Goal: Information Seeking & Learning: Learn about a topic

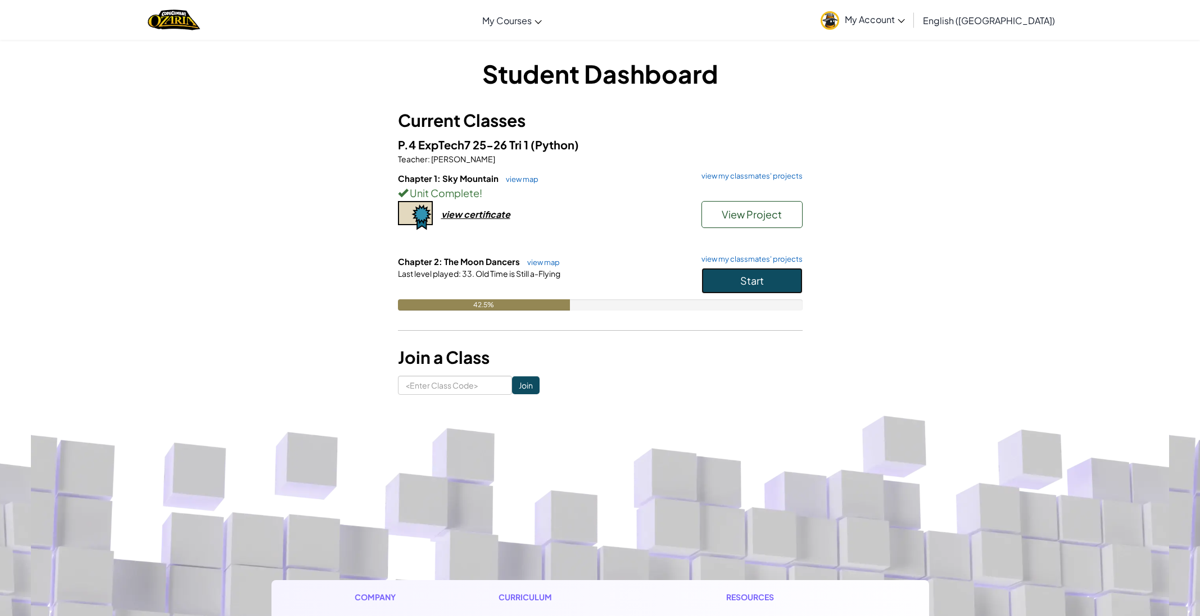
click at [778, 280] on button "Start" at bounding box center [751, 281] width 101 height 26
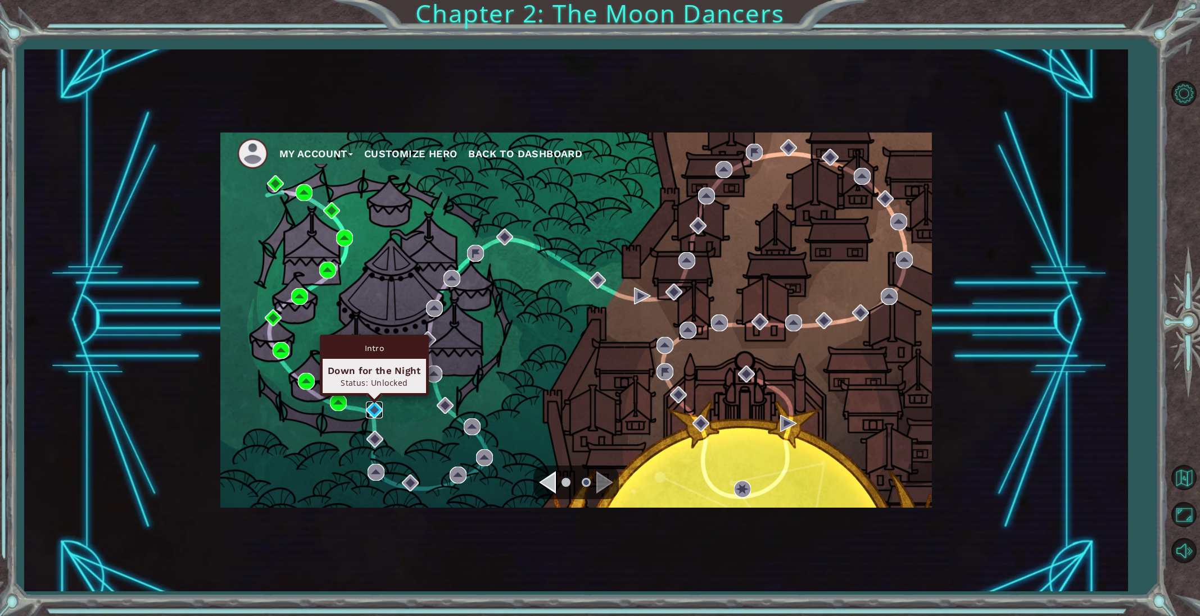
click at [375, 415] on img at bounding box center [374, 410] width 17 height 17
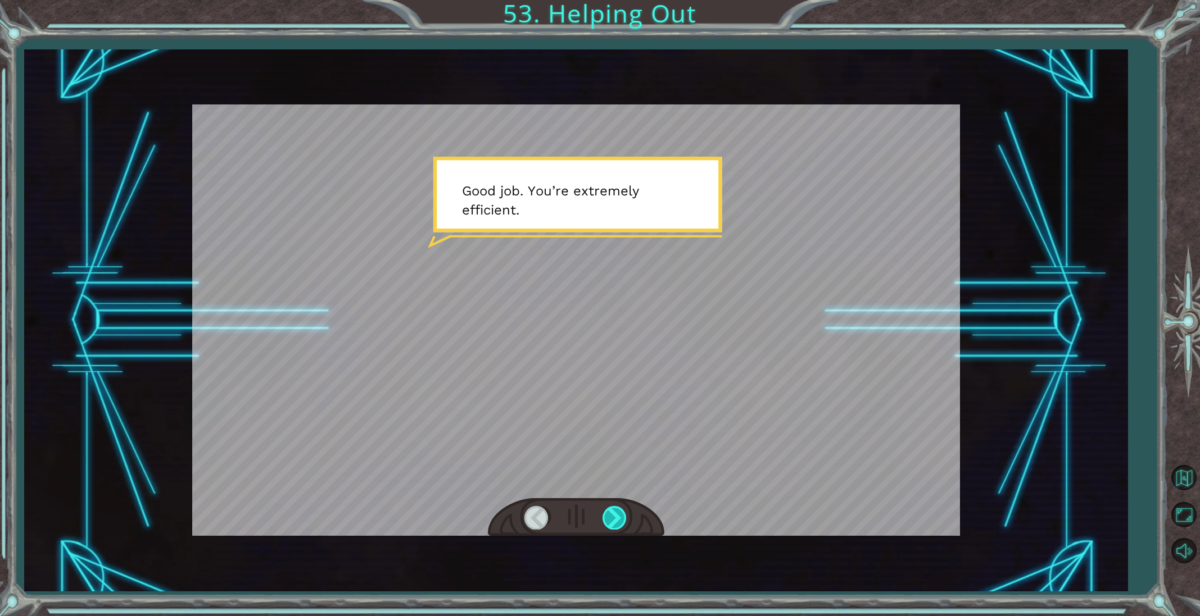
click at [611, 515] on div at bounding box center [614, 517] width 25 height 23
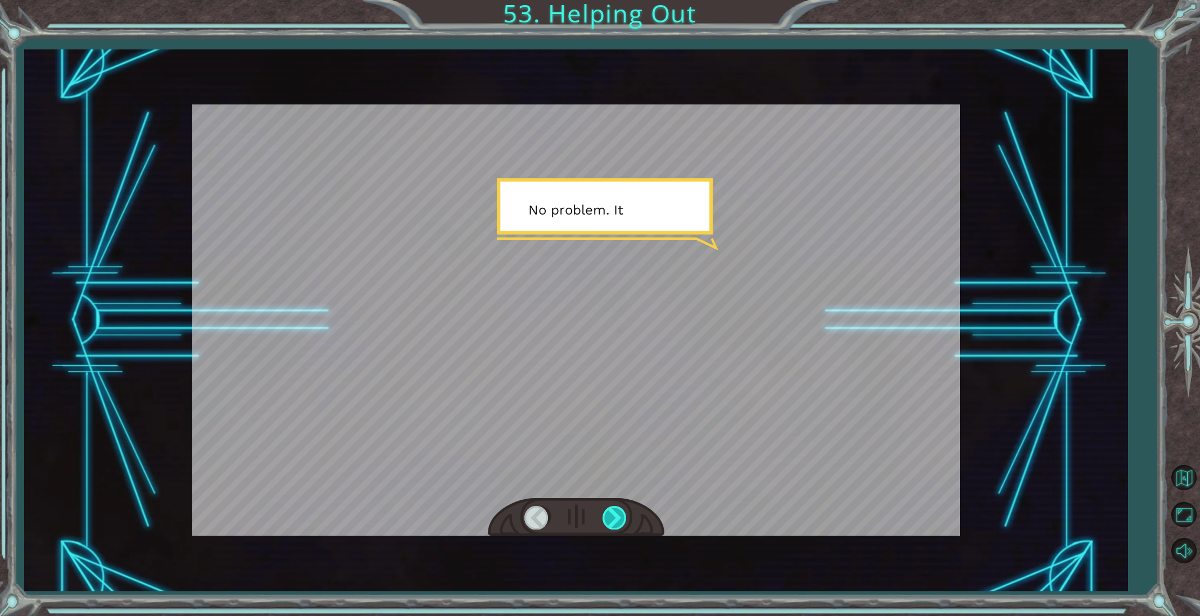
click at [611, 515] on div at bounding box center [614, 517] width 25 height 23
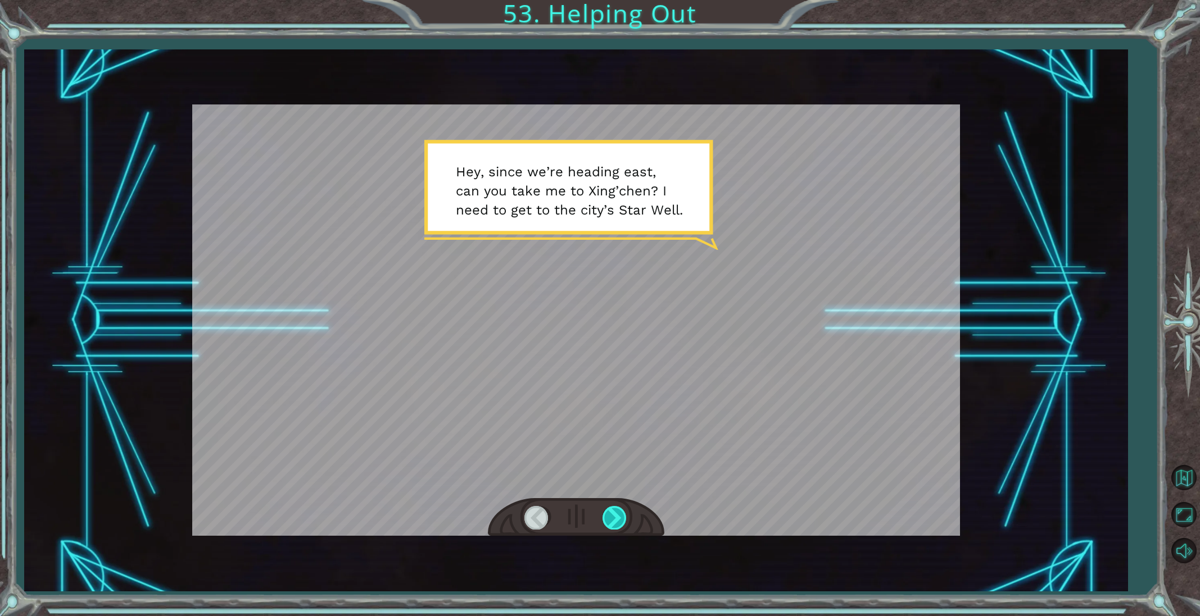
click at [622, 522] on div at bounding box center [614, 517] width 25 height 23
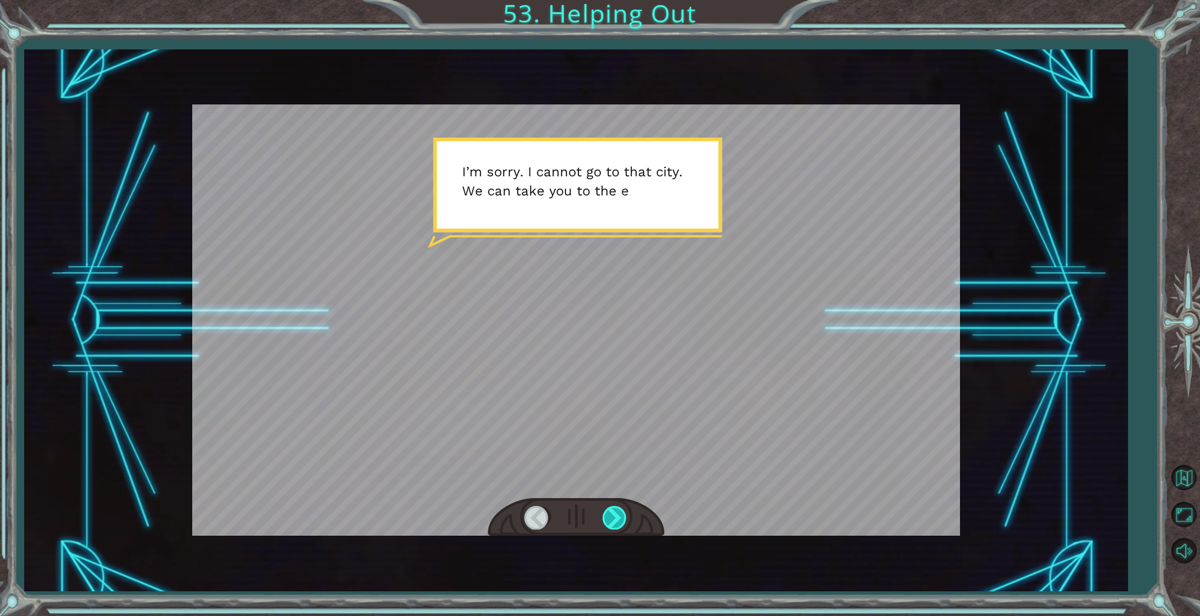
click at [622, 522] on div at bounding box center [614, 517] width 25 height 23
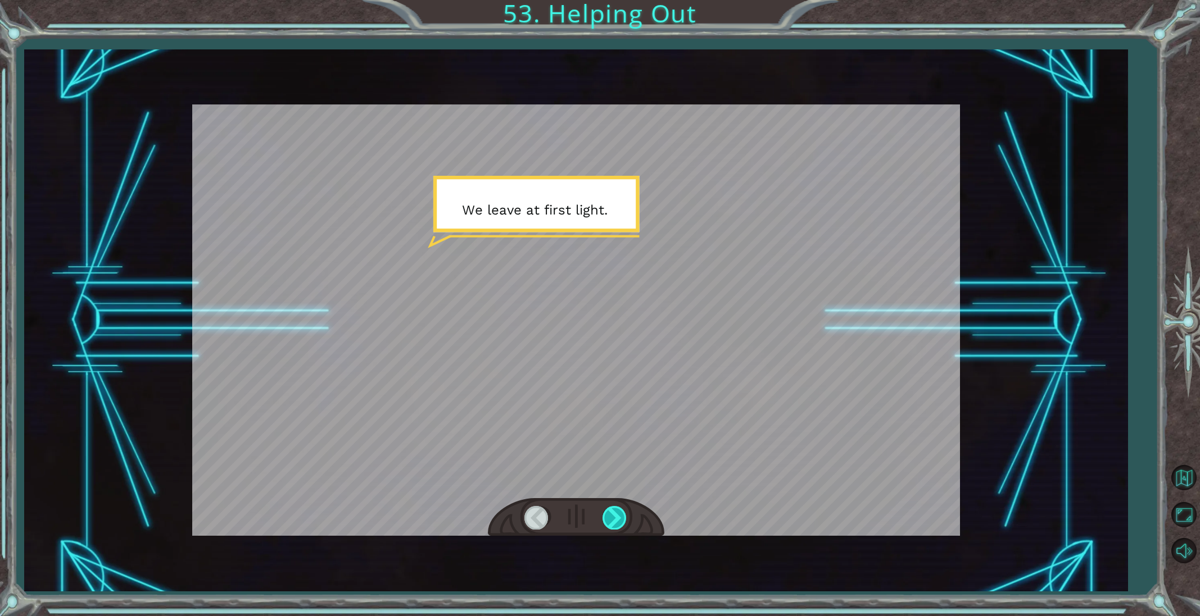
click at [622, 522] on div at bounding box center [614, 517] width 25 height 23
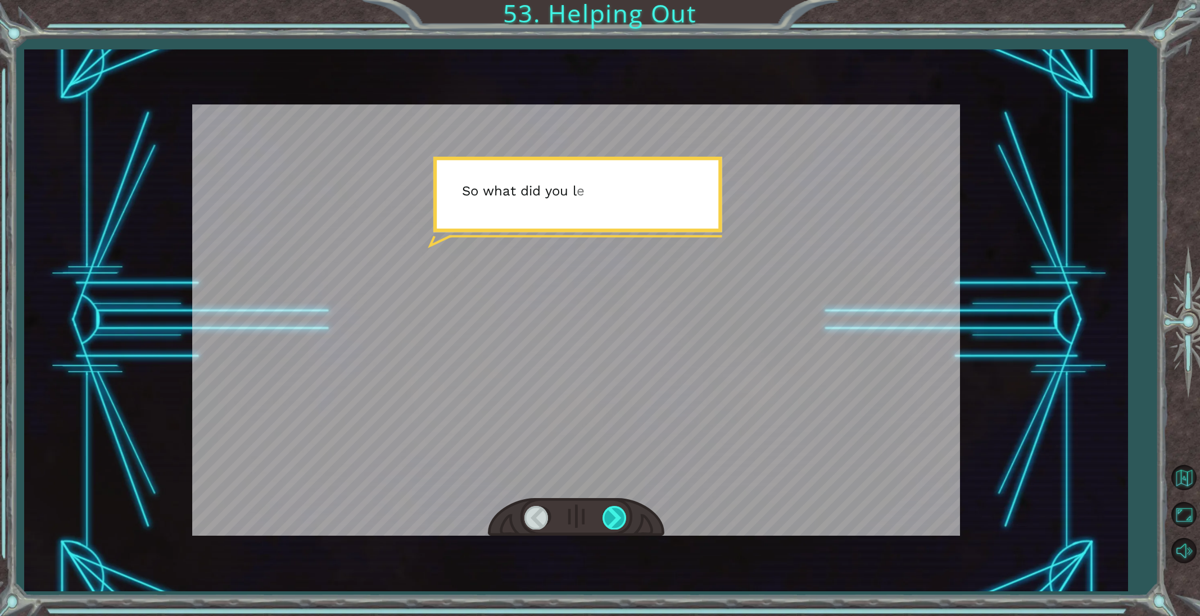
click at [622, 522] on div at bounding box center [614, 517] width 25 height 23
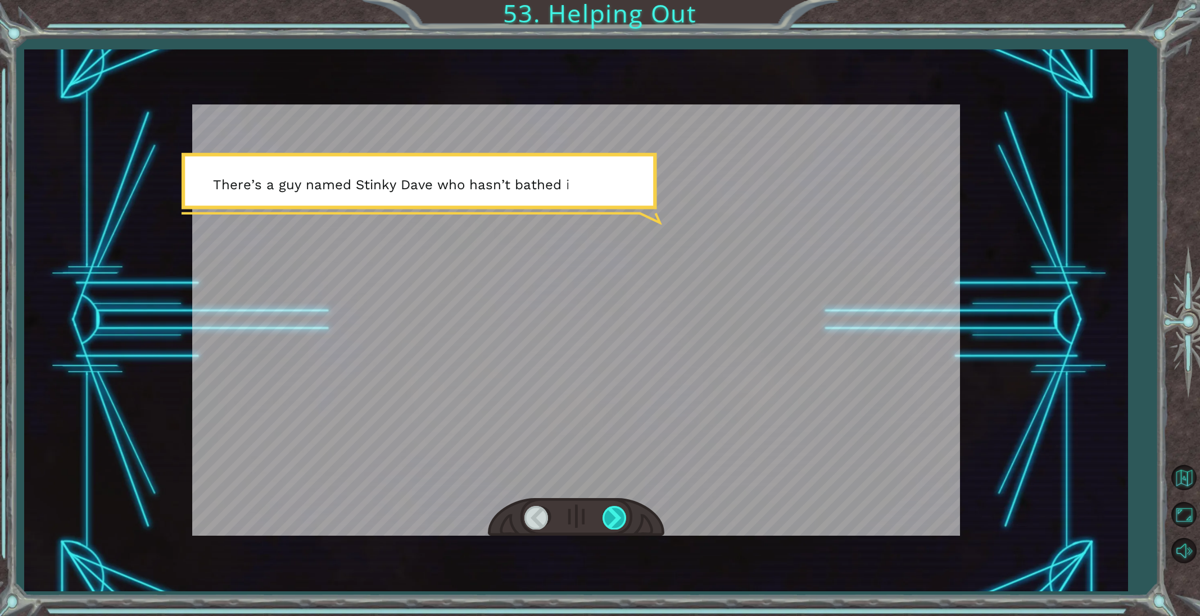
click at [622, 522] on div at bounding box center [614, 517] width 25 height 23
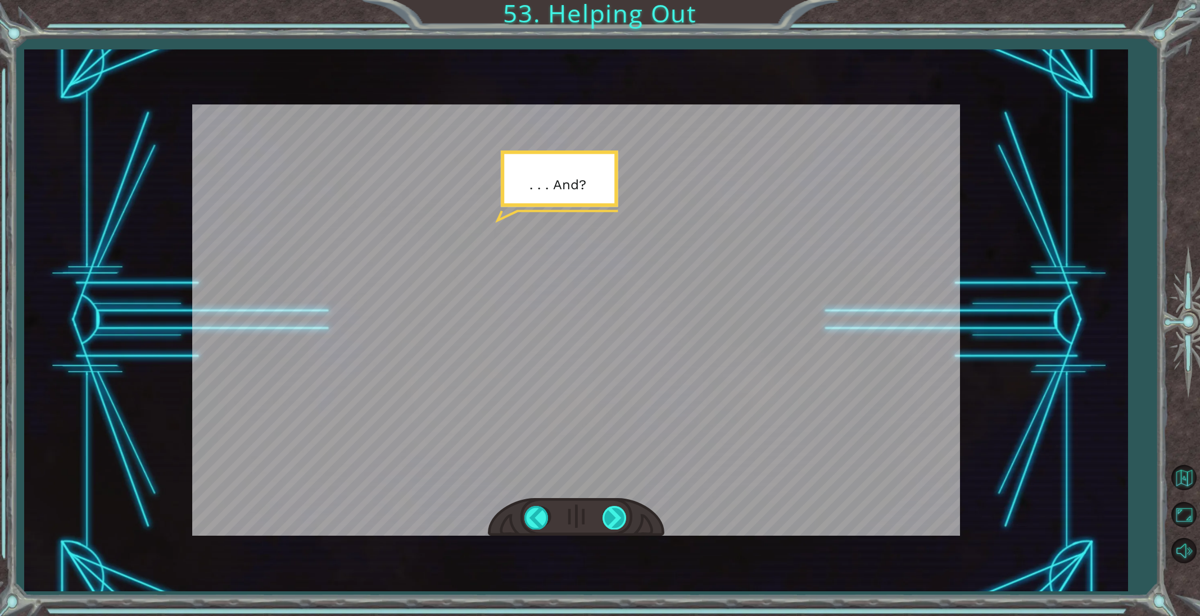
click at [622, 522] on div at bounding box center [614, 517] width 25 height 23
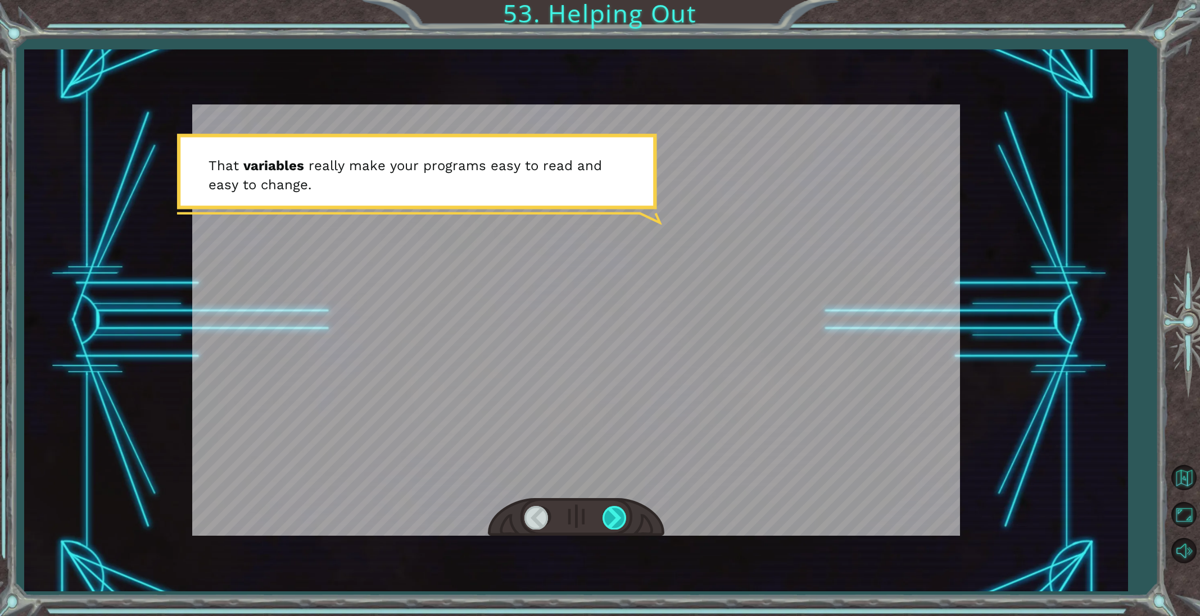
click at [622, 522] on div at bounding box center [614, 517] width 25 height 23
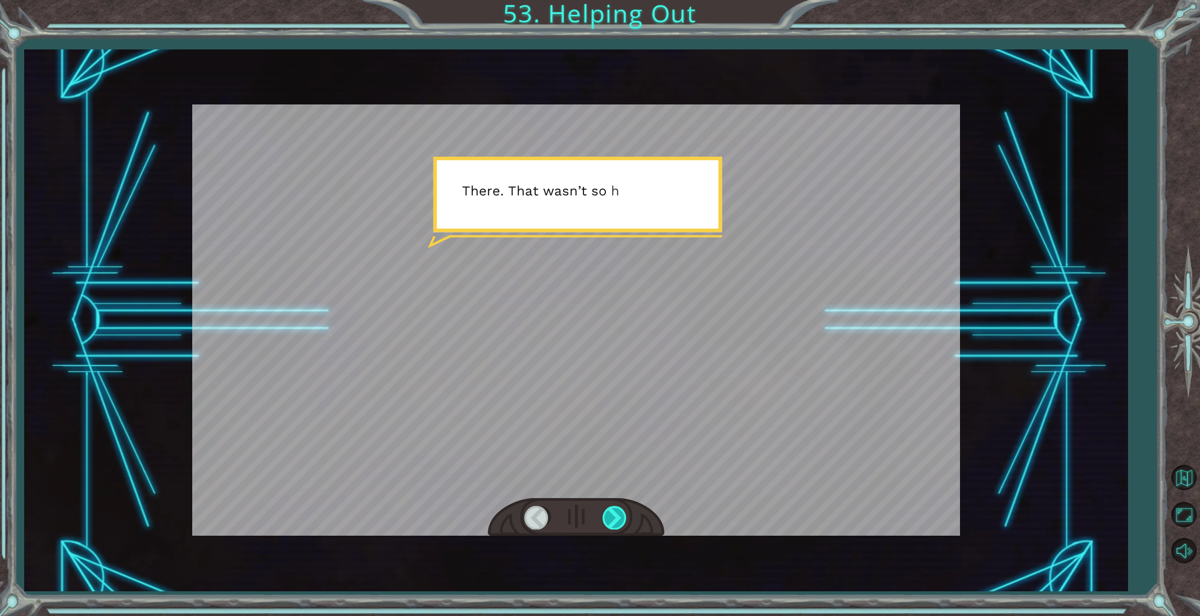
click at [622, 522] on div at bounding box center [614, 517] width 25 height 23
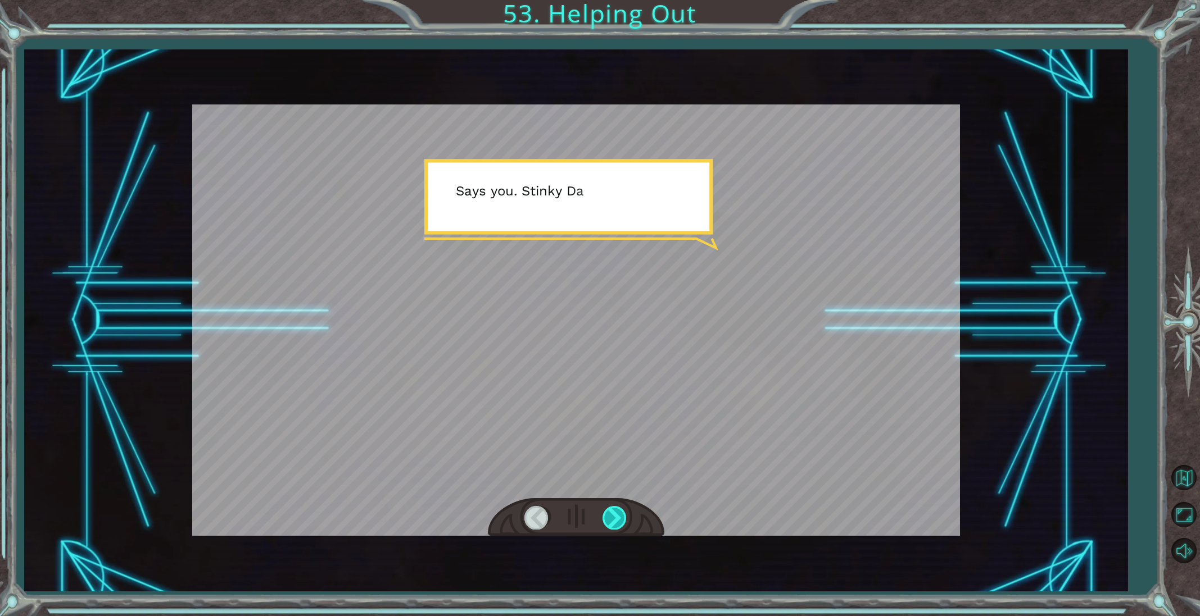
click at [622, 522] on div at bounding box center [614, 517] width 25 height 23
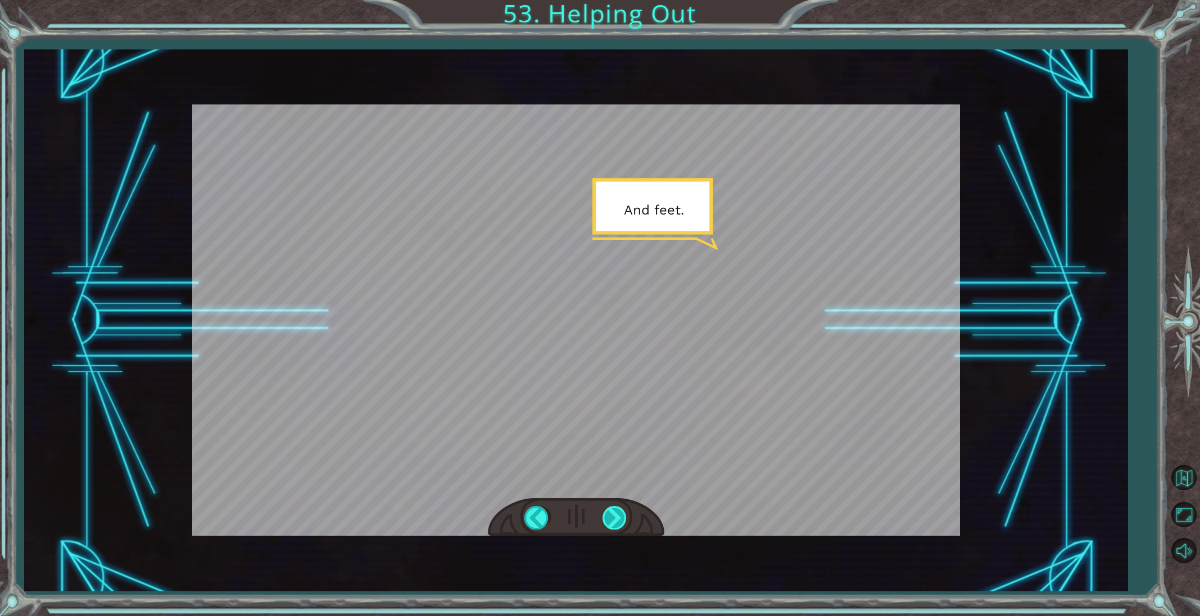
click at [622, 522] on div at bounding box center [614, 517] width 25 height 23
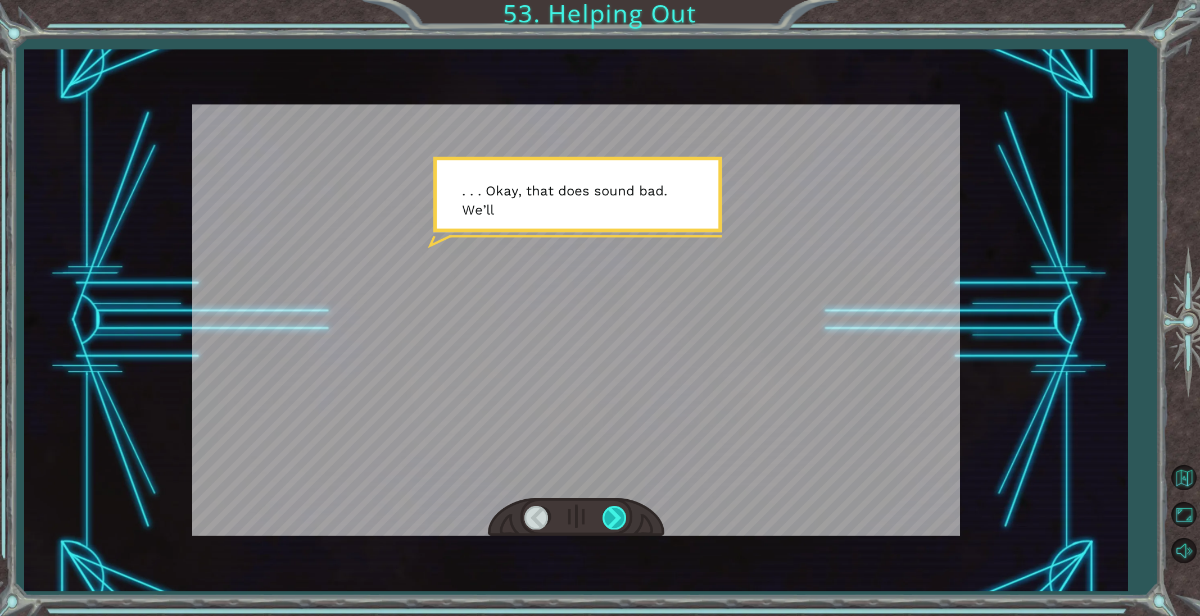
click at [622, 522] on div at bounding box center [614, 517] width 25 height 23
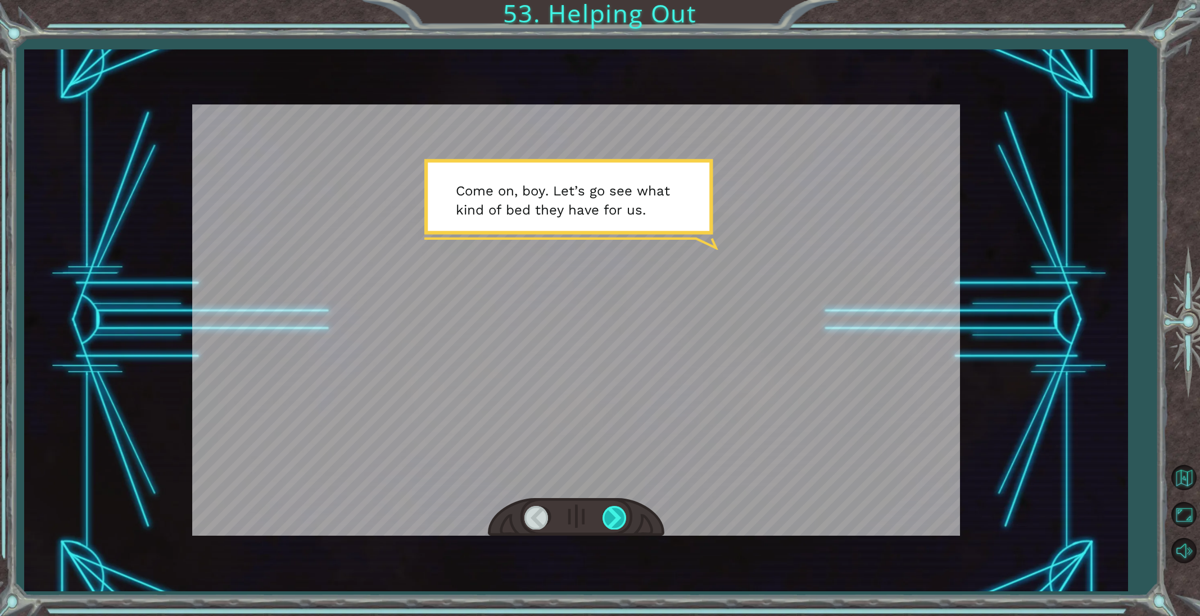
click at [622, 522] on div at bounding box center [614, 517] width 25 height 23
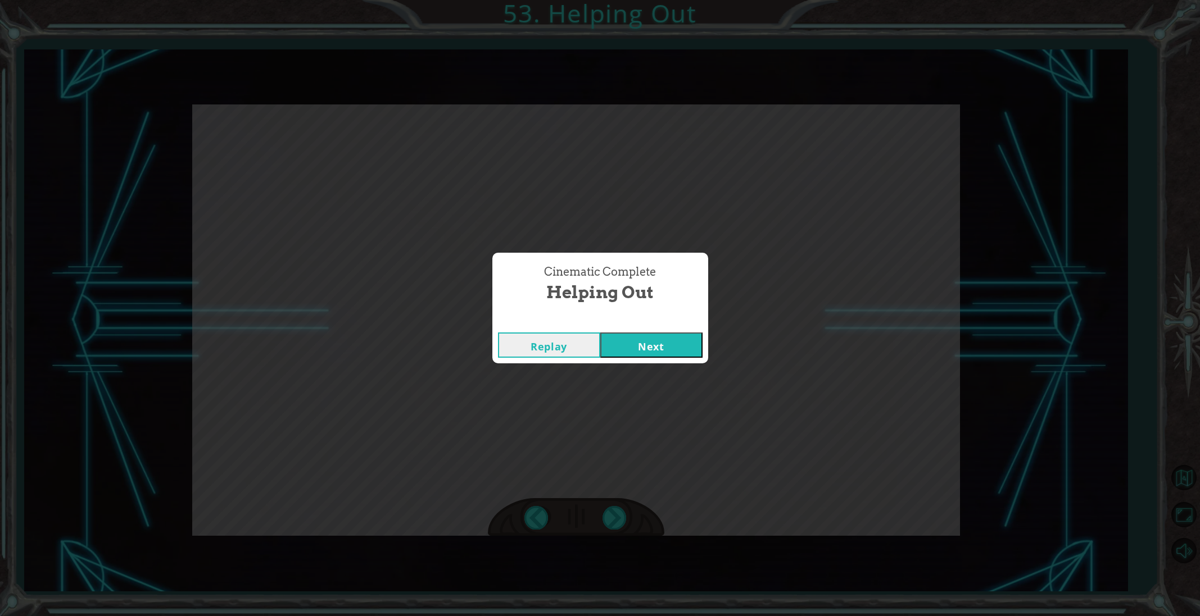
drag, startPoint x: 646, startPoint y: 420, endPoint x: 651, endPoint y: 375, distance: 45.2
click at [654, 383] on div "Cinematic Complete Helping Out Replay Next" at bounding box center [600, 308] width 1200 height 616
click at [646, 347] on button "Next" at bounding box center [651, 345] width 102 height 25
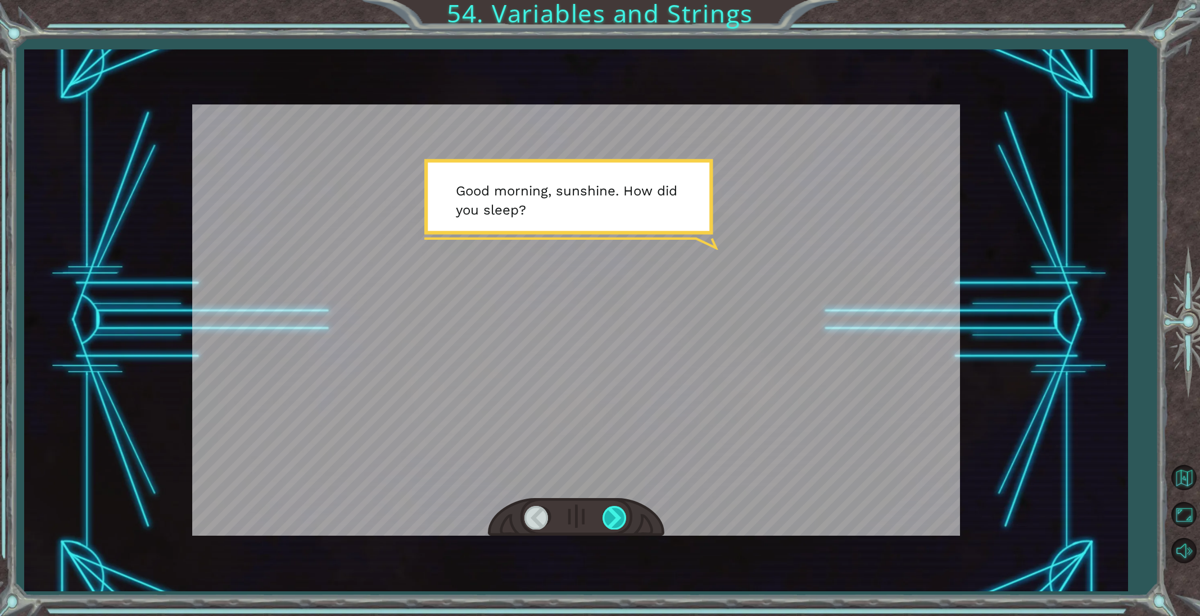
click at [603, 519] on div at bounding box center [614, 517] width 25 height 23
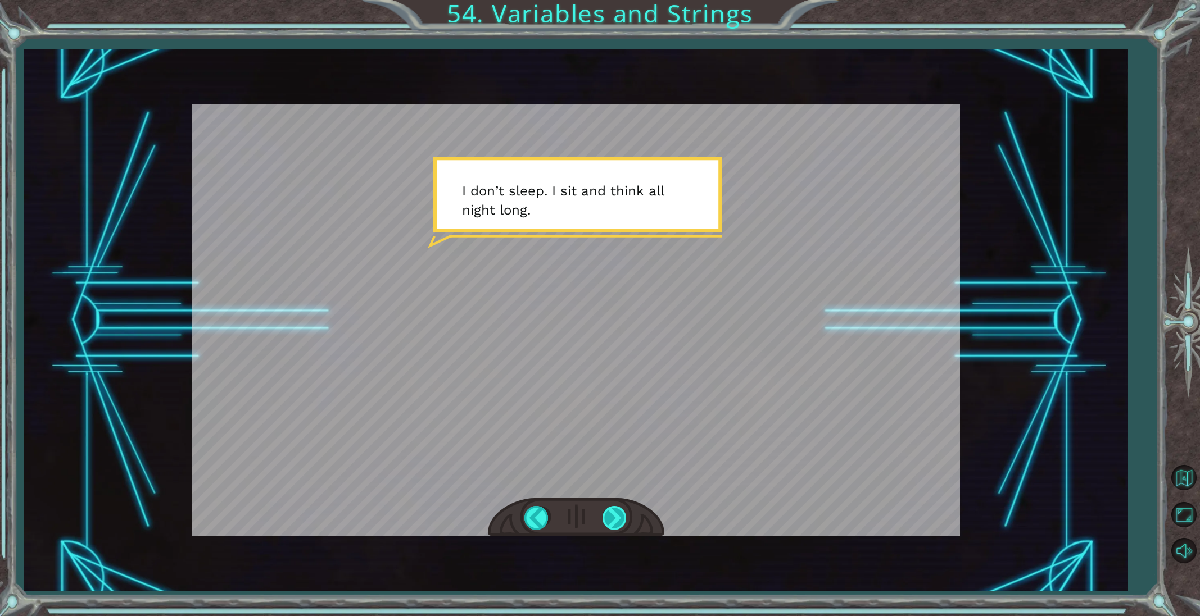
click at [605, 519] on div at bounding box center [614, 517] width 25 height 23
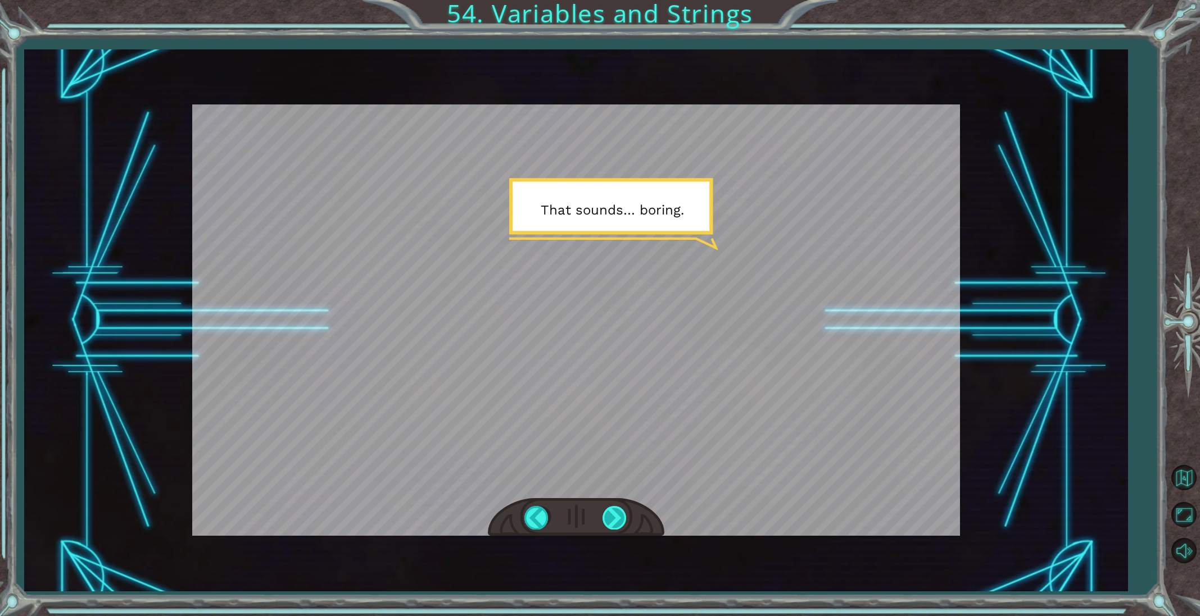
click at [605, 519] on div at bounding box center [614, 517] width 25 height 23
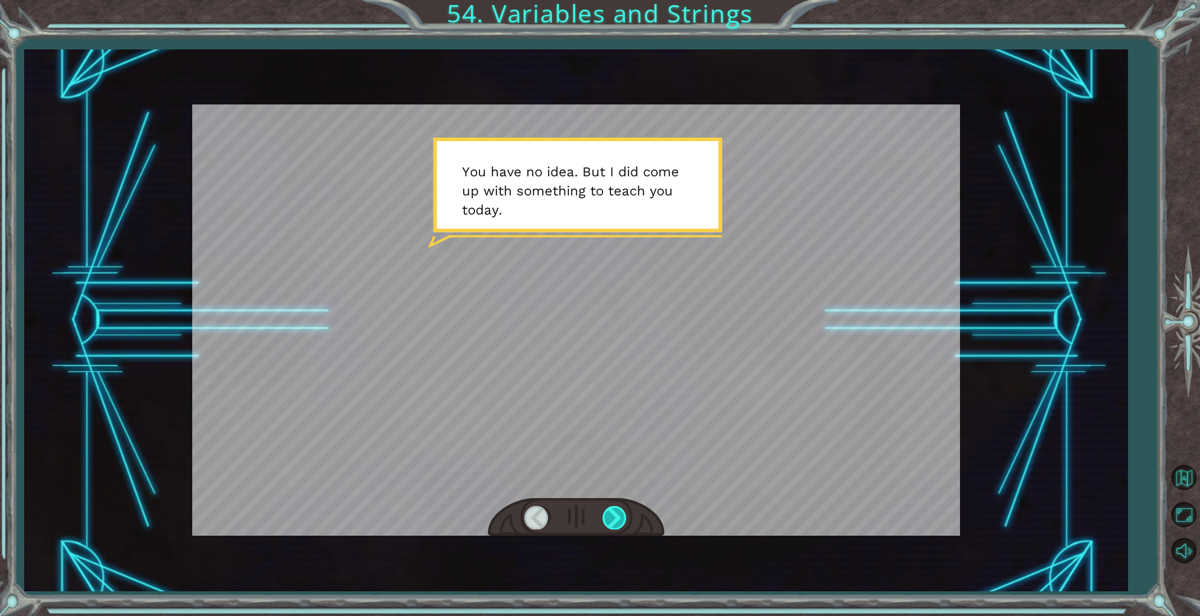
click at [605, 519] on div at bounding box center [614, 517] width 25 height 23
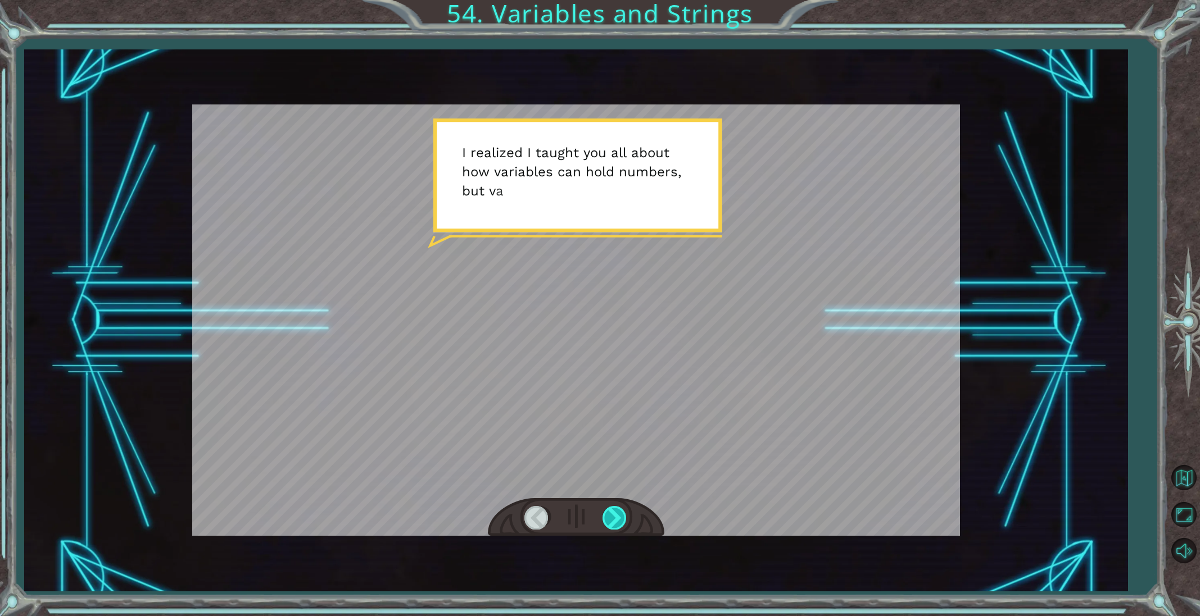
click at [605, 519] on div at bounding box center [614, 517] width 25 height 23
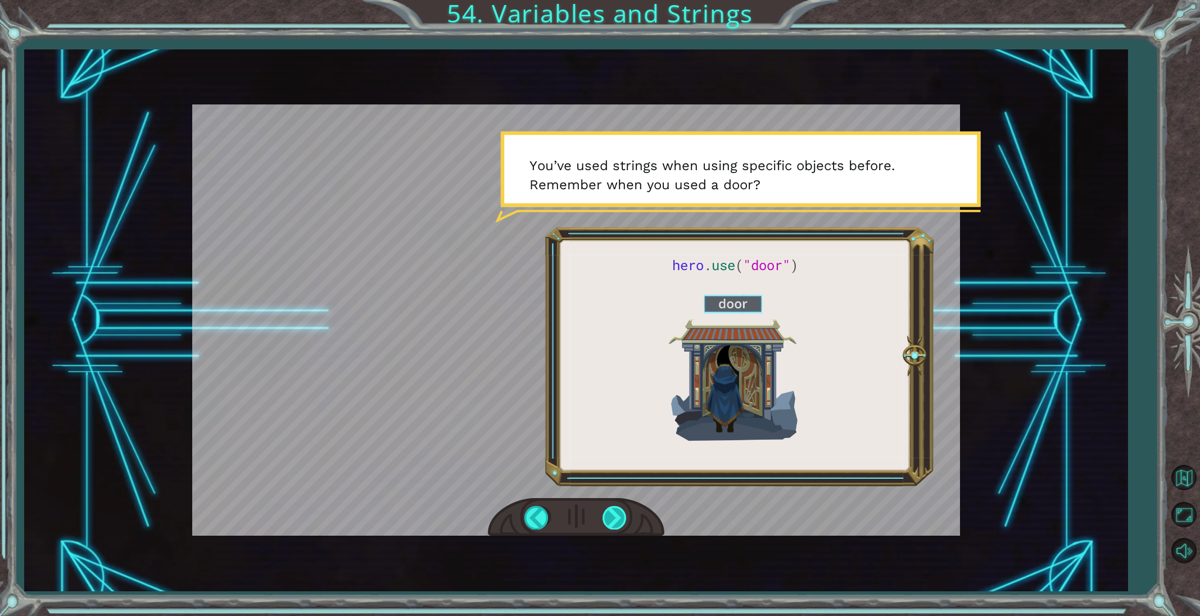
click at [614, 520] on div at bounding box center [614, 517] width 25 height 23
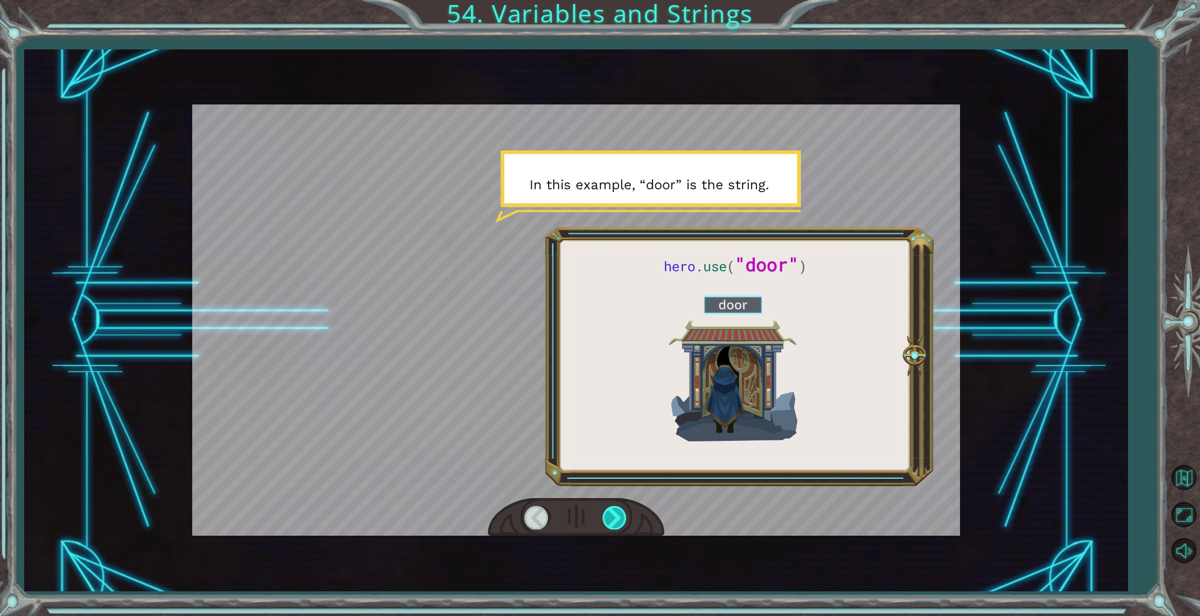
click at [614, 520] on div at bounding box center [614, 517] width 25 height 23
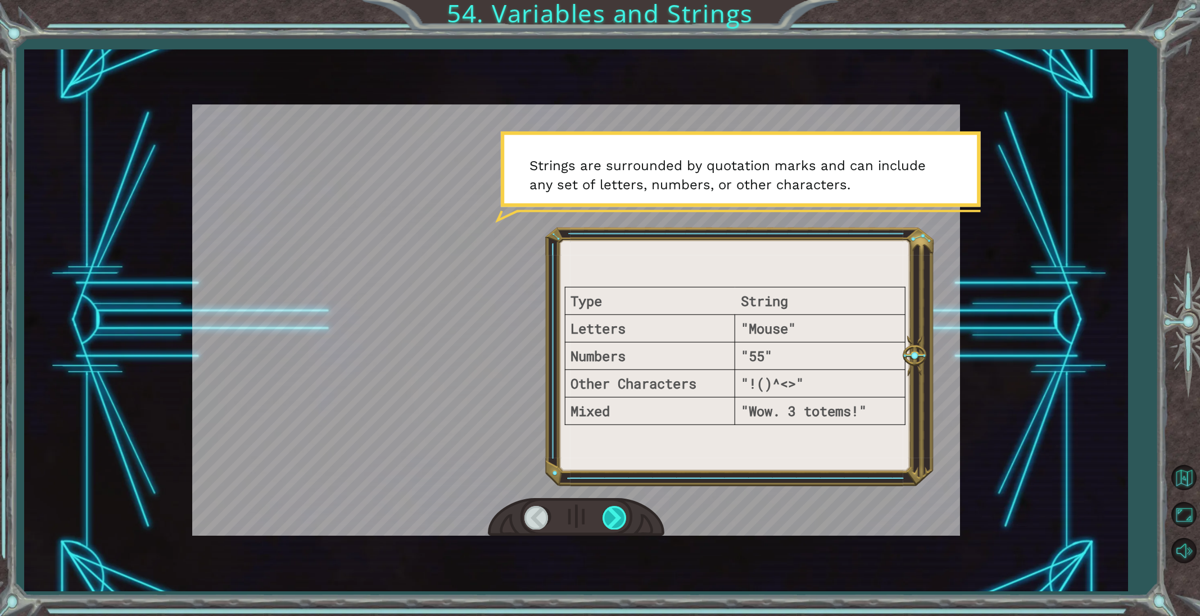
click at [614, 520] on div at bounding box center [614, 517] width 25 height 23
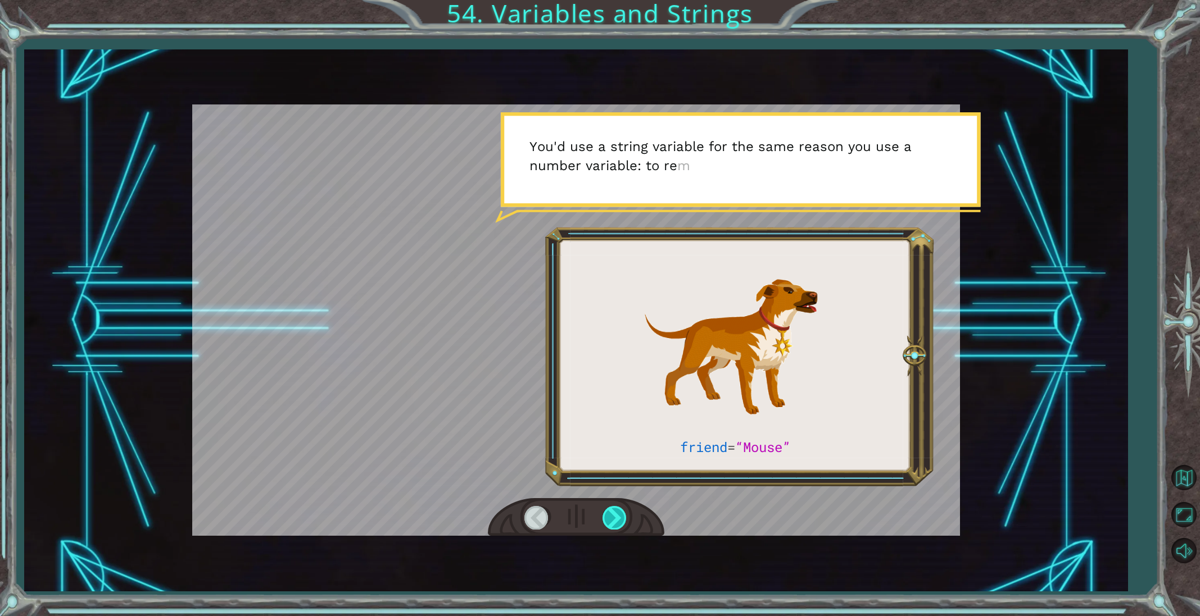
click at [614, 520] on div at bounding box center [614, 517] width 25 height 23
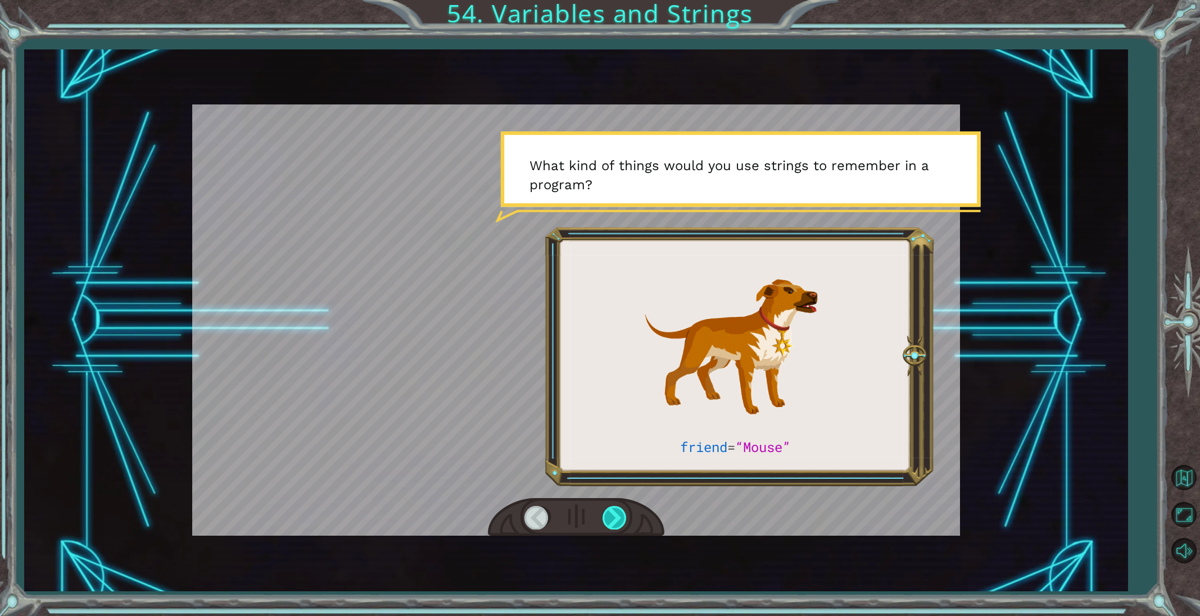
click at [614, 520] on div at bounding box center [614, 517] width 25 height 23
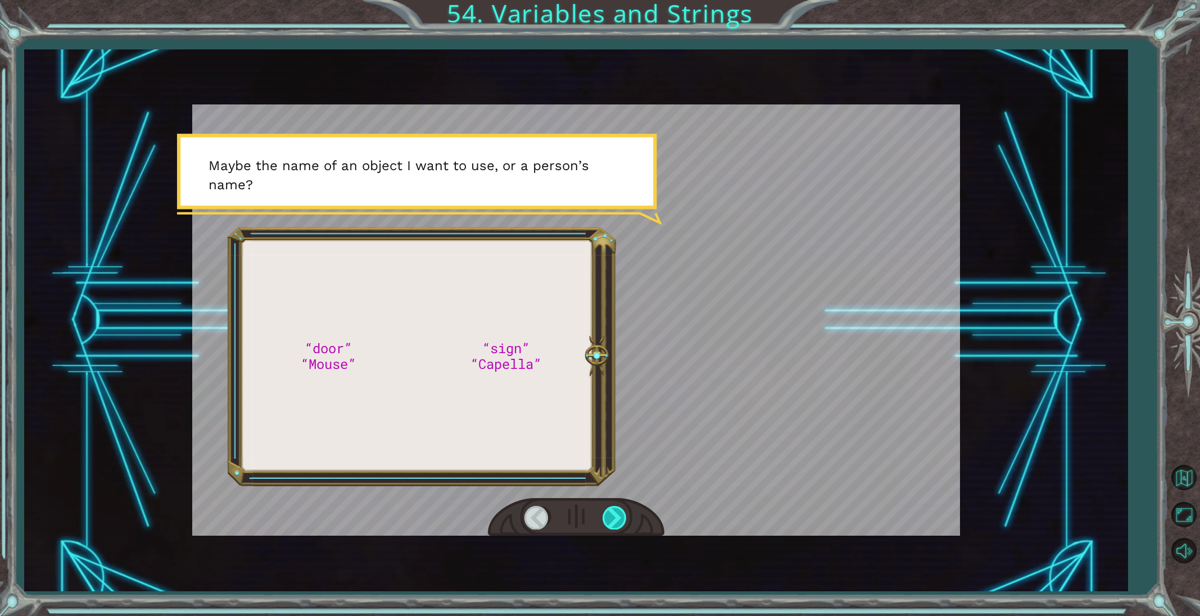
click at [614, 520] on div at bounding box center [614, 517] width 25 height 23
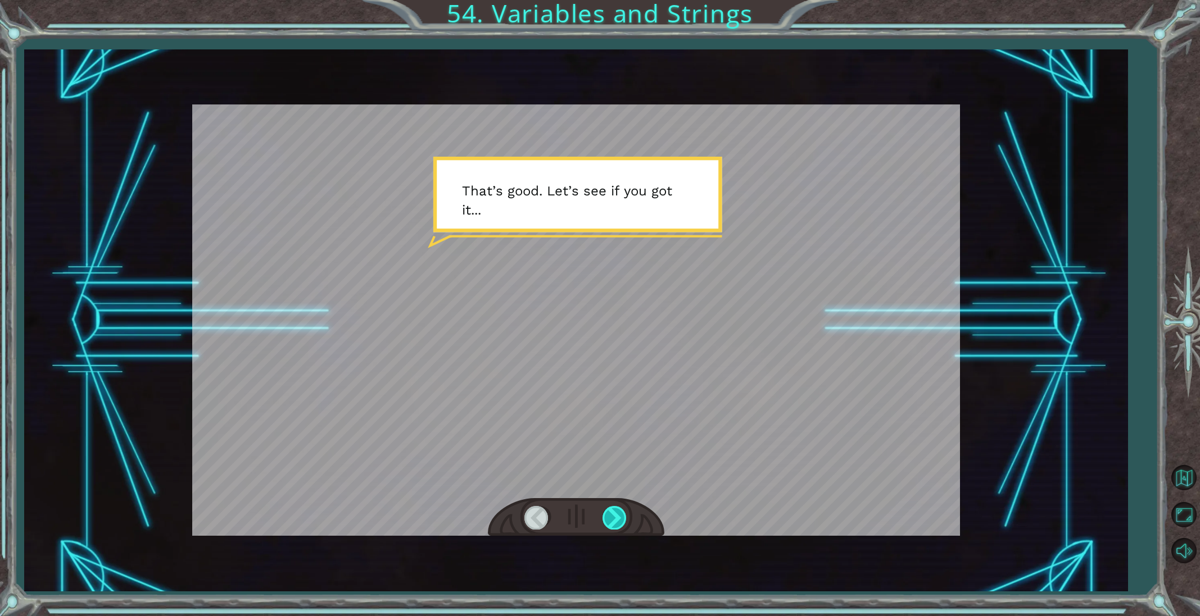
click at [614, 520] on div at bounding box center [614, 517] width 25 height 23
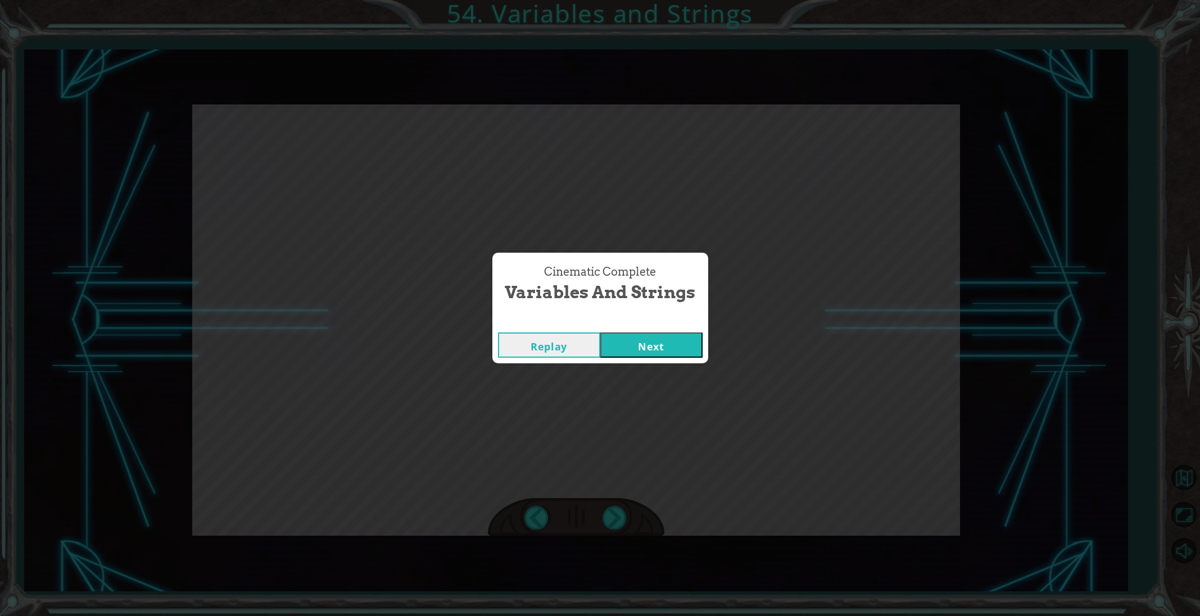
click at [647, 350] on button "Next" at bounding box center [651, 345] width 102 height 25
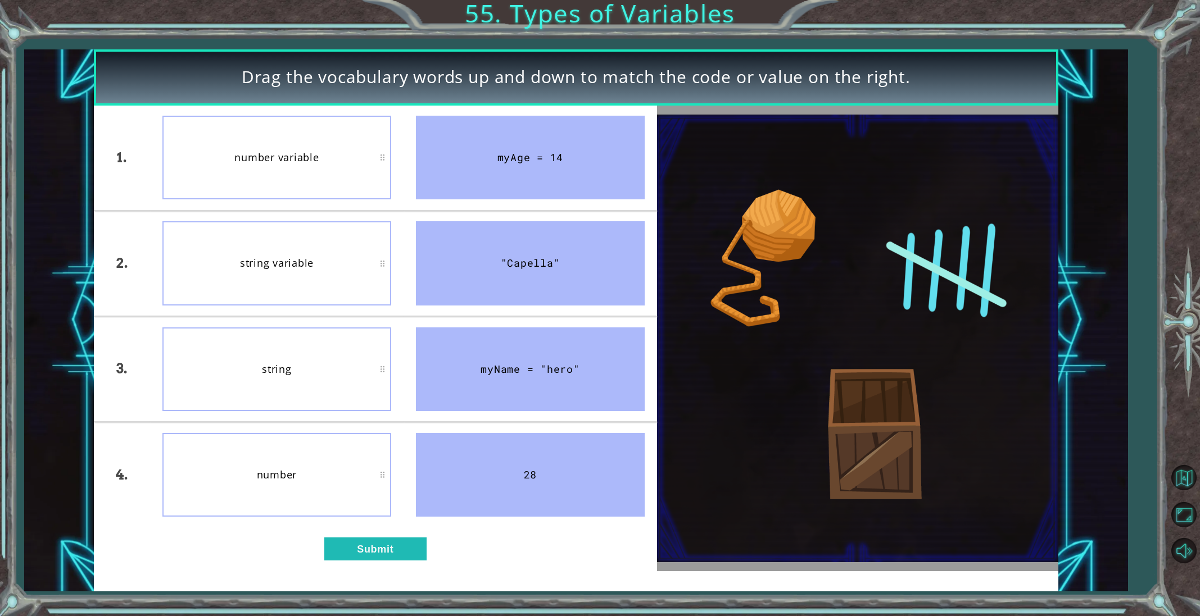
click at [350, 561] on div "1. 2. 3. 4. number variable string variable string number myAge = 14 "Capella" …" at bounding box center [375, 339] width 563 height 466
click at [350, 557] on button "Submit" at bounding box center [375, 549] width 102 height 23
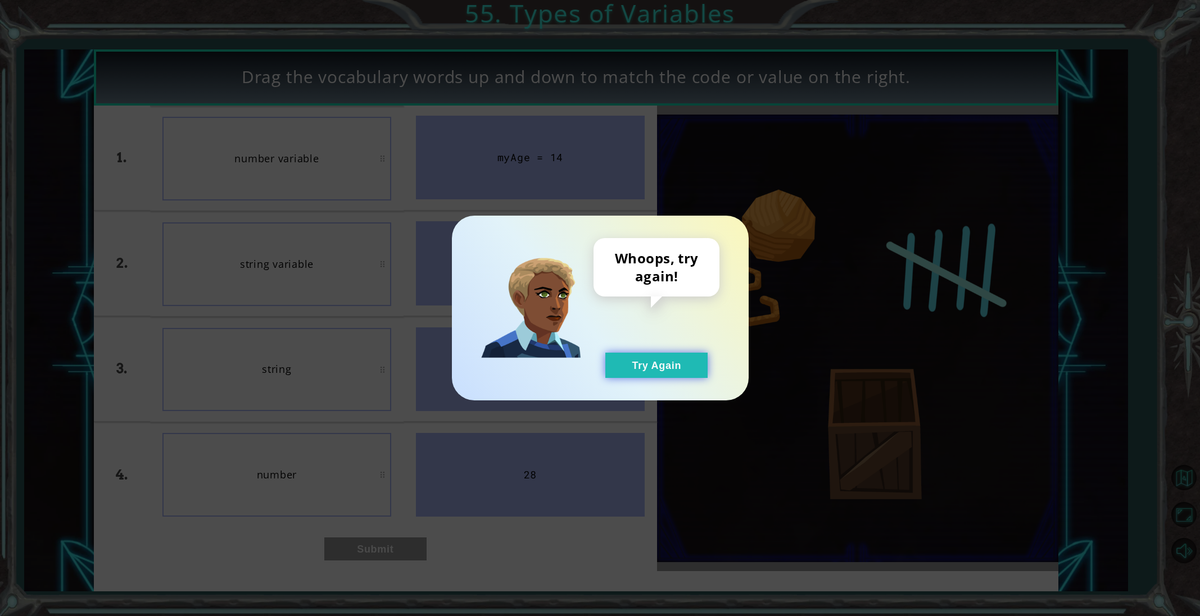
click at [639, 373] on button "Try Again" at bounding box center [656, 365] width 102 height 25
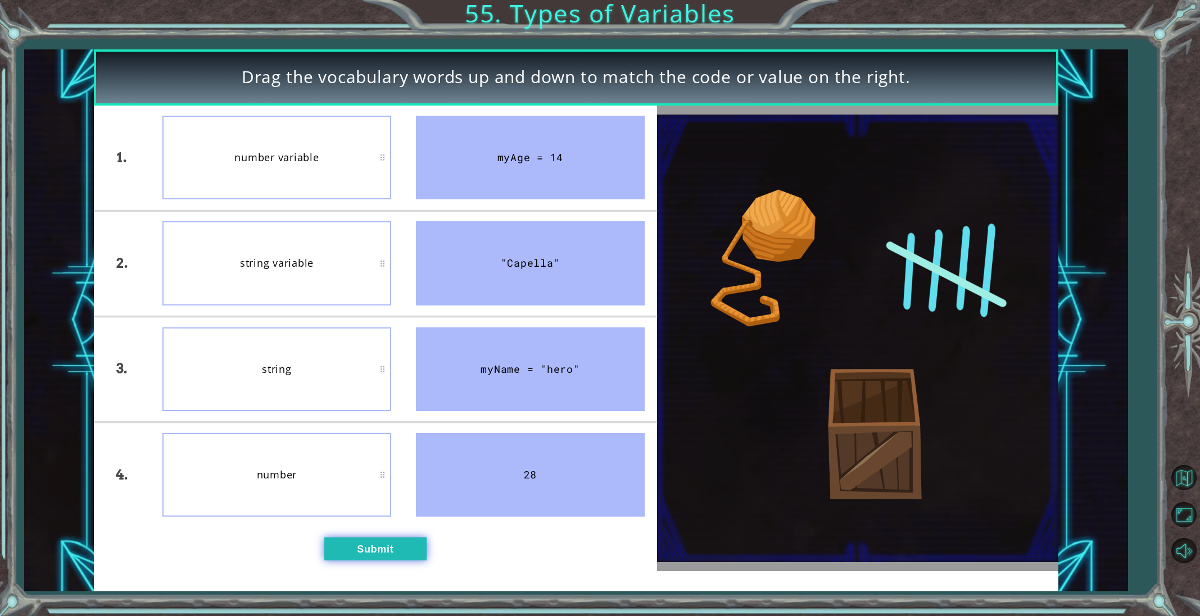
click at [390, 549] on button "Submit" at bounding box center [375, 549] width 102 height 23
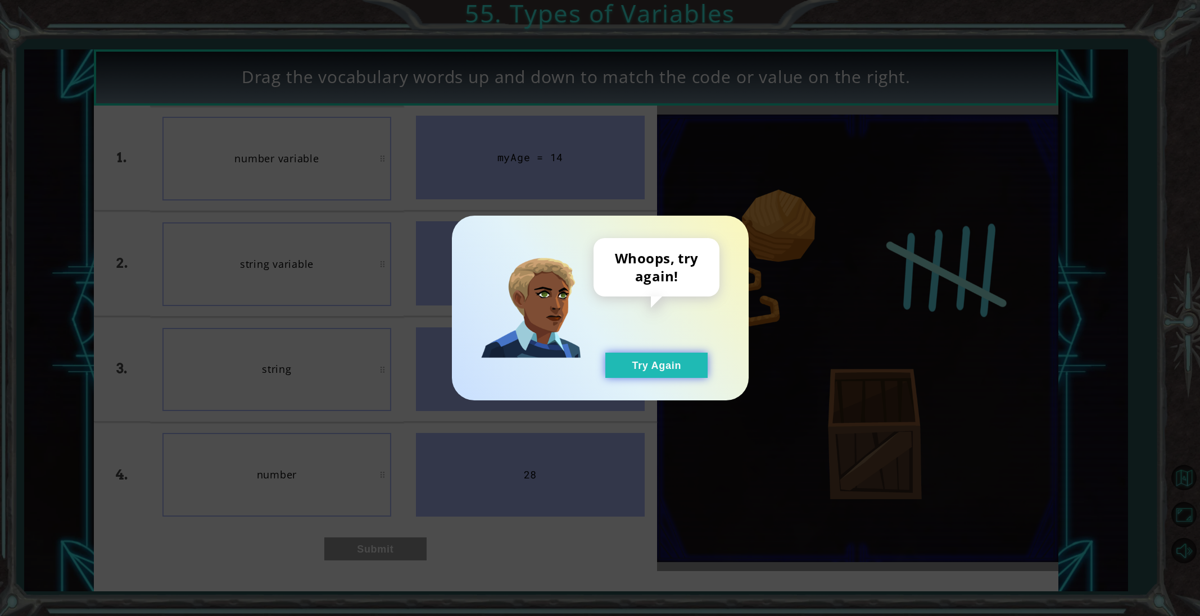
click at [643, 356] on button "Try Again" at bounding box center [656, 365] width 102 height 25
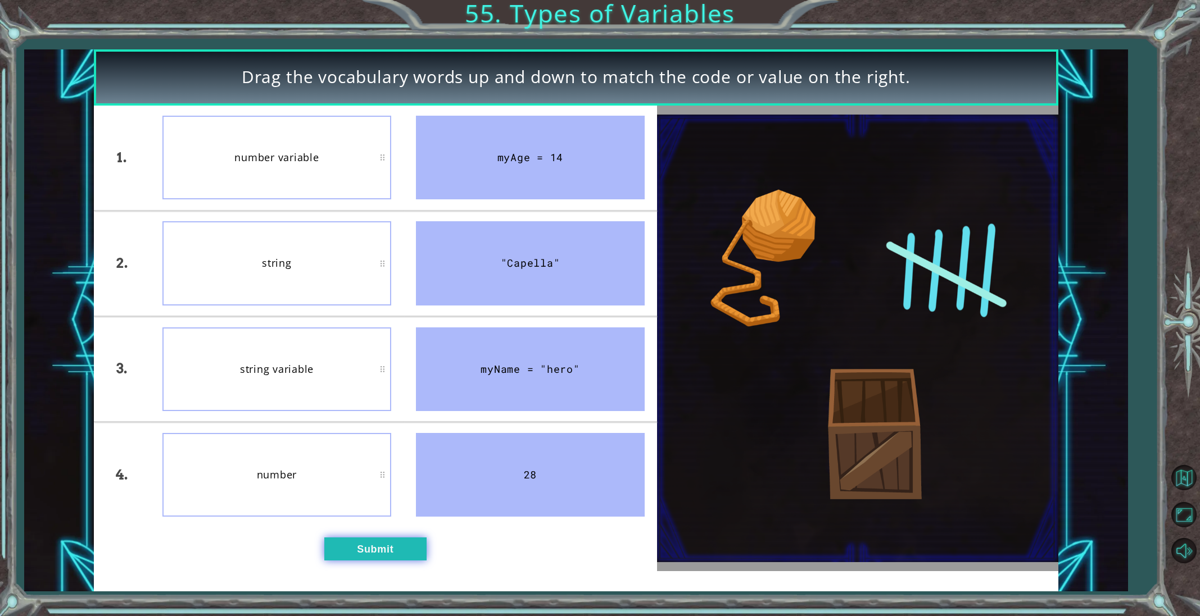
click at [389, 548] on button "Submit" at bounding box center [375, 549] width 102 height 23
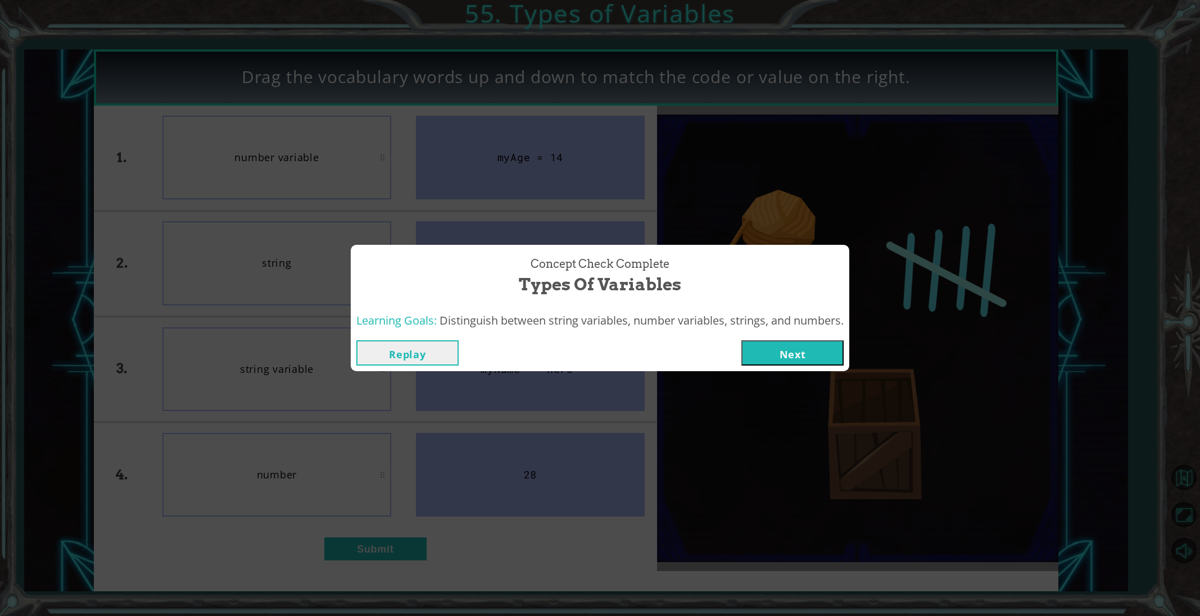
click at [777, 351] on button "Next" at bounding box center [792, 353] width 102 height 25
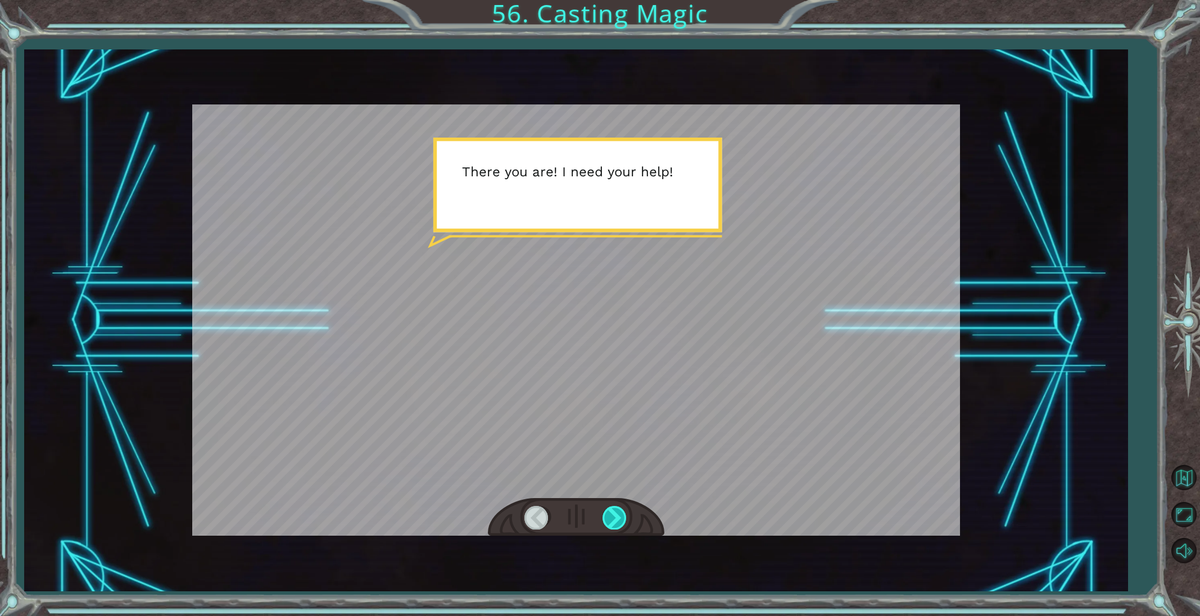
click at [605, 512] on div at bounding box center [614, 517] width 25 height 23
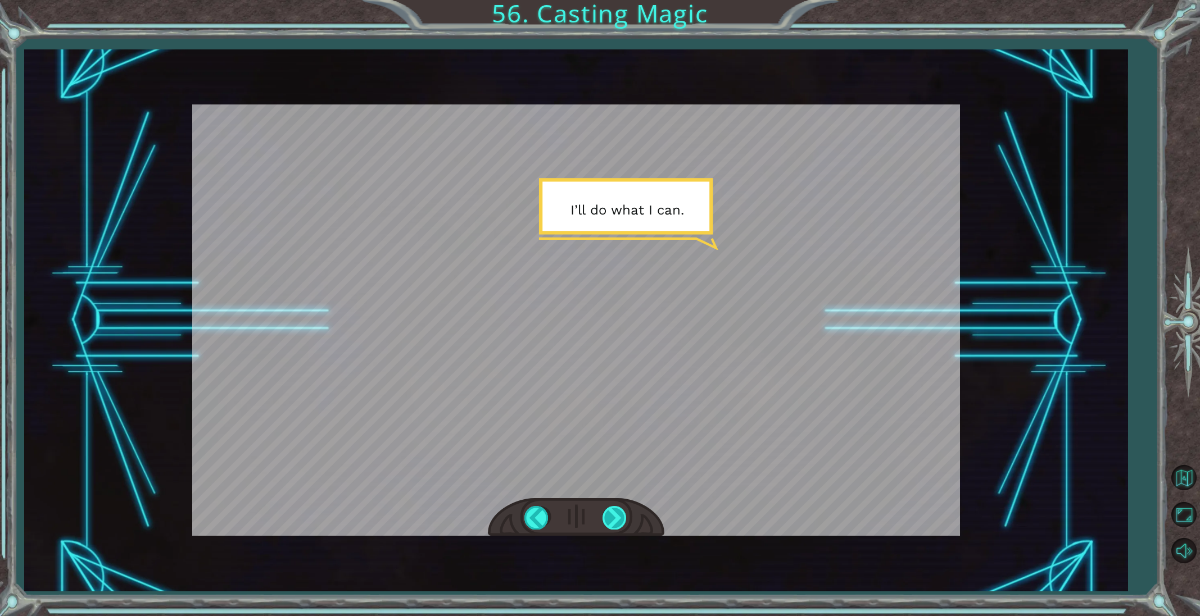
click at [605, 512] on div at bounding box center [614, 517] width 25 height 23
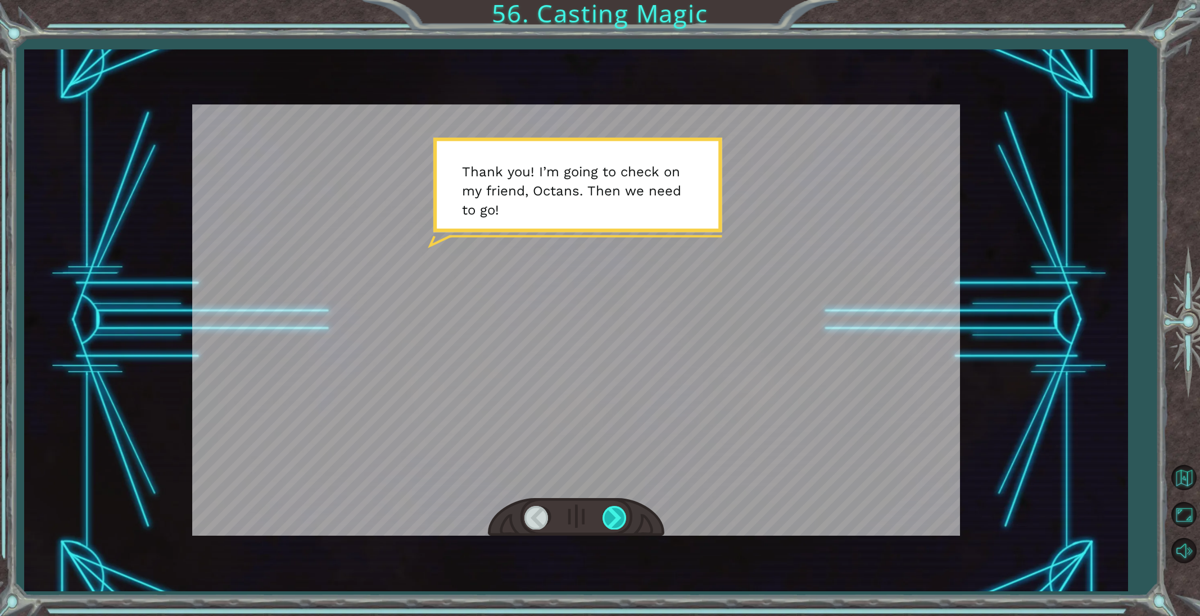
click at [605, 512] on div at bounding box center [614, 517] width 25 height 23
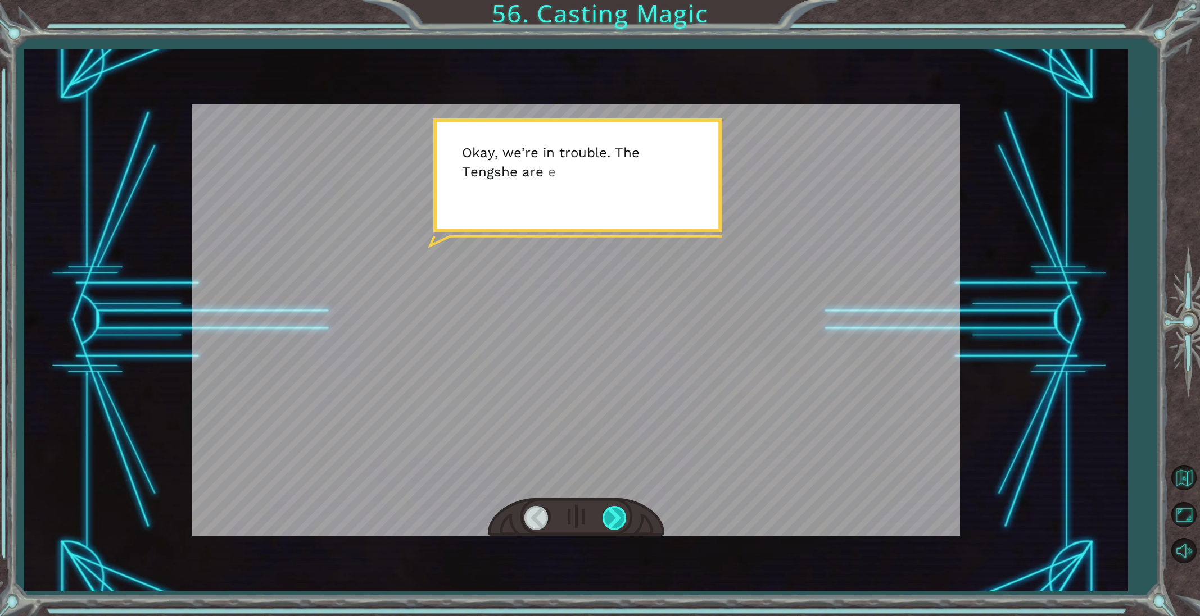
click at [602, 511] on div at bounding box center [614, 517] width 25 height 23
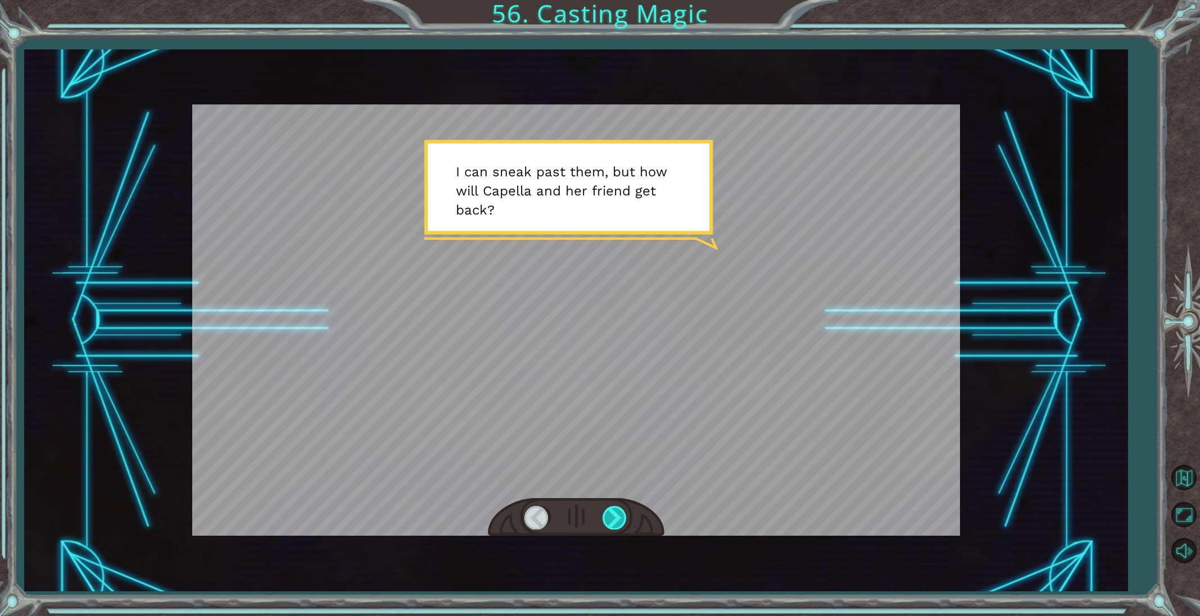
click at [611, 519] on div at bounding box center [614, 517] width 25 height 23
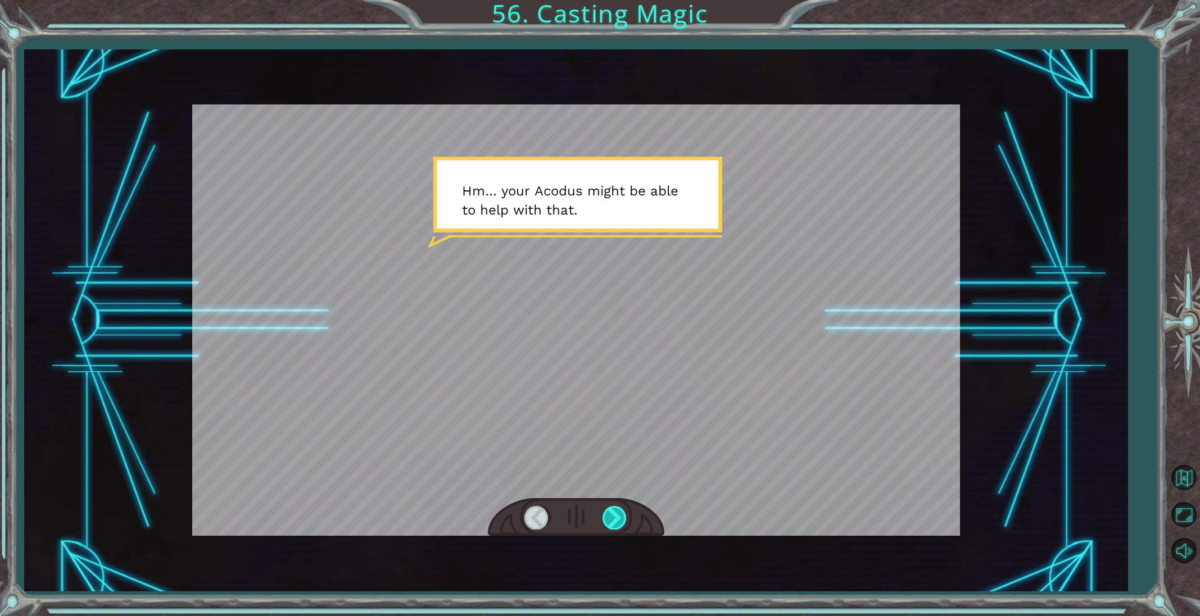
click at [611, 519] on div at bounding box center [614, 517] width 25 height 23
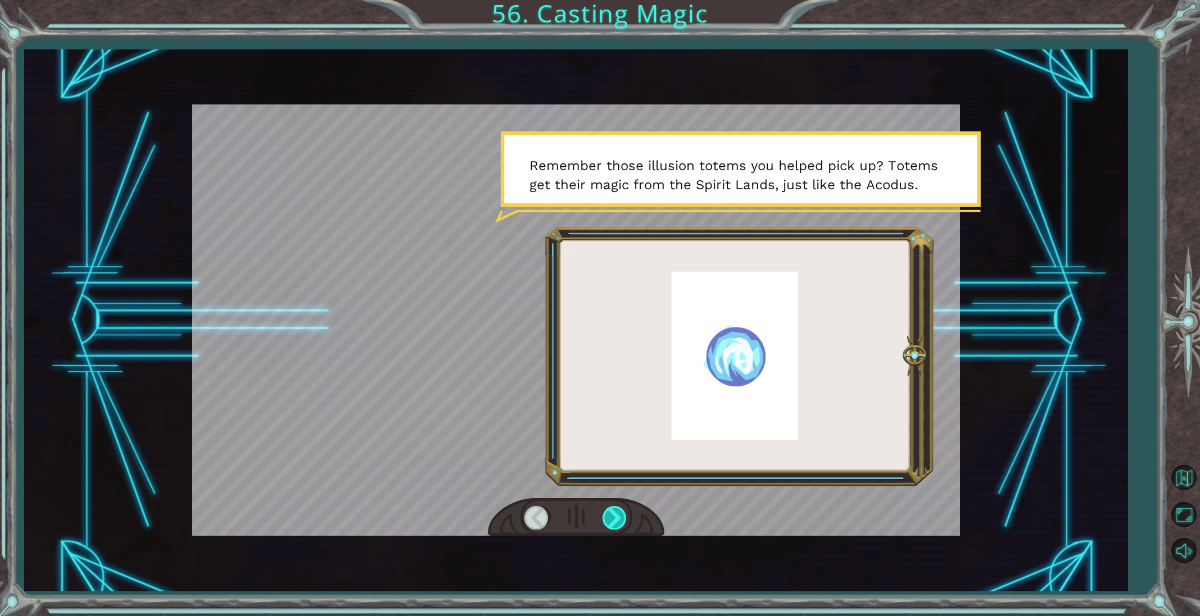
click at [611, 519] on div at bounding box center [614, 517] width 25 height 23
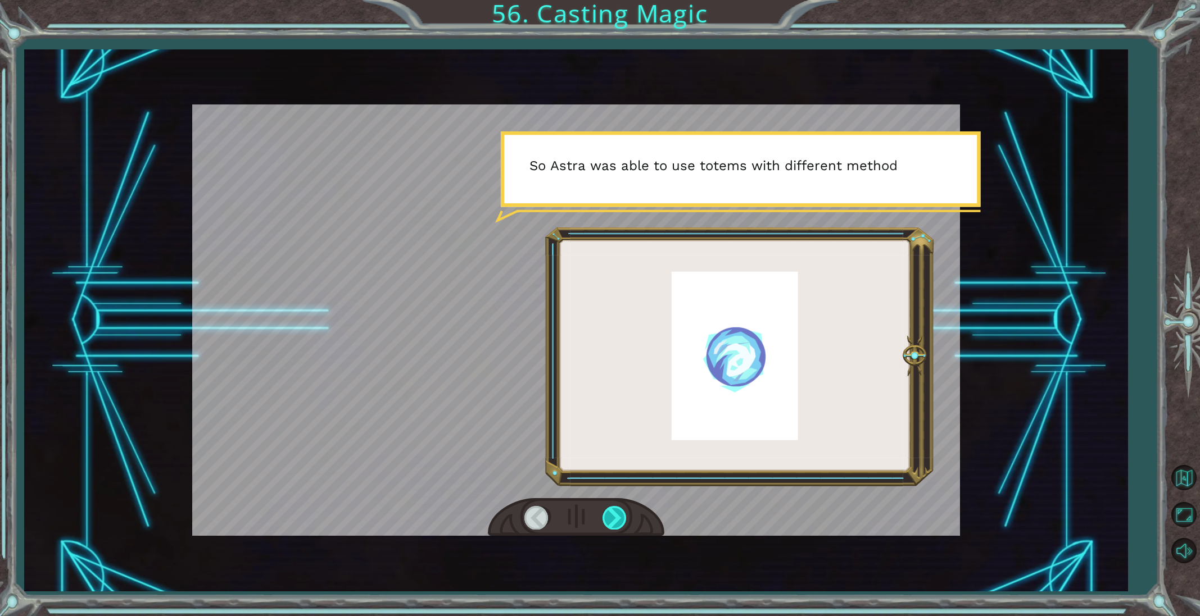
click at [611, 519] on div at bounding box center [614, 517] width 25 height 23
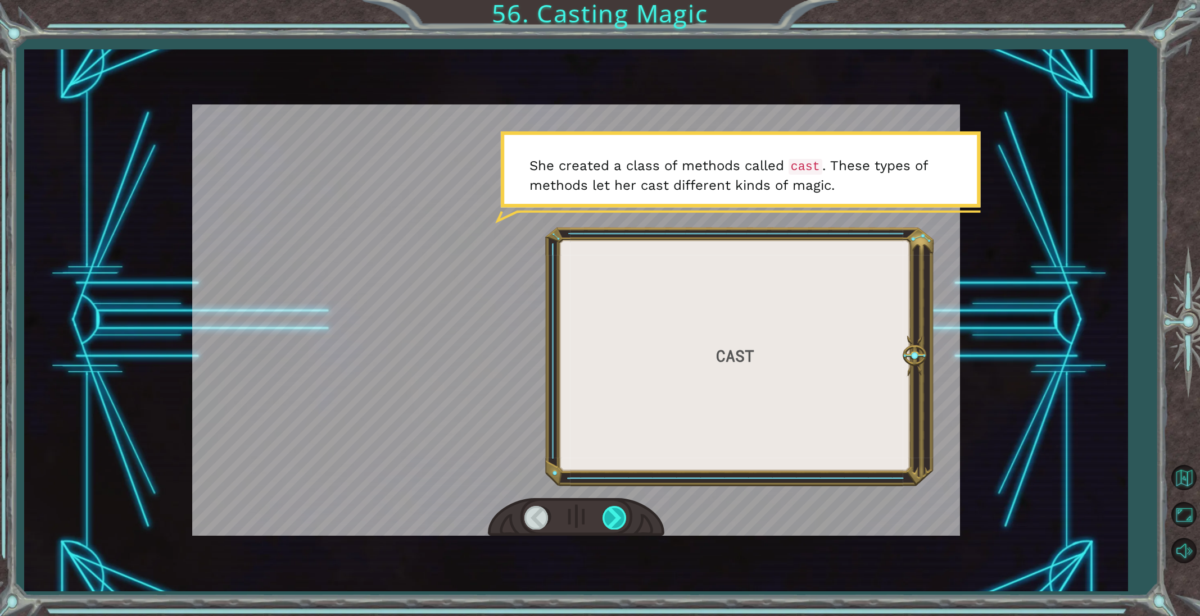
click at [611, 519] on div at bounding box center [614, 517] width 25 height 23
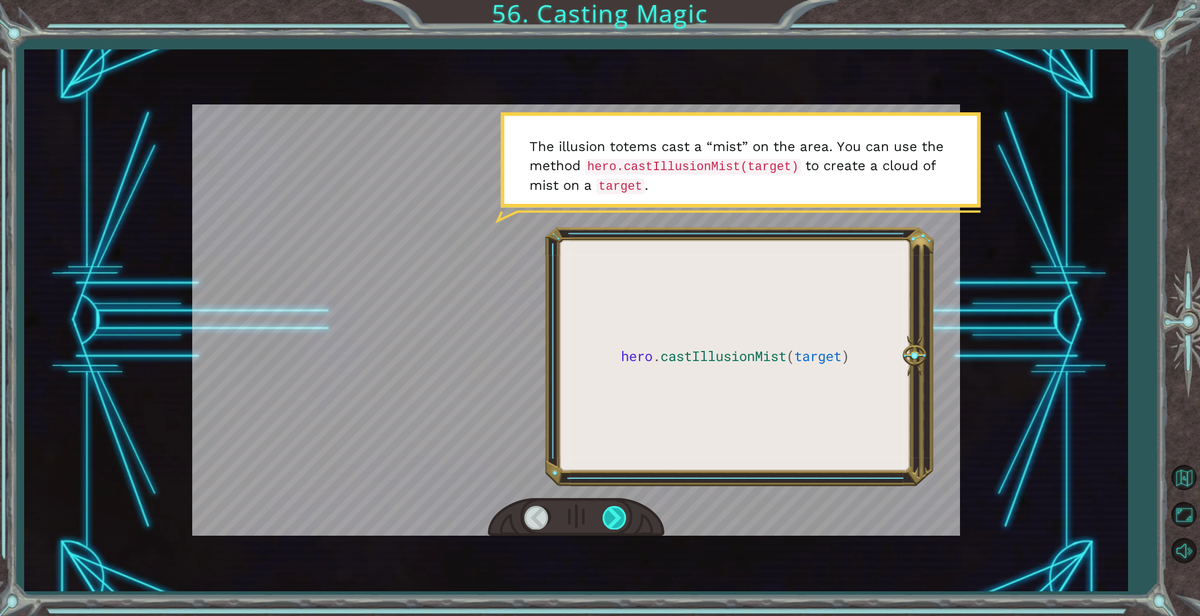
click at [611, 519] on div at bounding box center [614, 517] width 25 height 23
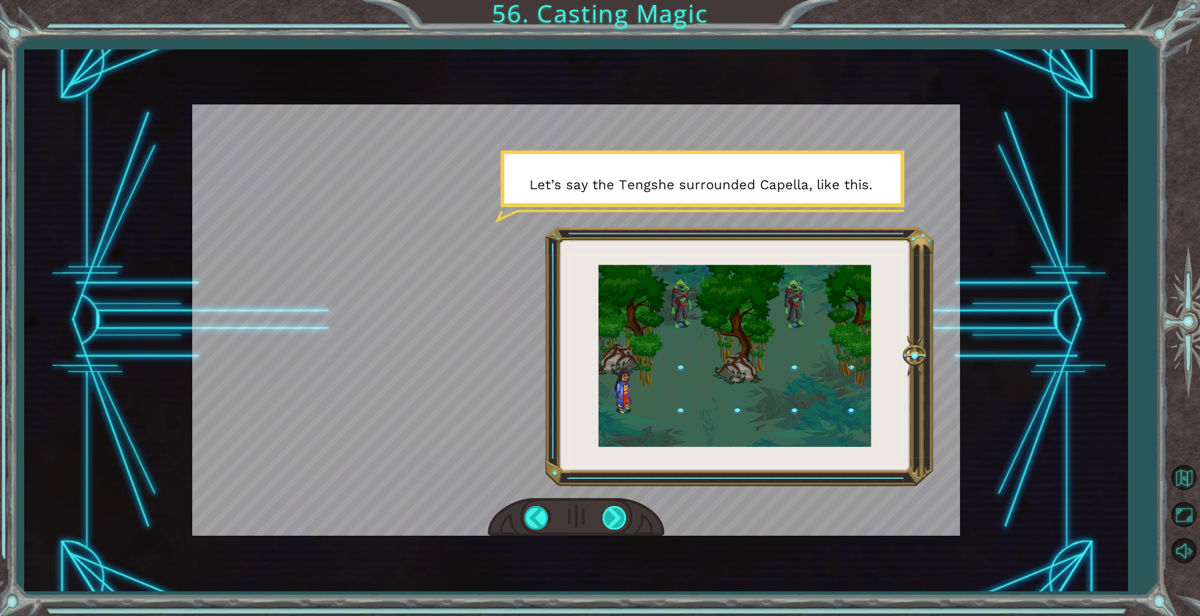
click at [611, 519] on div at bounding box center [614, 517] width 25 height 23
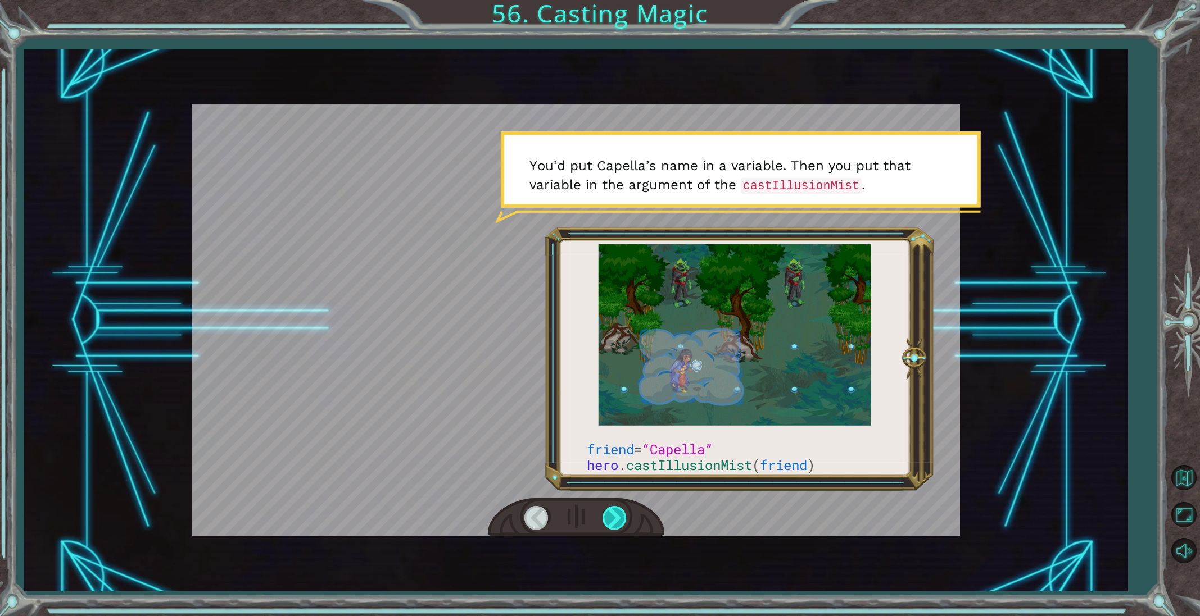
click at [611, 519] on div at bounding box center [614, 517] width 25 height 23
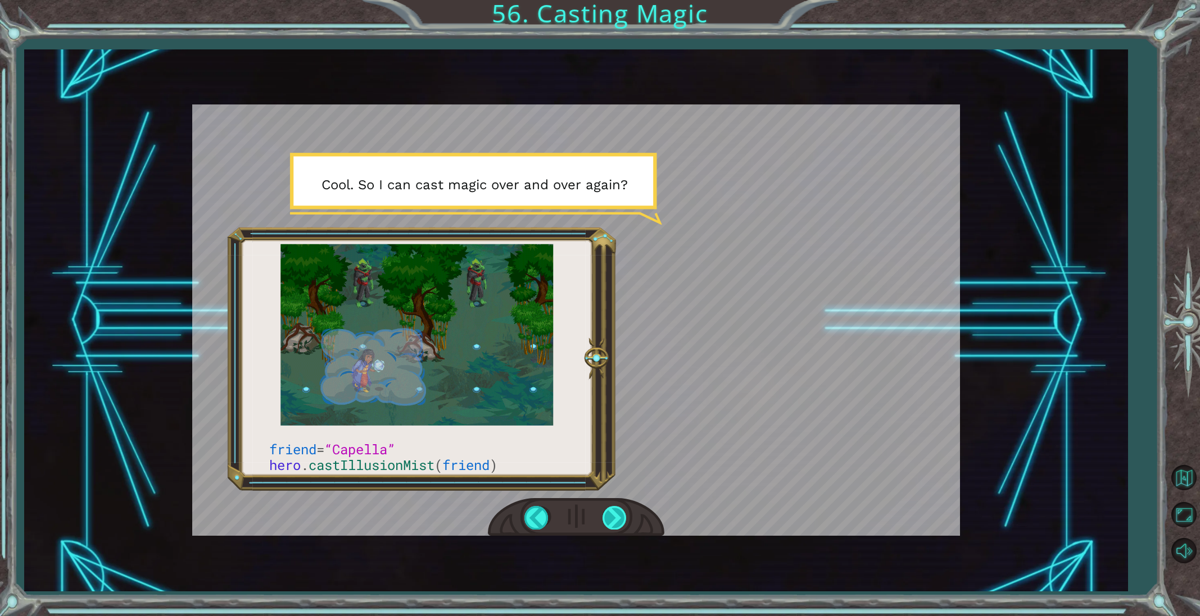
click at [611, 519] on div at bounding box center [614, 517] width 25 height 23
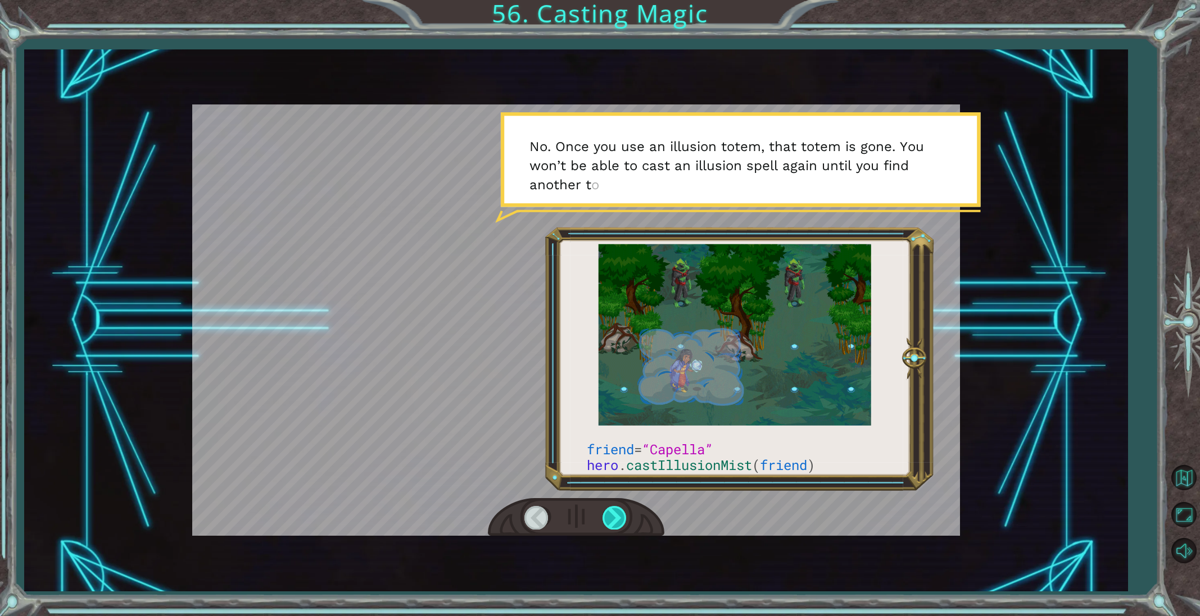
click at [611, 519] on div at bounding box center [614, 517] width 25 height 23
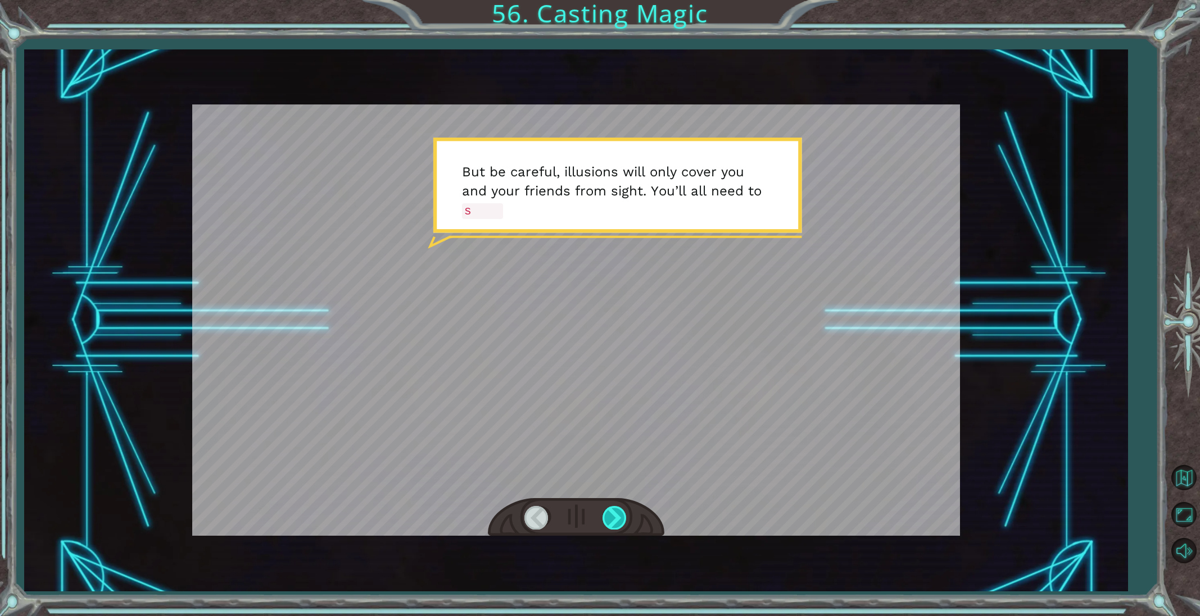
click at [611, 519] on div at bounding box center [614, 517] width 25 height 23
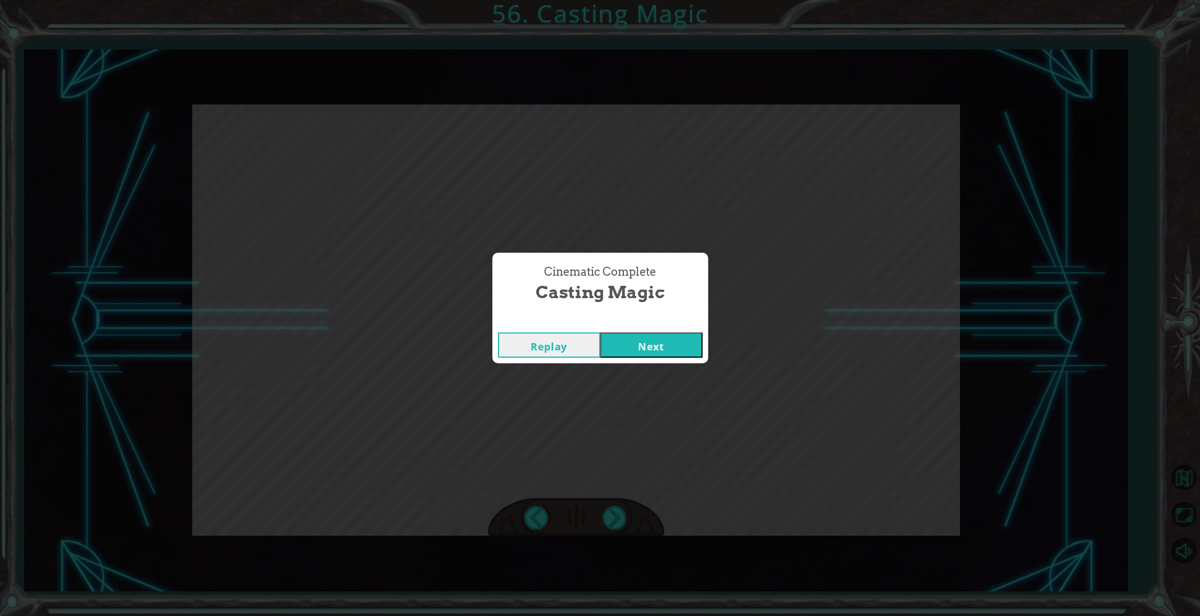
click at [669, 341] on button "Next" at bounding box center [651, 345] width 102 height 25
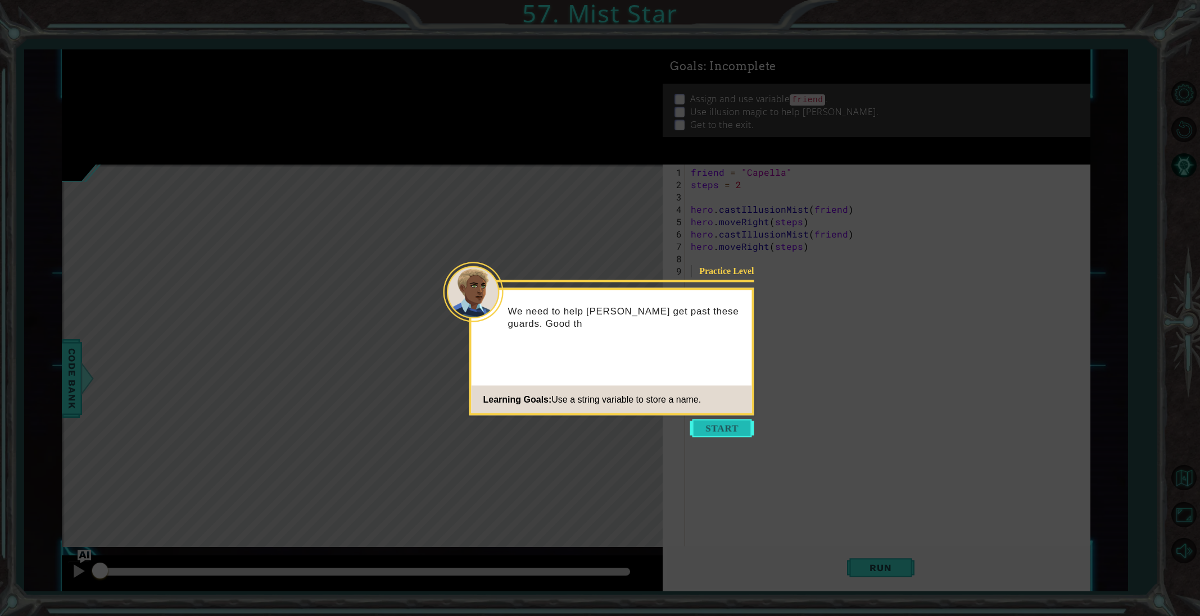
click at [714, 424] on button "Start" at bounding box center [722, 429] width 64 height 18
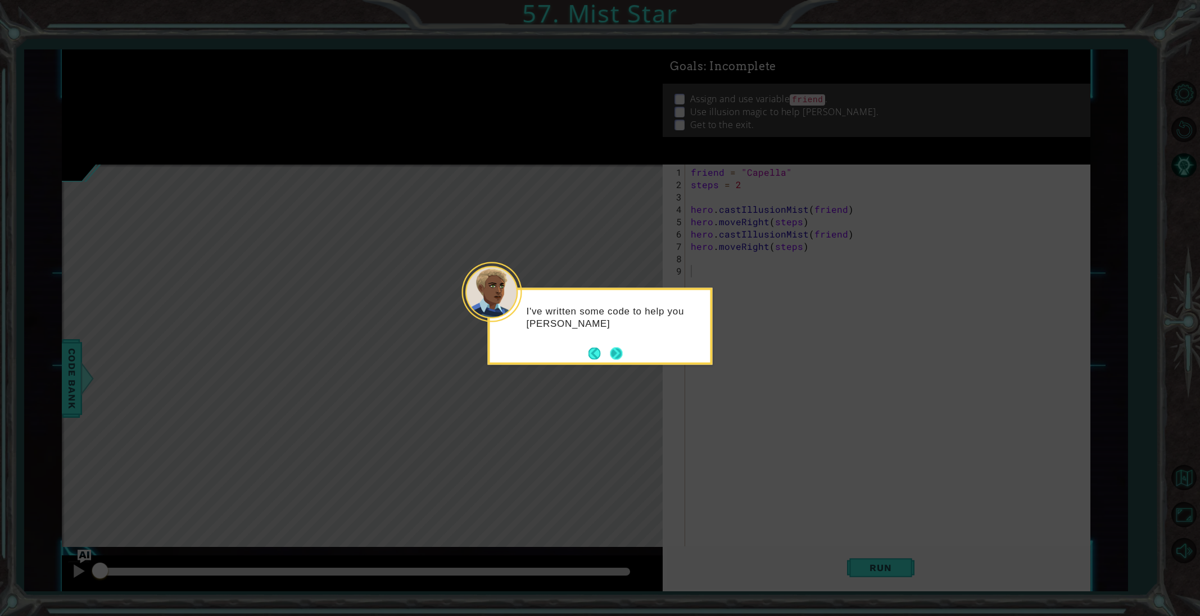
click at [614, 356] on button "Next" at bounding box center [616, 353] width 12 height 12
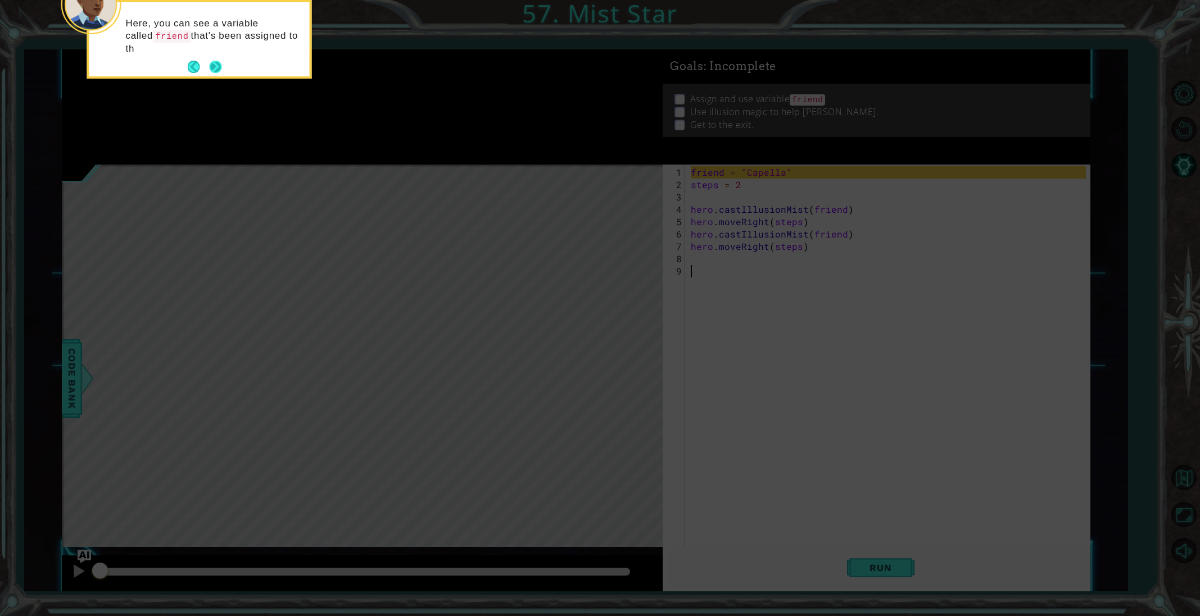
click at [211, 63] on button "Next" at bounding box center [215, 67] width 12 height 12
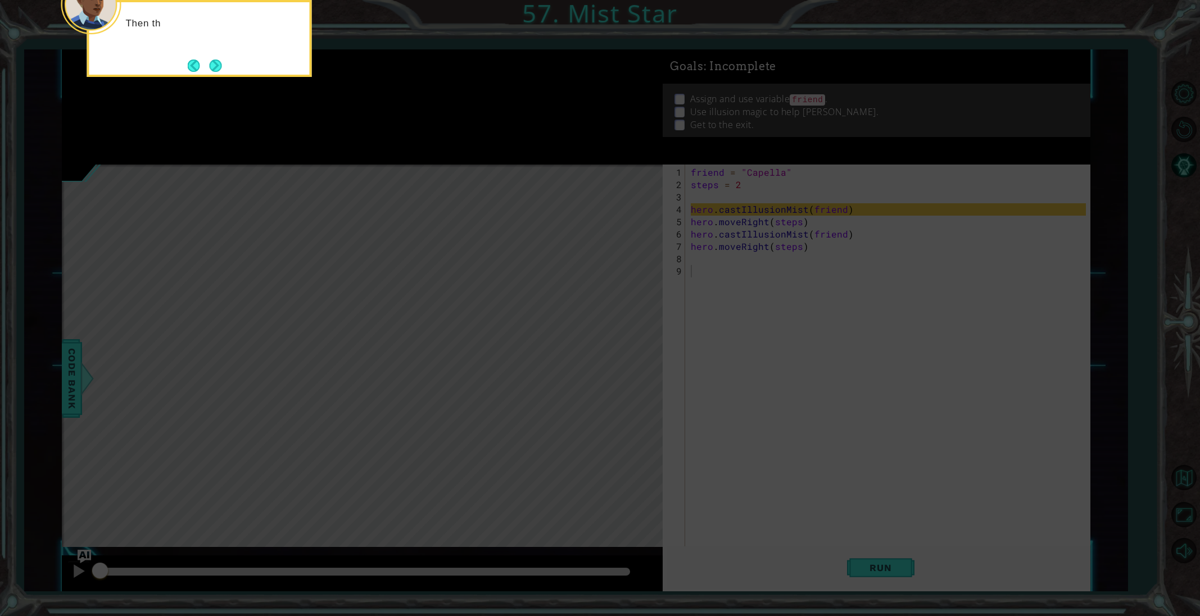
click at [211, 63] on button "Next" at bounding box center [215, 66] width 12 height 12
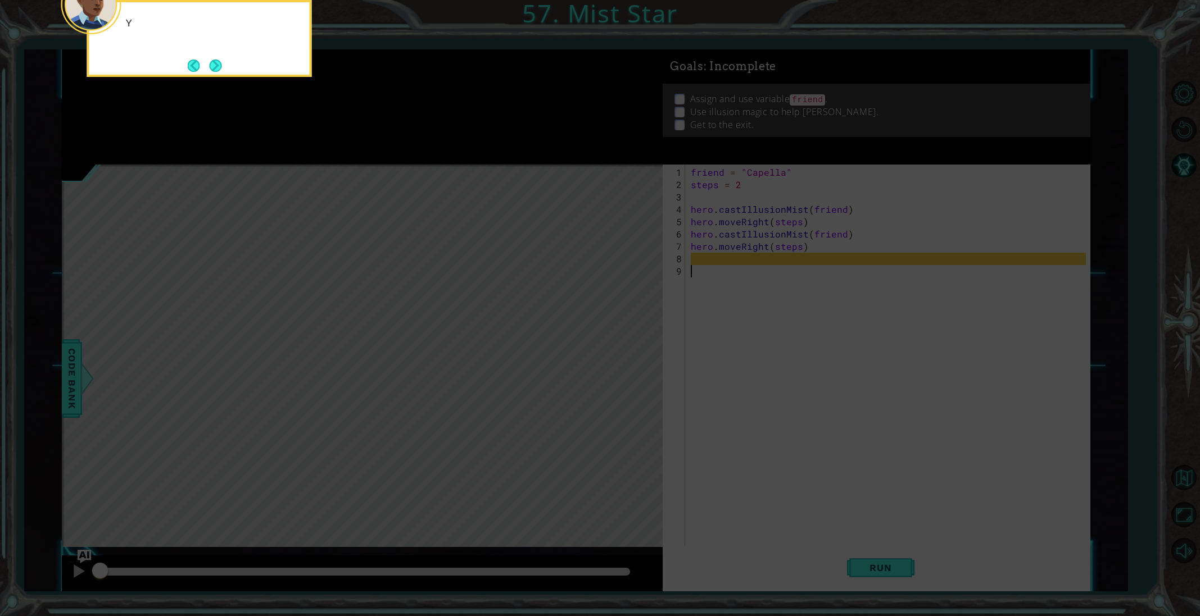
click at [211, 63] on button "Next" at bounding box center [216, 66] width 12 height 12
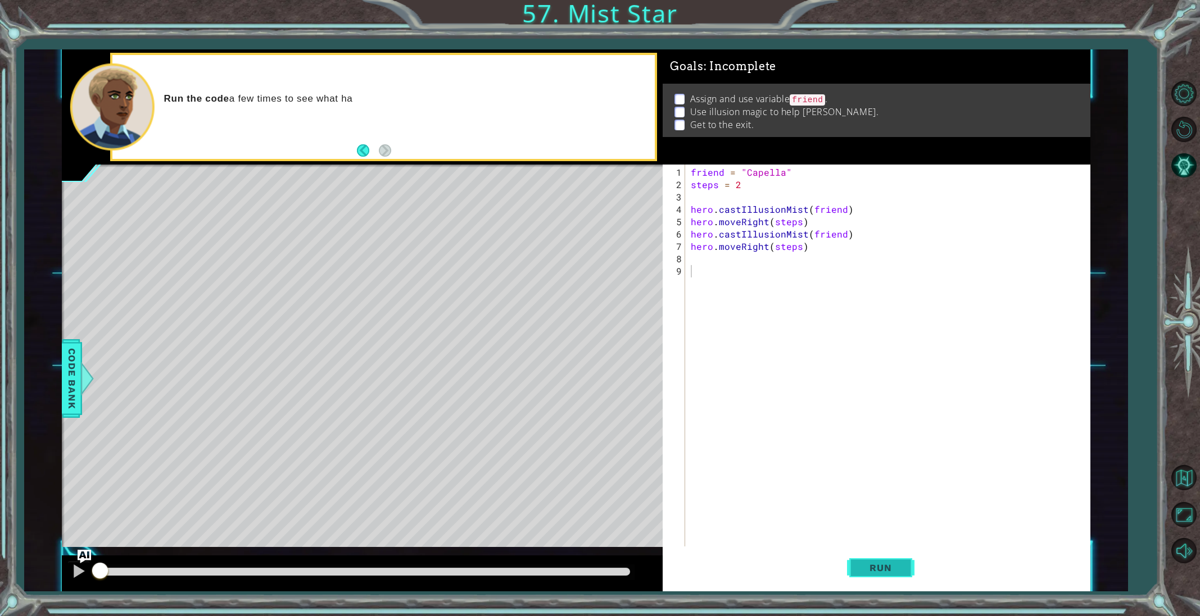
click at [901, 561] on button "Run" at bounding box center [880, 568] width 67 height 43
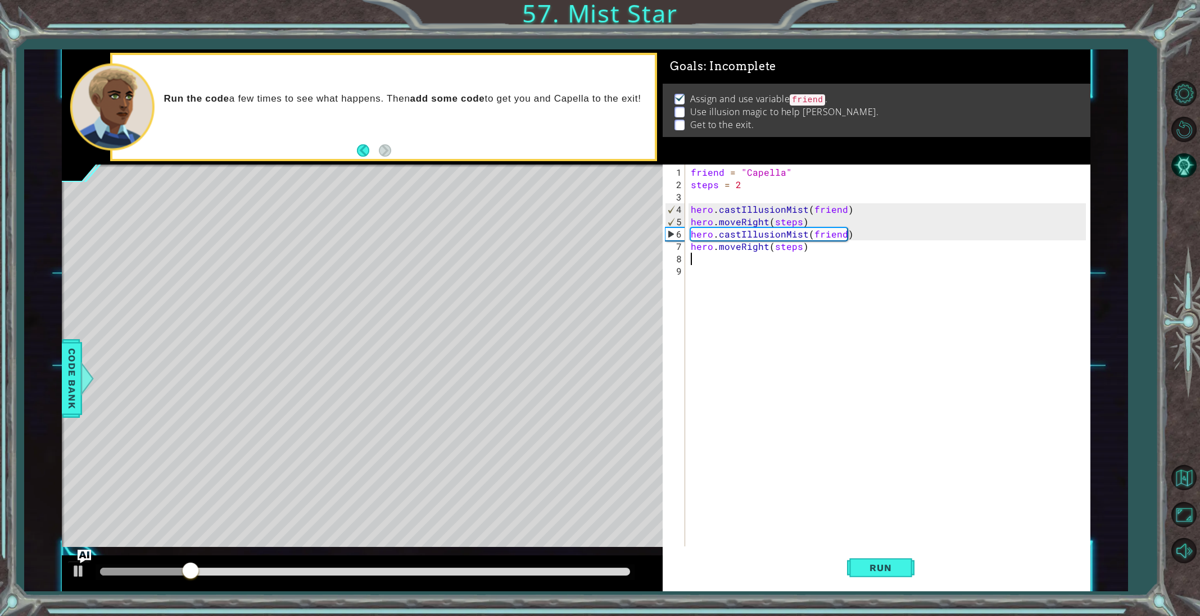
click at [696, 258] on div "friend = "Capella" steps = 2 hero . castIllusionMist ( friend ) hero . moveRigh…" at bounding box center [889, 376] width 403 height 420
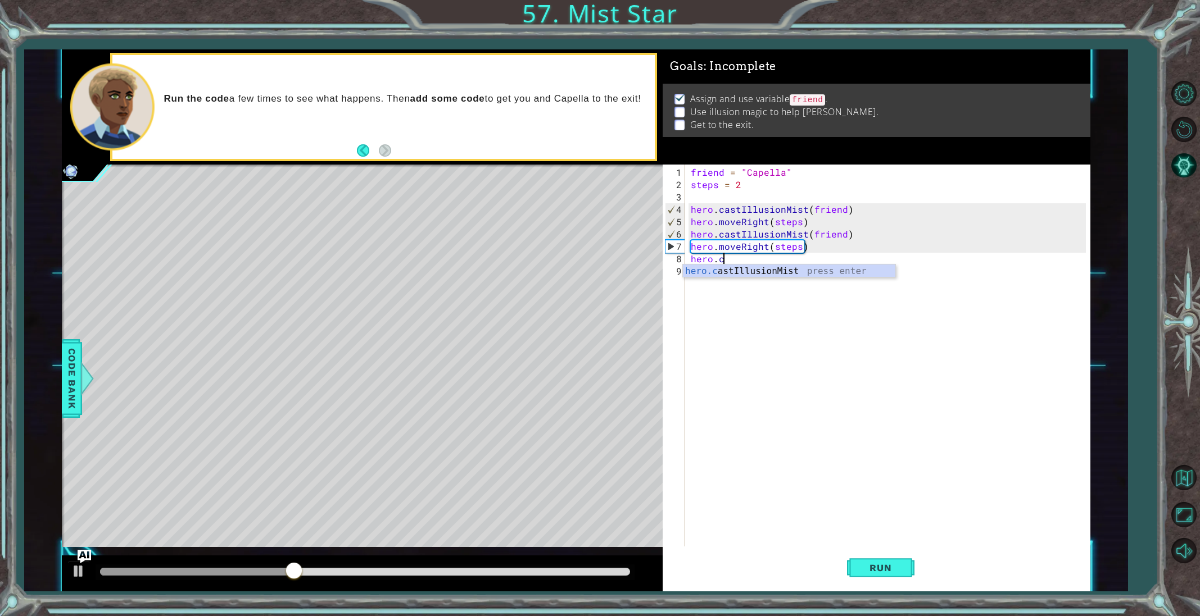
scroll to position [0, 1]
type textarea "hero.castIllusionMist(friend)"
click at [733, 275] on div "friend = "Capella" steps = 2 hero . castIllusionMist ( friend ) hero . moveRigh…" at bounding box center [889, 376] width 403 height 420
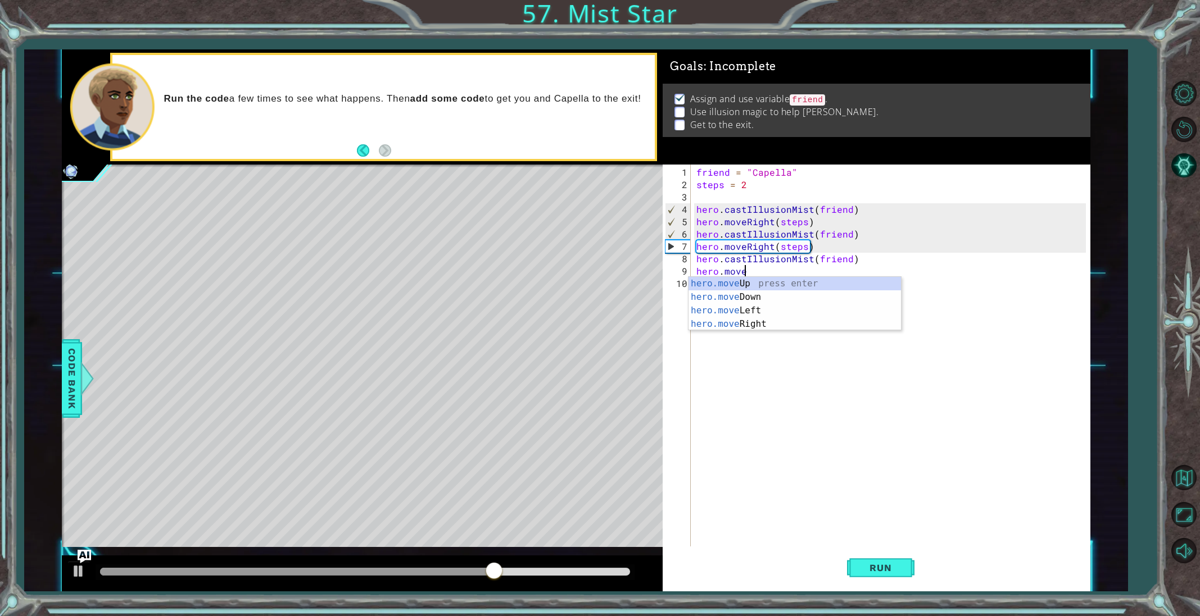
scroll to position [0, 2]
click at [764, 321] on div "hero.move Up press enter hero.move Down press enter hero.move Left press enter …" at bounding box center [794, 317] width 212 height 81
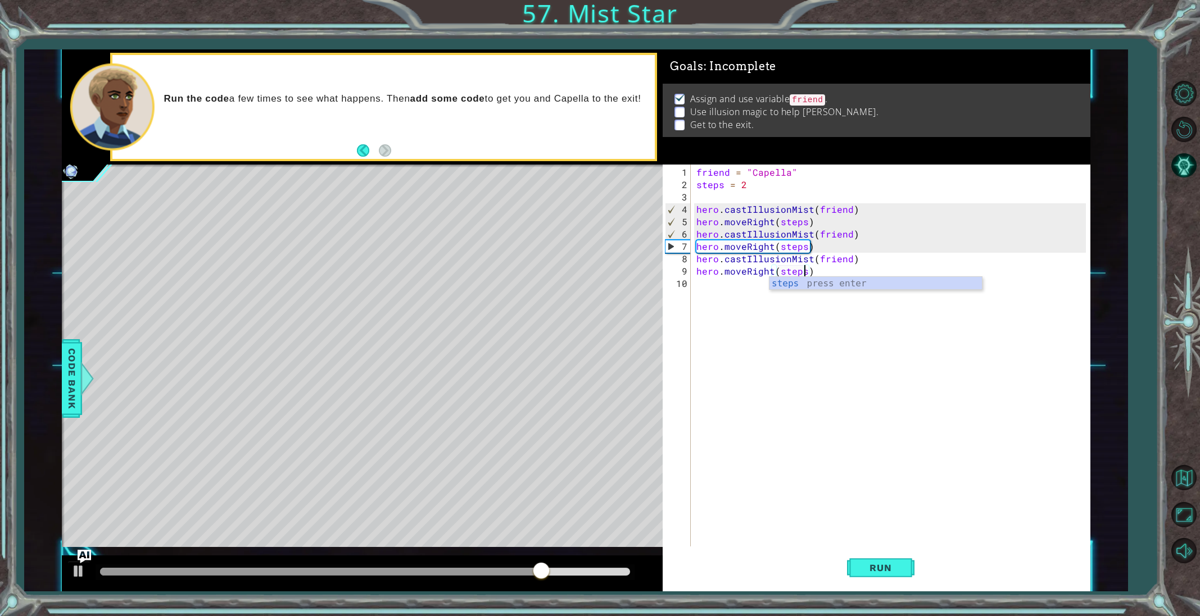
scroll to position [0, 6]
type textarea "hero.moveRight(steps)"
click at [901, 560] on button "Run" at bounding box center [880, 568] width 67 height 43
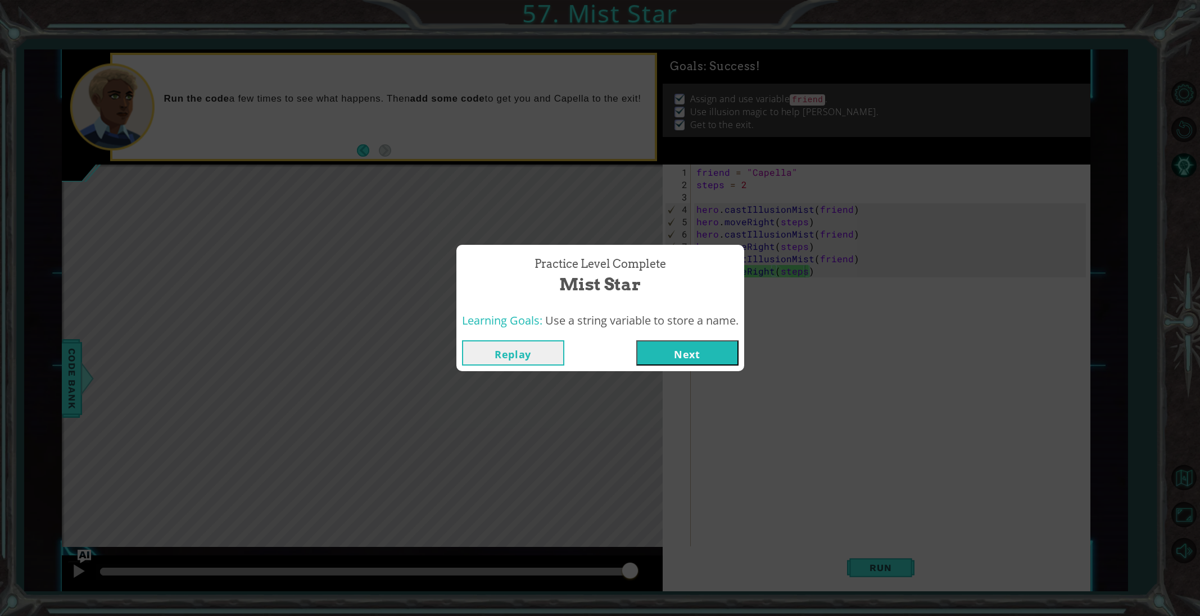
click at [678, 357] on button "Next" at bounding box center [687, 353] width 102 height 25
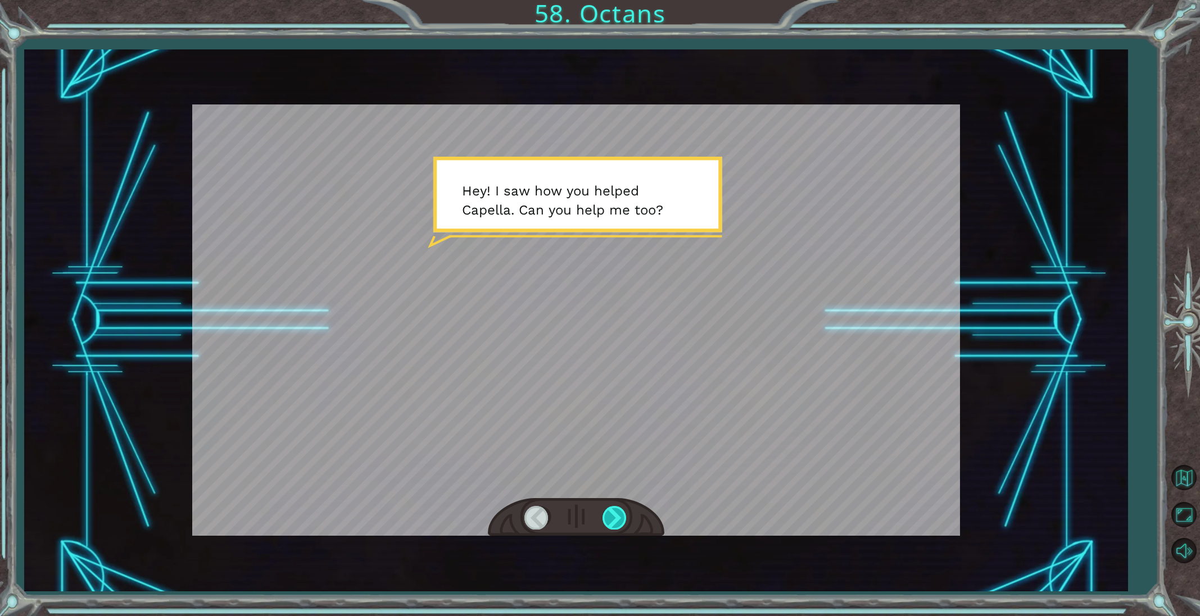
click at [606, 514] on div at bounding box center [614, 517] width 25 height 23
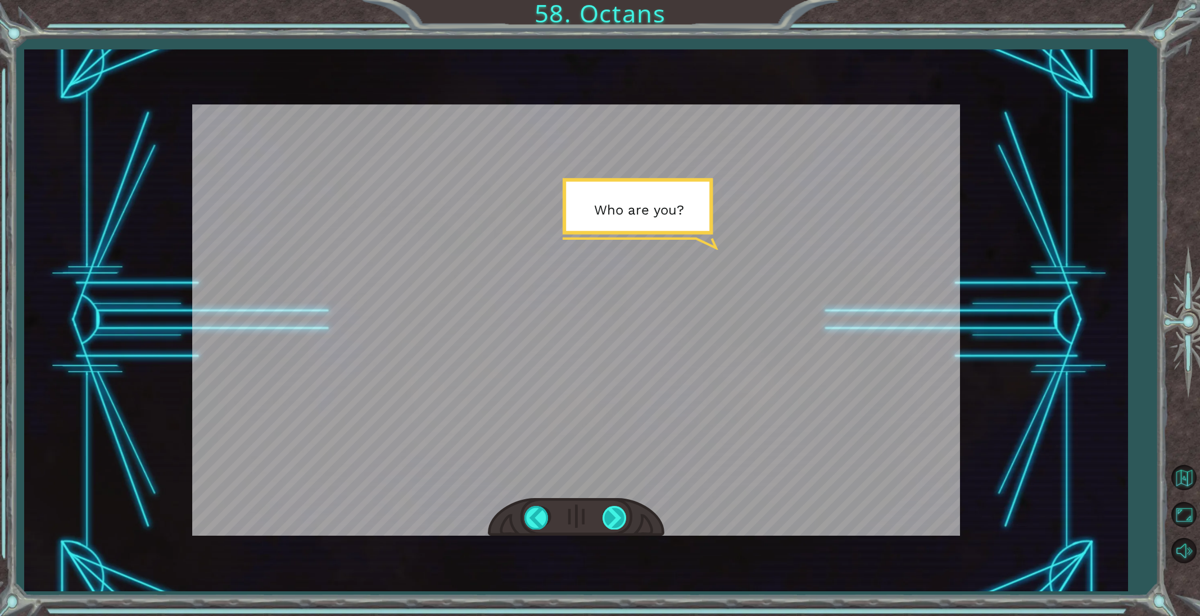
click at [605, 514] on div at bounding box center [614, 517] width 25 height 23
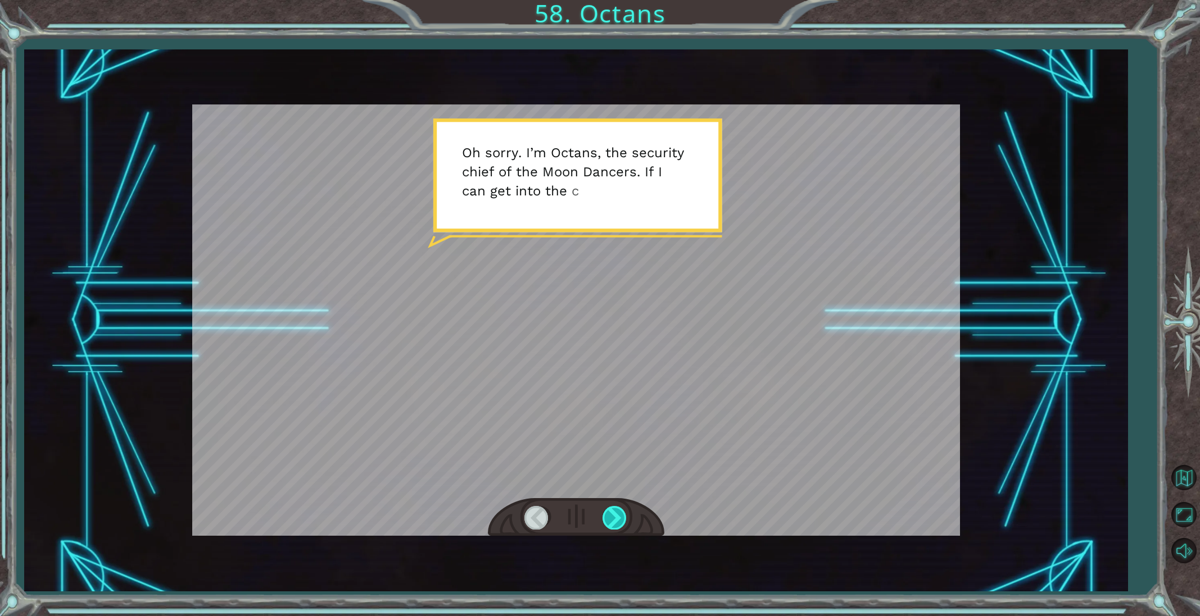
click at [605, 514] on div at bounding box center [614, 517] width 25 height 23
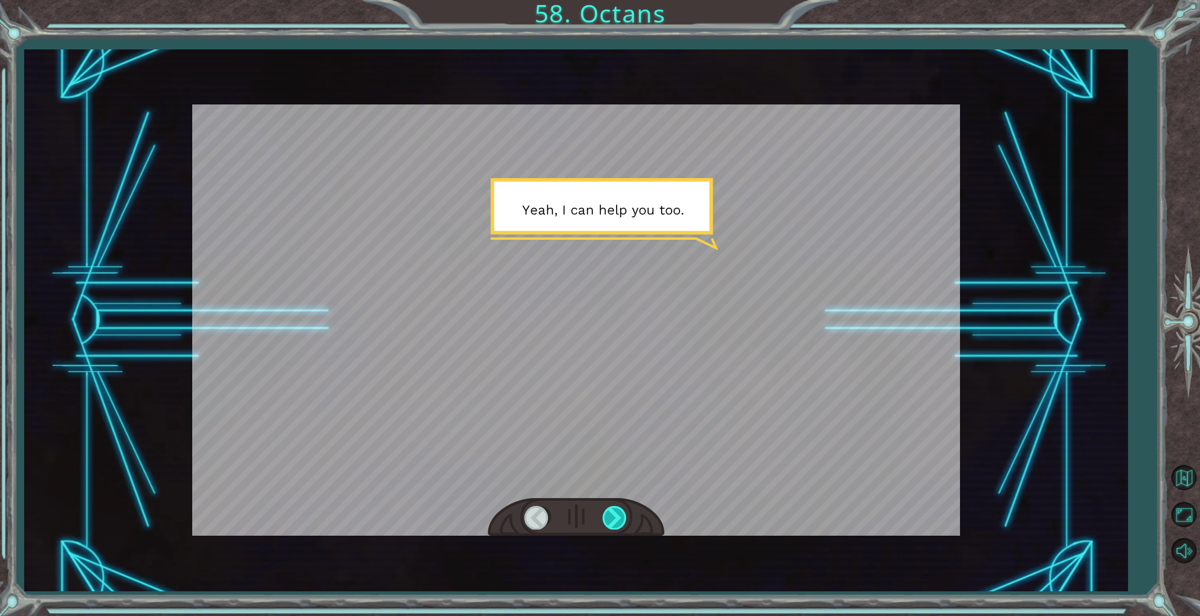
click at [605, 514] on div at bounding box center [614, 517] width 25 height 23
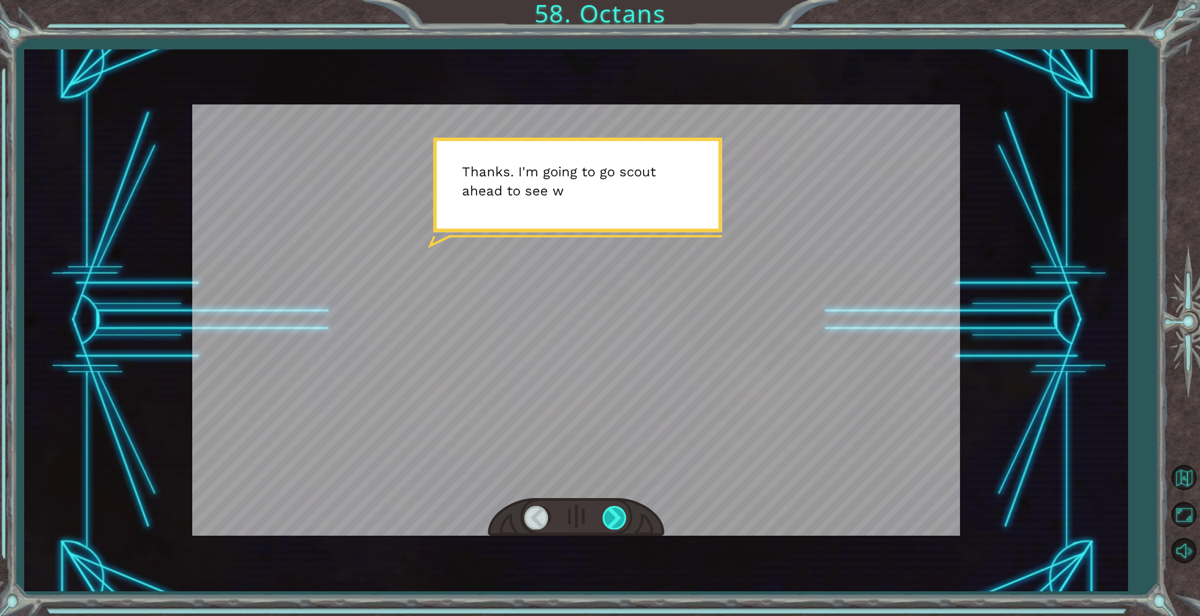
click at [605, 514] on div at bounding box center [614, 517] width 25 height 23
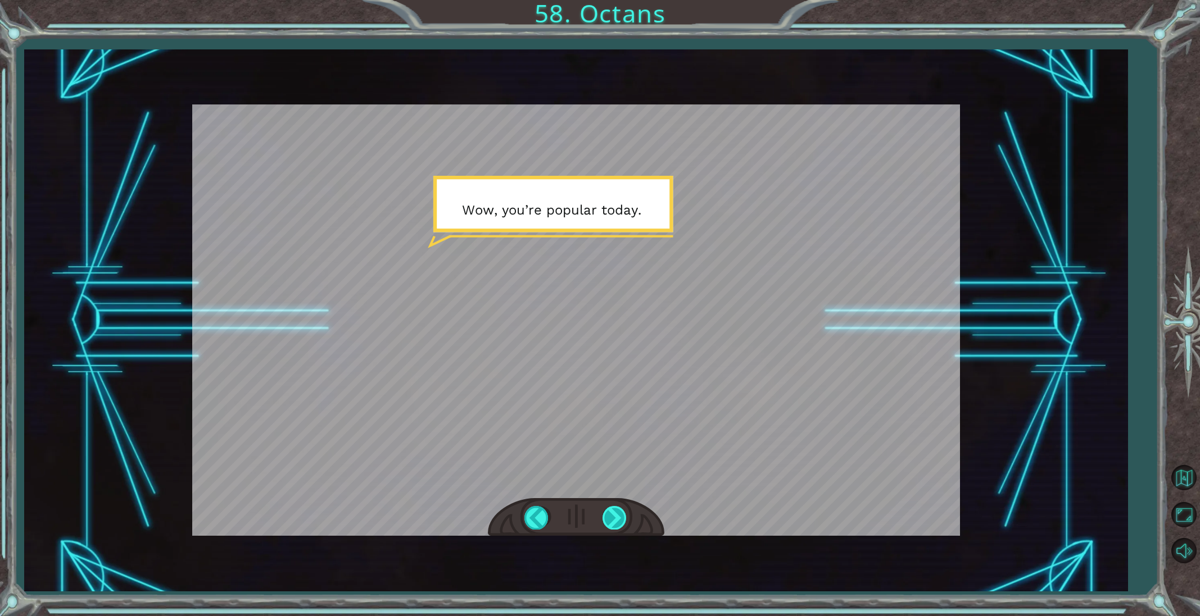
click at [611, 518] on div at bounding box center [614, 517] width 25 height 23
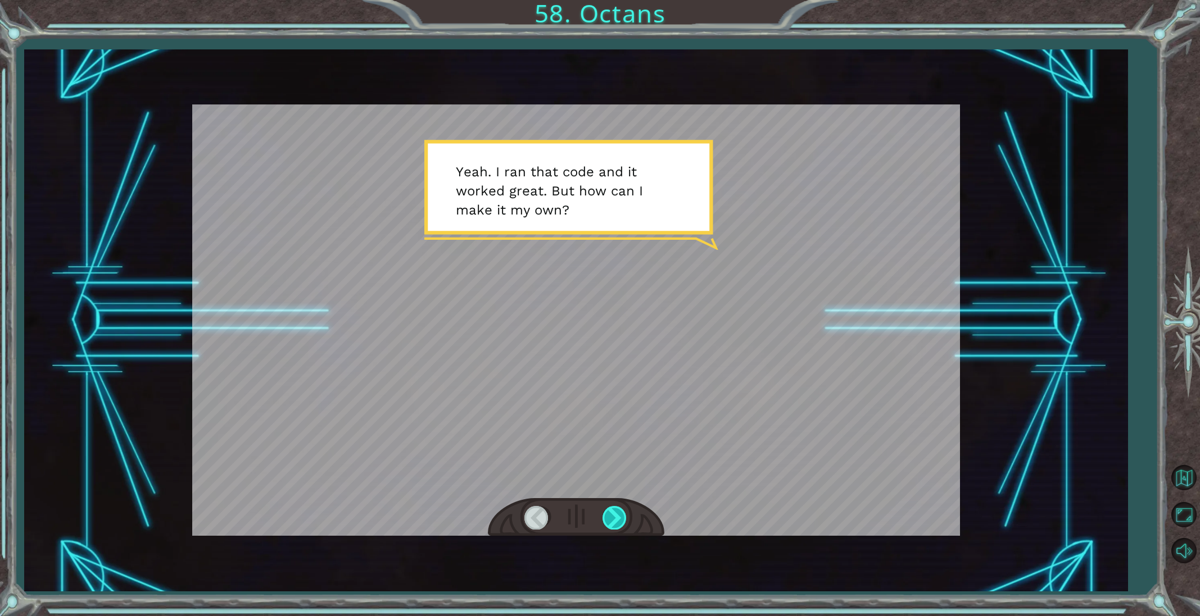
click at [611, 518] on div at bounding box center [614, 517] width 25 height 23
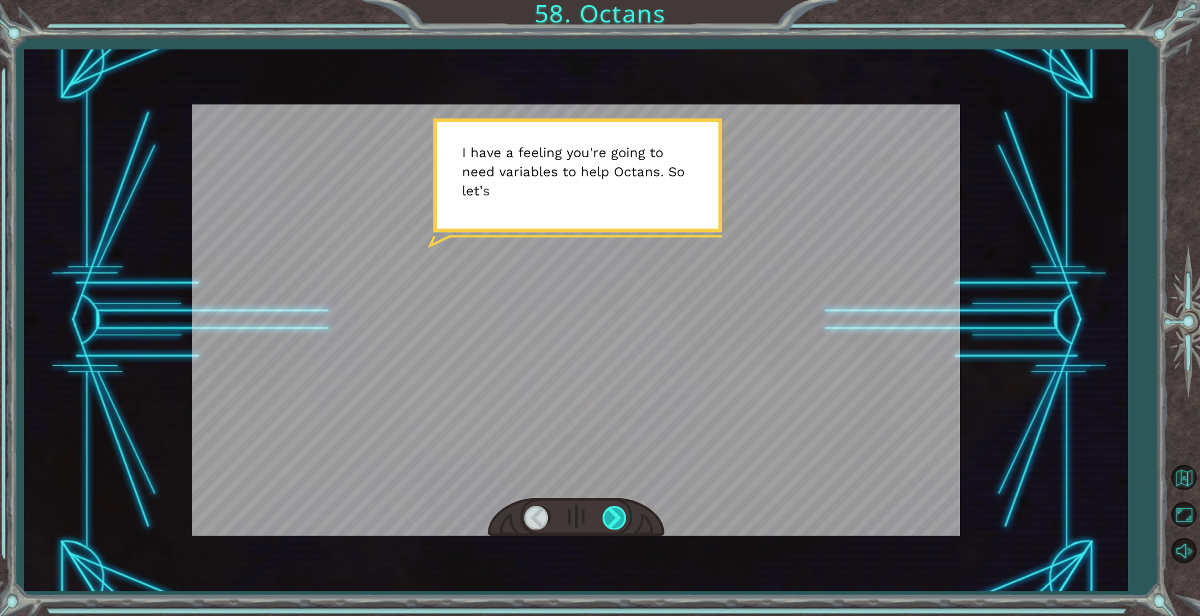
click at [611, 518] on div at bounding box center [614, 517] width 25 height 23
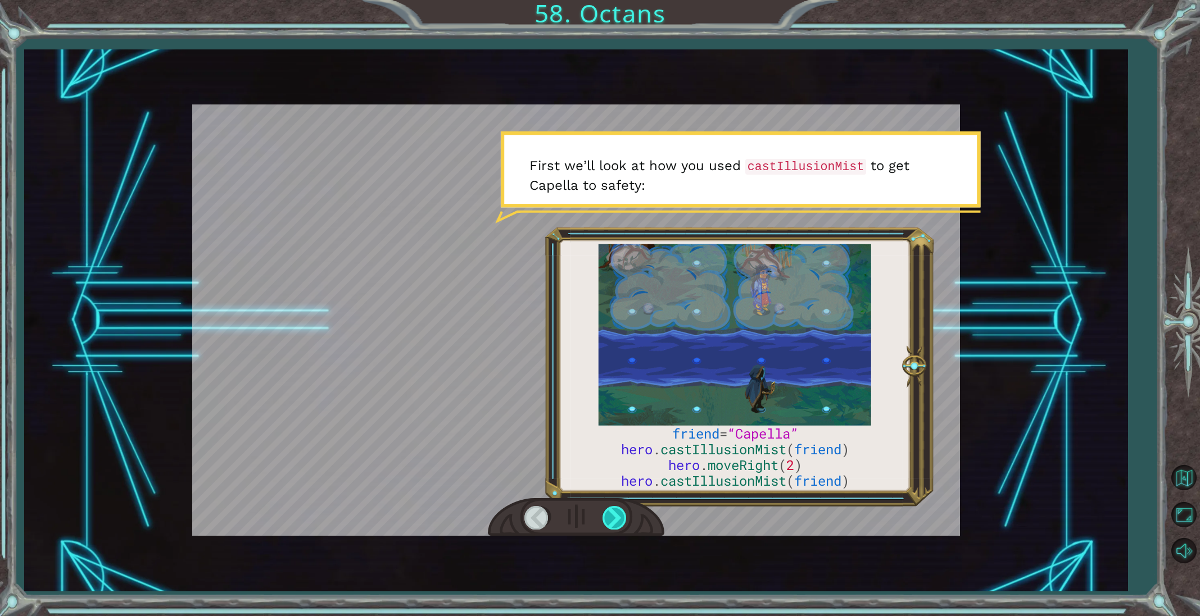
click at [611, 518] on div at bounding box center [614, 517] width 25 height 23
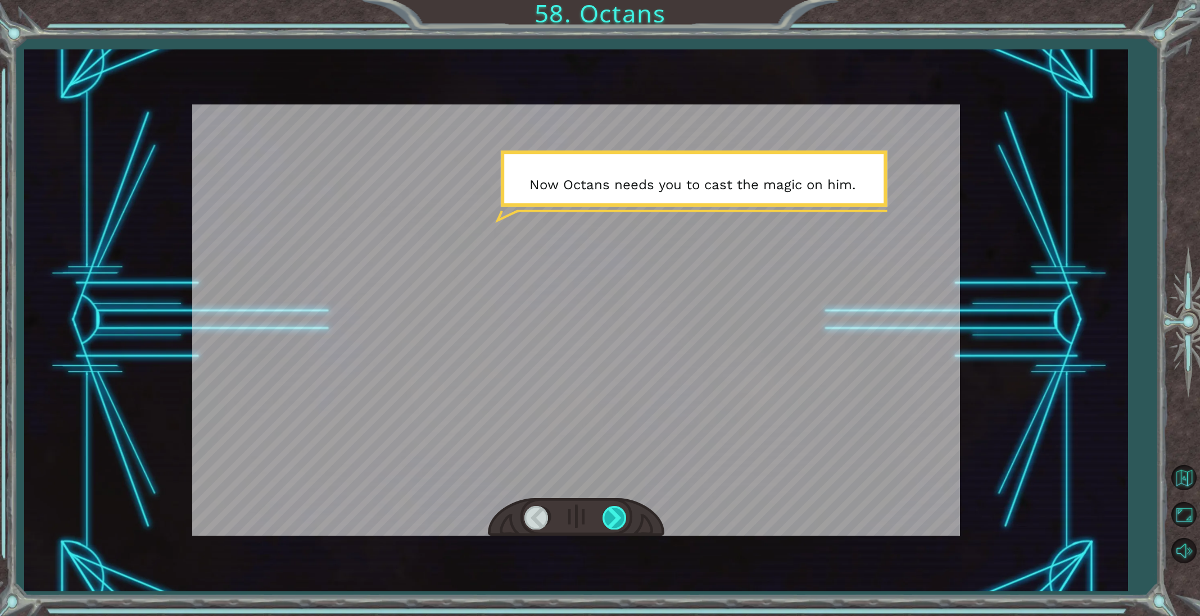
click at [611, 518] on div at bounding box center [614, 517] width 25 height 23
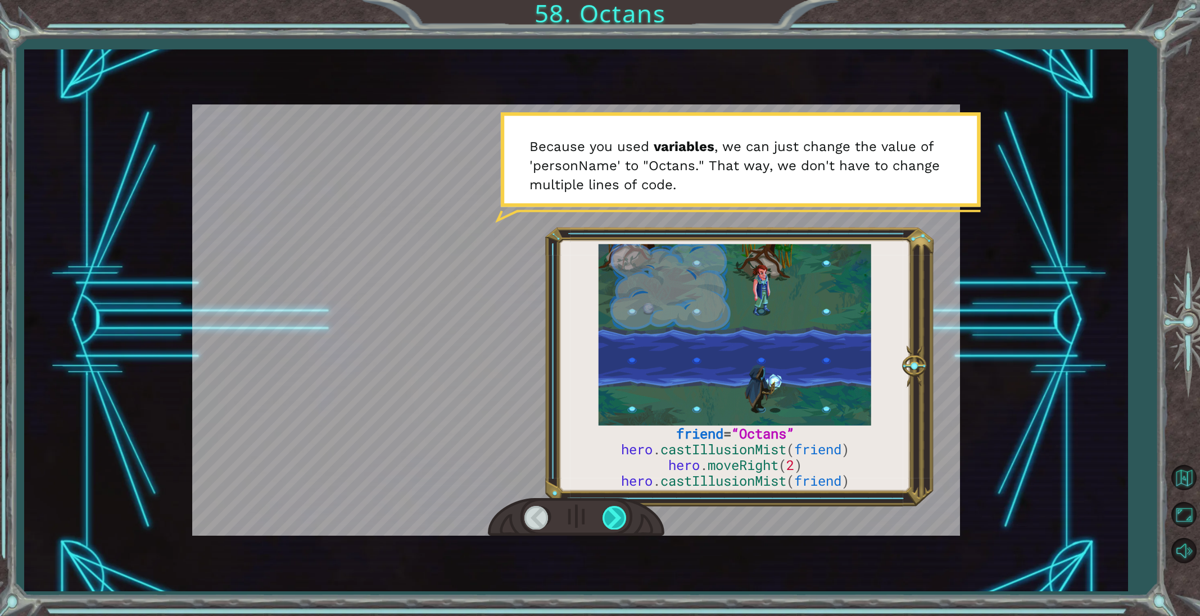
click at [611, 518] on div at bounding box center [614, 517] width 25 height 23
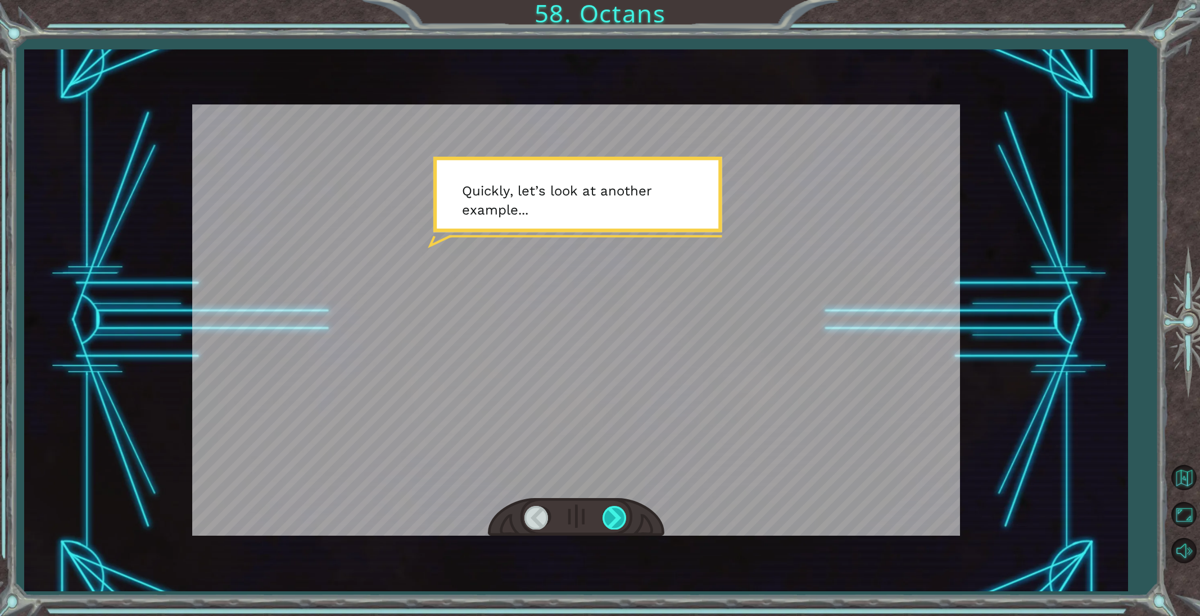
click at [611, 518] on div at bounding box center [614, 517] width 25 height 23
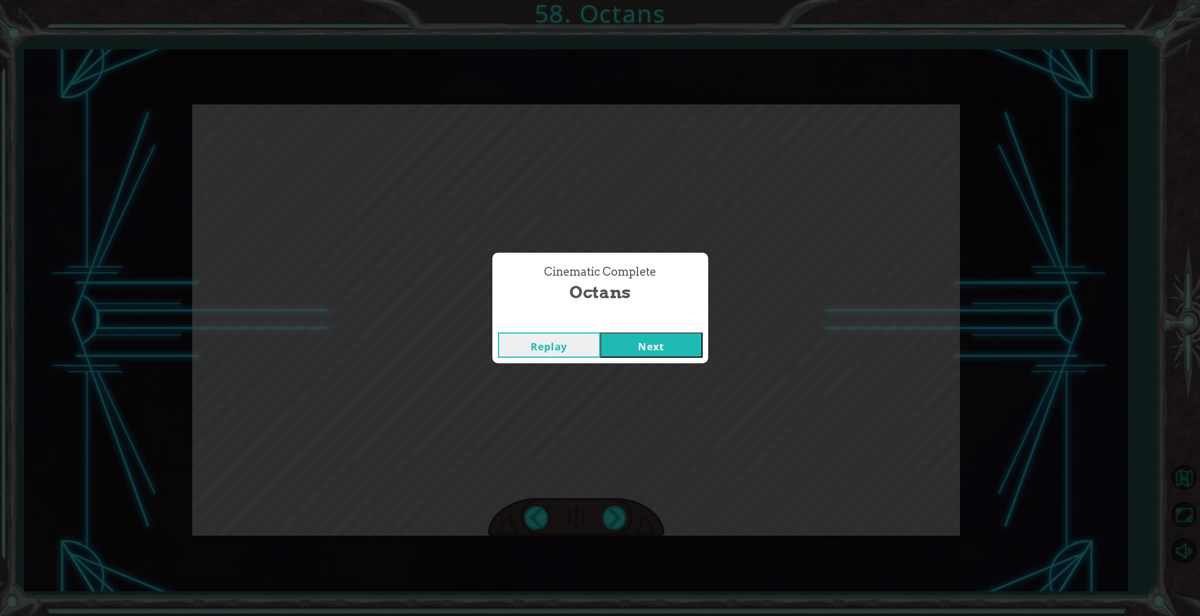
drag, startPoint x: 627, startPoint y: 356, endPoint x: 620, endPoint y: 349, distance: 9.6
click at [623, 351] on div "Replay Next" at bounding box center [600, 345] width 216 height 37
click at [620, 349] on button "Next" at bounding box center [651, 345] width 102 height 25
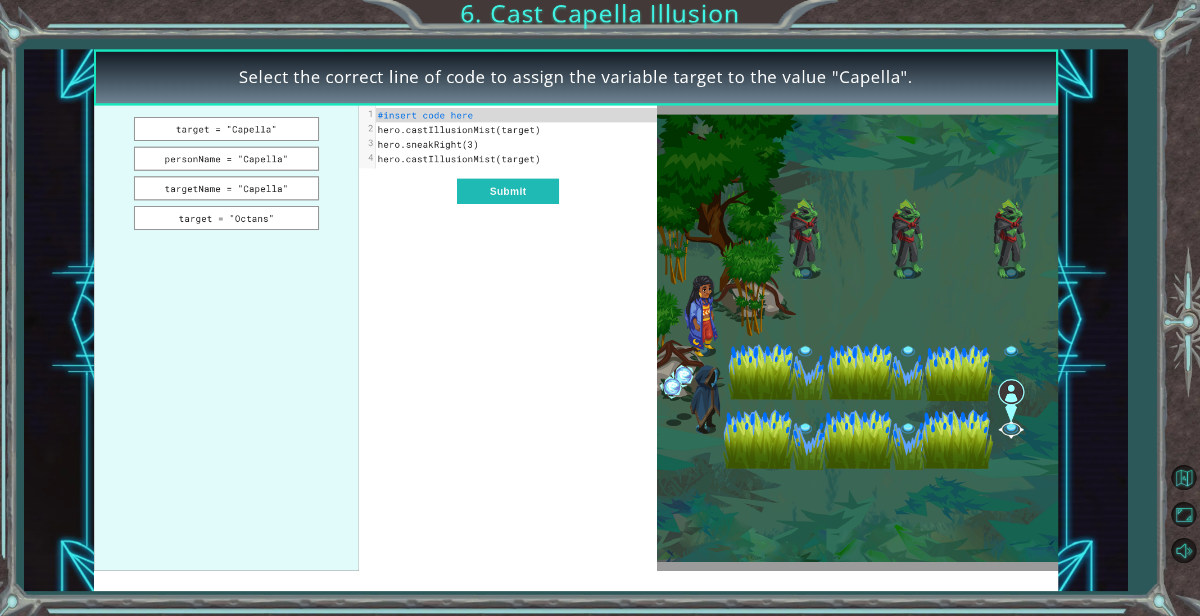
click at [532, 310] on div "xxxxxxxxxx 4 1 #insert code here 2 hero.castIllusionMist(target) 3 hero.sneakRi…" at bounding box center [508, 339] width 298 height 466
click at [259, 160] on button "personName = "Capella"" at bounding box center [226, 159] width 185 height 24
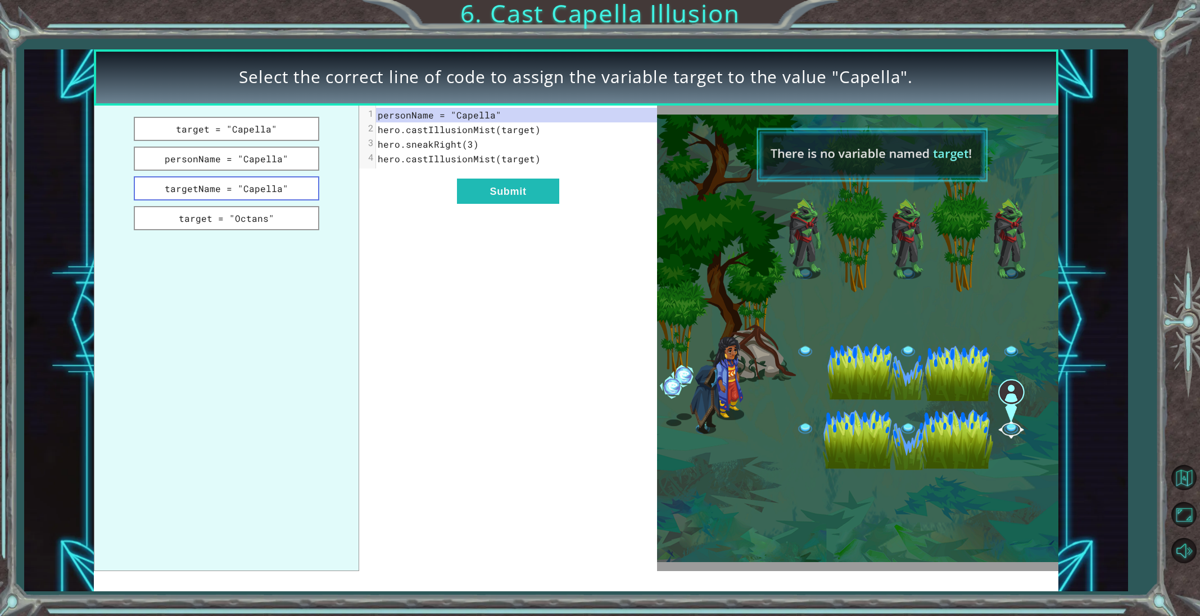
click at [257, 179] on button "targetName = "Capella"" at bounding box center [226, 188] width 185 height 24
click at [275, 138] on button "target = "Capella"" at bounding box center [226, 129] width 185 height 24
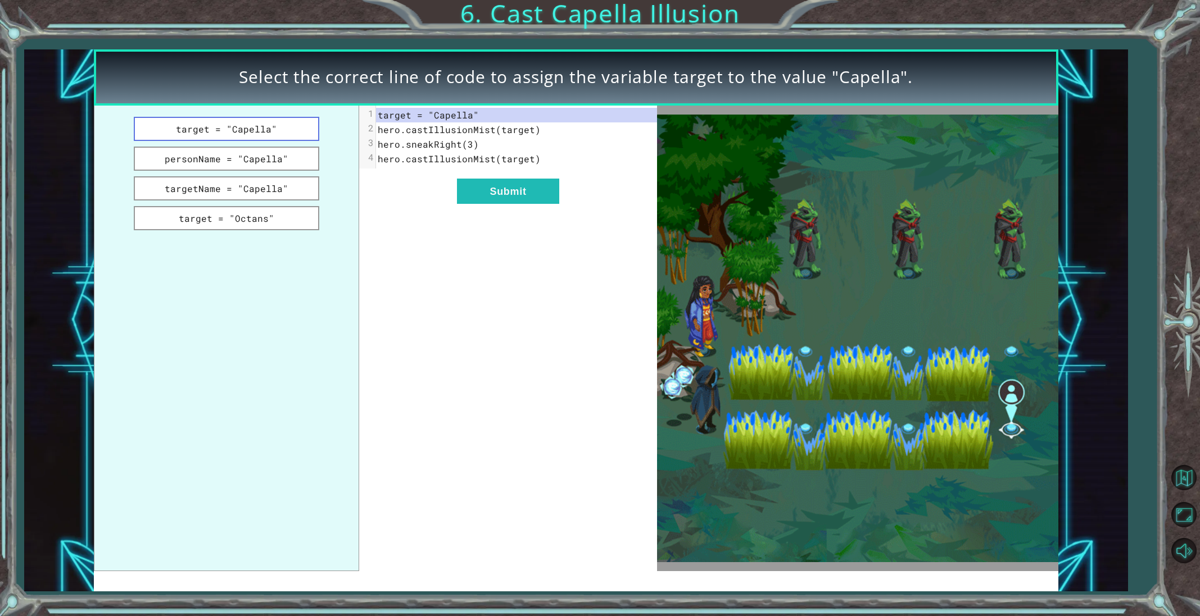
click at [278, 133] on button "target = "Capella"" at bounding box center [226, 129] width 185 height 24
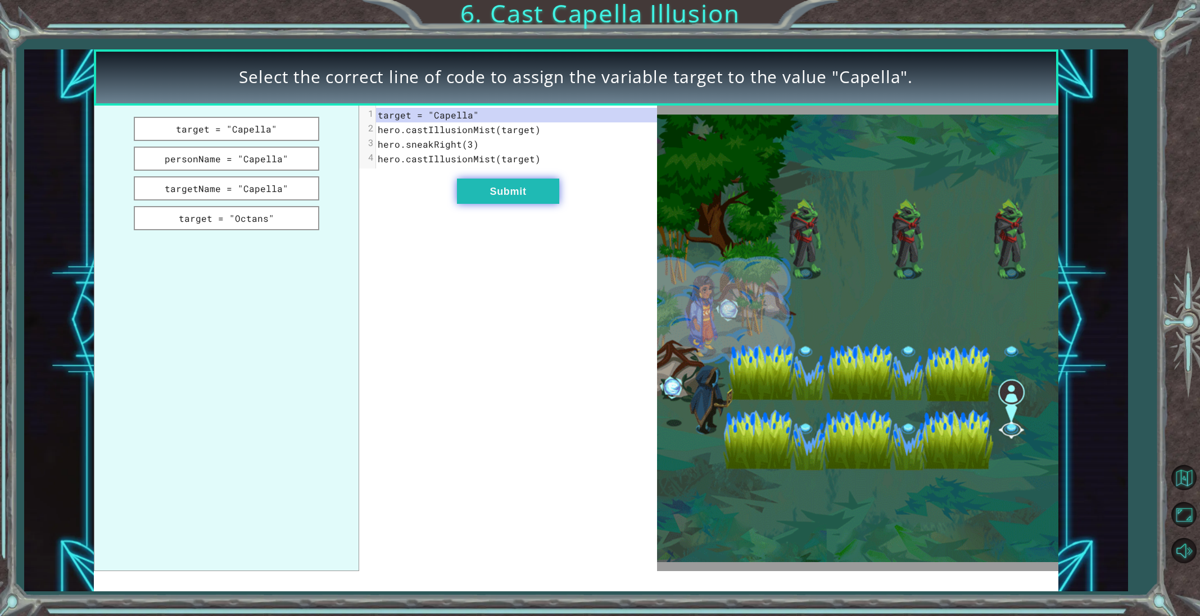
click at [529, 198] on button "Submit" at bounding box center [508, 191] width 102 height 25
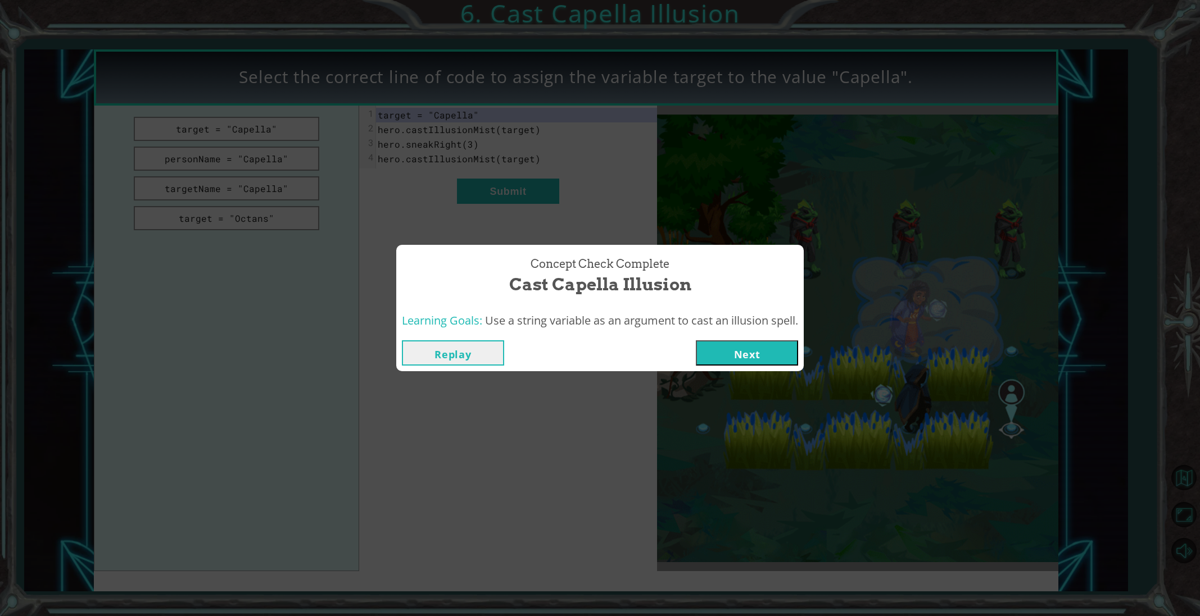
click at [707, 351] on button "Next" at bounding box center [747, 353] width 102 height 25
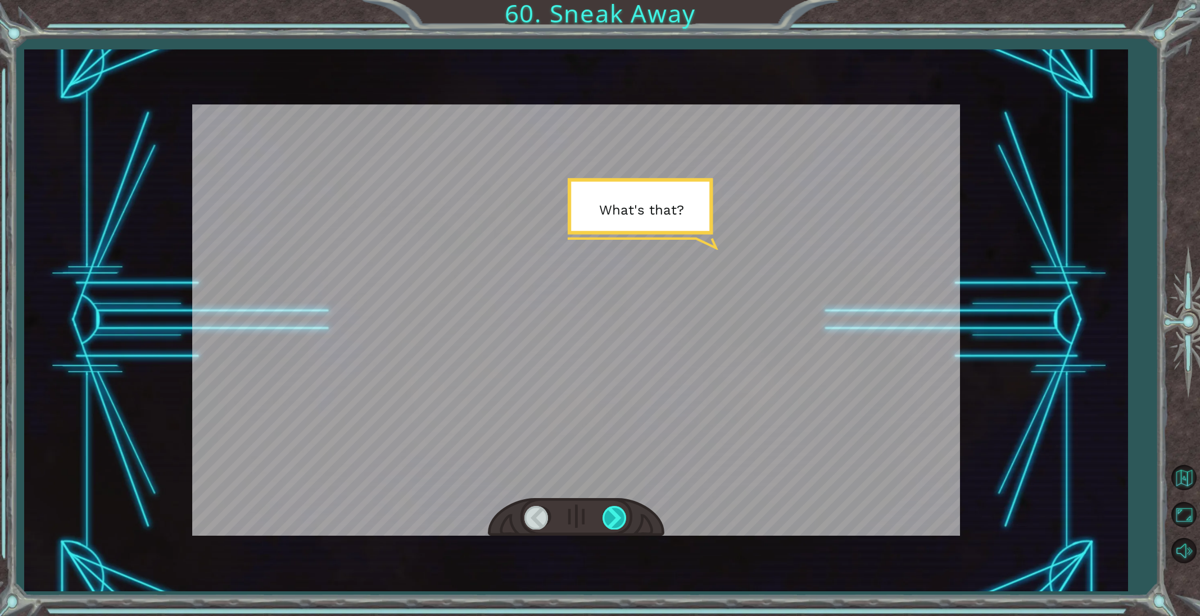
click at [617, 512] on div at bounding box center [614, 517] width 25 height 23
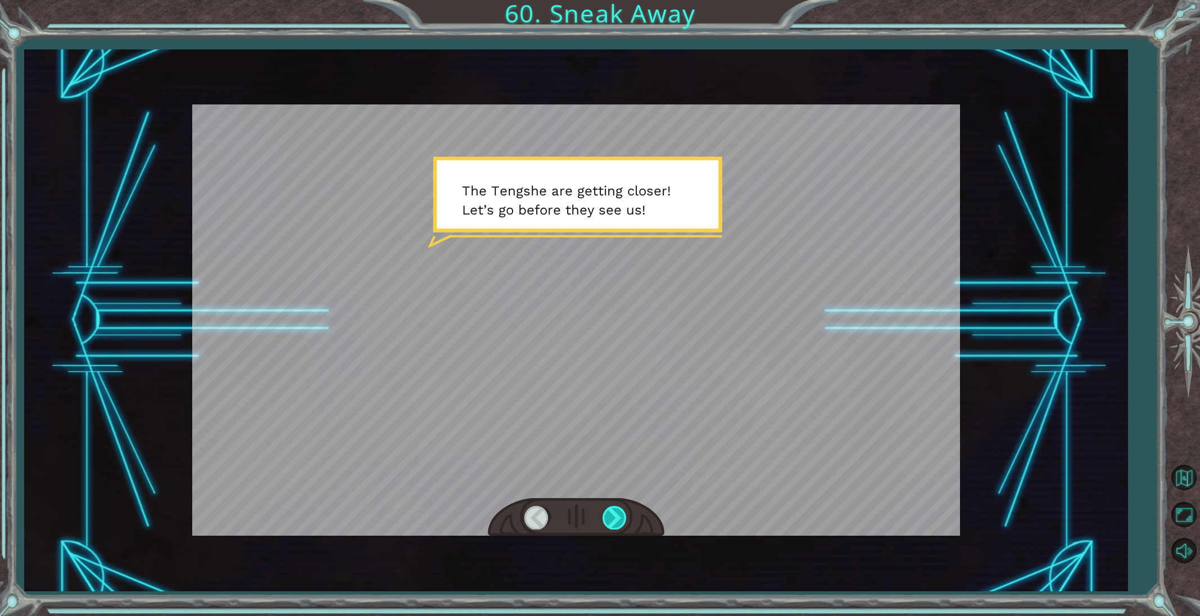
click at [610, 511] on div at bounding box center [614, 517] width 25 height 23
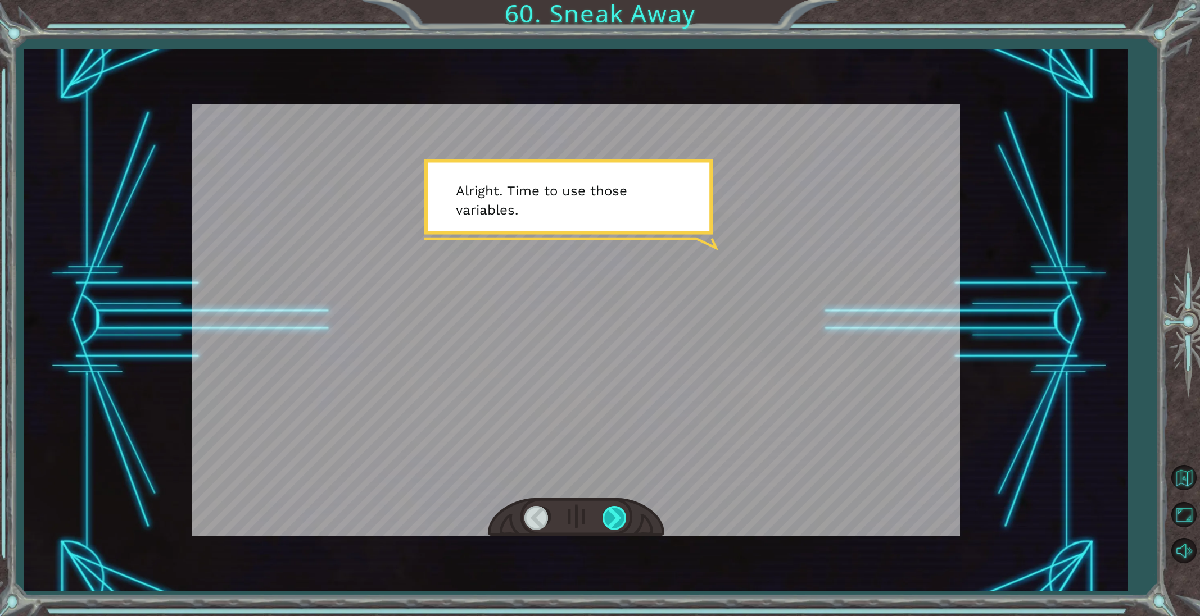
click at [610, 511] on div at bounding box center [614, 517] width 25 height 23
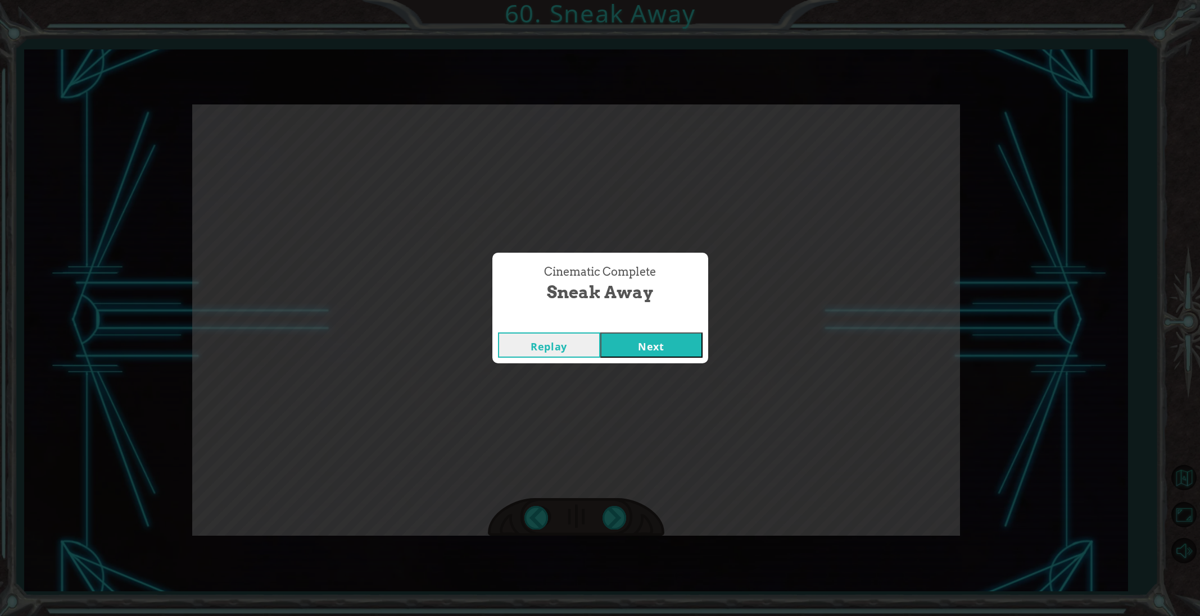
click at [632, 335] on button "Next" at bounding box center [651, 345] width 102 height 25
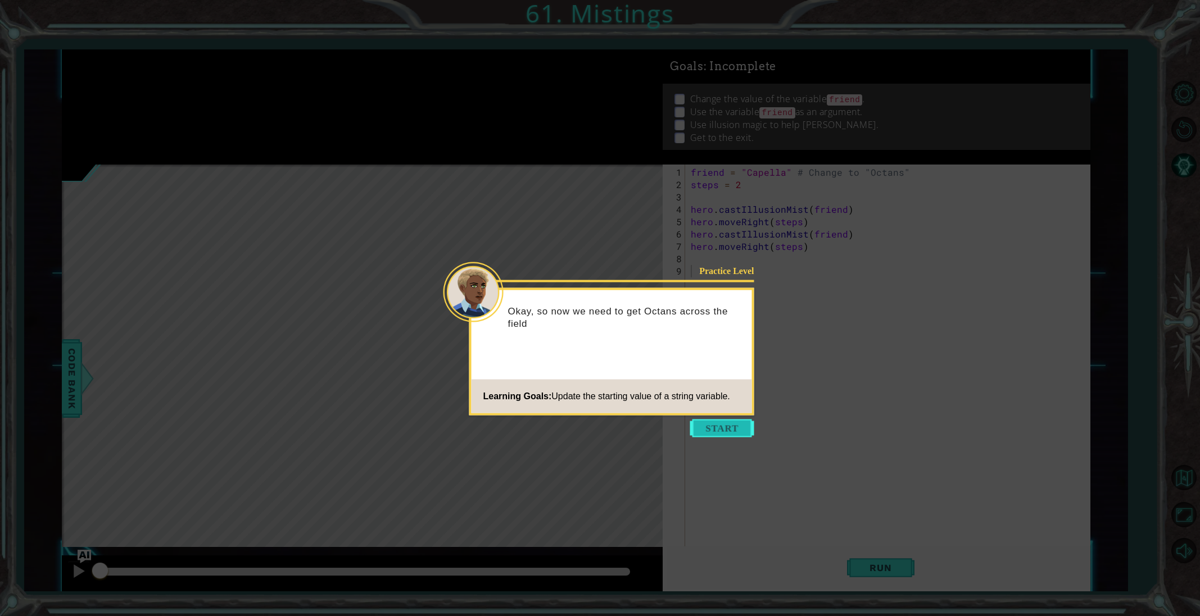
click at [706, 421] on button "Start" at bounding box center [722, 429] width 64 height 18
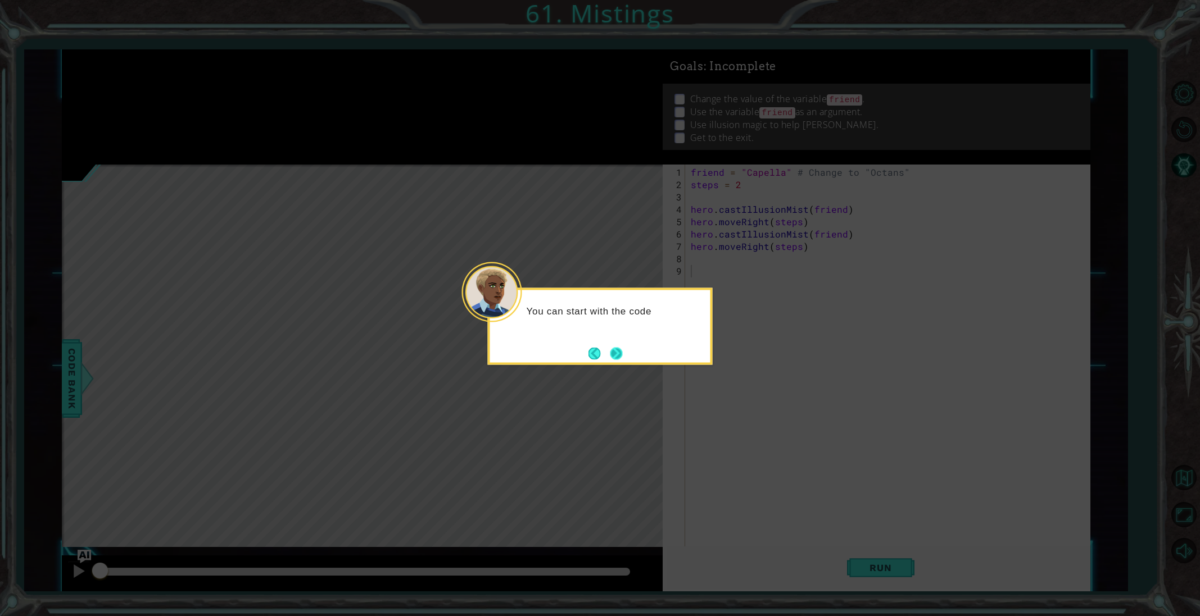
click at [615, 357] on button "Next" at bounding box center [616, 353] width 12 height 12
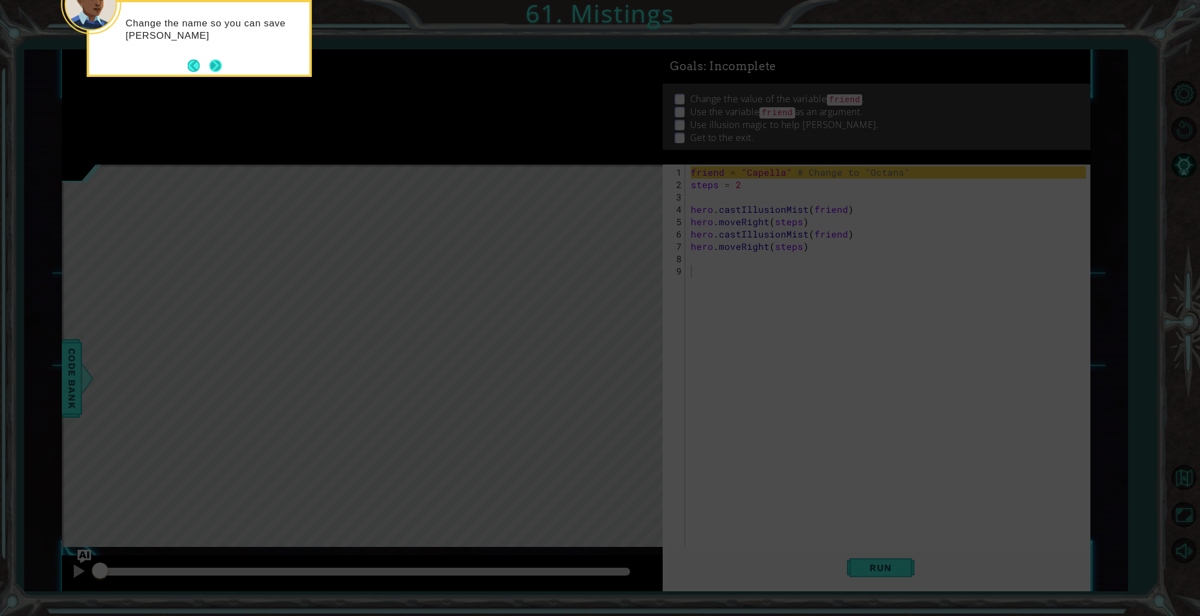
click at [220, 68] on button "Next" at bounding box center [215, 66] width 12 height 12
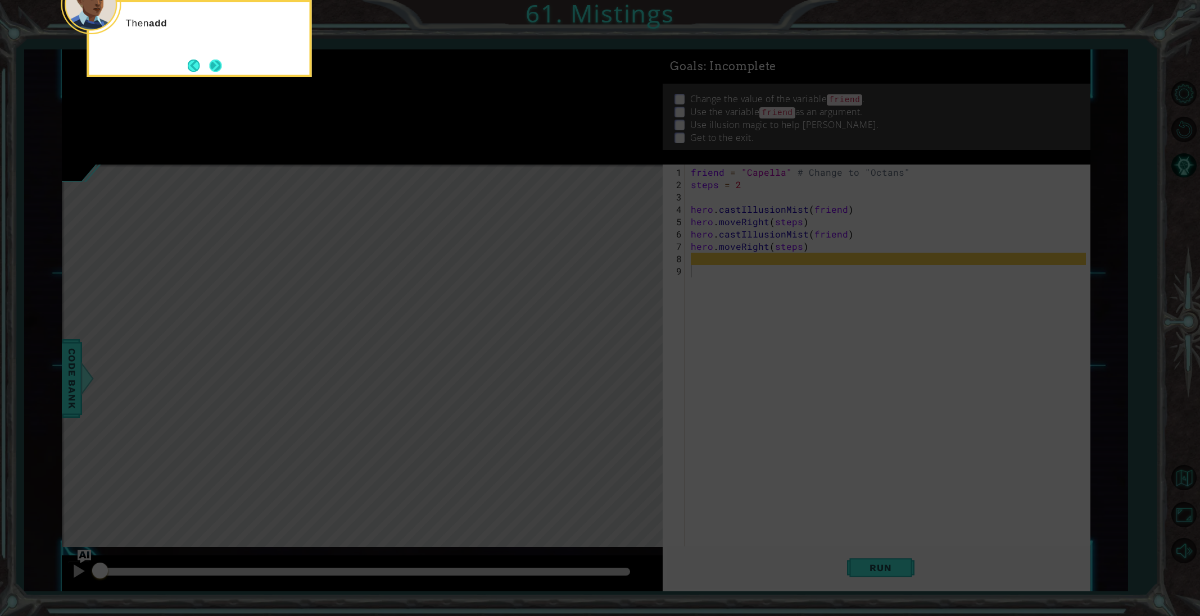
click at [218, 67] on button "Next" at bounding box center [215, 66] width 12 height 12
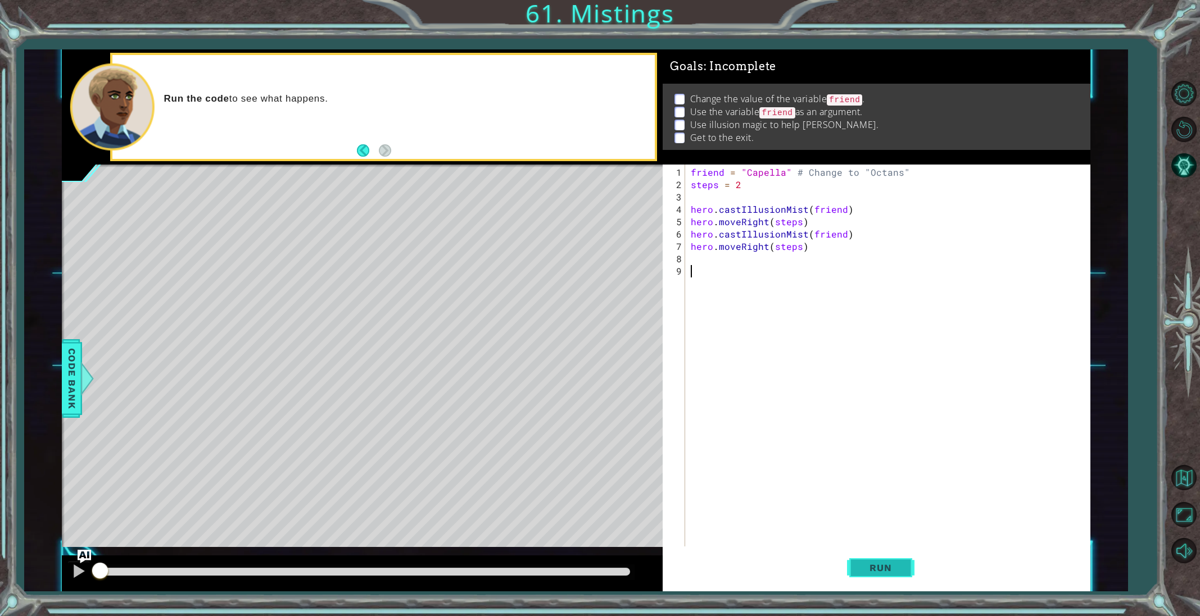
click at [899, 579] on button "Run" at bounding box center [880, 568] width 67 height 43
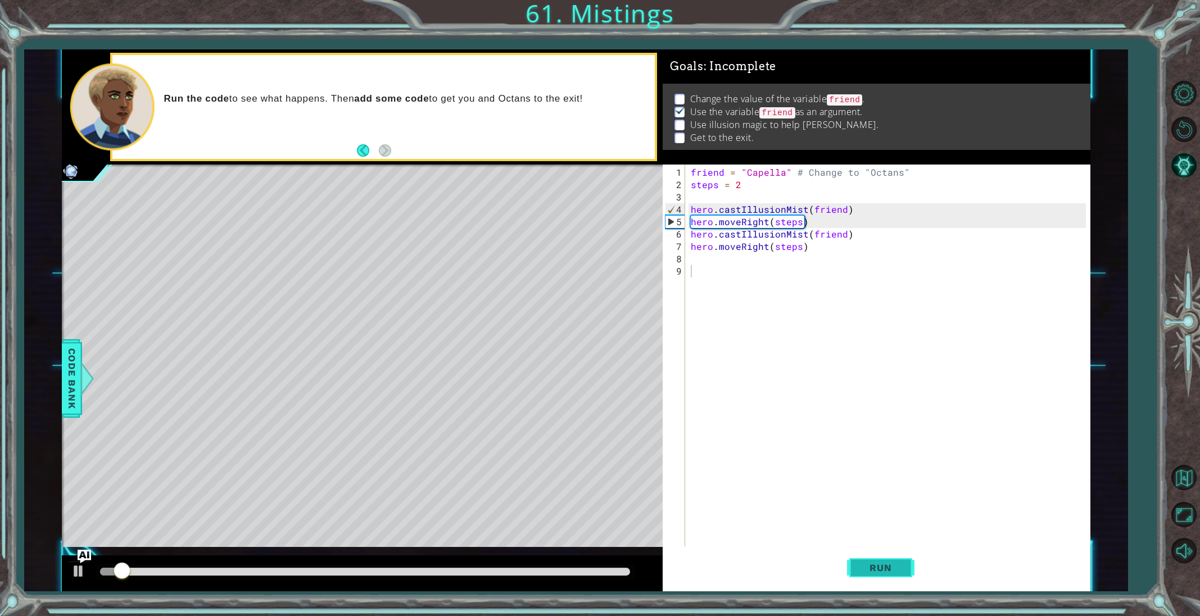
click at [885, 571] on span "Run" at bounding box center [880, 567] width 44 height 11
click at [884, 571] on span "Run" at bounding box center [880, 567] width 44 height 11
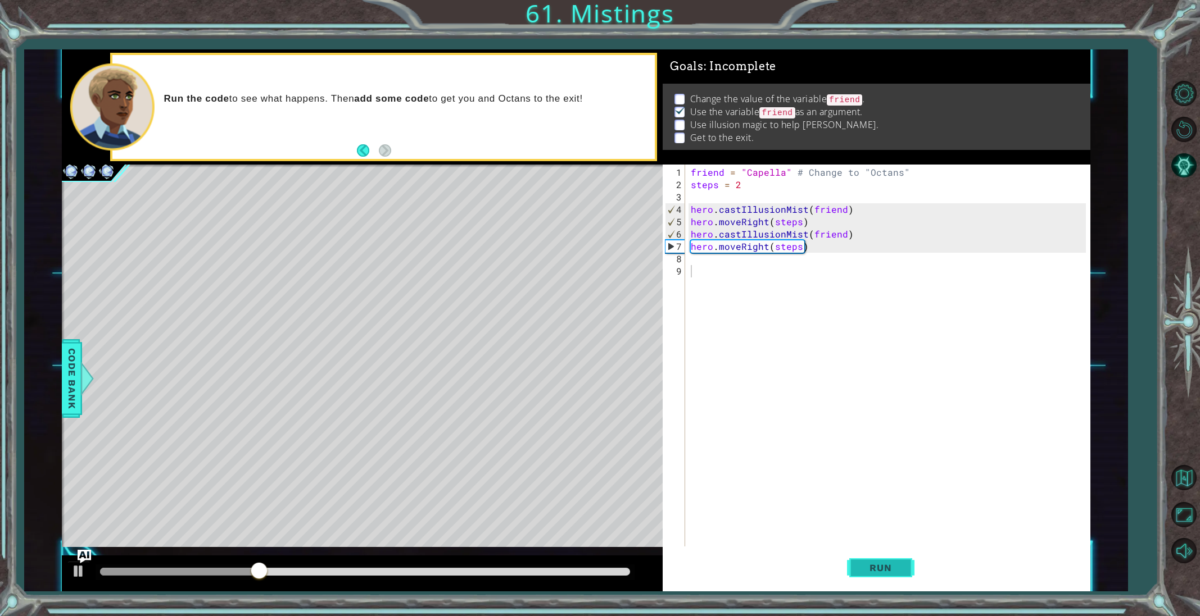
click at [887, 577] on button "Run" at bounding box center [880, 568] width 67 height 43
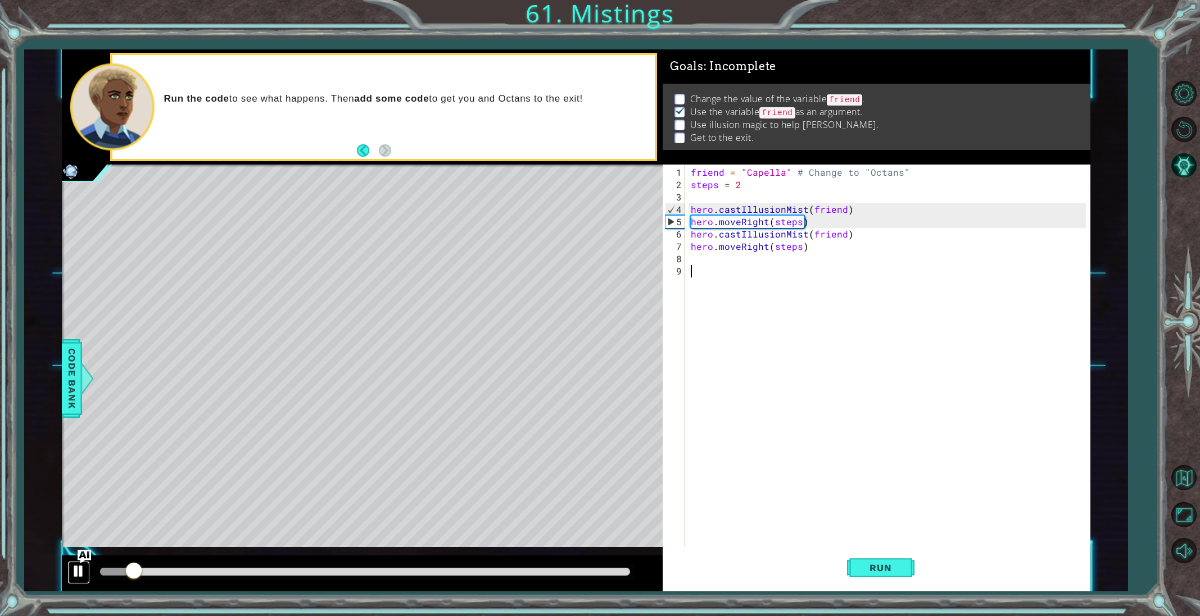
click at [75, 575] on div at bounding box center [78, 571] width 15 height 15
click at [782, 171] on div "friend = "Capella" # Change to "Octans" steps = 2 hero . castIllusionMist ( fri…" at bounding box center [889, 376] width 403 height 420
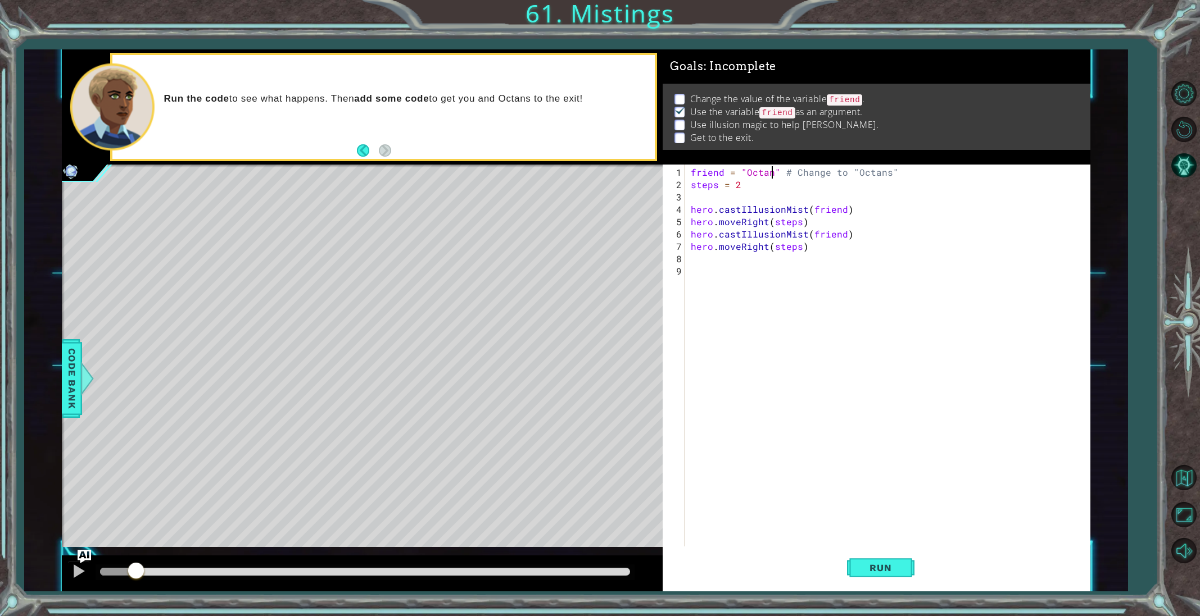
scroll to position [0, 5]
type textarea "friend = "Octans" # Change to "Octans""
click at [898, 572] on button "Run" at bounding box center [880, 568] width 67 height 43
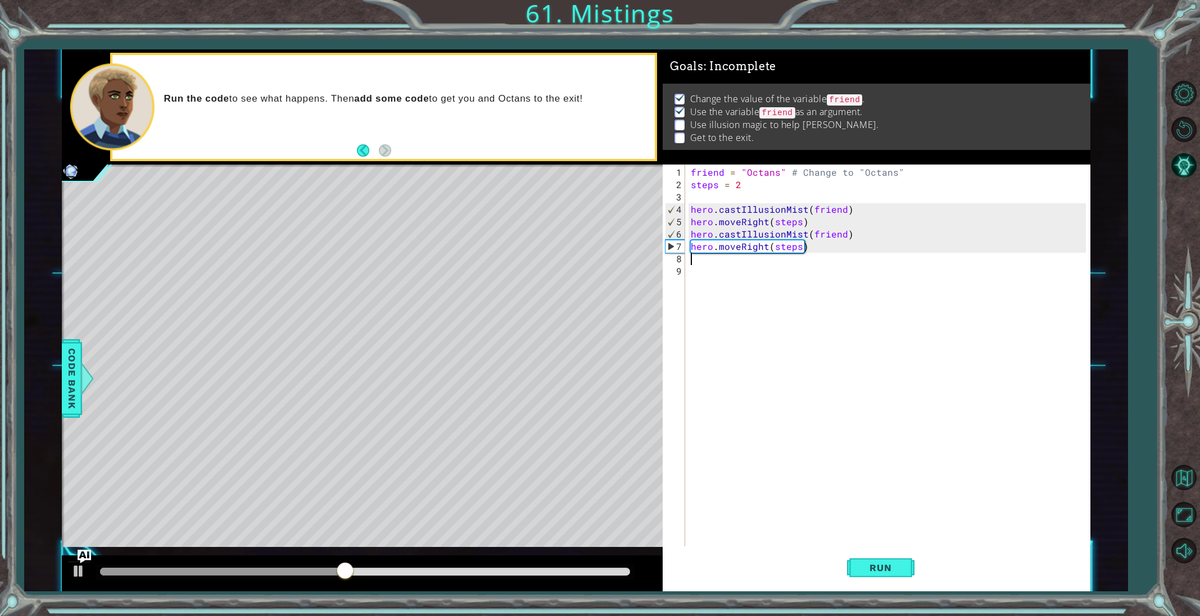
click at [713, 262] on div "friend = "Octans" # Change to "Octans" steps = 2 hero . castIllusionMist ( frie…" at bounding box center [889, 376] width 403 height 420
click at [755, 274] on div "hero.c astIllusionMist press enter" at bounding box center [789, 285] width 212 height 40
click at [726, 274] on div "friend = "Octans" # Change to "Octans" steps = 2 hero . castIllusionMist ( frie…" at bounding box center [889, 376] width 403 height 420
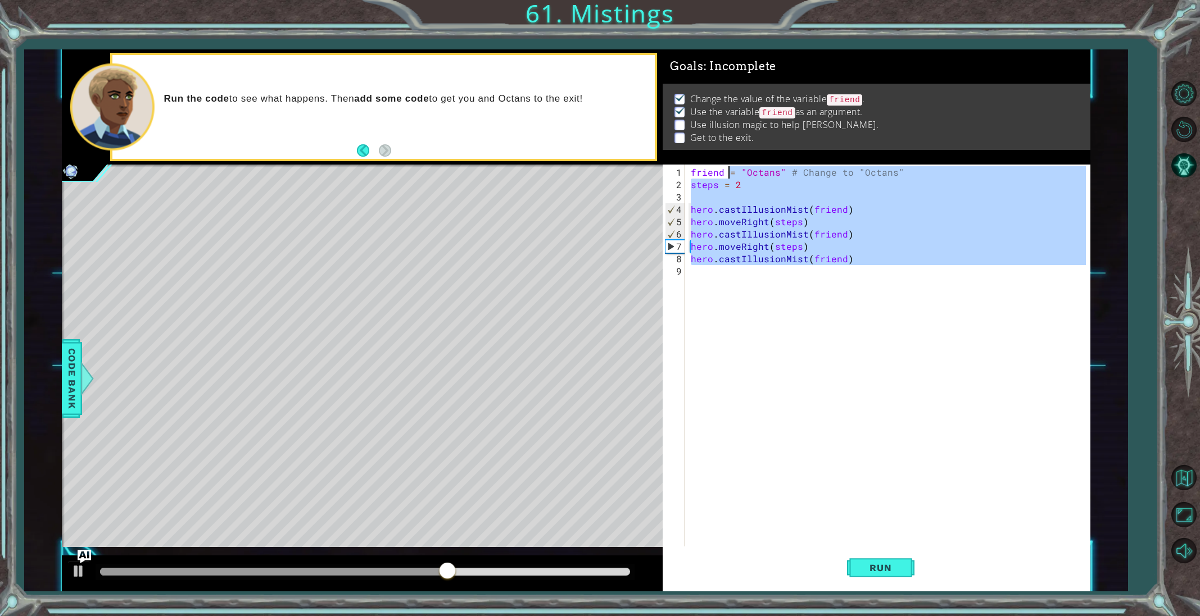
type textarea "friend = "Octans" # Change to "Octans" steps = 2"
click at [723, 273] on div "friend = "Octans" # Change to "Octans" steps = 2 hero . castIllusionMist ( frie…" at bounding box center [889, 376] width 403 height 420
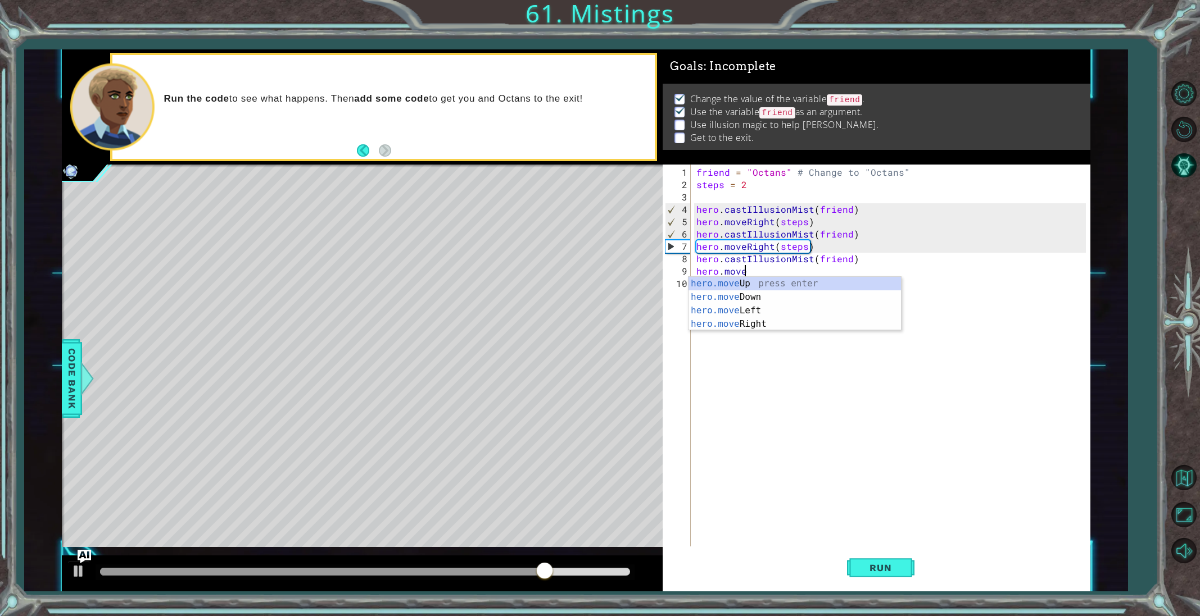
scroll to position [0, 2]
click at [734, 324] on div "hero.move Up press enter hero.move Down press enter hero.move Left press enter …" at bounding box center [794, 317] width 212 height 81
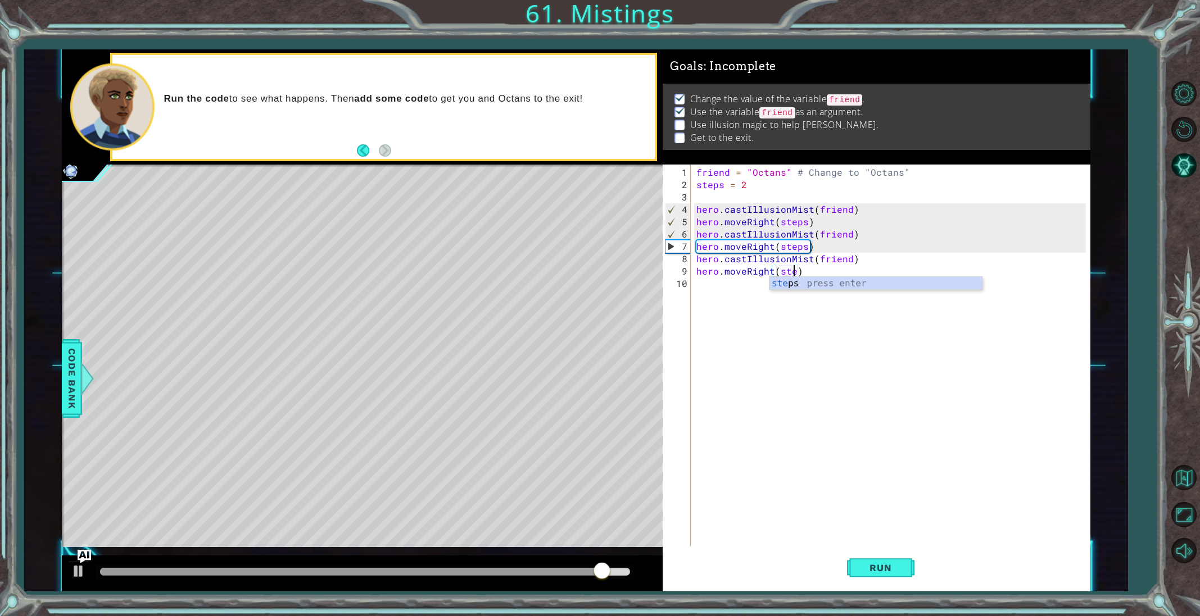
scroll to position [0, 6]
type textarea "hero.moveRight(steps)"
click at [860, 573] on span "Run" at bounding box center [880, 567] width 44 height 11
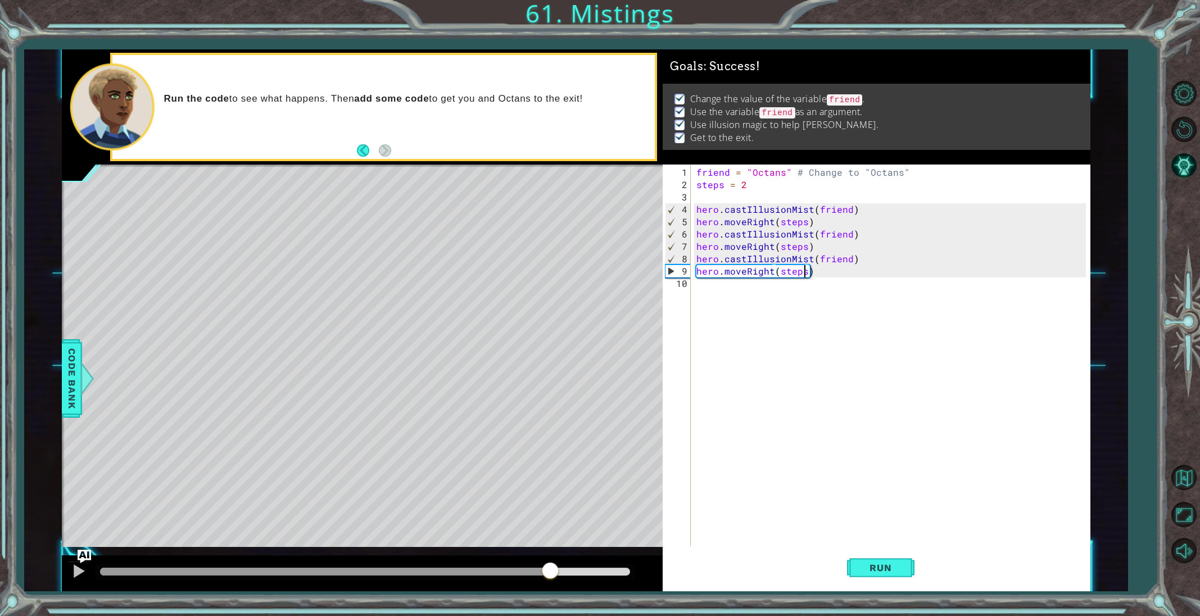
click at [550, 569] on div at bounding box center [365, 572] width 530 height 8
click at [78, 572] on div at bounding box center [78, 571] width 15 height 15
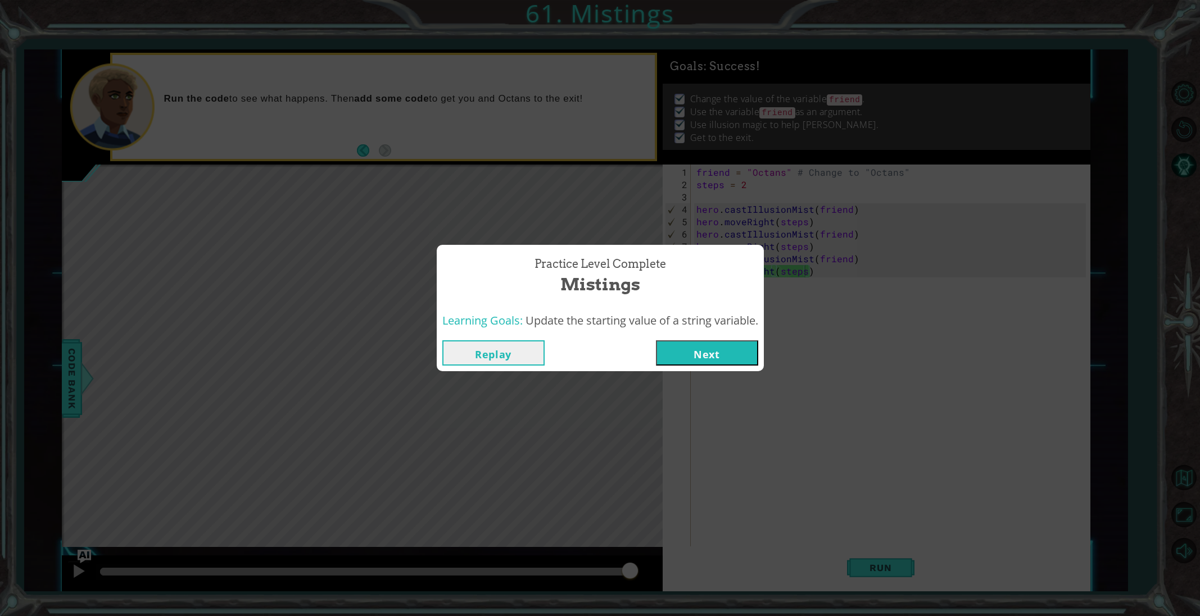
click at [683, 354] on button "Next" at bounding box center [707, 353] width 102 height 25
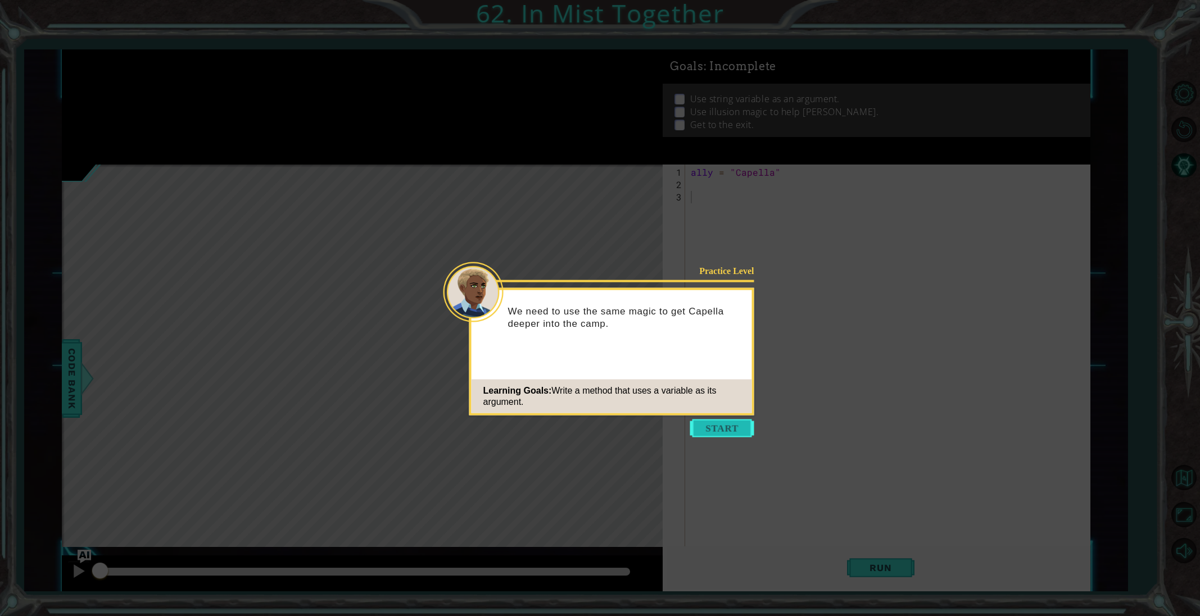
click at [712, 424] on button "Start" at bounding box center [722, 429] width 64 height 18
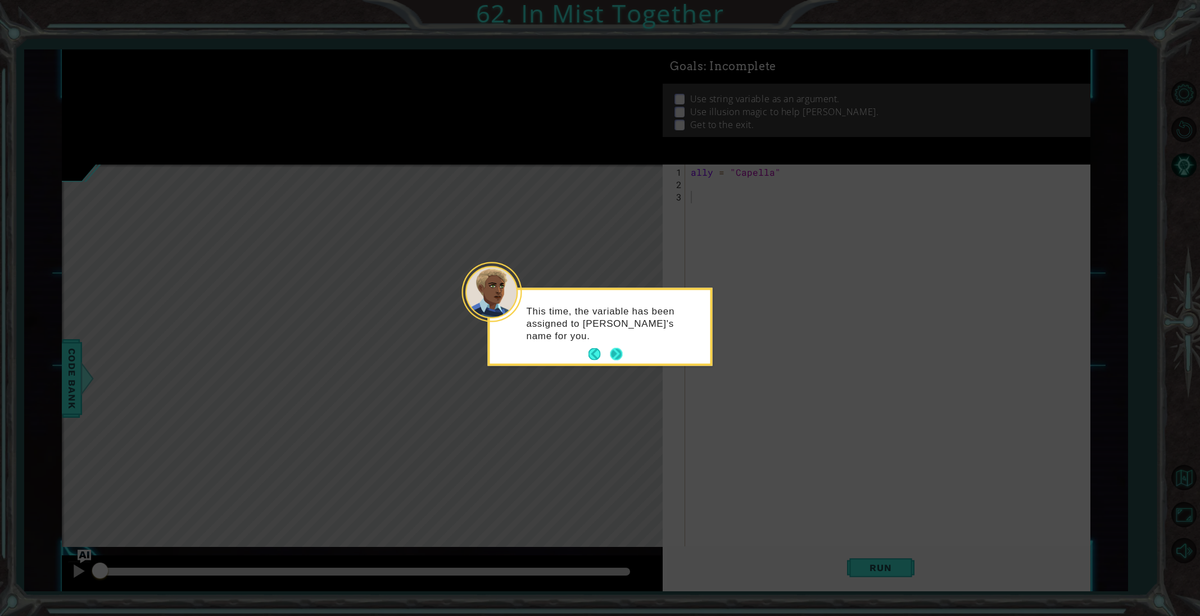
click at [615, 351] on button "Next" at bounding box center [616, 354] width 12 height 12
click at [610, 349] on button "Next" at bounding box center [616, 355] width 12 height 12
click at [610, 348] on button "Next" at bounding box center [616, 353] width 12 height 12
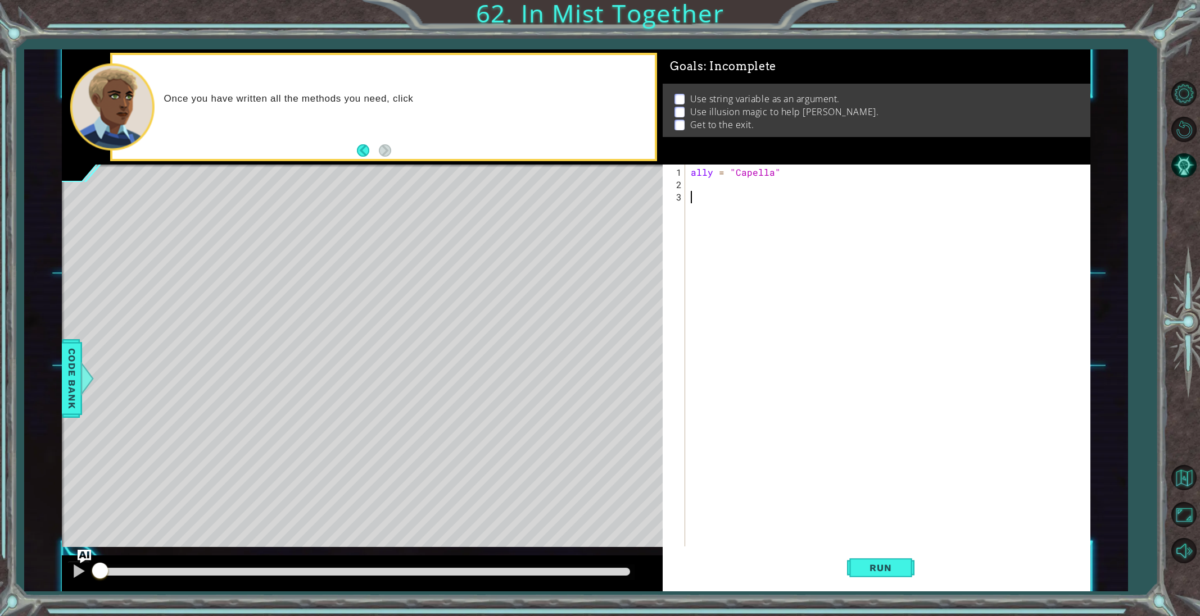
click at [696, 187] on div "ally = "Capella"" at bounding box center [889, 376] width 403 height 420
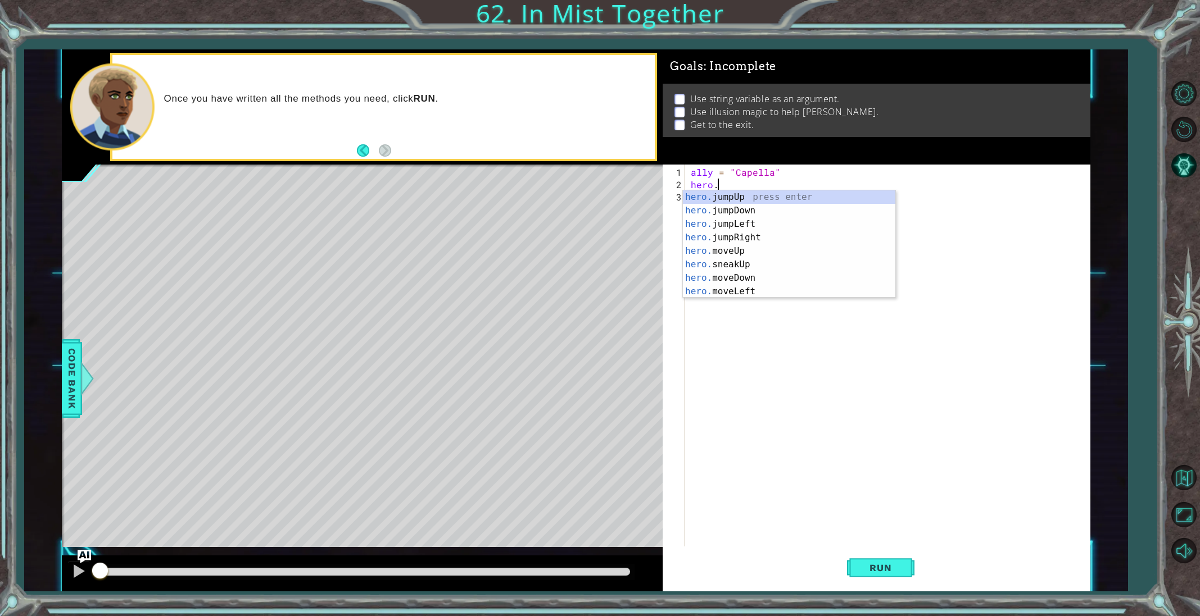
scroll to position [0, 1]
click at [725, 293] on div "hero.u se press enter hero. j u mpUp press enter hero. j u mpDown press enter h…" at bounding box center [789, 257] width 212 height 135
type textarea "hero.castIllusionMist(friend)"
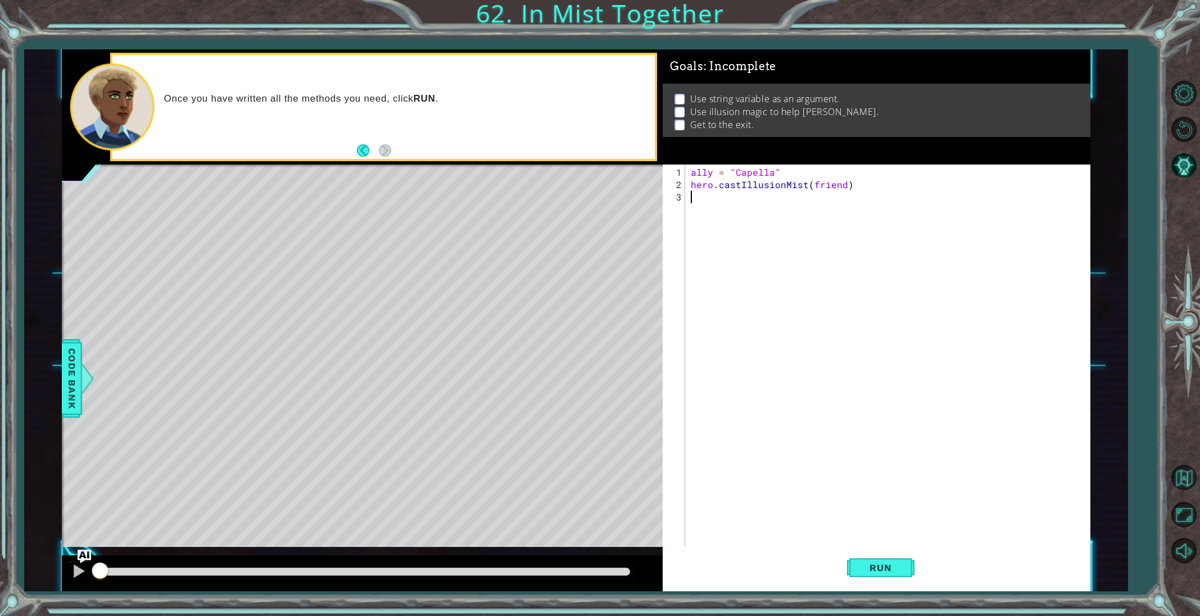
click at [716, 201] on div "ally = "Capella" hero . castIllusionMist ( friend )" at bounding box center [889, 376] width 403 height 420
click at [729, 250] on div "hero.move Up press enter hero.move Down press enter hero.move Left press enter …" at bounding box center [789, 243] width 212 height 81
click at [786, 178] on div "ally = "Capella" hero . castIllusionMist ( friend ) hero . moveRight ( 1 )" at bounding box center [889, 370] width 403 height 408
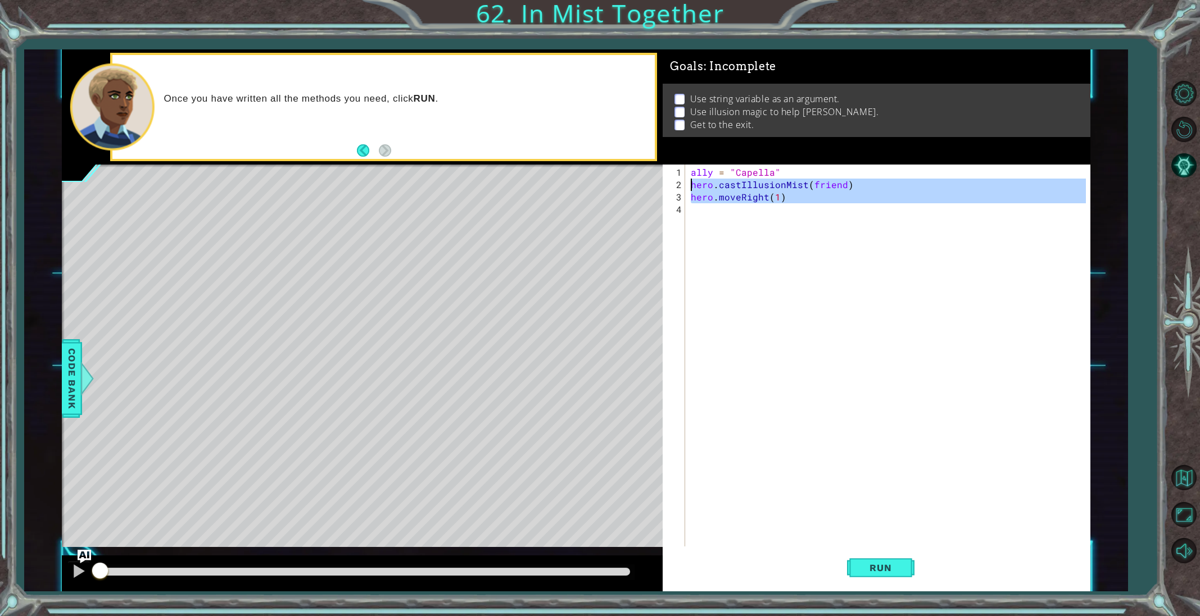
drag, startPoint x: 792, startPoint y: 202, endPoint x: 683, endPoint y: 182, distance: 110.9
click at [683, 182] on div "hero.castIllusionMist(friend) 1 2 3 4 ally = "Capella" hero . castIllusionMist …" at bounding box center [874, 356] width 423 height 383
type textarea "hero.castIllusionMist(friend) hero.moveRight(1)"
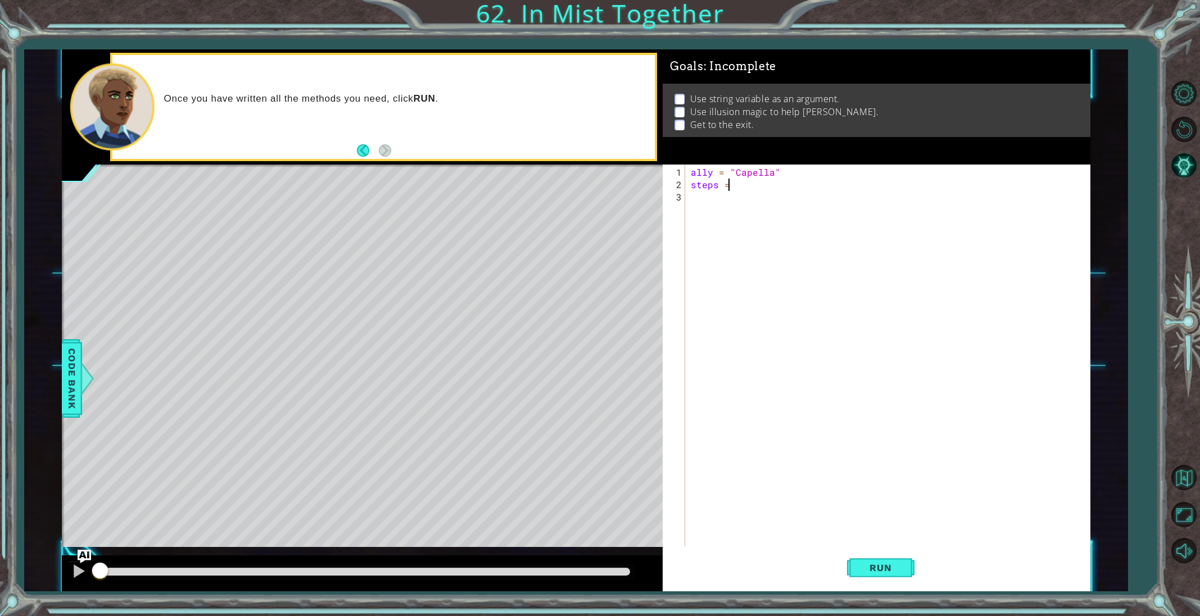
scroll to position [0, 2]
type textarea "steps = 2"
click at [707, 194] on div "ally = "Capella" steps = 2" at bounding box center [889, 370] width 403 height 408
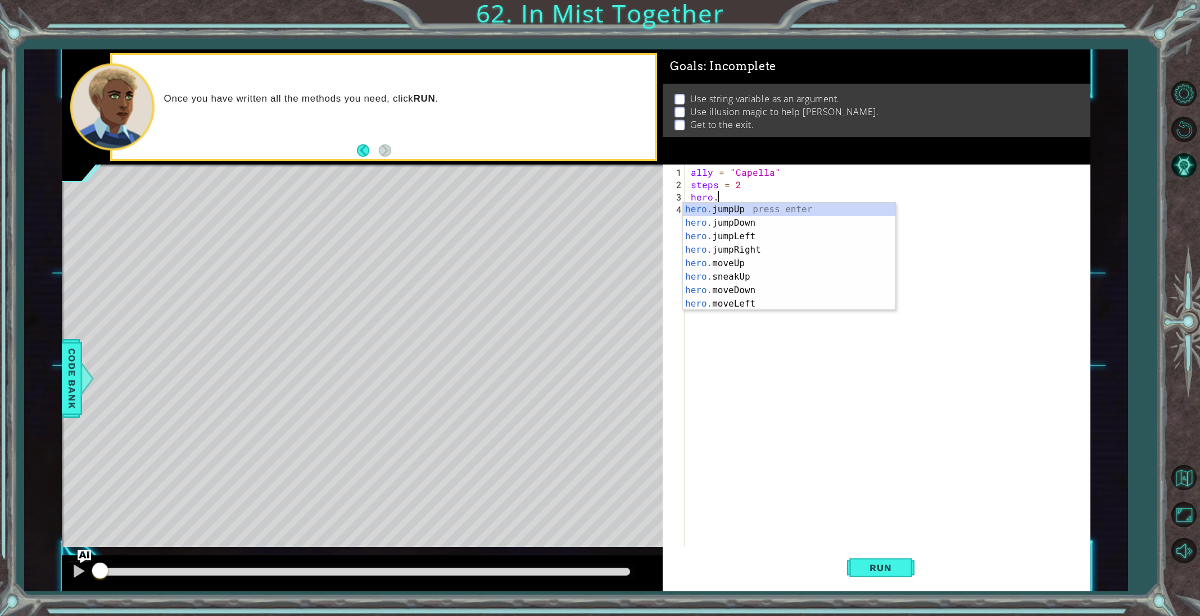
scroll to position [0, 1]
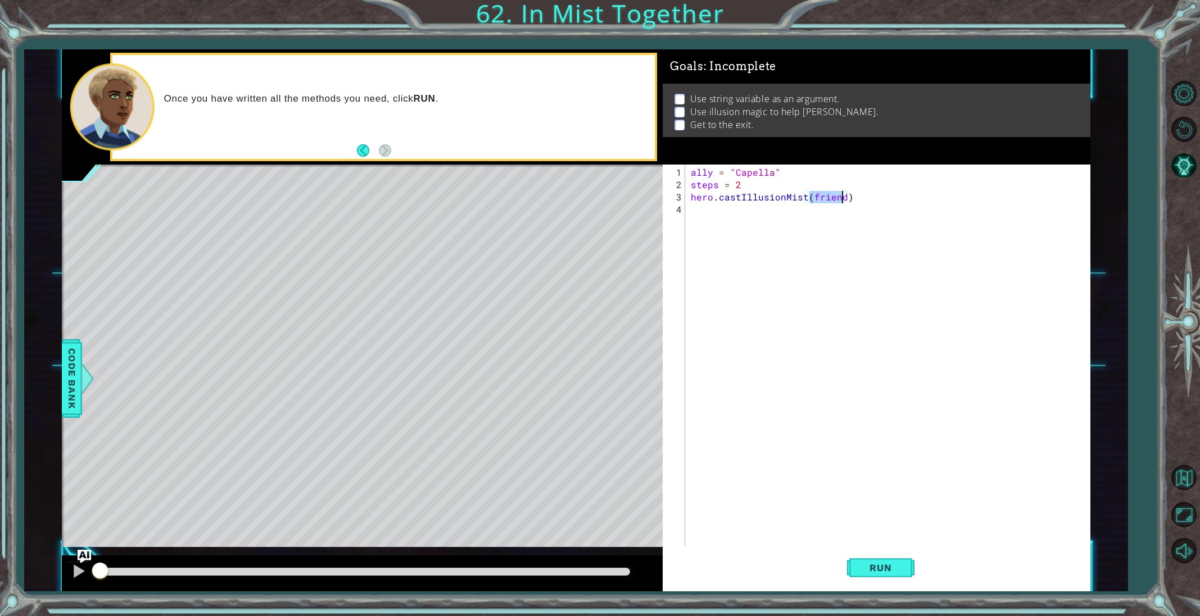
click at [722, 217] on div "ally = "Capella" steps = 2 hero . castIllusionMist ( friend )" at bounding box center [889, 370] width 403 height 408
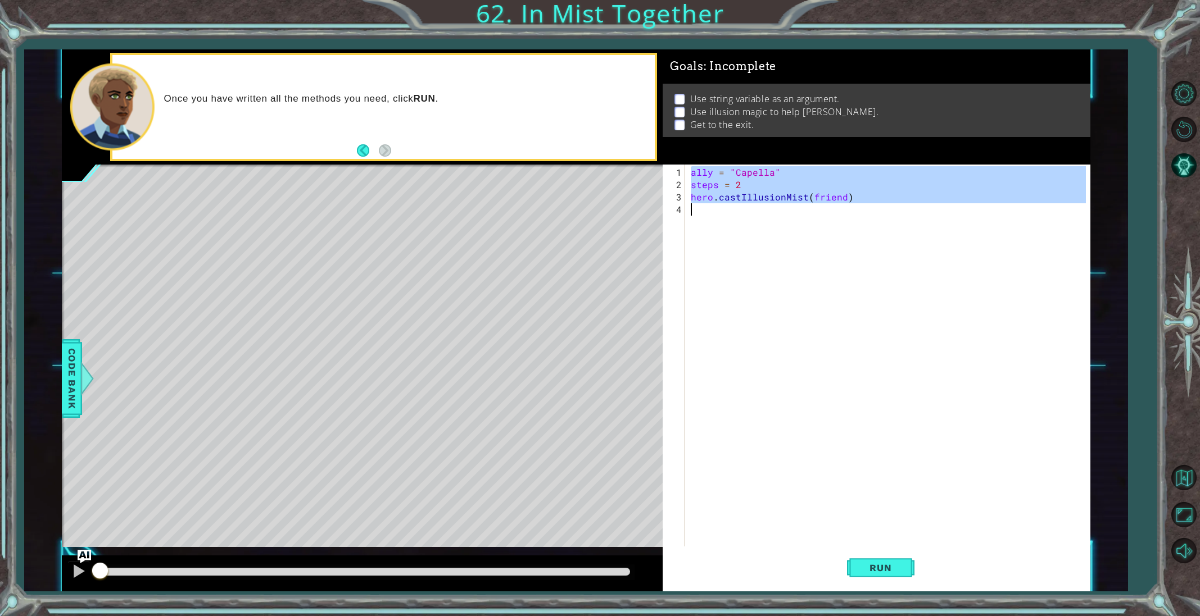
type textarea "hero.castIllusionMist(friend)"
click at [722, 217] on div "ally = "Capella" steps = 2 hero . castIllusionMist ( friend )" at bounding box center [889, 370] width 403 height 408
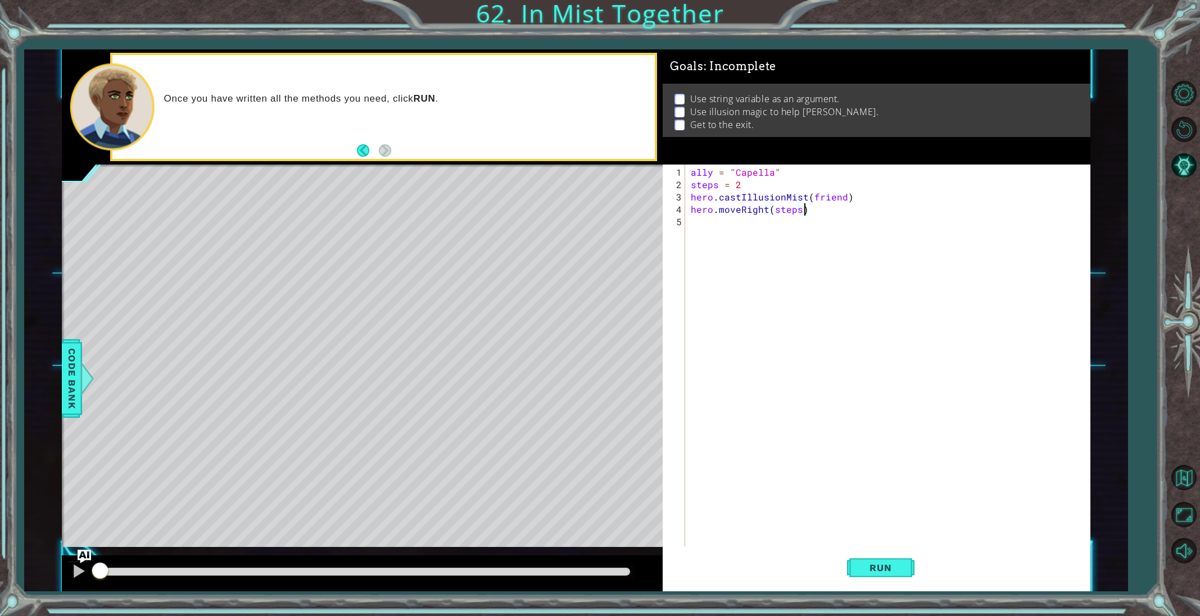
scroll to position [0, 6]
click at [857, 568] on button "Run" at bounding box center [880, 568] width 67 height 43
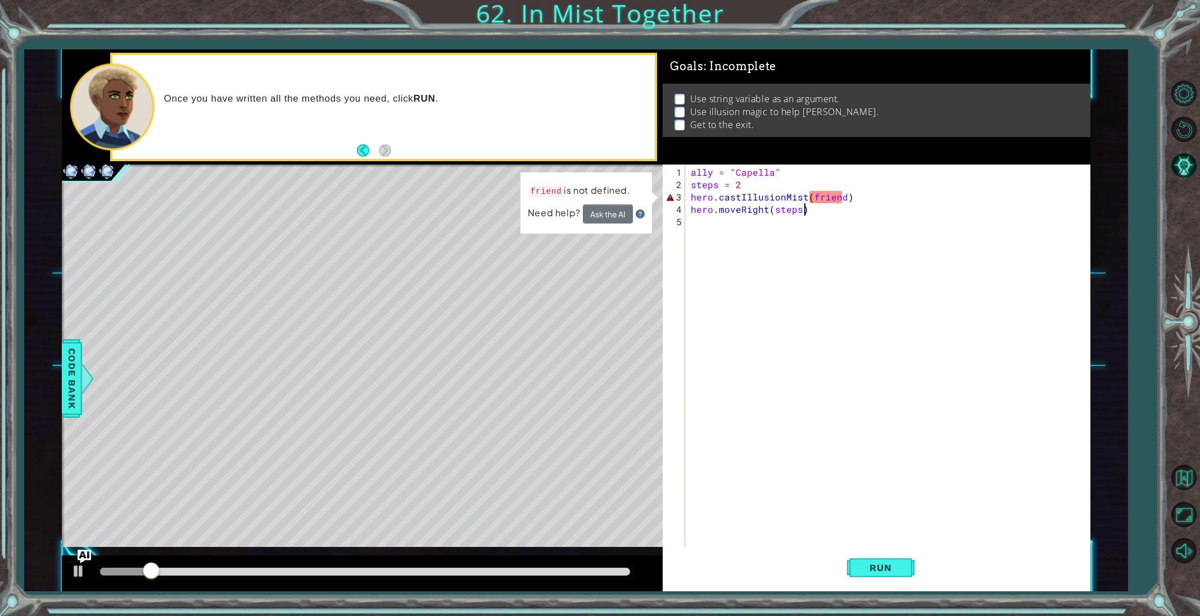
click at [777, 197] on div "ally = "Capella" steps = 2 hero . castIllusionMist ( friend ) hero . moveRight …" at bounding box center [889, 370] width 403 height 408
click at [811, 196] on div "ally = "Capella" steps = 2 hero . castIllusionMist ( friend ) hero . moveRight …" at bounding box center [889, 370] width 403 height 408
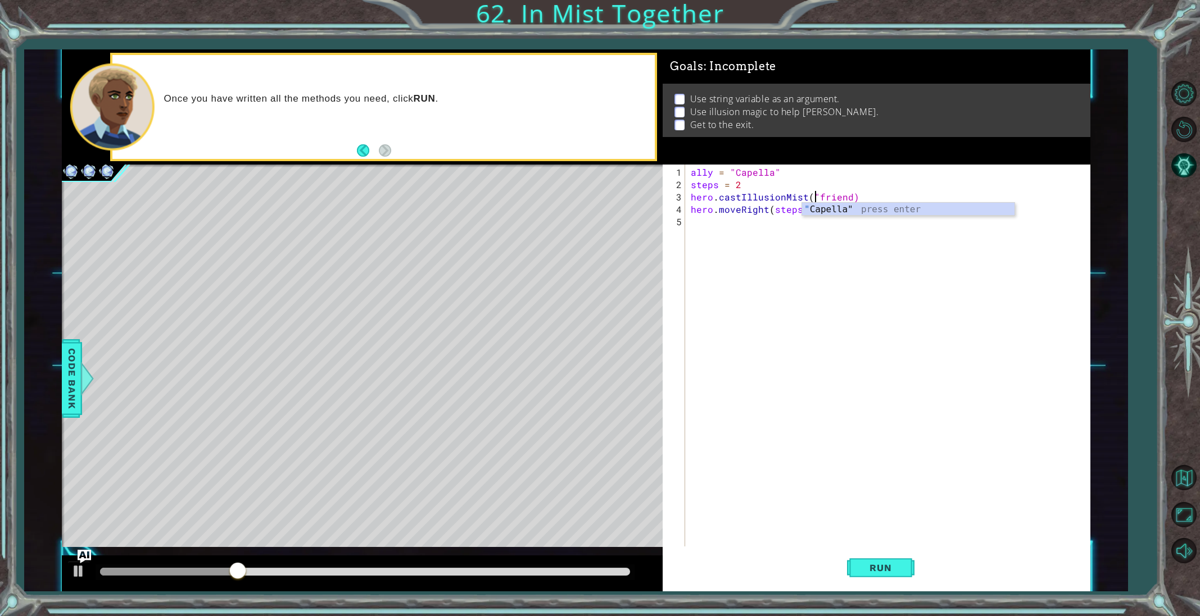
click at [846, 197] on div "ally = "Capella" steps = 2 hero . castIllusionMist ( "friend) hero . moveRight …" at bounding box center [889, 370] width 403 height 408
click at [876, 566] on span "Run" at bounding box center [880, 567] width 44 height 11
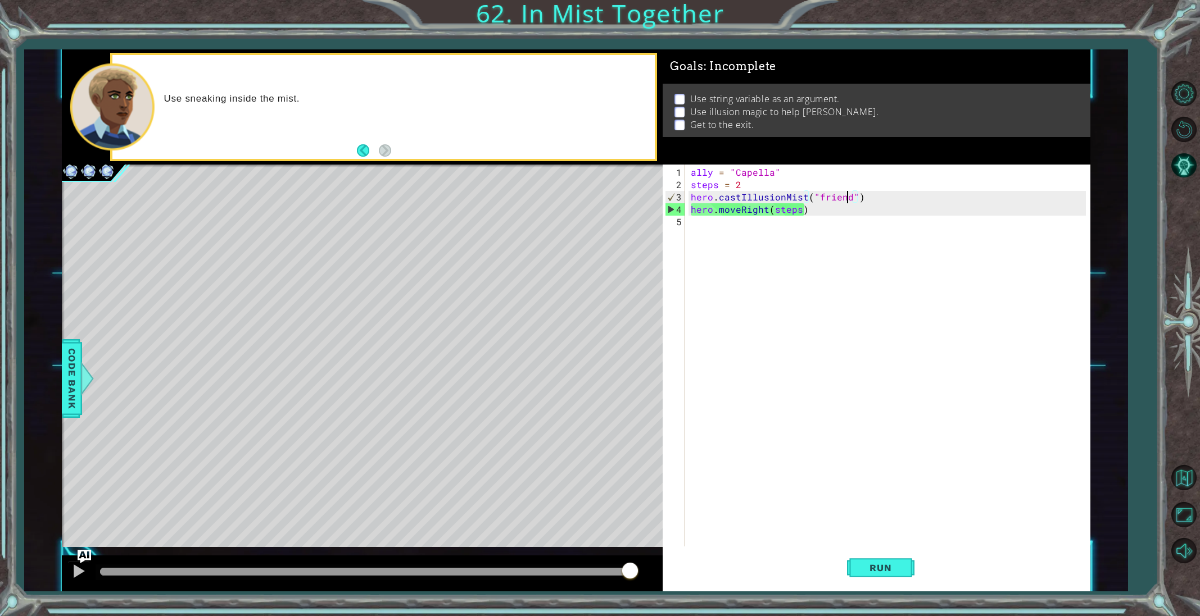
click at [849, 197] on div "ally = "Capella" steps = 2 hero . castIllusionMist ( "friend" ) hero . moveRigh…" at bounding box center [889, 370] width 403 height 408
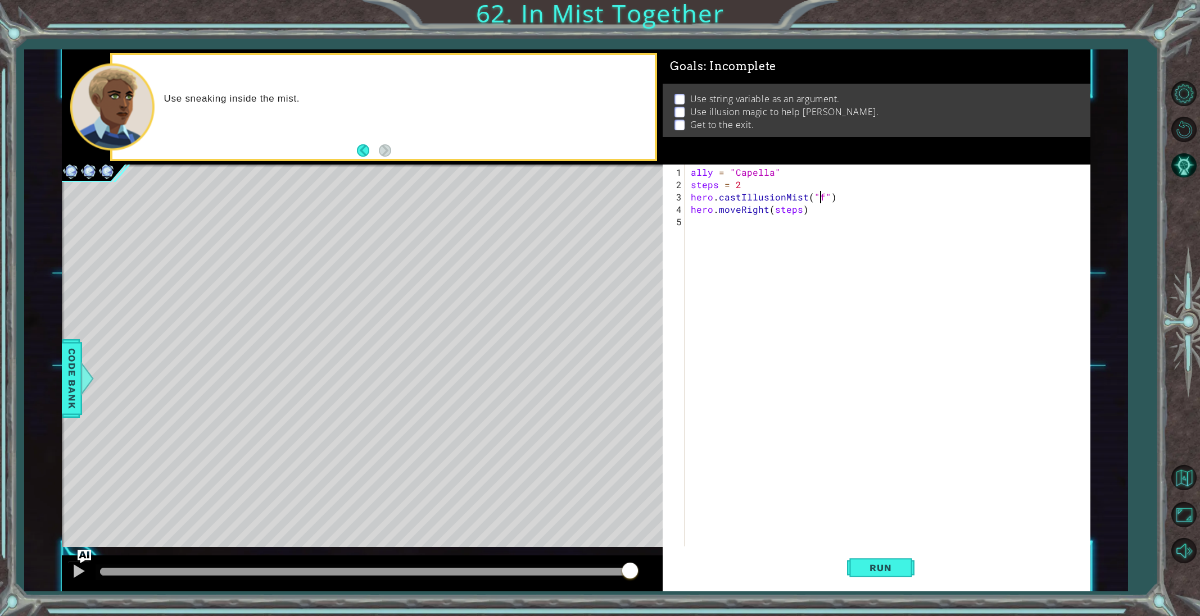
scroll to position [0, 8]
click at [873, 575] on button "Run" at bounding box center [880, 568] width 67 height 43
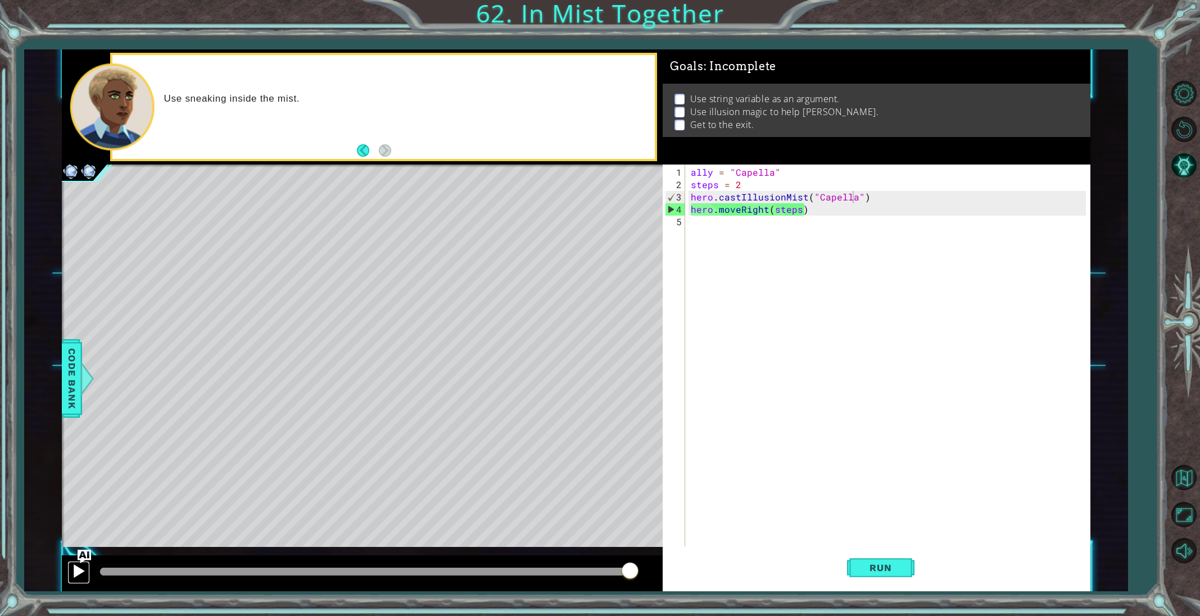
click at [78, 566] on div at bounding box center [78, 571] width 15 height 15
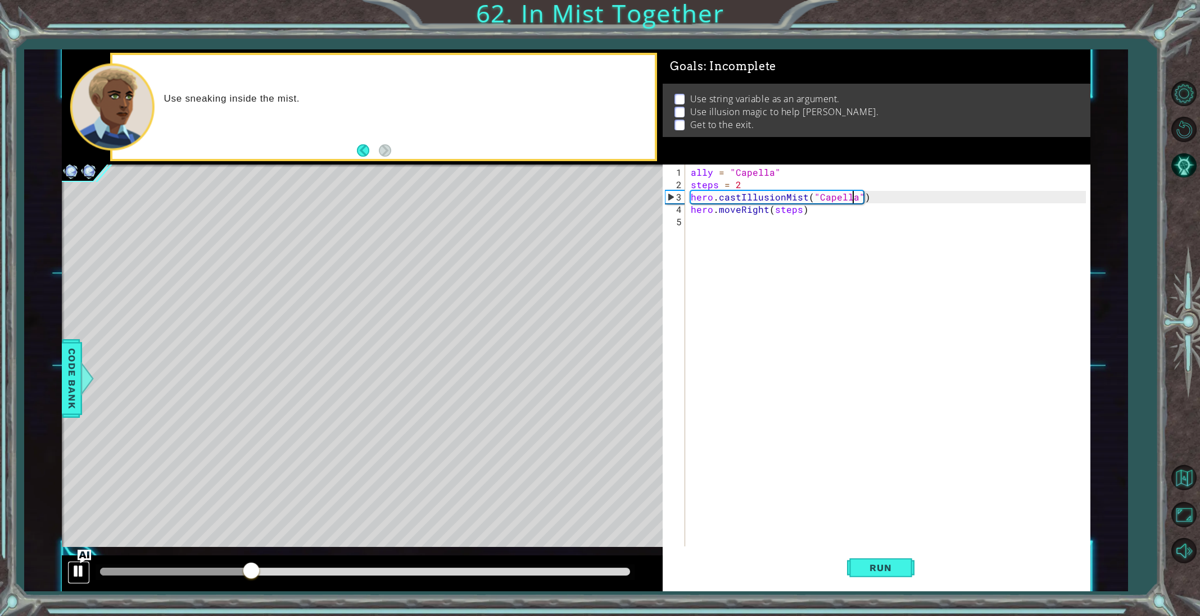
click at [78, 566] on div at bounding box center [78, 571] width 15 height 15
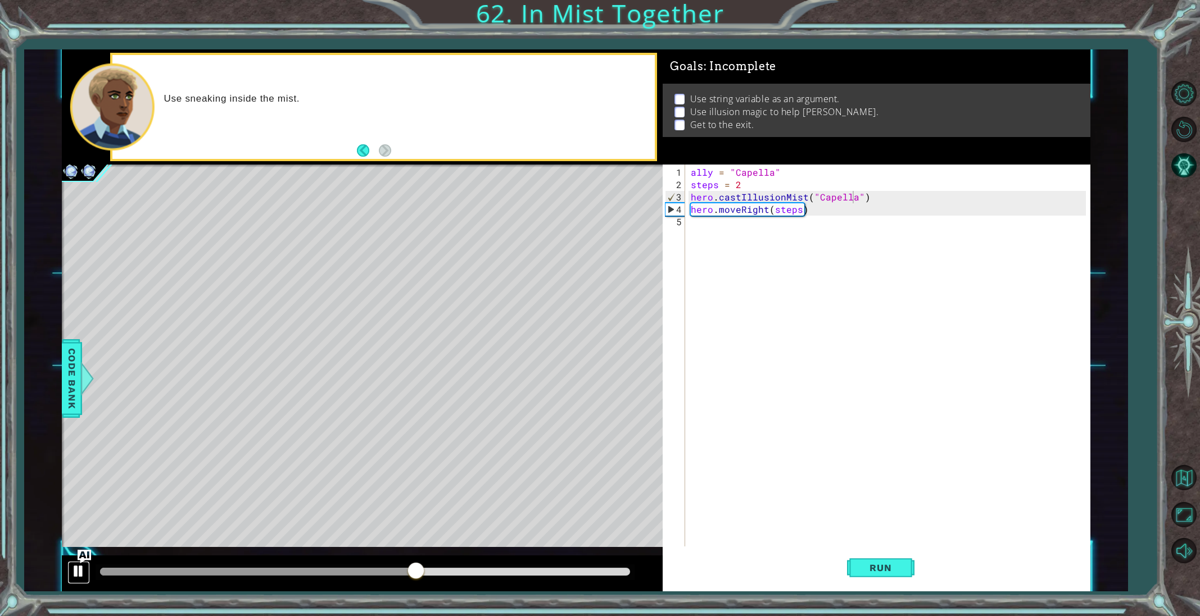
click at [78, 566] on div at bounding box center [78, 571] width 15 height 15
click at [76, 582] on button at bounding box center [78, 572] width 22 height 23
click at [76, 581] on button at bounding box center [78, 572] width 22 height 23
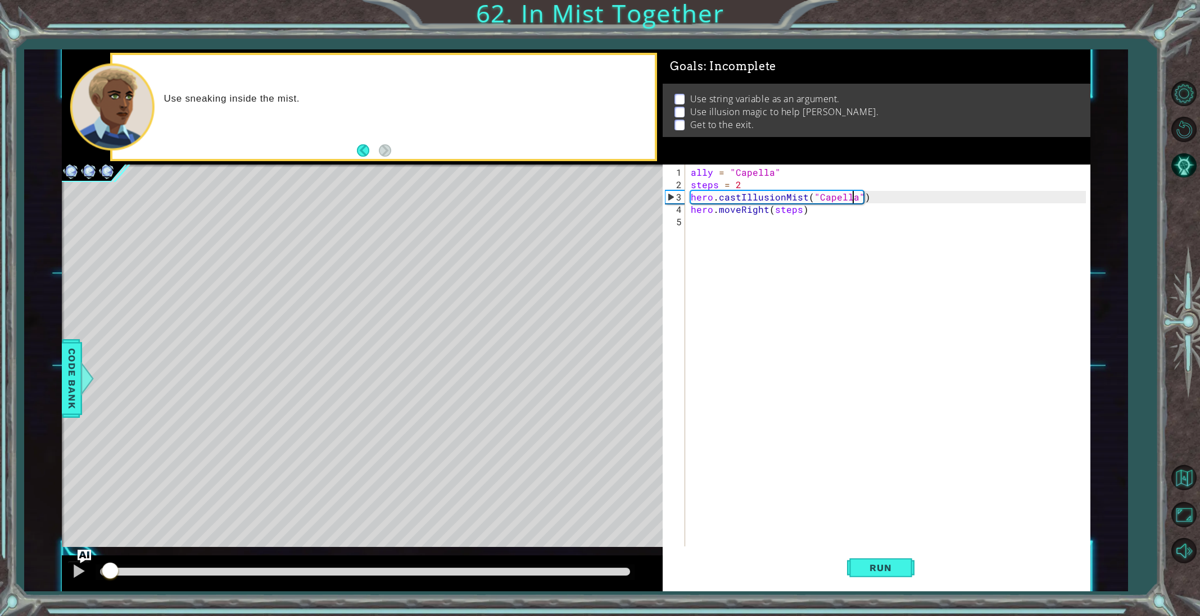
drag, startPoint x: 104, startPoint y: 573, endPoint x: 92, endPoint y: 571, distance: 11.9
click at [103, 573] on div at bounding box center [105, 572] width 10 height 8
click at [80, 575] on div at bounding box center [78, 571] width 15 height 15
click at [81, 575] on div at bounding box center [78, 571] width 15 height 15
click at [739, 185] on div "ally = "Capella" steps = 2 hero . castIllusionMist ( "Capella" ) hero . moveRig…" at bounding box center [889, 370] width 403 height 408
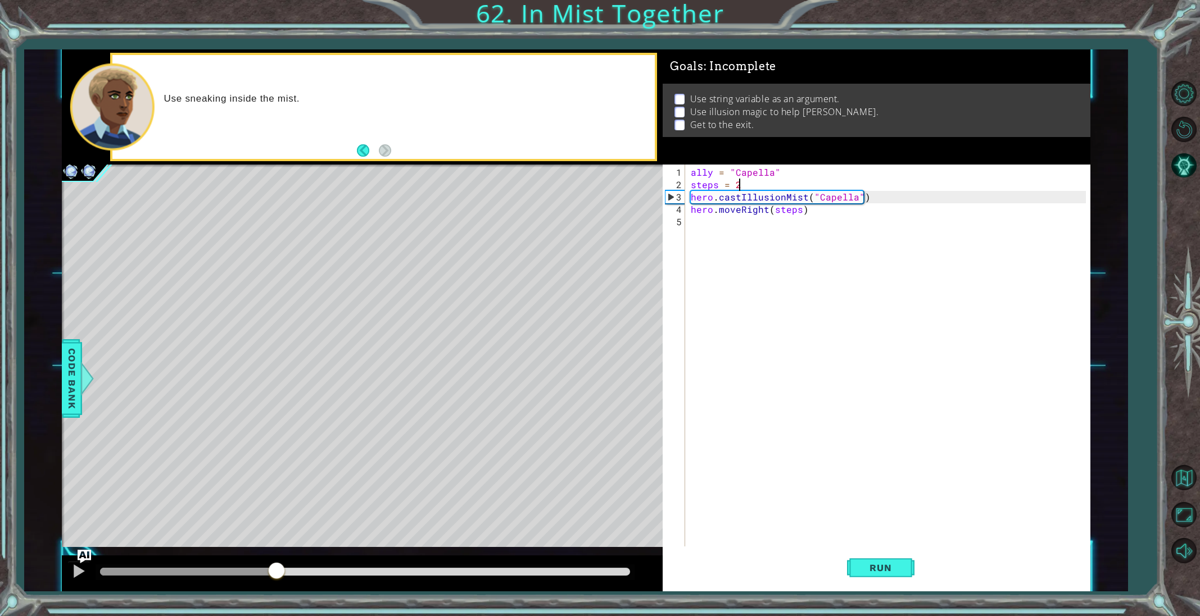
type textarea "steps = 2"
click at [78, 568] on div at bounding box center [78, 571] width 15 height 15
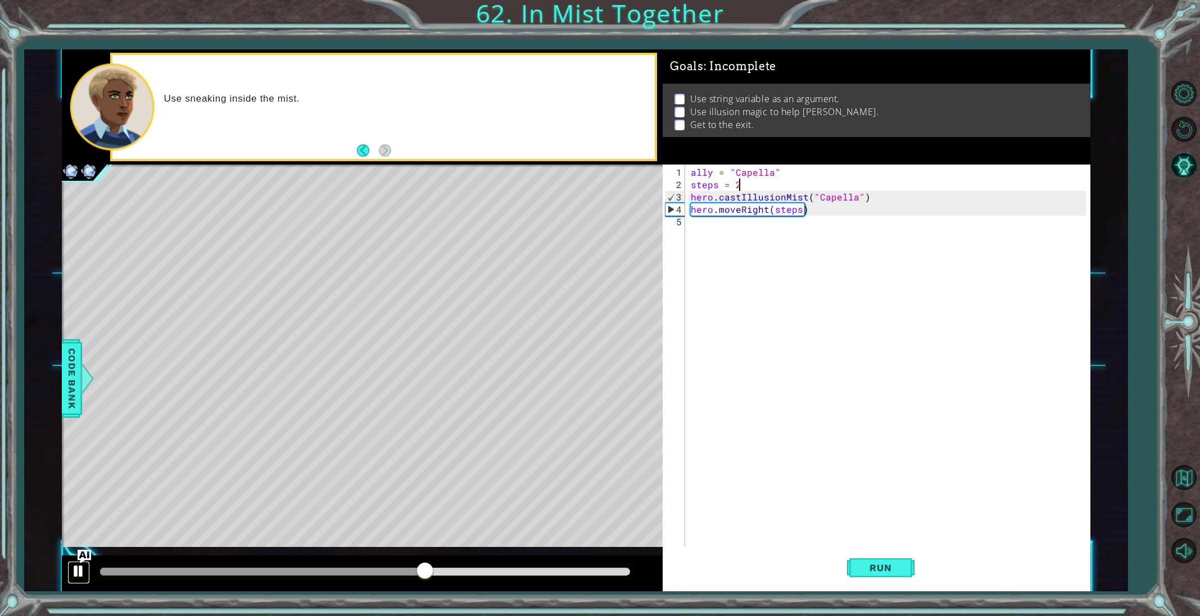
click at [78, 568] on div at bounding box center [78, 571] width 15 height 15
click at [103, 574] on div at bounding box center [307, 572] width 415 height 8
click at [105, 573] on div at bounding box center [307, 572] width 415 height 8
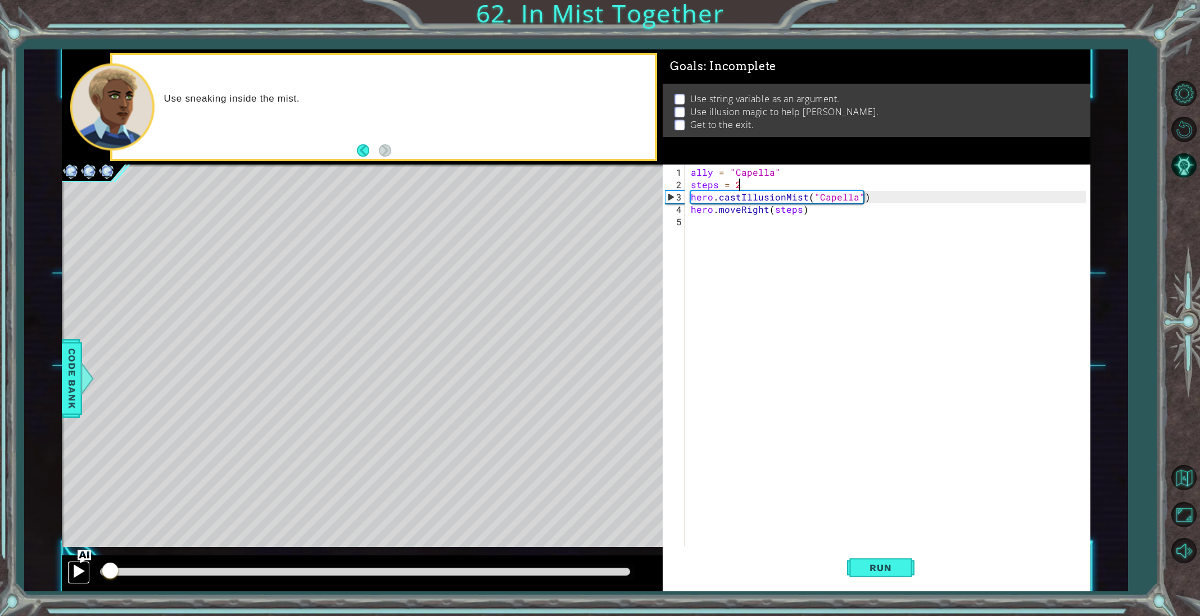
click at [77, 571] on div at bounding box center [78, 571] width 15 height 15
drag, startPoint x: 744, startPoint y: 183, endPoint x: 691, endPoint y: 180, distance: 53.5
click at [691, 180] on div "ally = "Capella" steps = 2 hero . castIllusionMist ( "Capella" ) hero . moveRig…" at bounding box center [889, 370] width 403 height 408
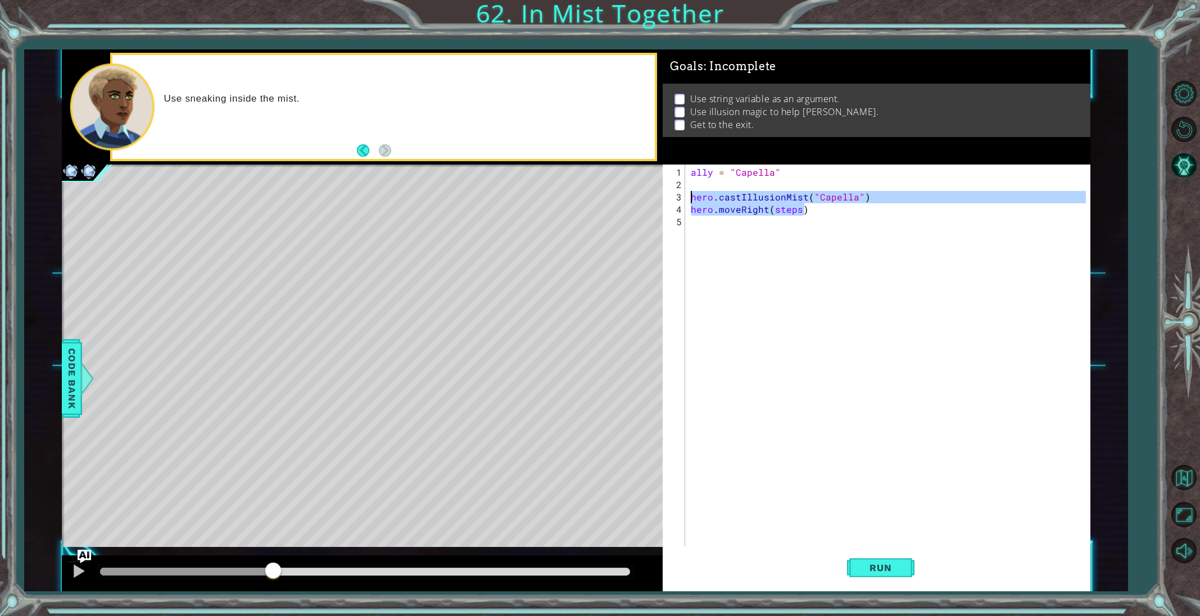
drag, startPoint x: 806, startPoint y: 213, endPoint x: 688, endPoint y: 199, distance: 118.8
click at [688, 199] on div "1 2 3 4 5 ally = "Capella" hero . castIllusionMist ( "Capella" ) hero . moveRig…" at bounding box center [874, 356] width 423 height 383
type textarea "hero.castIllusionMist("Capella") hero.moveRight(steps)"
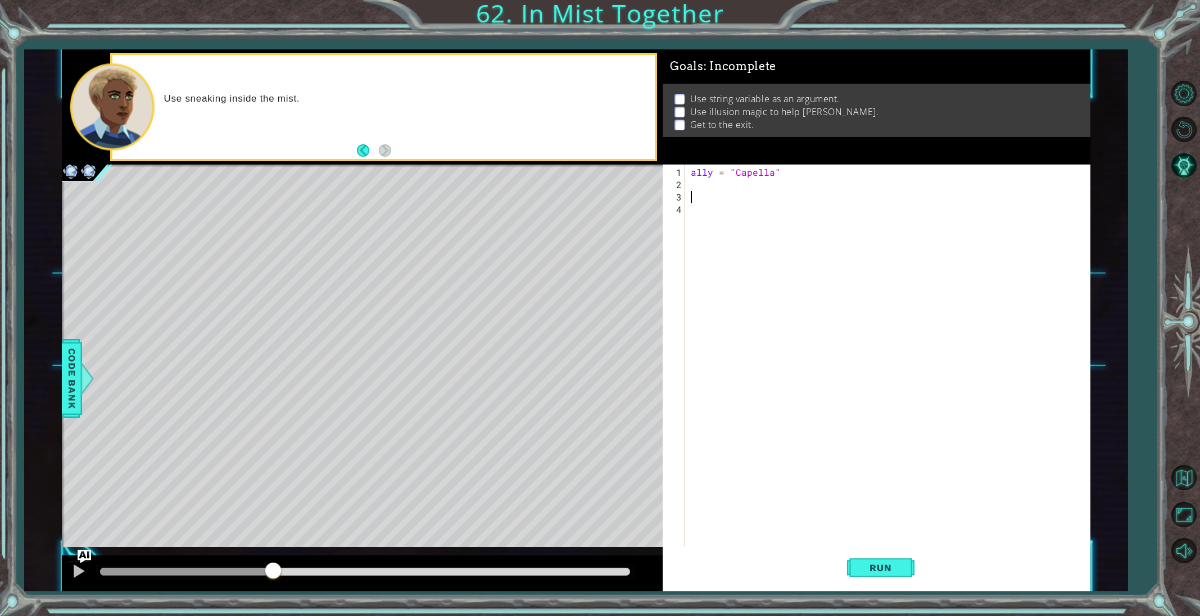
click at [693, 187] on div "ally = "Capella"" at bounding box center [889, 370] width 403 height 408
click at [873, 578] on button "Run" at bounding box center [880, 568] width 67 height 43
click at [73, 571] on div at bounding box center [78, 571] width 15 height 15
click at [742, 196] on div "hero.c astIllusionMist press enter" at bounding box center [789, 210] width 212 height 40
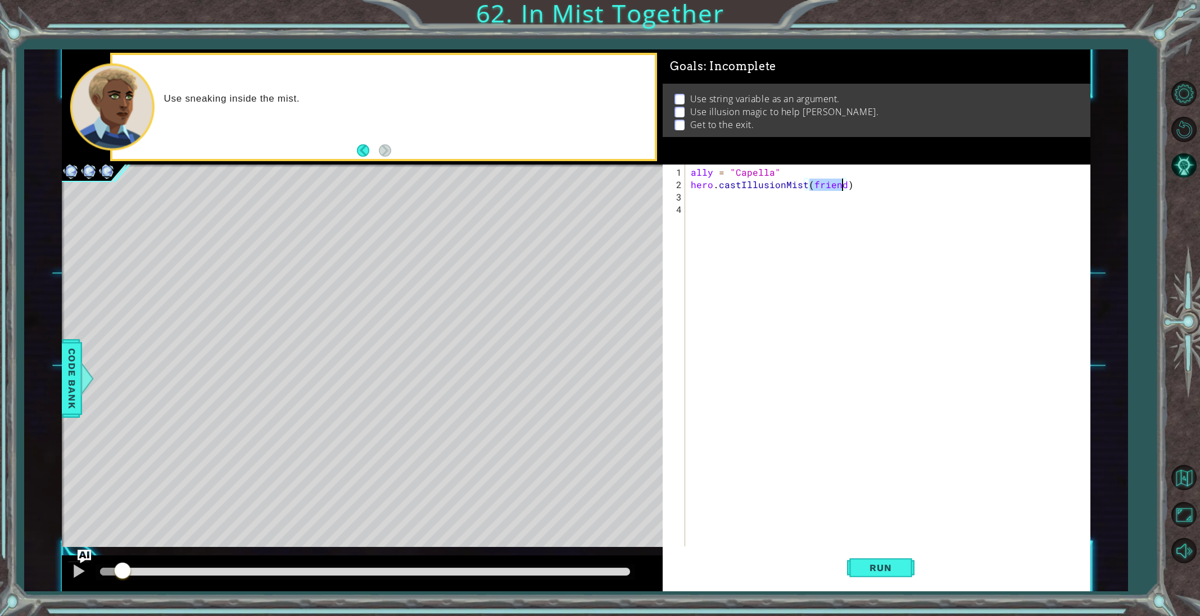
click at [843, 185] on div "ally = "Capella" hero . castIllusionMist ( friend )" at bounding box center [889, 370] width 403 height 408
click at [904, 561] on button "Run" at bounding box center [880, 568] width 67 height 43
type textarea "hero.castIllusionMist("Capella")"
click at [860, 568] on span "Run" at bounding box center [880, 567] width 44 height 11
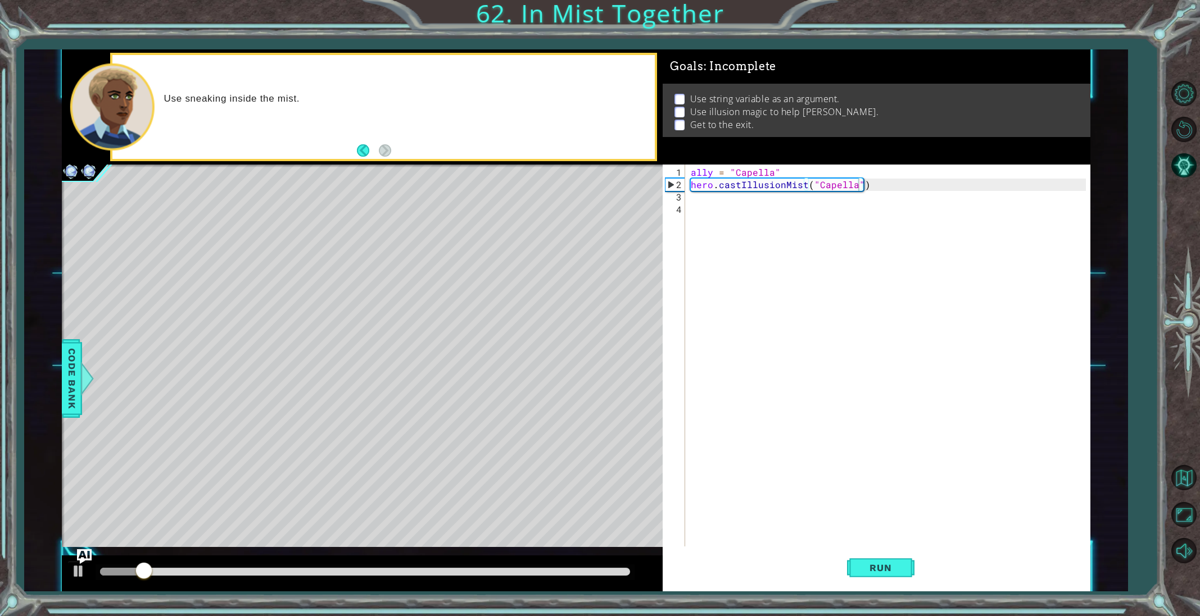
click at [80, 561] on img "Ask AI" at bounding box center [84, 557] width 15 height 15
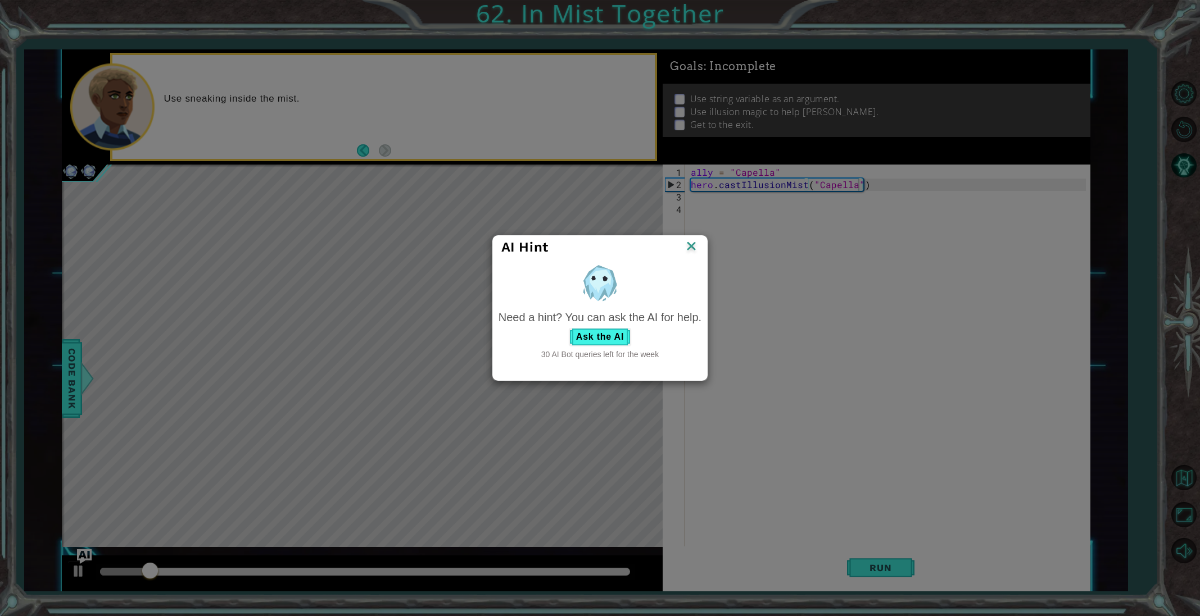
click at [80, 561] on div "AI Hint Need a hint? You can ask the AI for help. Ask the AI 30 AI Bot queries …" at bounding box center [600, 308] width 1200 height 616
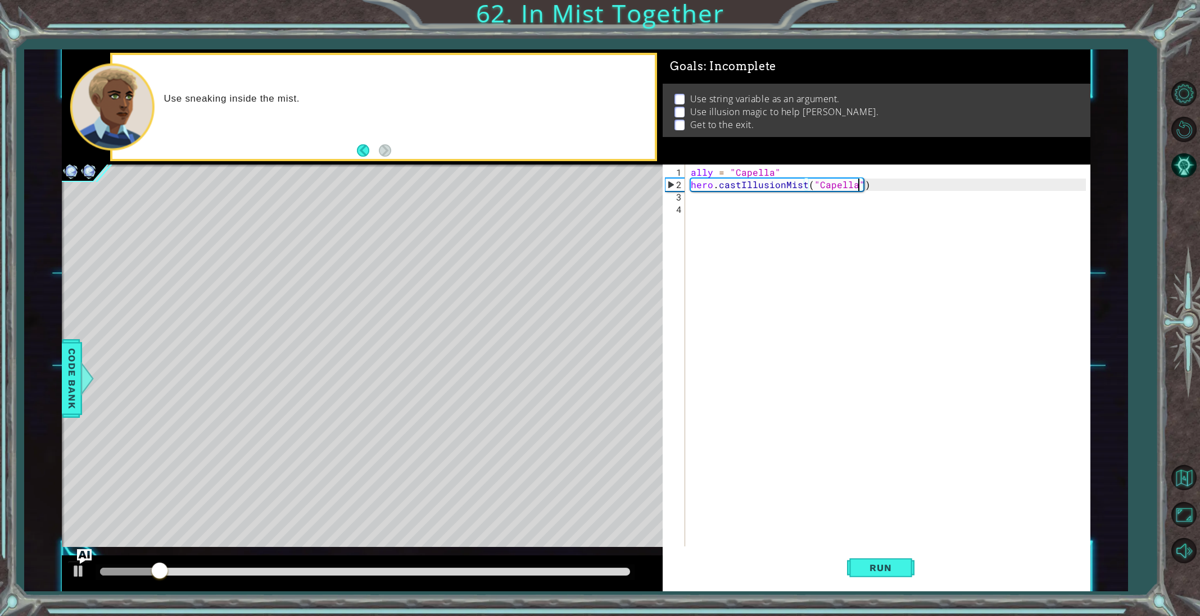
click at [80, 561] on img "Ask AI" at bounding box center [84, 557] width 15 height 15
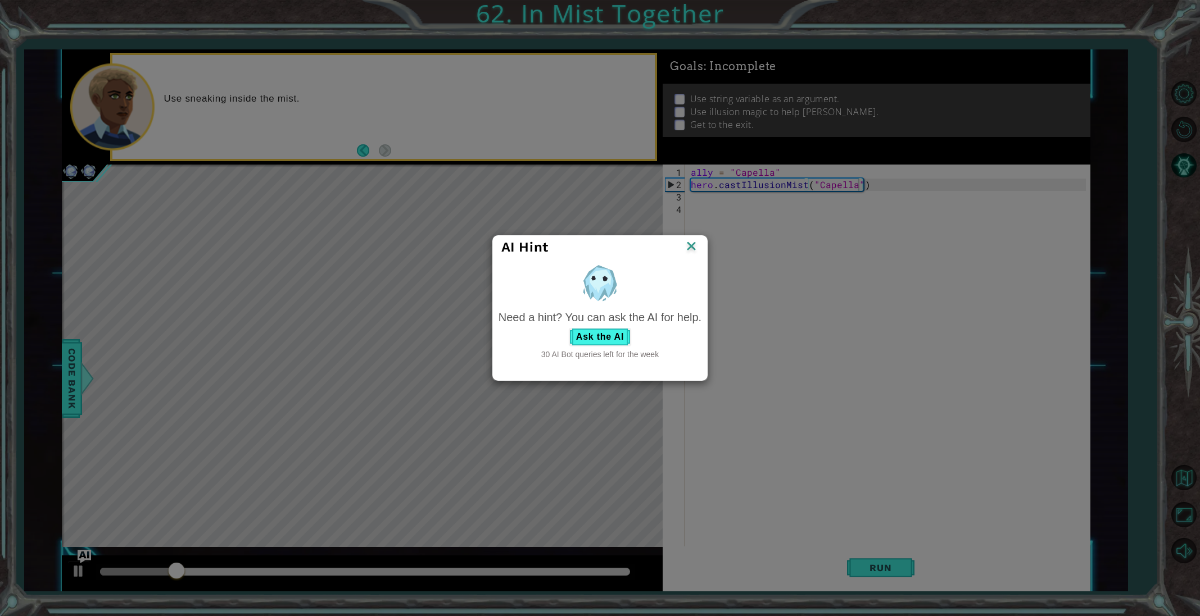
click at [79, 562] on div "AI Hint Need a hint? You can ask the AI for help. Ask the AI 30 AI Bot queries …" at bounding box center [600, 308] width 1200 height 616
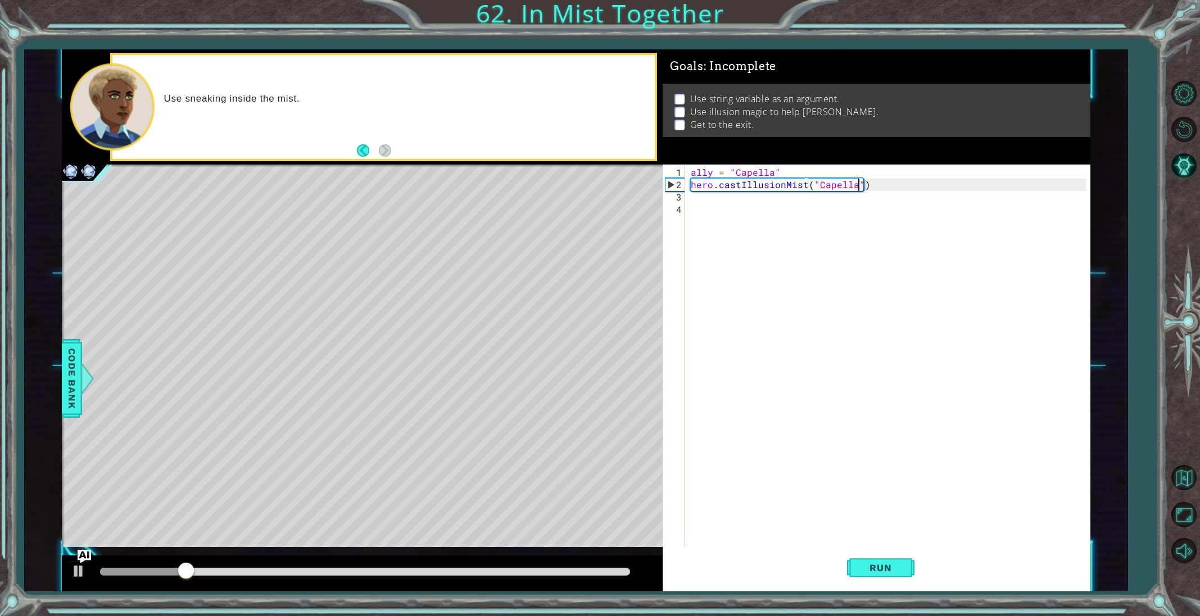
click at [79, 562] on img "Ask AI" at bounding box center [84, 556] width 13 height 13
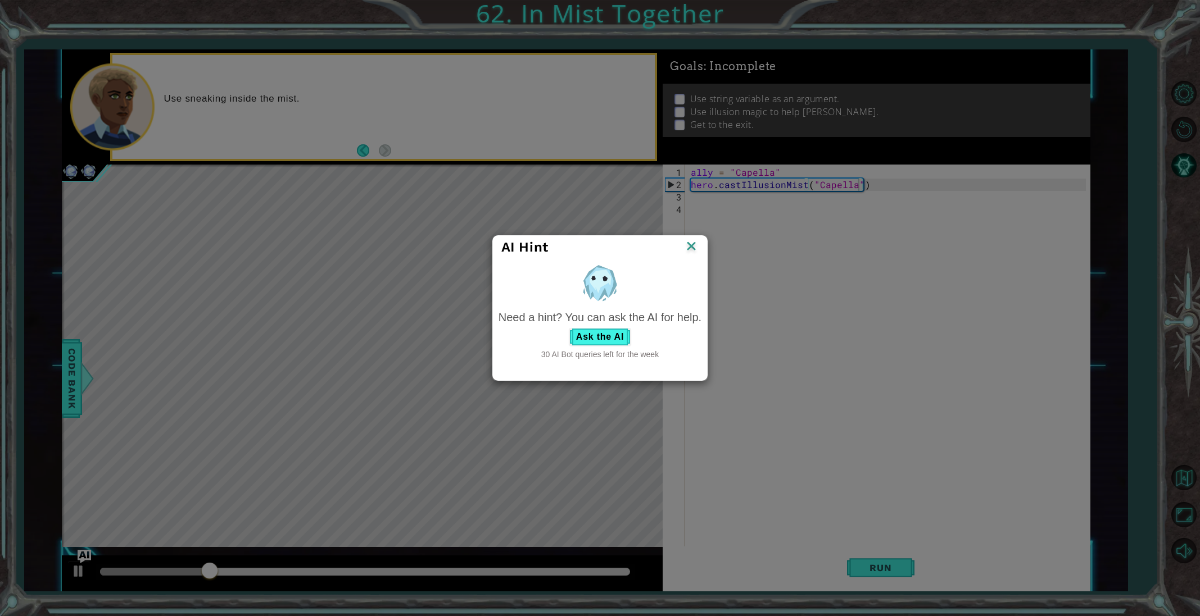
click at [689, 246] on img at bounding box center [691, 247] width 15 height 17
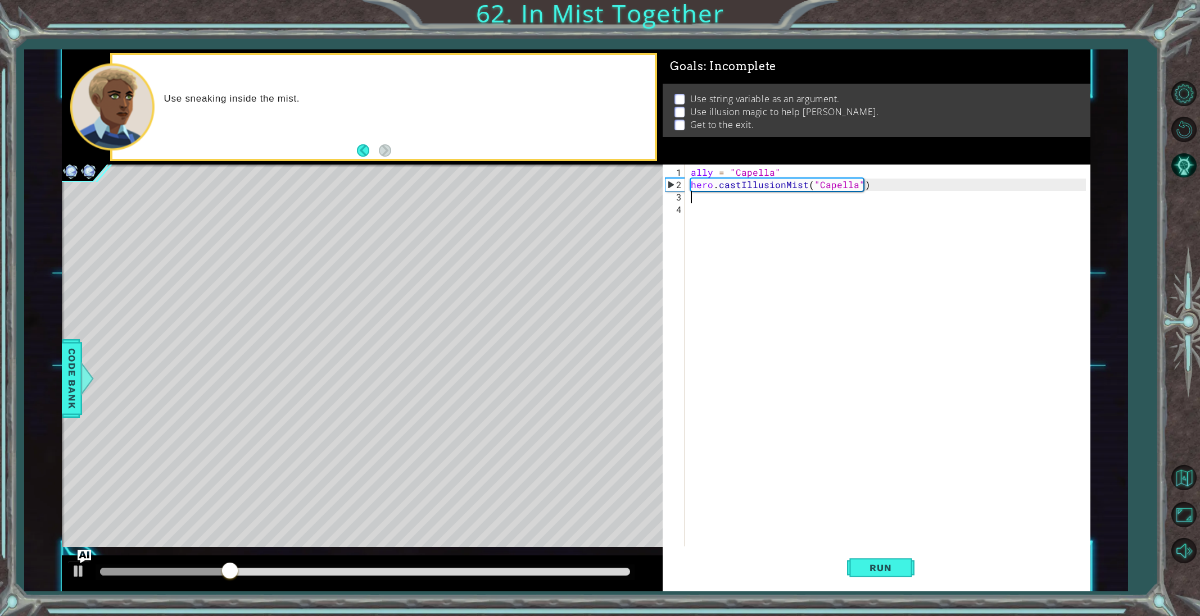
click at [703, 196] on div "ally = "Capella" hero . castIllusionMist ( "Capella" )" at bounding box center [889, 370] width 403 height 408
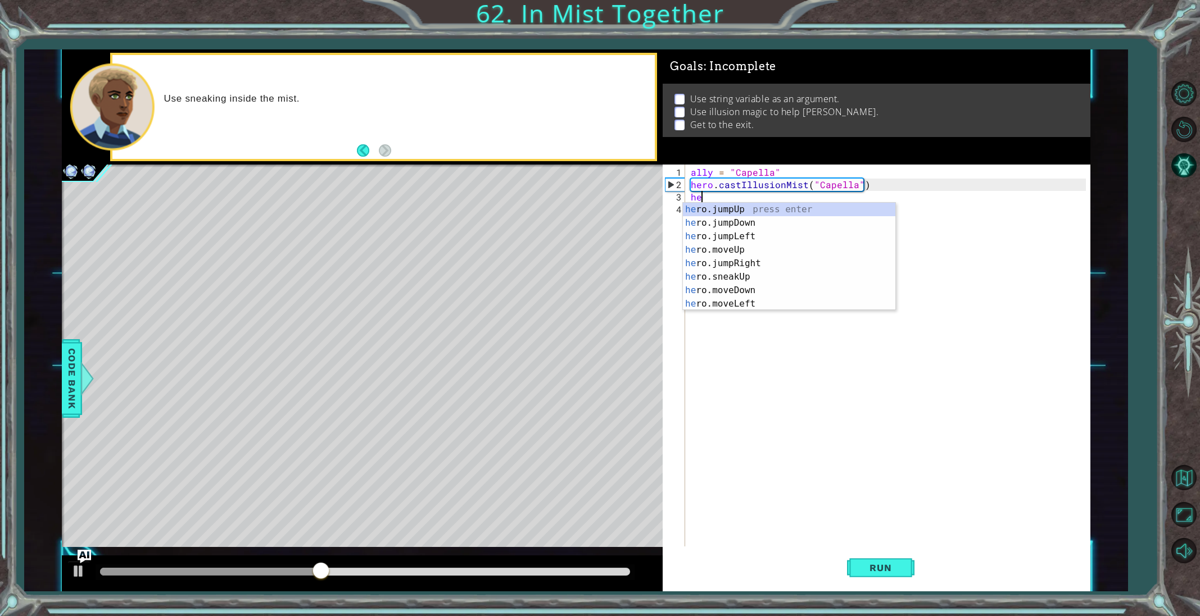
scroll to position [0, 0]
type textarea "h"
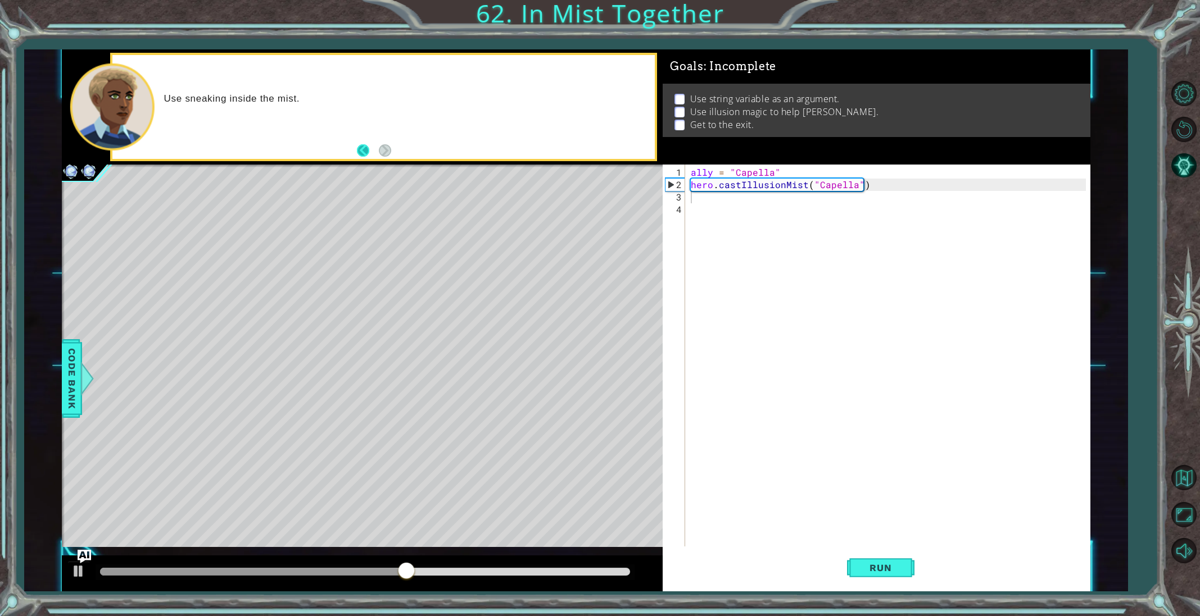
click at [365, 155] on button "Back" at bounding box center [368, 150] width 22 height 12
click at [366, 148] on button "Back" at bounding box center [368, 150] width 22 height 12
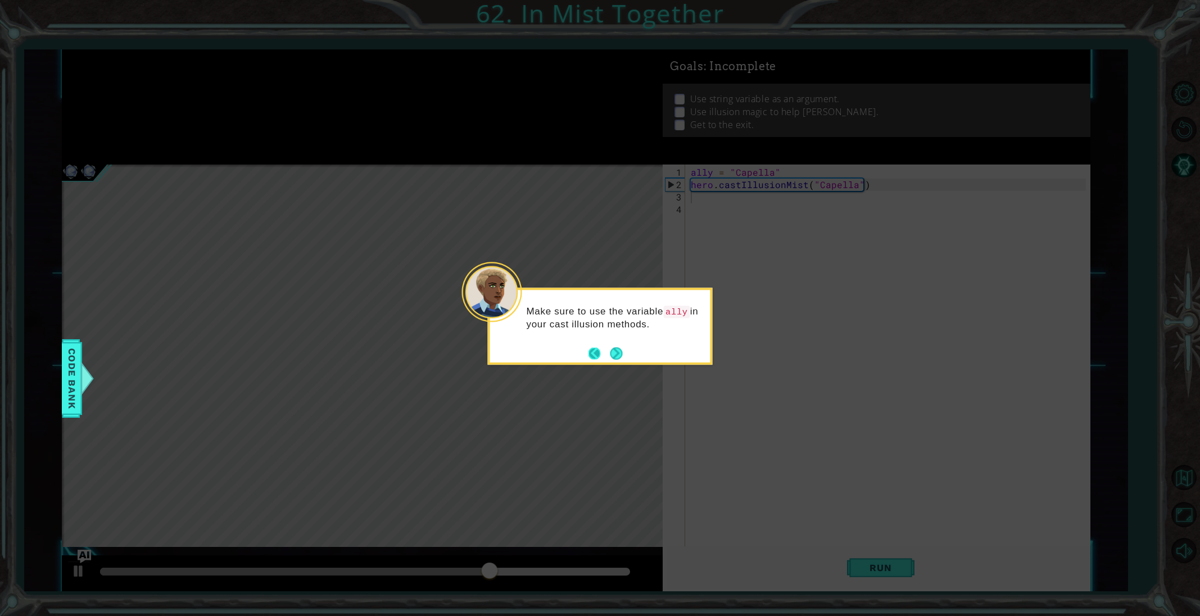
click at [591, 350] on button "Back" at bounding box center [599, 353] width 22 height 12
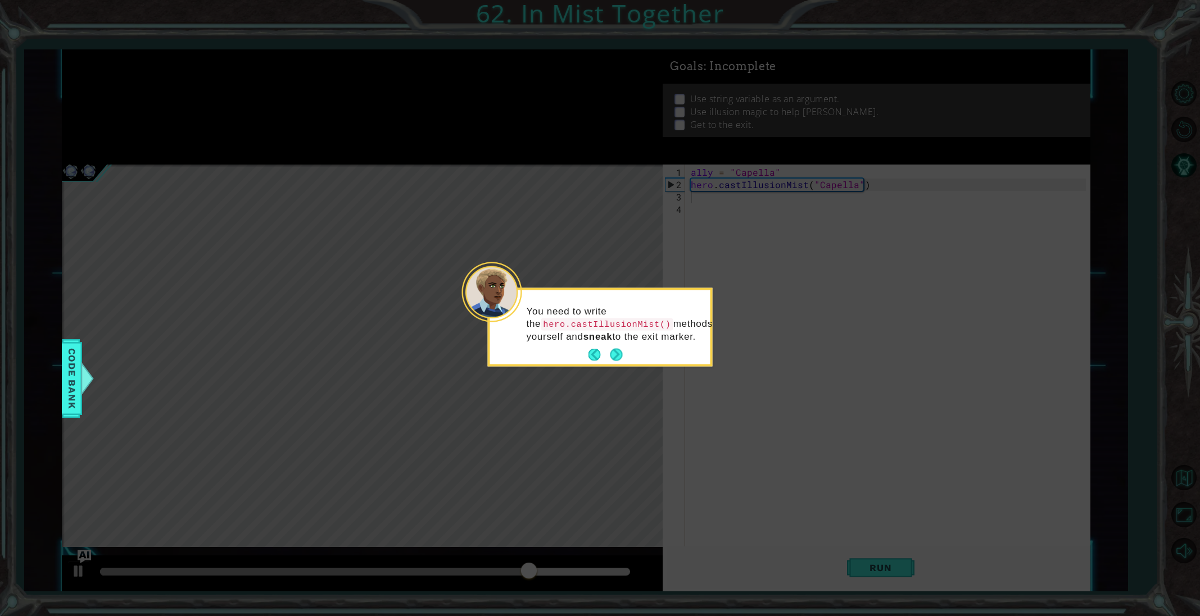
click at [591, 350] on button "Back" at bounding box center [599, 355] width 22 height 12
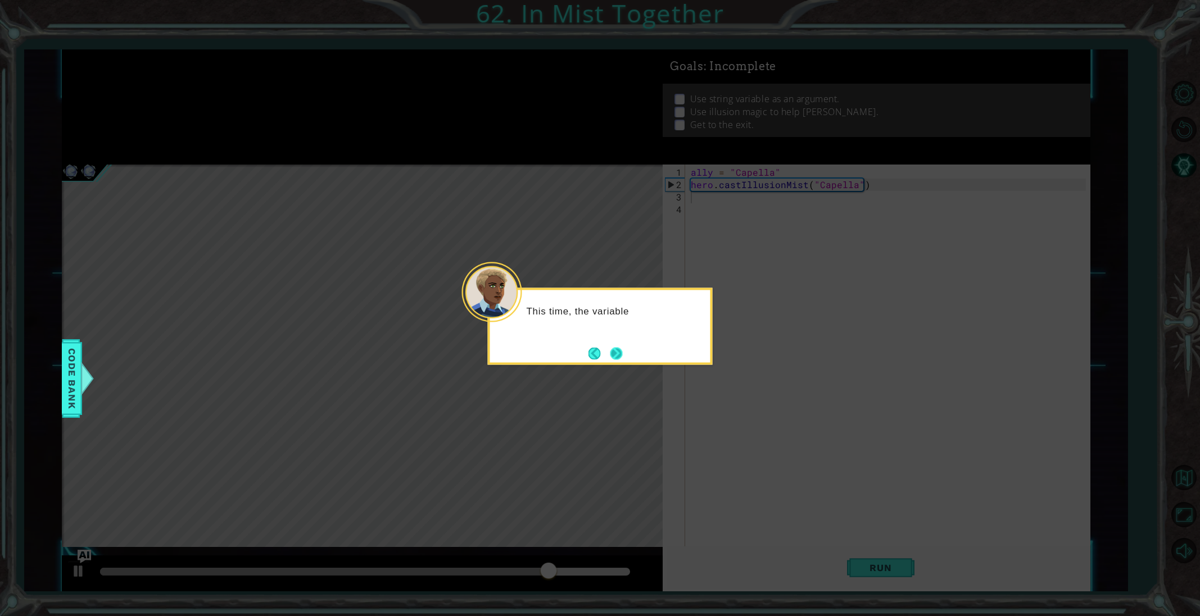
click at [620, 353] on button "Next" at bounding box center [616, 353] width 12 height 12
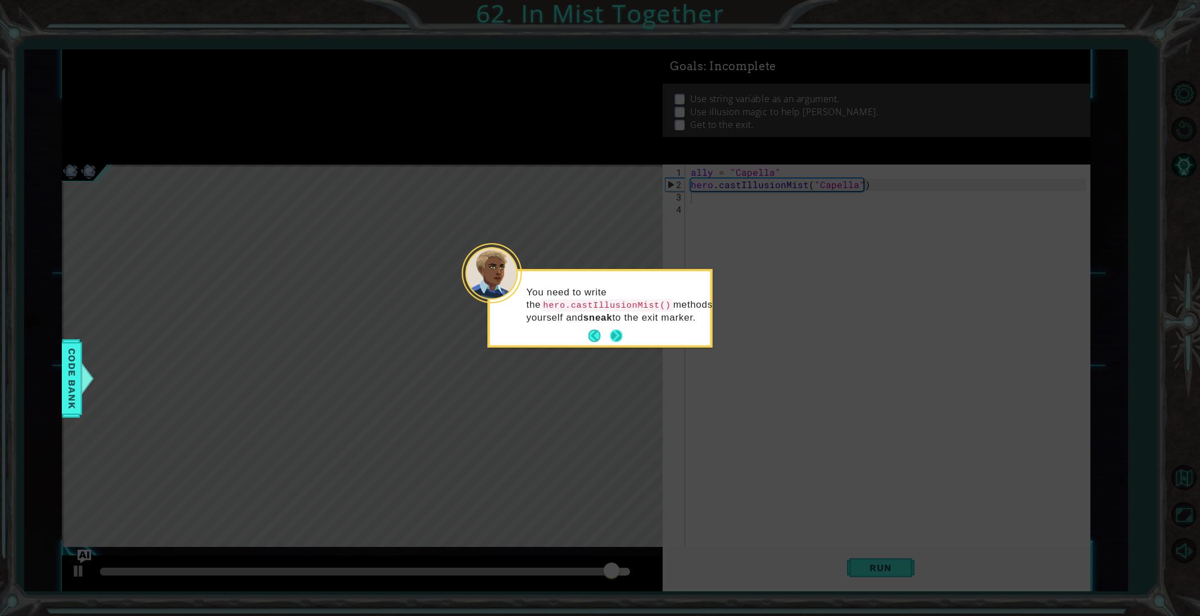
click at [615, 342] on button "Next" at bounding box center [616, 336] width 12 height 12
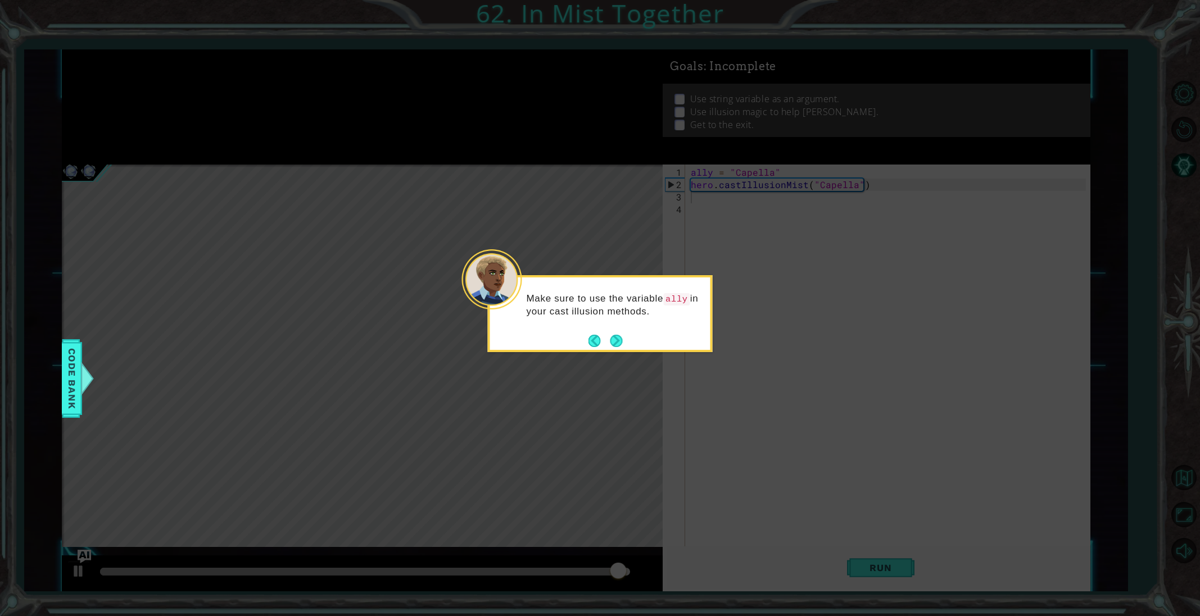
click at [615, 342] on button "Next" at bounding box center [616, 341] width 12 height 12
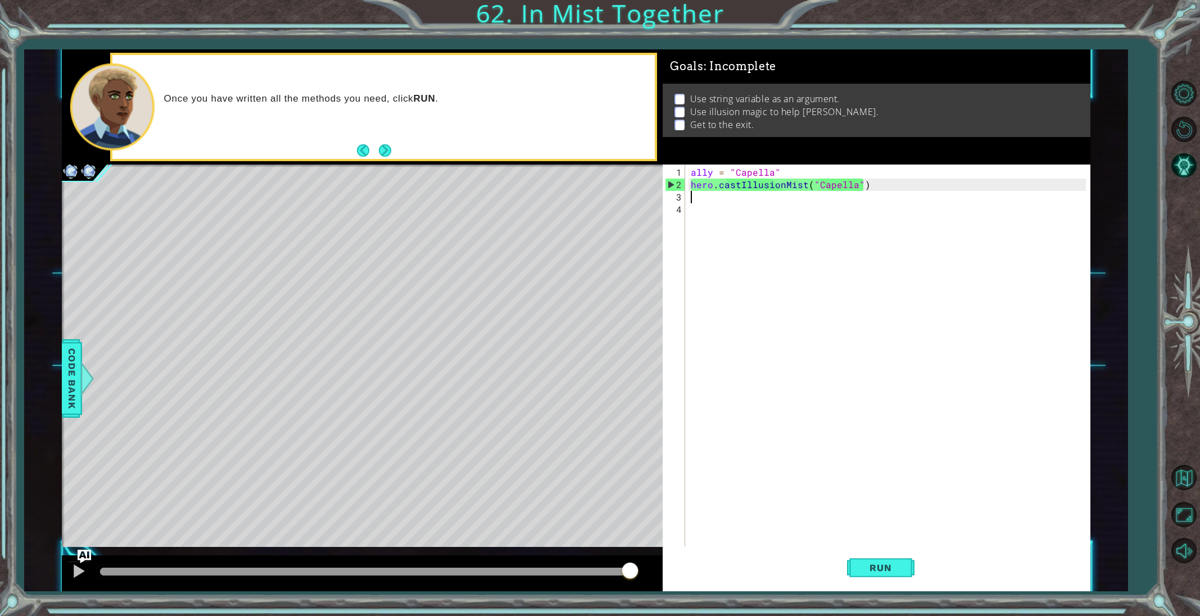
click at [705, 205] on div "ally = "Capella" hero . castIllusionMist ( "Capella" )" at bounding box center [889, 370] width 403 height 408
click at [698, 200] on div "ally = "Capella" hero . castIllusionMist ( "Capella" )" at bounding box center [889, 370] width 403 height 408
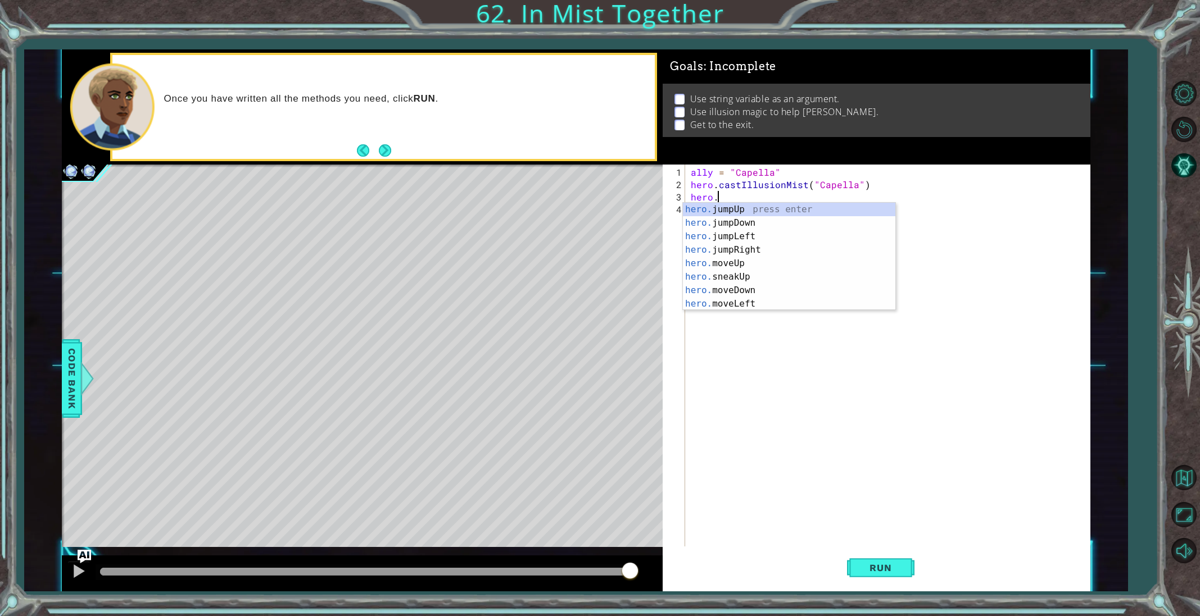
scroll to position [0, 1]
click at [716, 207] on div "hero.c astIllusionMist press enter" at bounding box center [789, 223] width 212 height 40
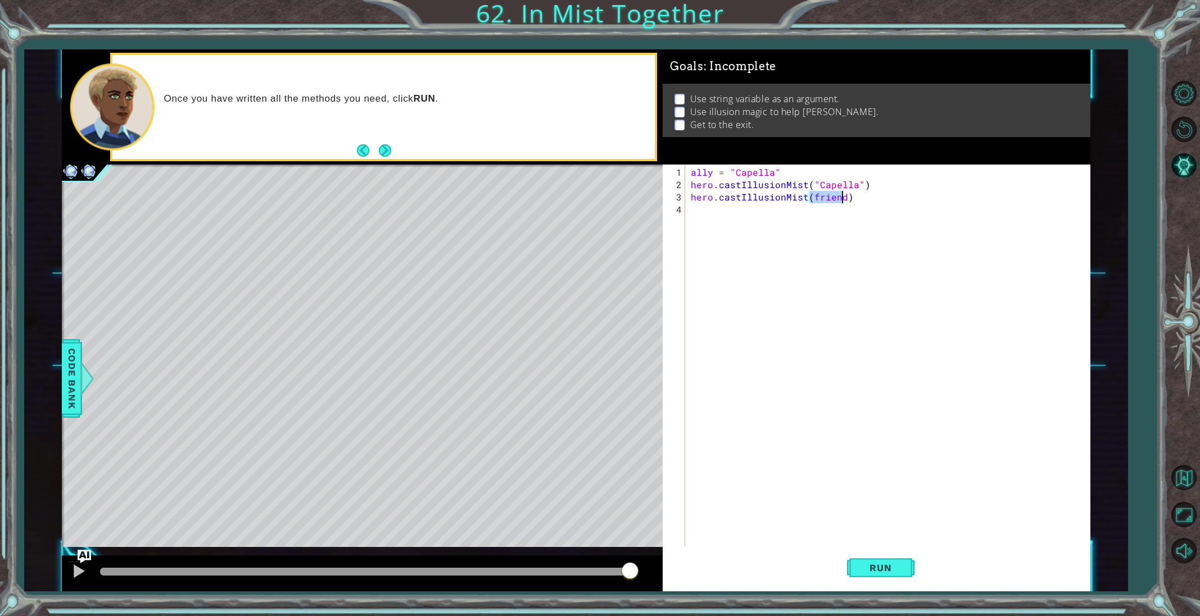
click at [812, 195] on div "ally = "Capella" hero . castIllusionMist ( "Capella" ) hero . castIllusionMist …" at bounding box center [886, 356] width 397 height 383
click at [848, 197] on div "ally = "Capella" hero . castIllusionMist ( "Capella" ) hero . castIllusionMist …" at bounding box center [889, 370] width 403 height 408
click at [851, 196] on div "ally = "Capella" hero . castIllusionMist ( "Capella" ) hero . castIllusionMist …" at bounding box center [889, 370] width 403 height 408
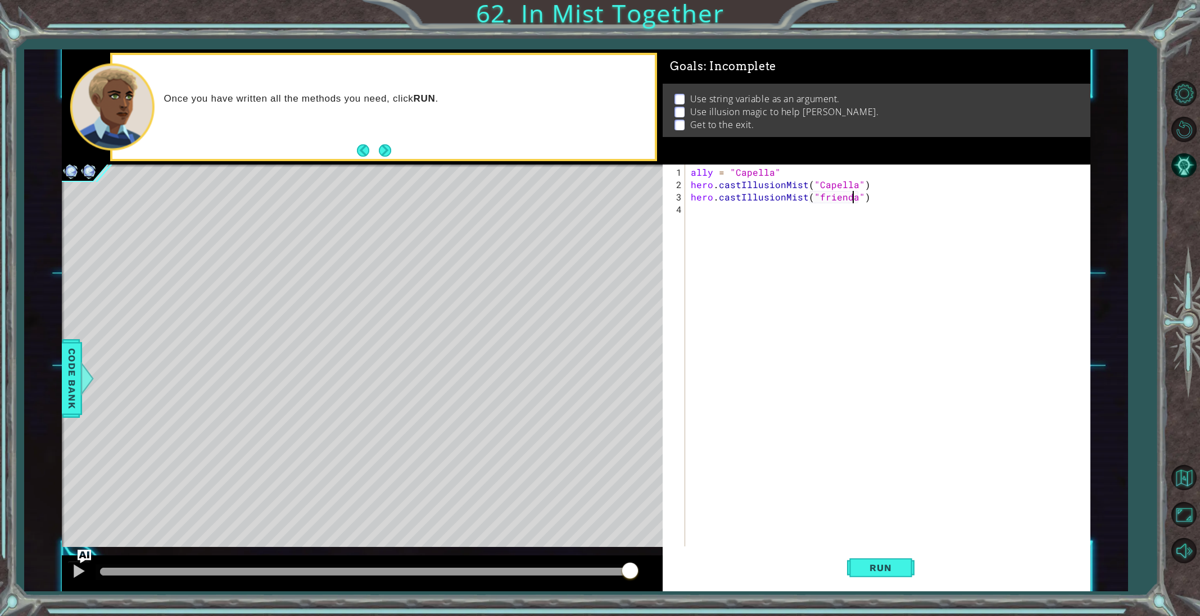
type textarea "hero.castIllusionMist("friend")"
click at [745, 210] on div "ally = "Capella" hero . castIllusionMist ( "Capella" ) hero . castIllusionMist …" at bounding box center [889, 370] width 403 height 408
click at [746, 224] on div "hero.moveRight press enter" at bounding box center [789, 235] width 212 height 40
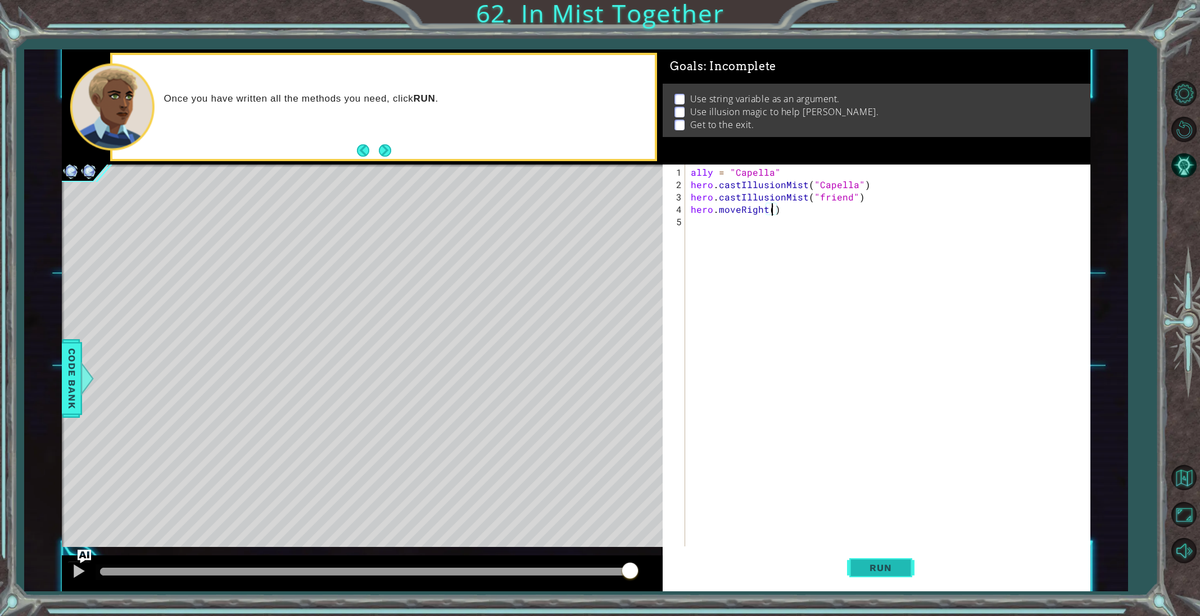
click at [903, 562] on button "Run" at bounding box center [880, 568] width 67 height 43
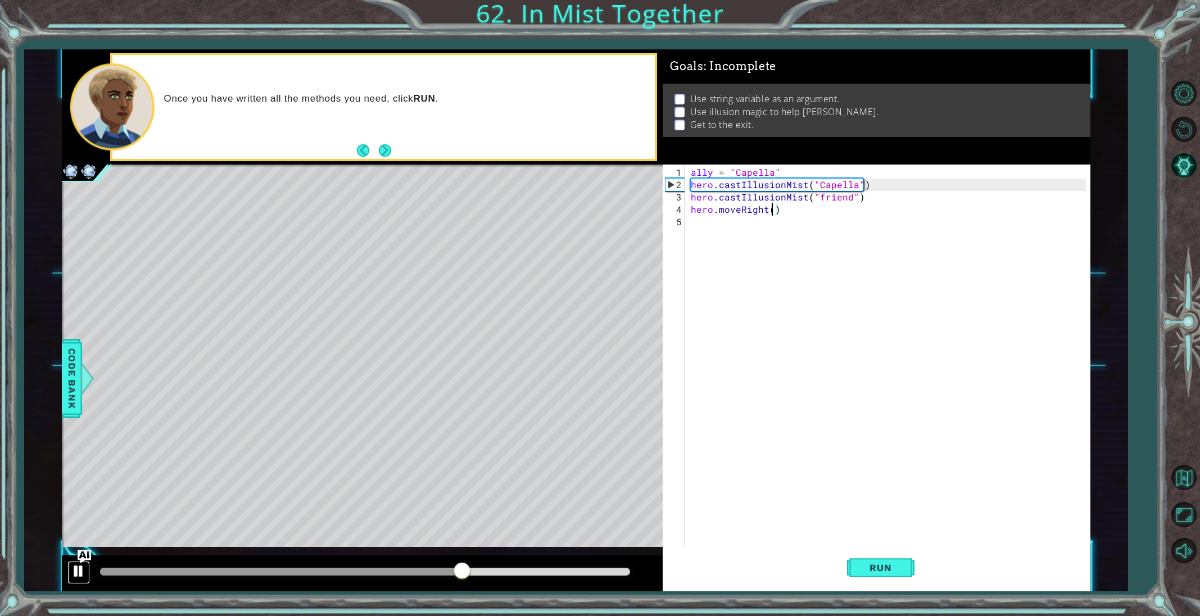
click at [78, 575] on div at bounding box center [78, 571] width 15 height 15
click at [860, 199] on div "ally = "Capella" hero . castIllusionMist ( "Capella" ) hero . castIllusionMist …" at bounding box center [889, 370] width 403 height 408
drag, startPoint x: 860, startPoint y: 199, endPoint x: 806, endPoint y: 199, distance: 54.5
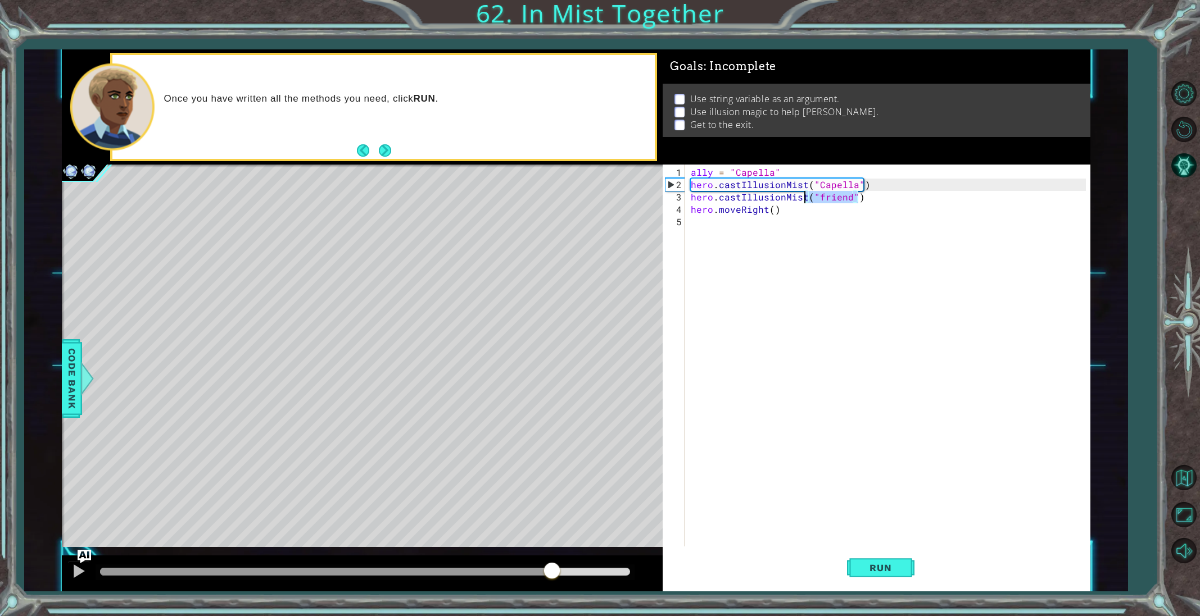
click at [806, 199] on div "ally = "Capella" hero . castIllusionMist ( "Capella" ) hero . castIllusionMist …" at bounding box center [889, 370] width 403 height 408
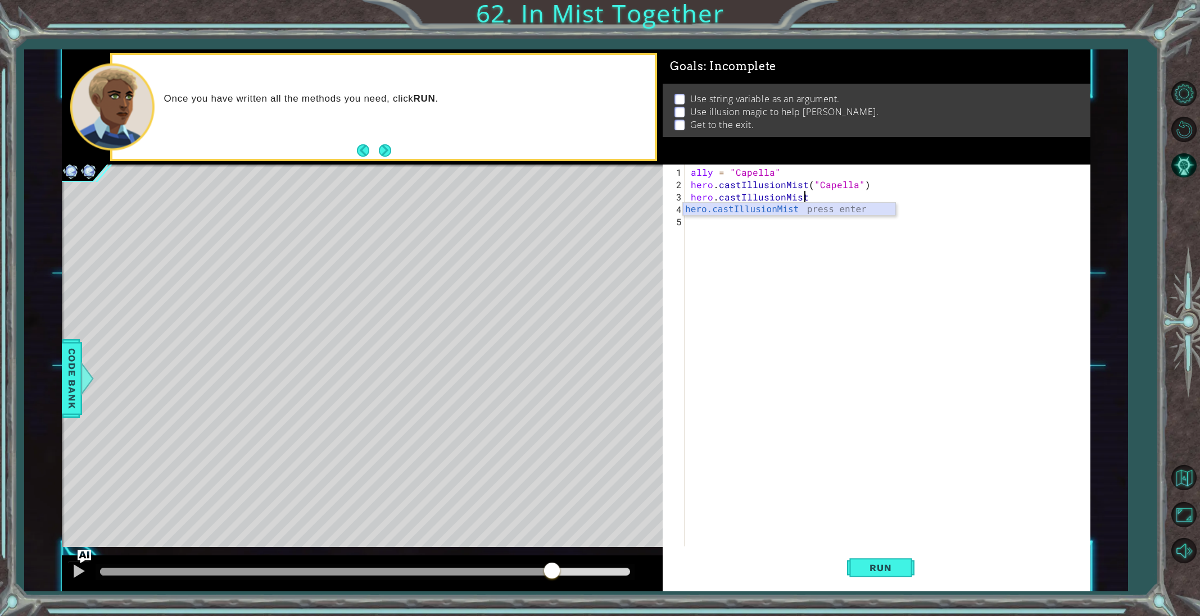
click at [805, 210] on div "hero.castIllusionMist press enter" at bounding box center [789, 223] width 212 height 40
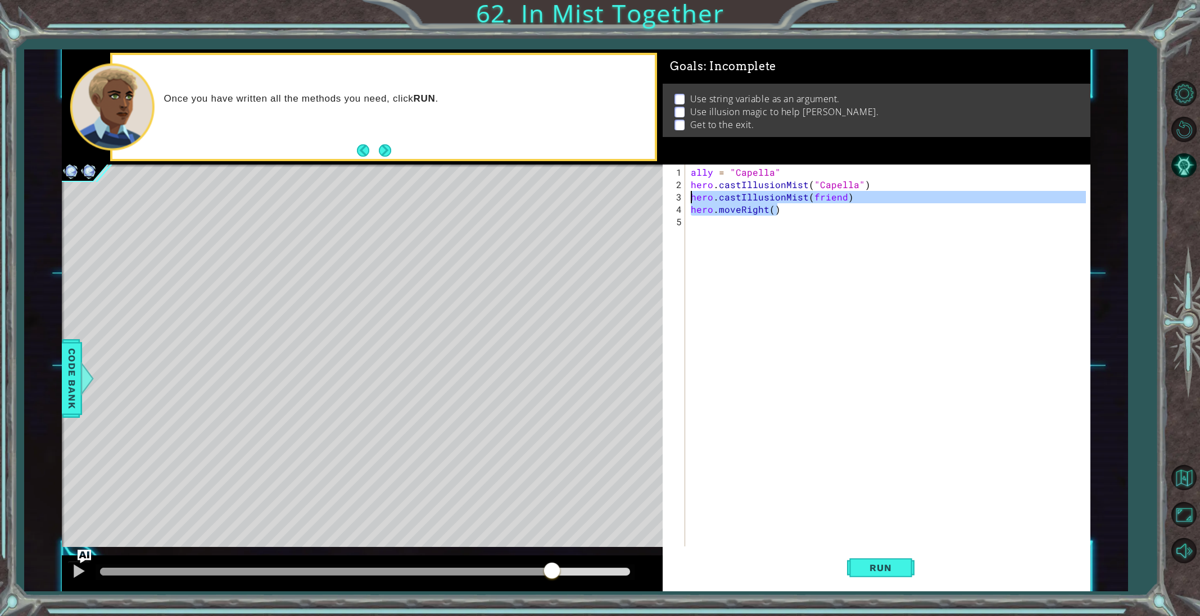
drag, startPoint x: 782, startPoint y: 213, endPoint x: 688, endPoint y: 199, distance: 94.3
click at [688, 199] on div "ally = "Capella" hero . castIllusionMist ( "Capella" ) hero . castIllusionMist …" at bounding box center [889, 370] width 403 height 408
type textarea "hero.castIllusionMist(friend) hero.moveRight()"
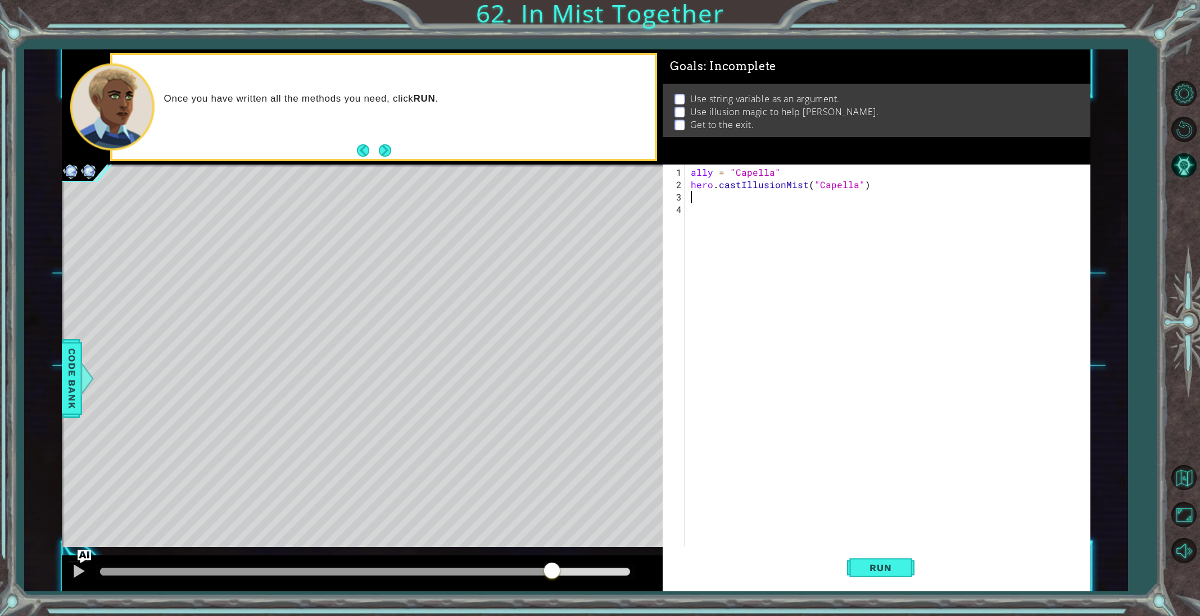
scroll to position [0, 0]
click at [863, 570] on span "Run" at bounding box center [880, 567] width 44 height 11
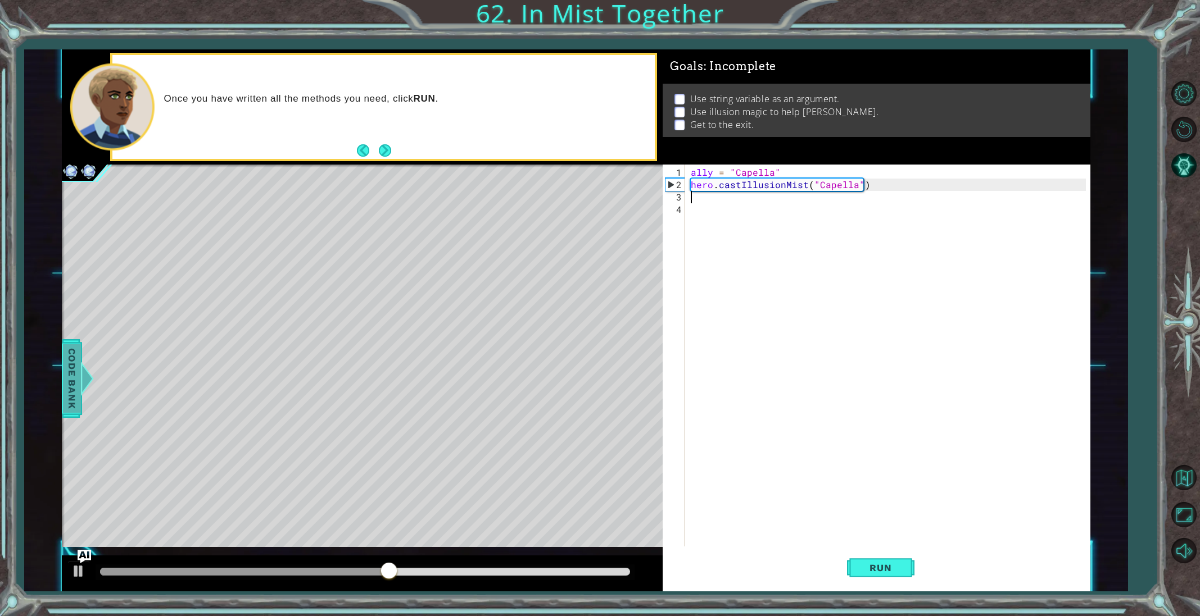
click at [73, 362] on span "Code Bank" at bounding box center [72, 378] width 18 height 69
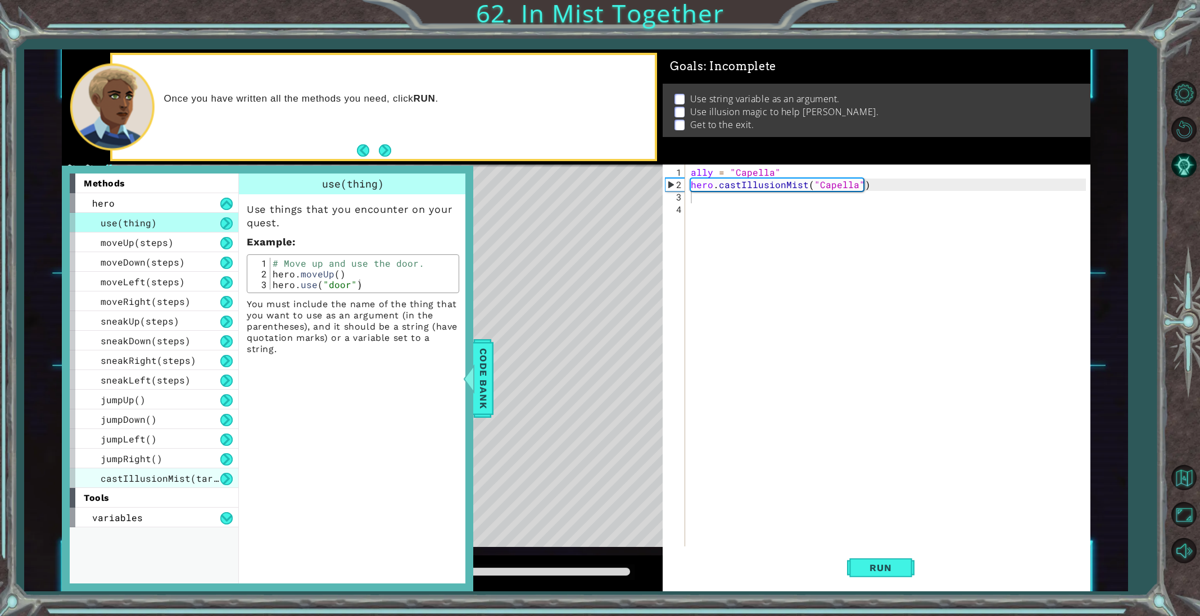
click at [138, 483] on span "castIllusionMist(target)" at bounding box center [168, 479] width 135 height 12
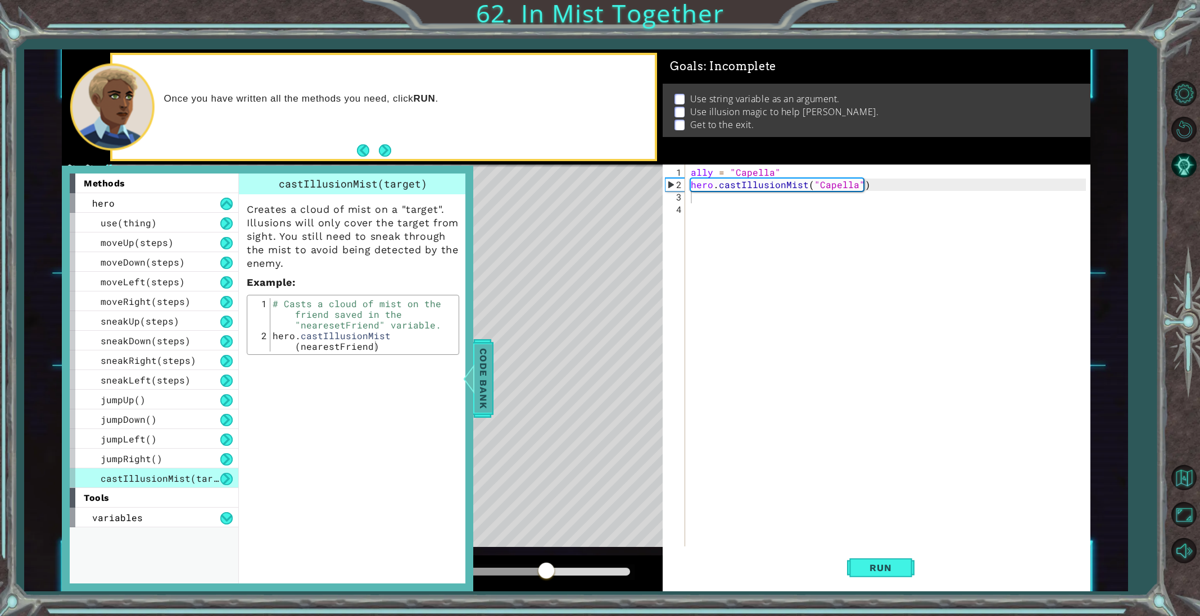
click at [478, 369] on span "Code Bank" at bounding box center [483, 378] width 18 height 69
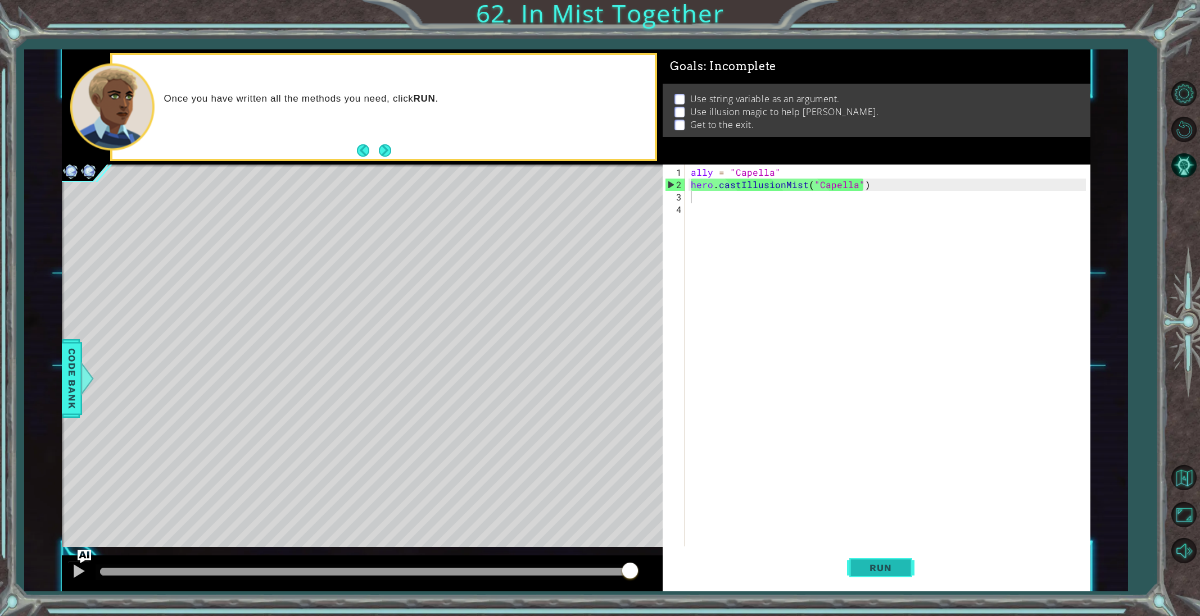
click at [882, 567] on span "Run" at bounding box center [880, 567] width 44 height 11
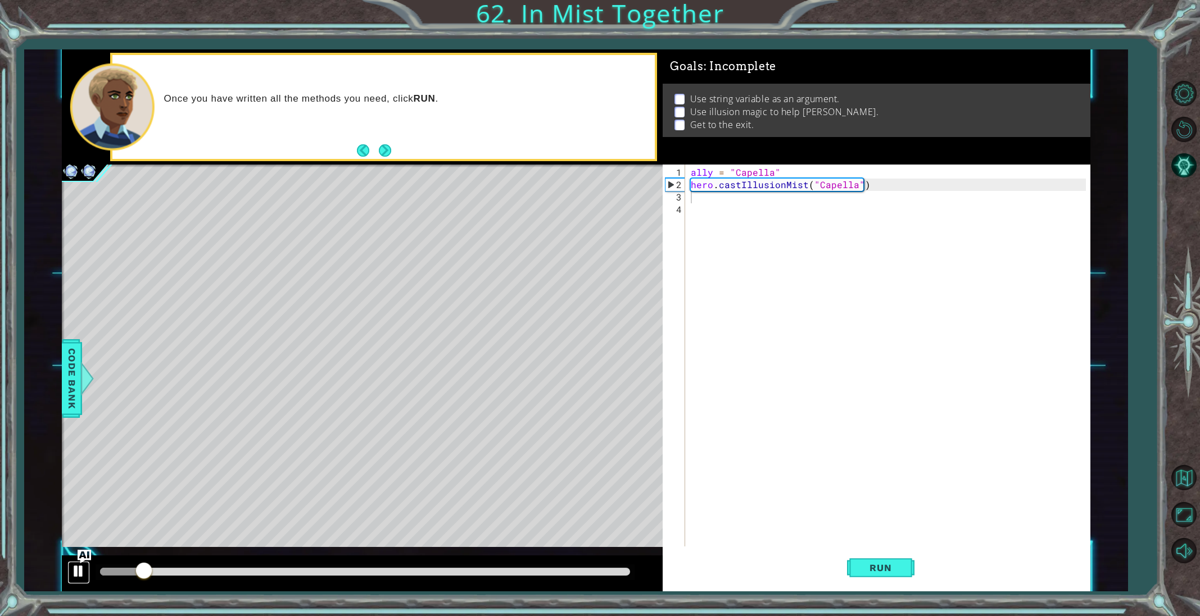
click at [77, 569] on div at bounding box center [78, 571] width 15 height 15
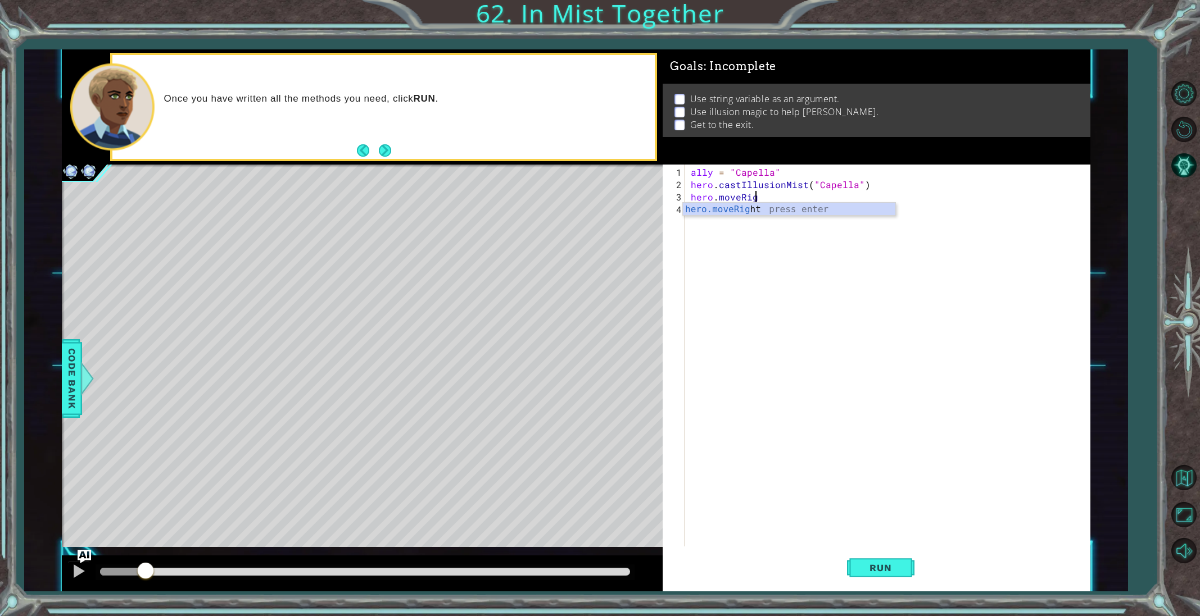
scroll to position [0, 4]
click at [713, 207] on div "hero.moveRight press enter" at bounding box center [789, 223] width 212 height 40
type textarea "hero.moveRight(1)"
click at [881, 576] on button "Run" at bounding box center [880, 568] width 67 height 43
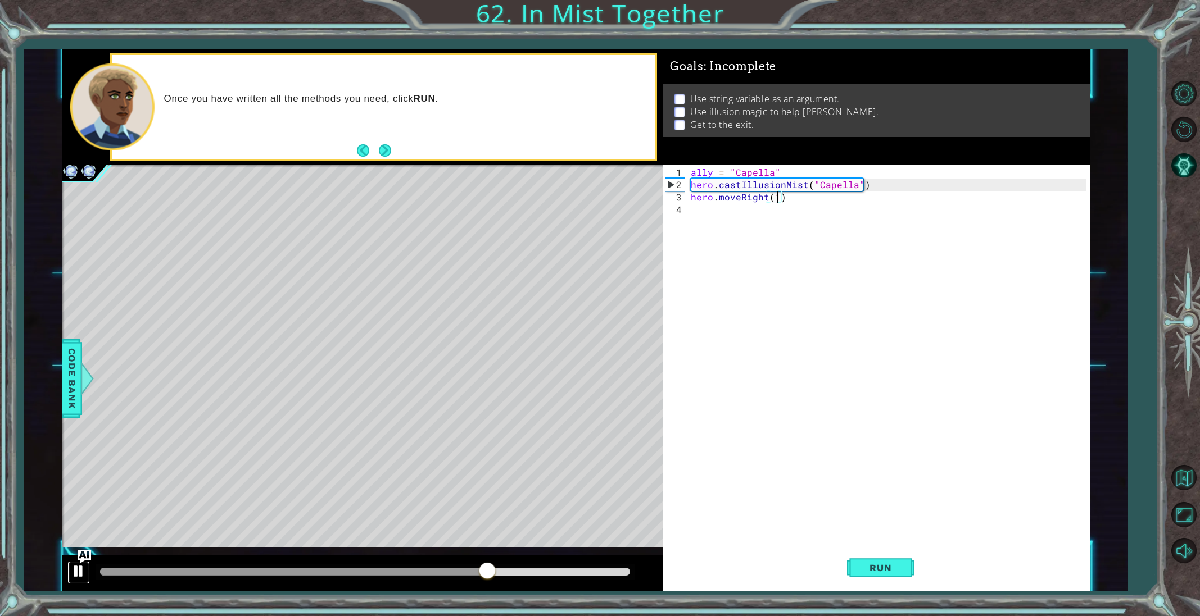
click at [80, 568] on div at bounding box center [78, 571] width 15 height 15
click at [784, 207] on div "ally = "Capella" hero . castIllusionMist ( "Capella" ) hero . moveRight ( 1 )" at bounding box center [889, 370] width 403 height 408
click at [783, 198] on div "ally = "Capella" hero . castIllusionMist ( "Capella" ) hero . moveRight ( 1 )" at bounding box center [889, 370] width 403 height 408
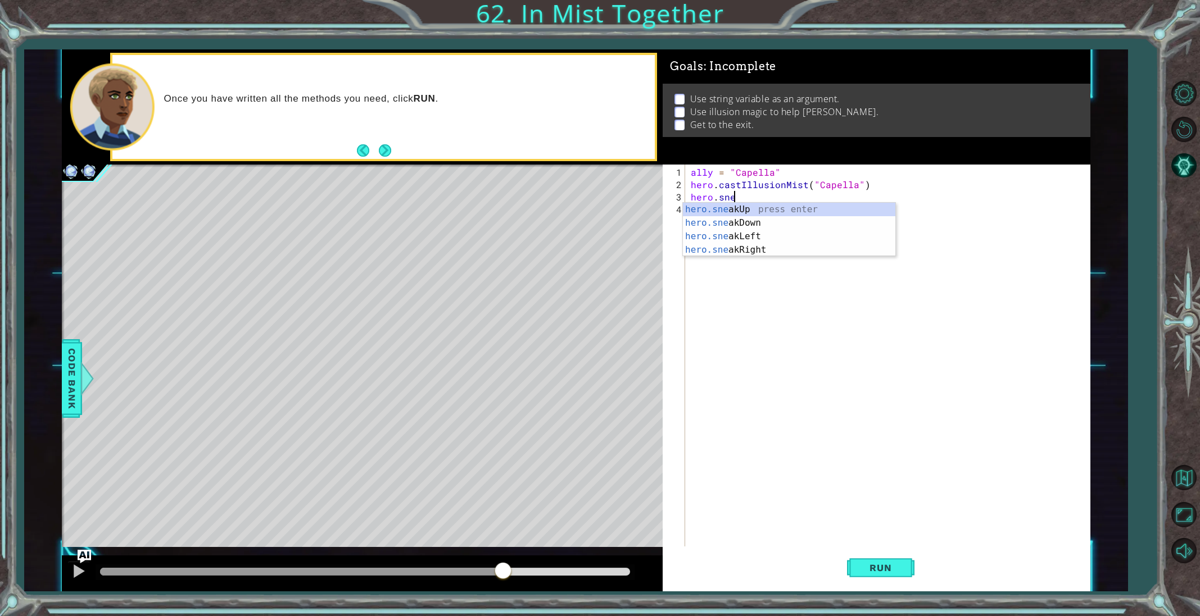
scroll to position [0, 2]
click at [751, 255] on div "hero.sne akUp press enter hero.sne akDown press enter hero.sne akLeft press ent…" at bounding box center [789, 243] width 212 height 81
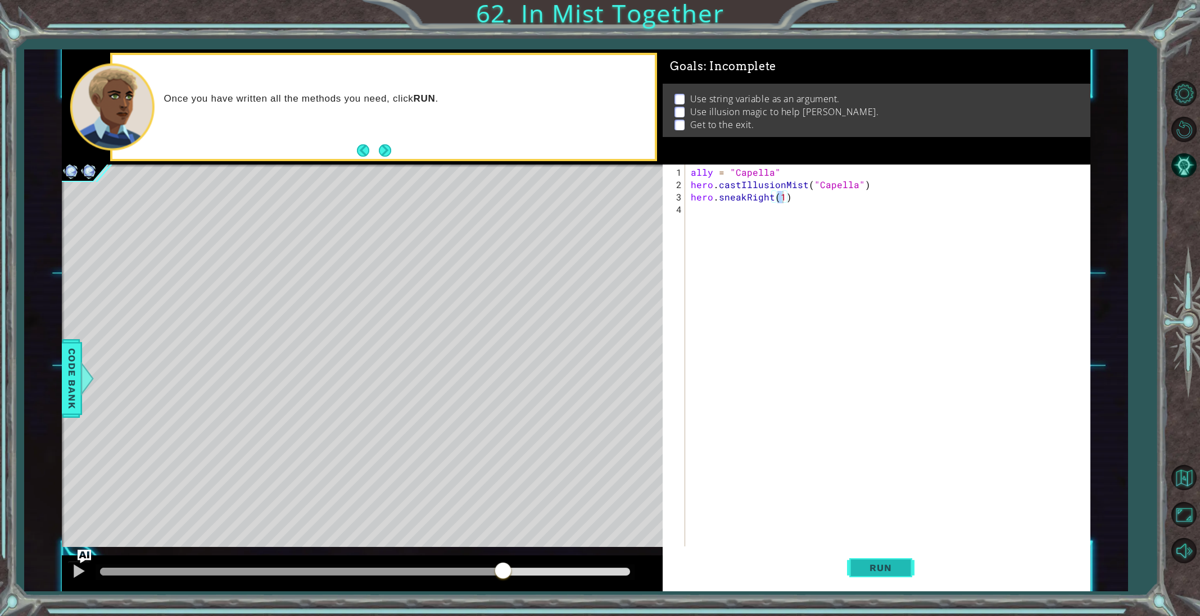
click at [873, 569] on span "Run" at bounding box center [880, 567] width 44 height 11
type textarea "hero.sneakRight(2)"
click at [854, 568] on button "Run" at bounding box center [880, 568] width 67 height 43
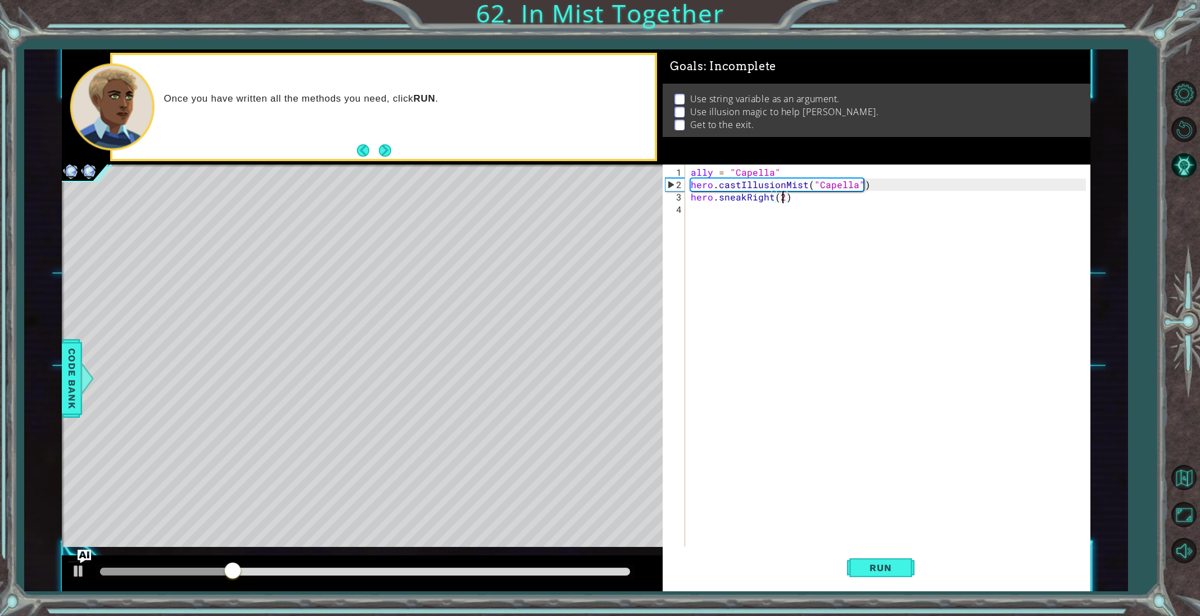
click at [704, 206] on div "ally = "Capella" hero . castIllusionMist ( "Capella" ) hero . sneakRight ( 2 )" at bounding box center [889, 370] width 403 height 408
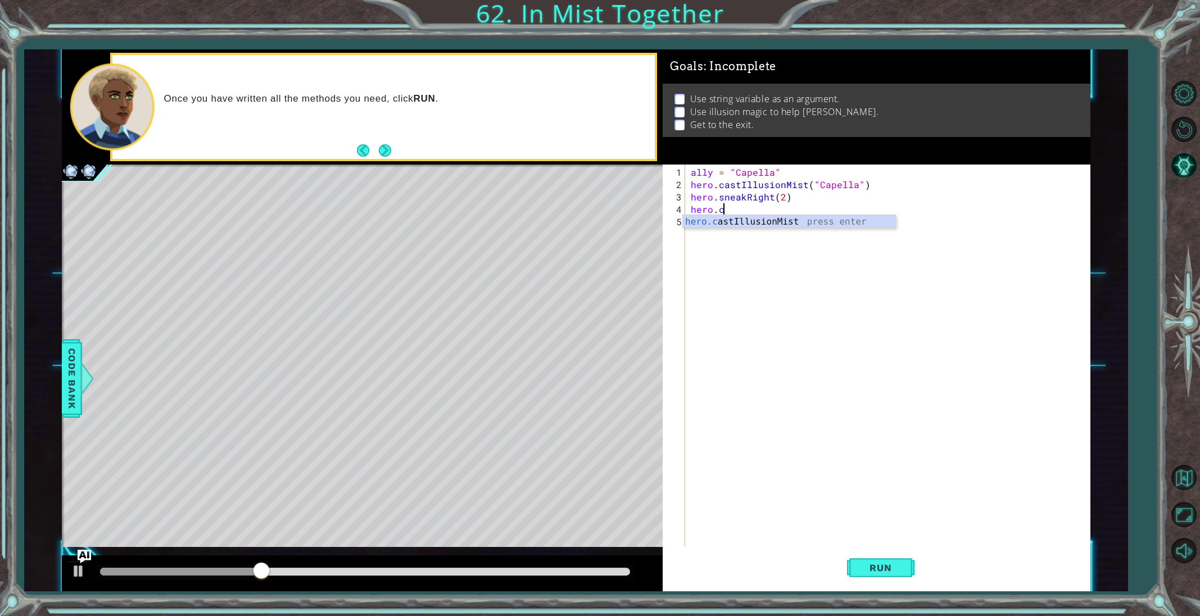
scroll to position [0, 1]
click at [722, 224] on div "hero.c astIllusionMist press enter" at bounding box center [789, 235] width 212 height 40
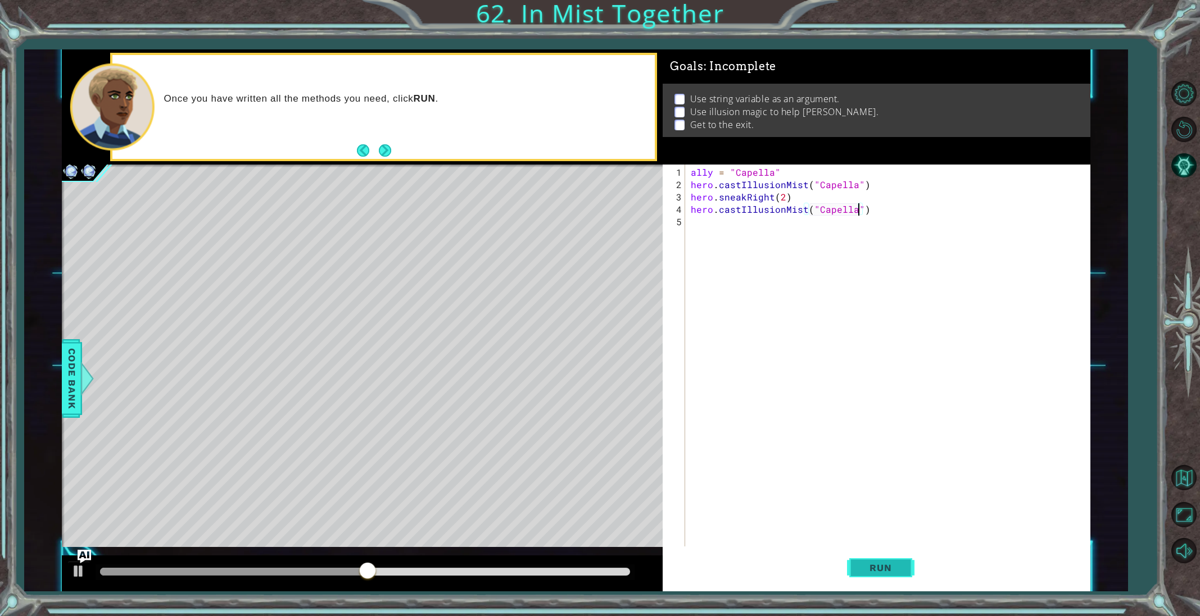
type textarea "hero.castIllusionMist("Capella")"
drag, startPoint x: 877, startPoint y: 558, endPoint x: 875, endPoint y: 544, distance: 14.1
click at [878, 553] on button "Run" at bounding box center [880, 568] width 67 height 43
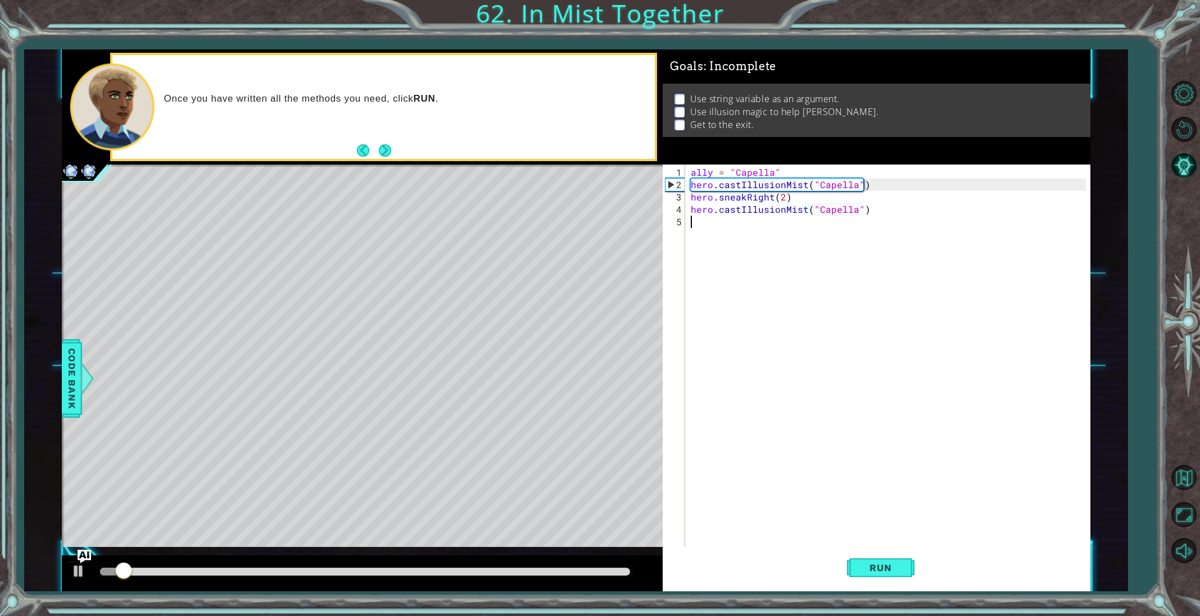
click at [696, 227] on div "ally = "Capella" hero . castIllusionMist ( "Capella" ) hero . sneakRight ( 2 ) …" at bounding box center [889, 370] width 403 height 408
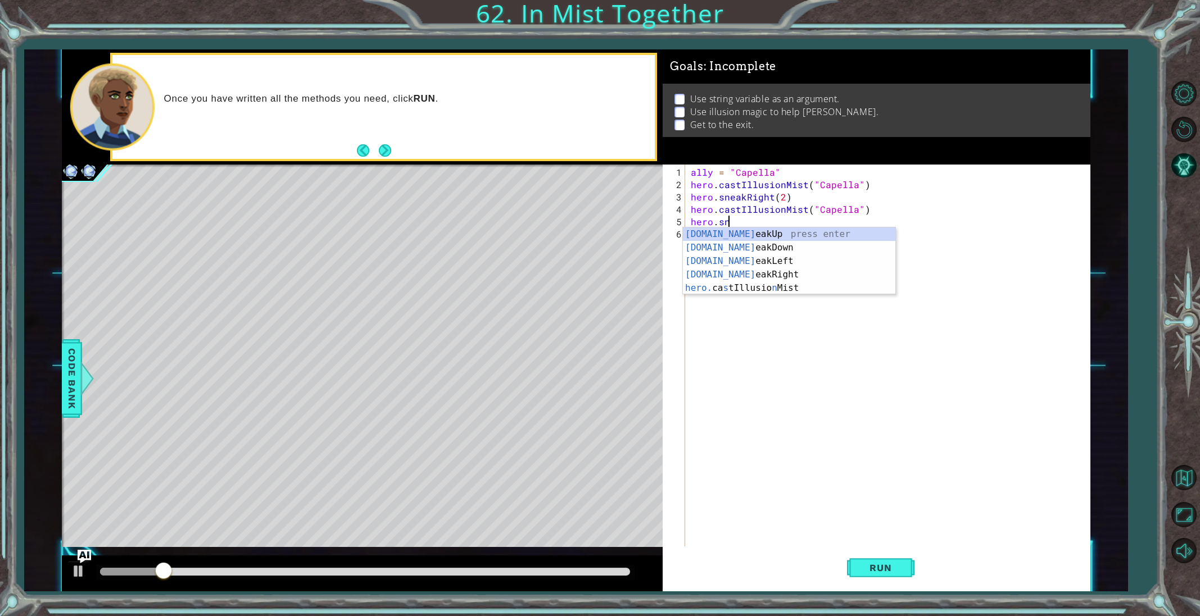
scroll to position [0, 2]
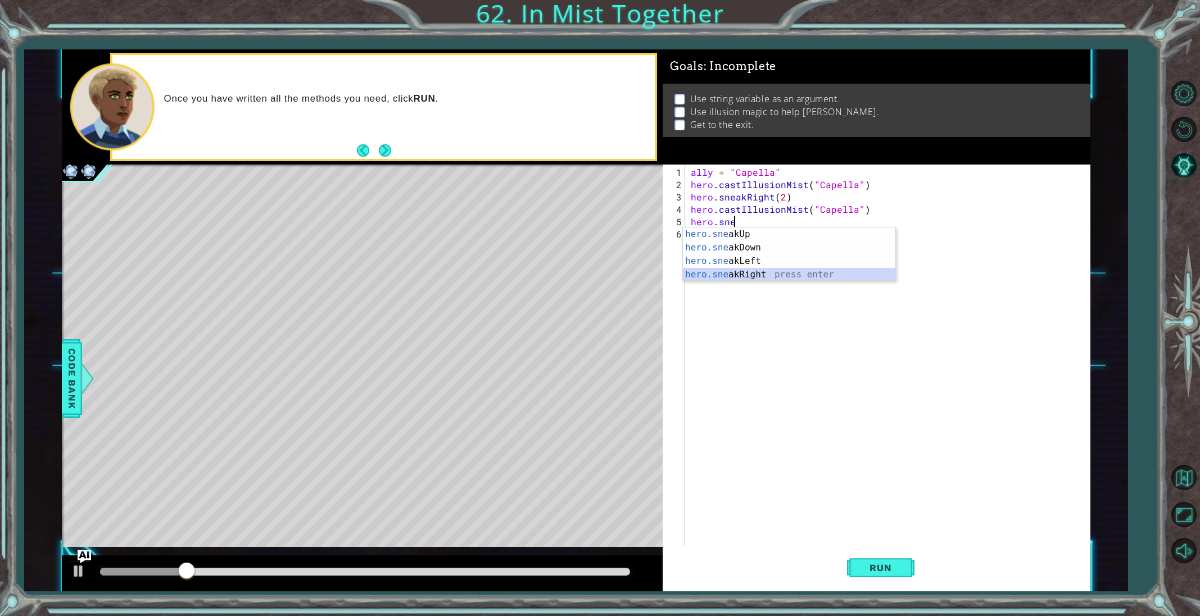
click at [736, 271] on div "hero.sne akUp press enter hero.sne akDown press enter hero.sne akLeft press ent…" at bounding box center [789, 268] width 212 height 81
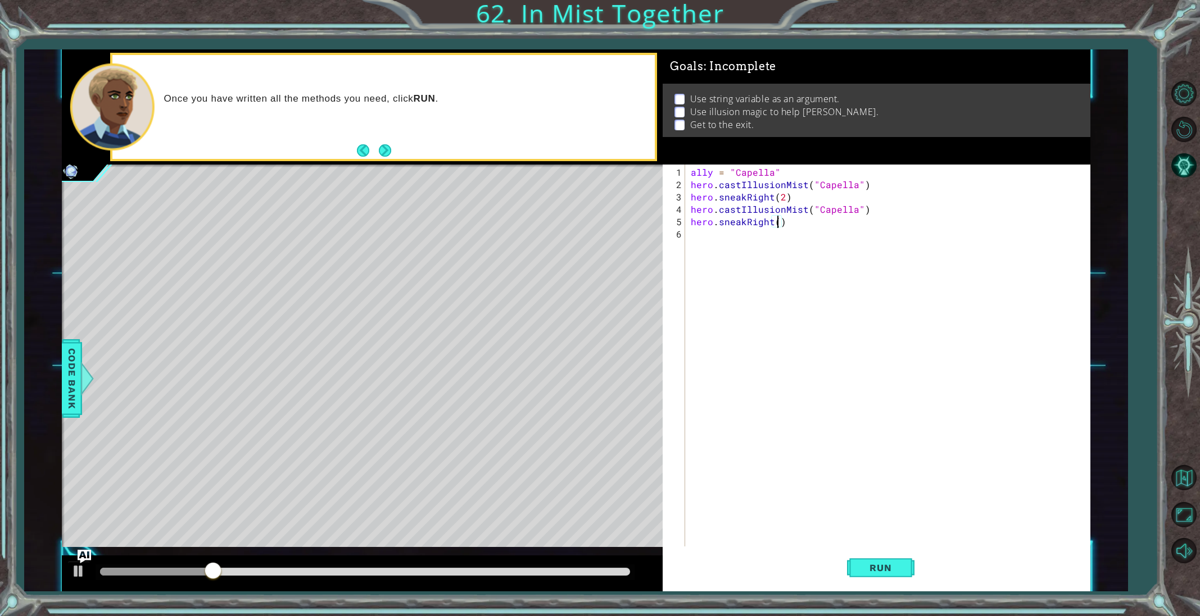
scroll to position [0, 5]
type textarea "hero.sneakRight(2)"
click at [886, 571] on span "Run" at bounding box center [880, 567] width 44 height 11
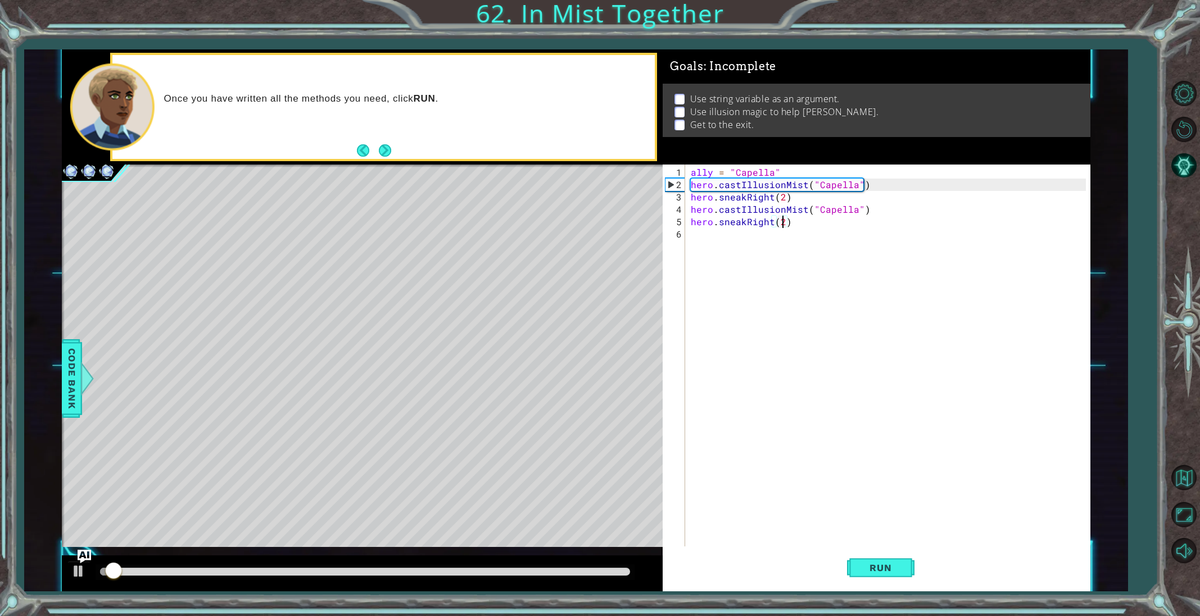
click at [536, 561] on div at bounding box center [362, 574] width 601 height 36
click at [536, 566] on div at bounding box center [365, 573] width 539 height 16
click at [535, 571] on div at bounding box center [365, 572] width 530 height 8
click at [78, 568] on div at bounding box center [78, 571] width 15 height 15
click at [702, 228] on div "ally = "Capella" hero . castIllusionMist ( "Capella" ) hero . sneakRight ( 2 ) …" at bounding box center [889, 370] width 403 height 408
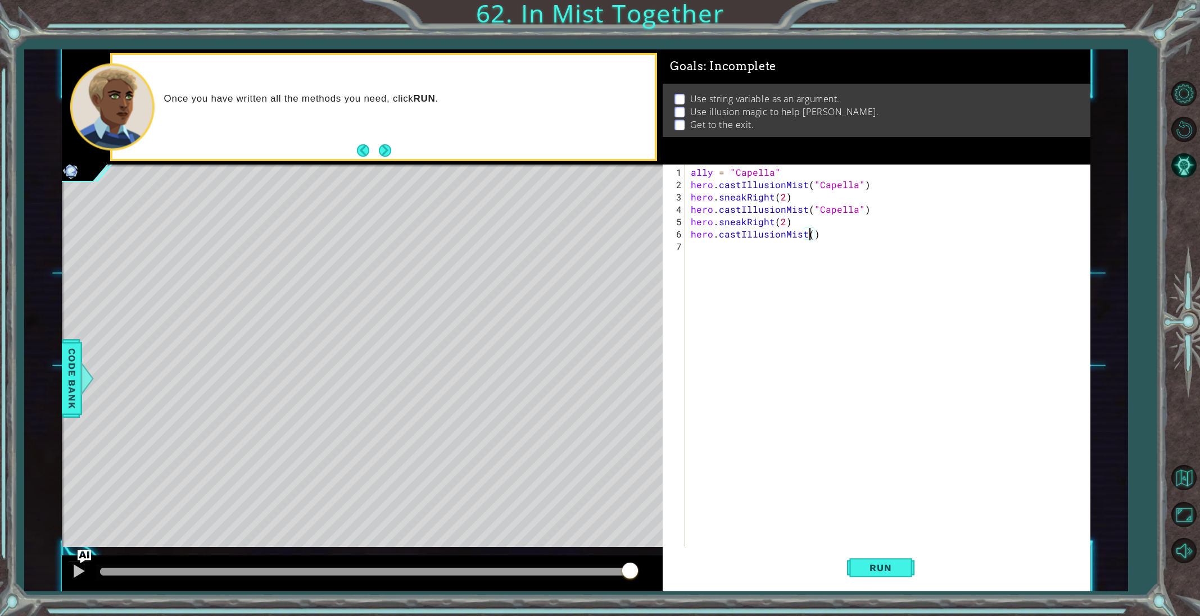
scroll to position [0, 7]
type textarea "hero.castIllusionMist("Capella")"
click at [705, 251] on div "ally = "Capella" hero . castIllusionMist ( "Capella" ) hero . sneakRight ( 2 ) …" at bounding box center [889, 370] width 403 height 408
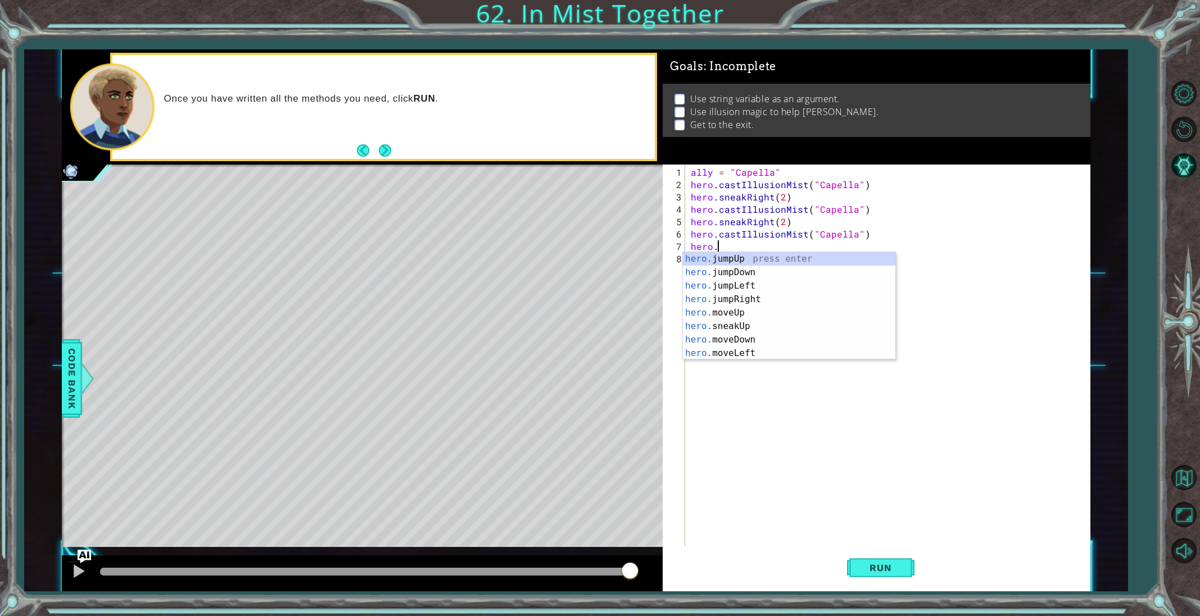
scroll to position [0, 1]
click at [736, 326] on div "hero. jumpUp press enter hero. jumpDown press enter hero. jumpLeft press enter …" at bounding box center [789, 319] width 212 height 135
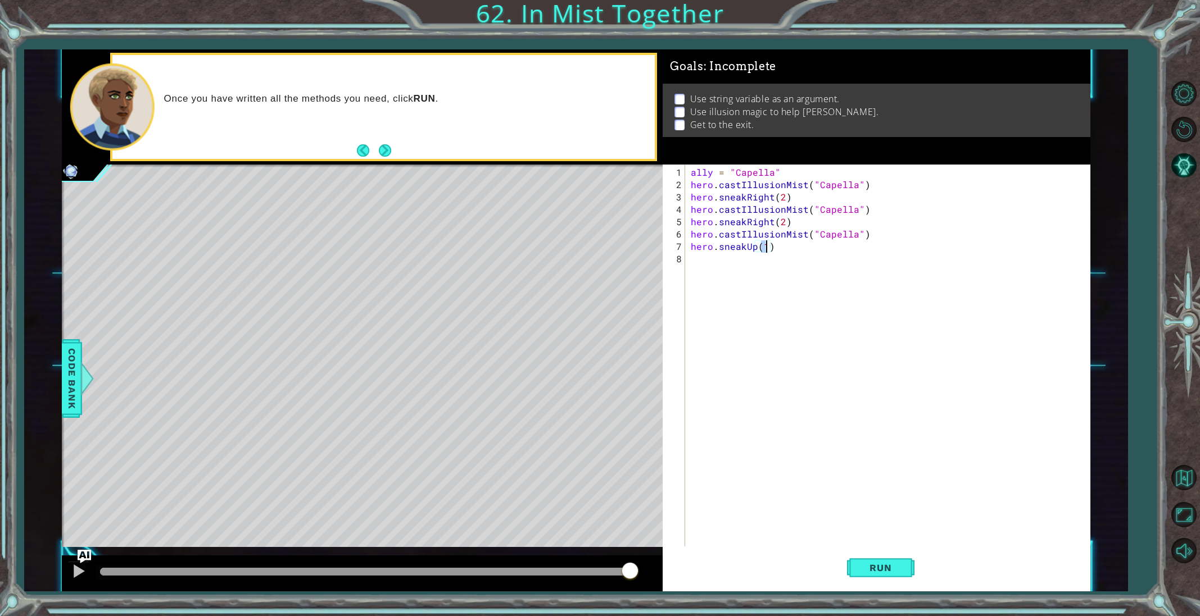
click at [771, 250] on div "ally = "Capella" hero . castIllusionMist ( "Capella" ) hero . sneakRight ( 2 ) …" at bounding box center [889, 370] width 403 height 408
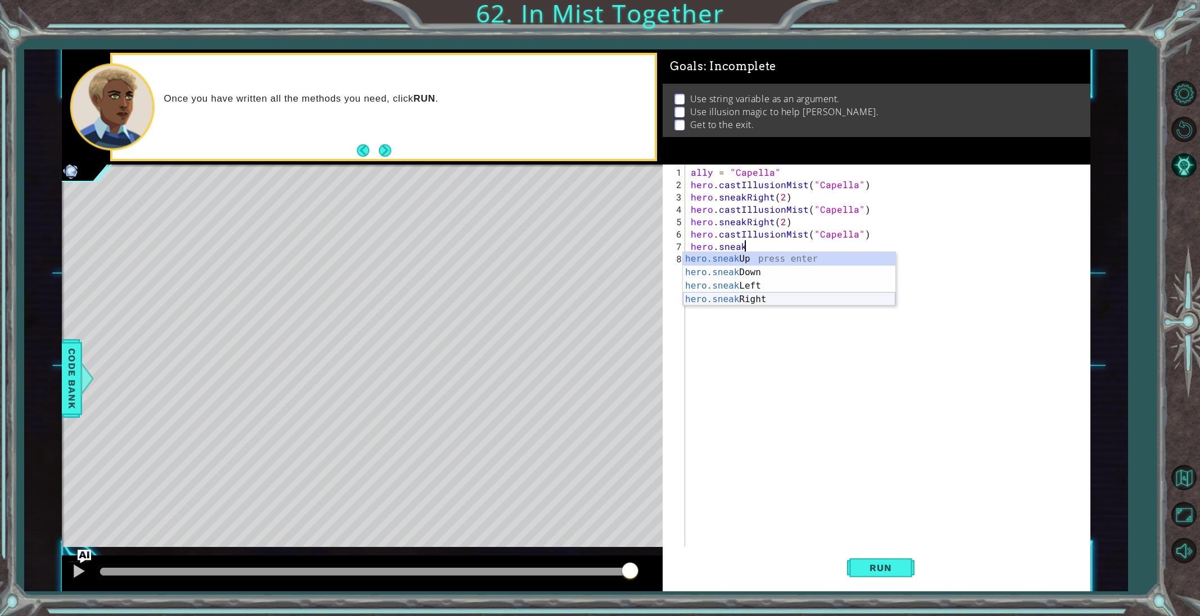
click at [768, 297] on div "hero.sneak Up press enter hero.sneak Down press enter hero.sneak Left press ent…" at bounding box center [789, 292] width 212 height 81
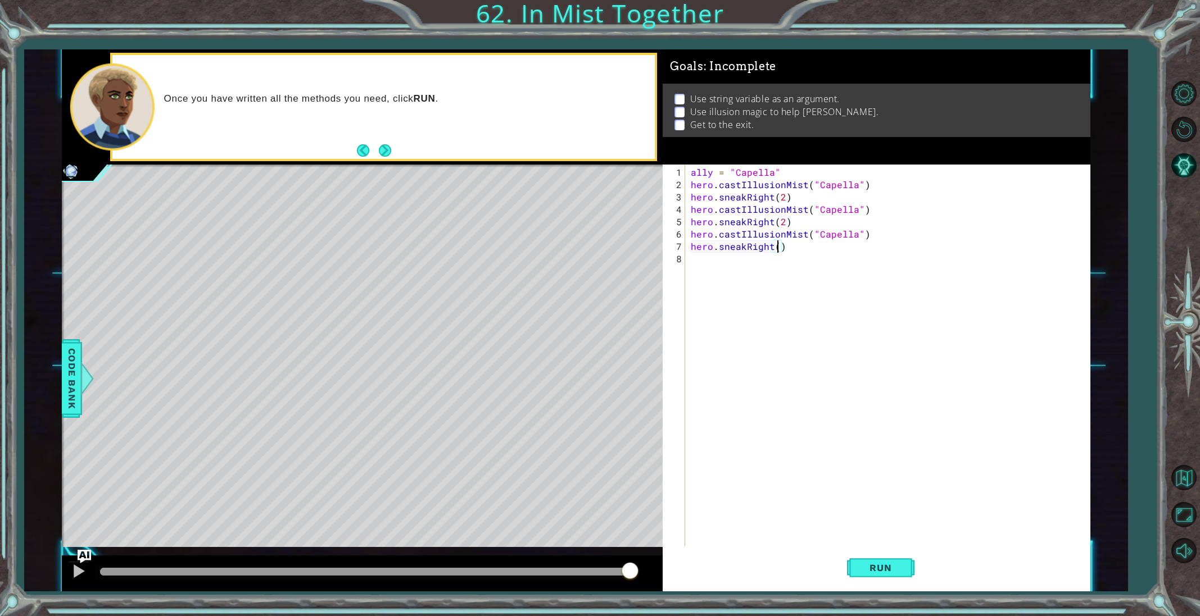
scroll to position [0, 5]
click at [892, 554] on button "Run" at bounding box center [880, 568] width 67 height 43
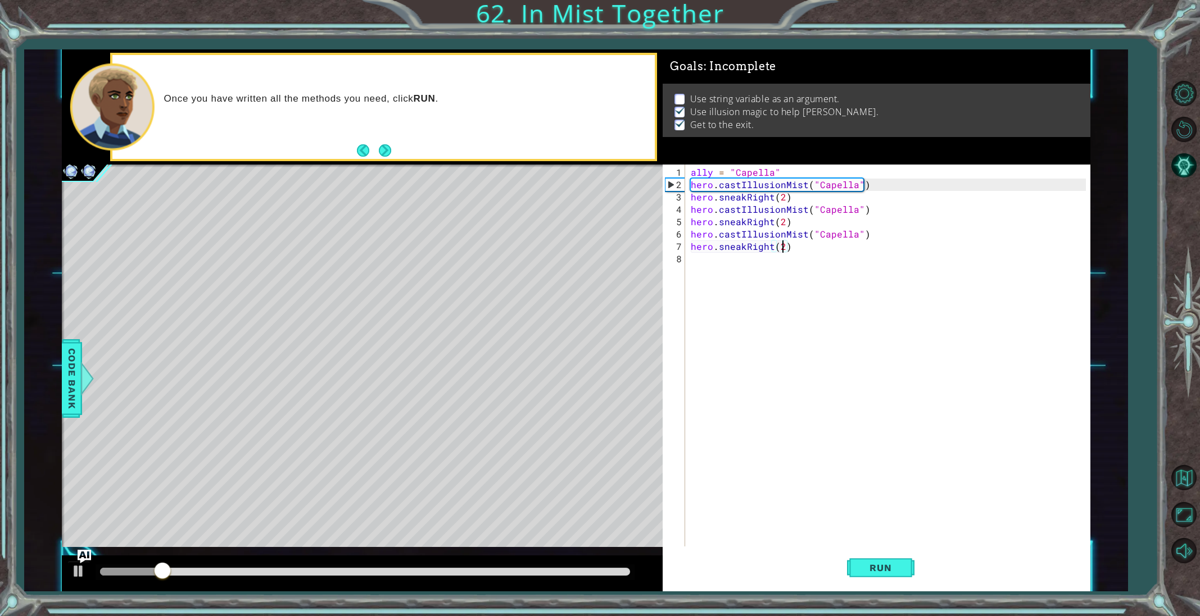
click at [583, 572] on div at bounding box center [365, 572] width 530 height 8
click at [78, 569] on div at bounding box center [78, 571] width 15 height 15
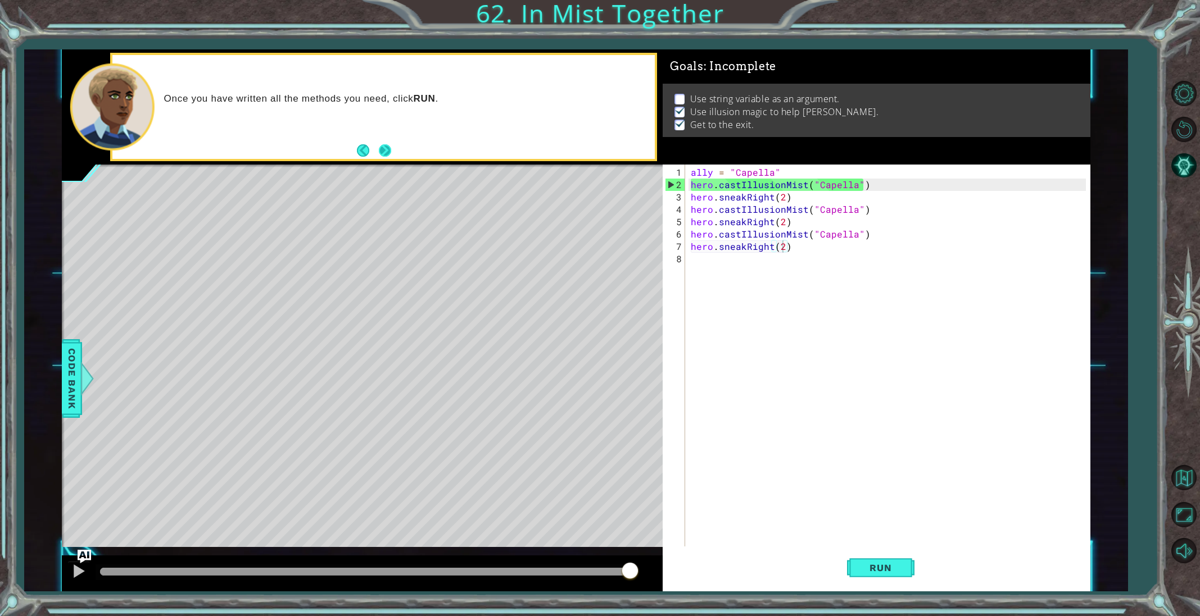
click at [384, 154] on button "Next" at bounding box center [385, 150] width 12 height 12
click at [782, 174] on div "ally = "Capella" hero . castIllusionMist ( "Capella" ) hero . sneakRight ( 2 ) …" at bounding box center [889, 370] width 403 height 408
type textarea "ally = "Capella""
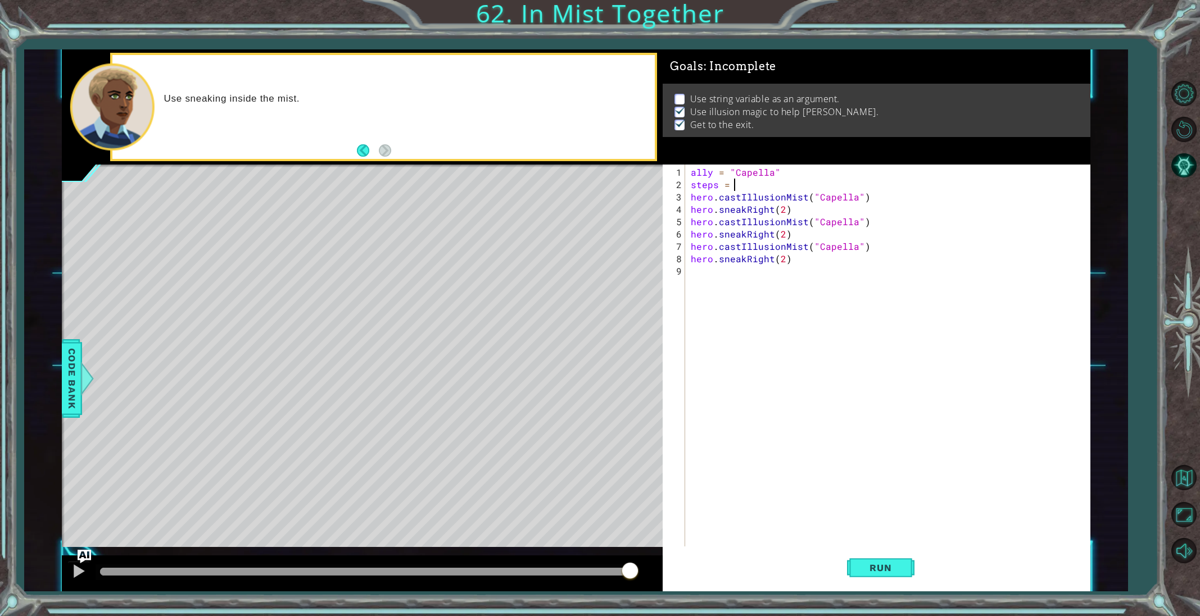
scroll to position [0, 2]
type textarea "steps = 2"
click at [865, 575] on button "Run" at bounding box center [880, 568] width 67 height 43
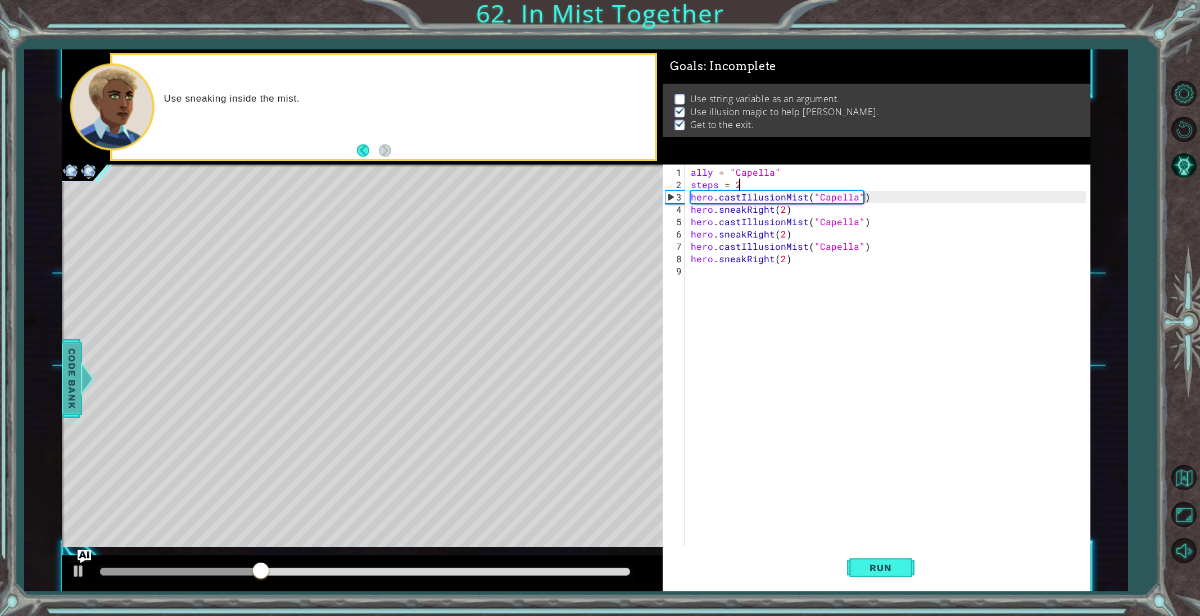
click at [71, 398] on span "Code Bank" at bounding box center [72, 378] width 18 height 69
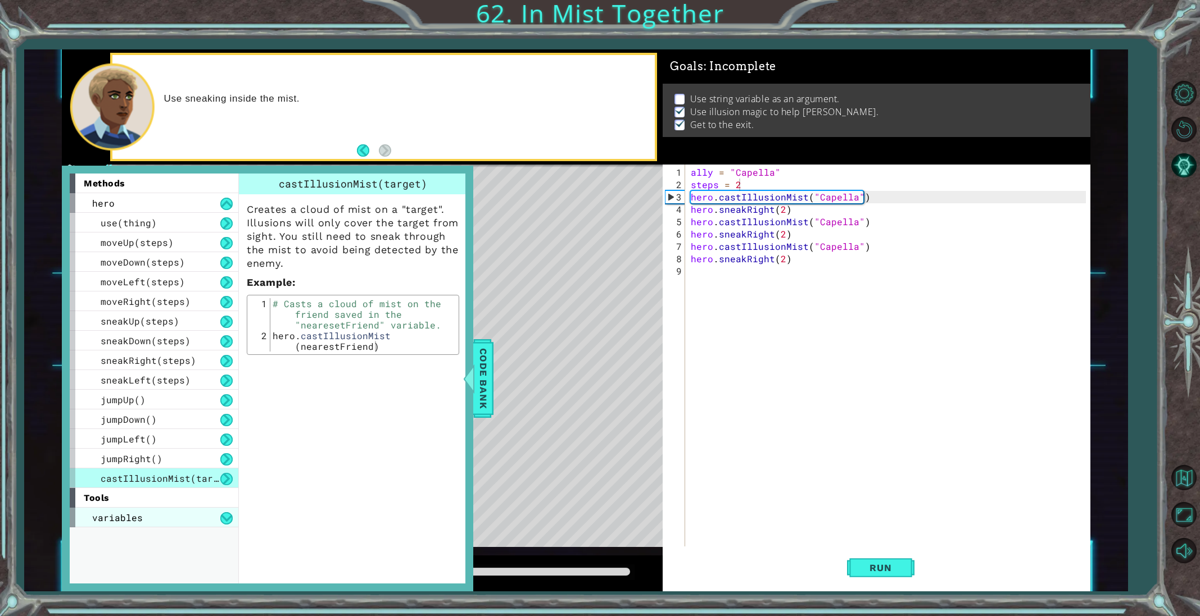
click at [155, 516] on div "variables" at bounding box center [154, 518] width 169 height 20
click at [161, 533] on div "assignment" at bounding box center [154, 538] width 169 height 20
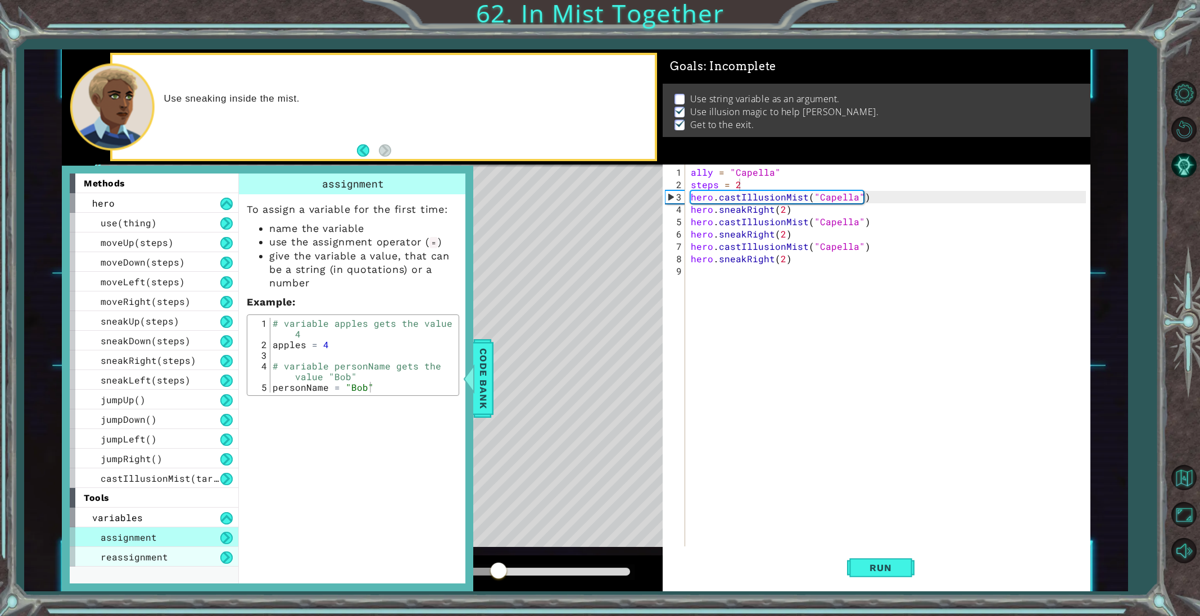
click at [195, 563] on div "reassignment" at bounding box center [154, 557] width 169 height 20
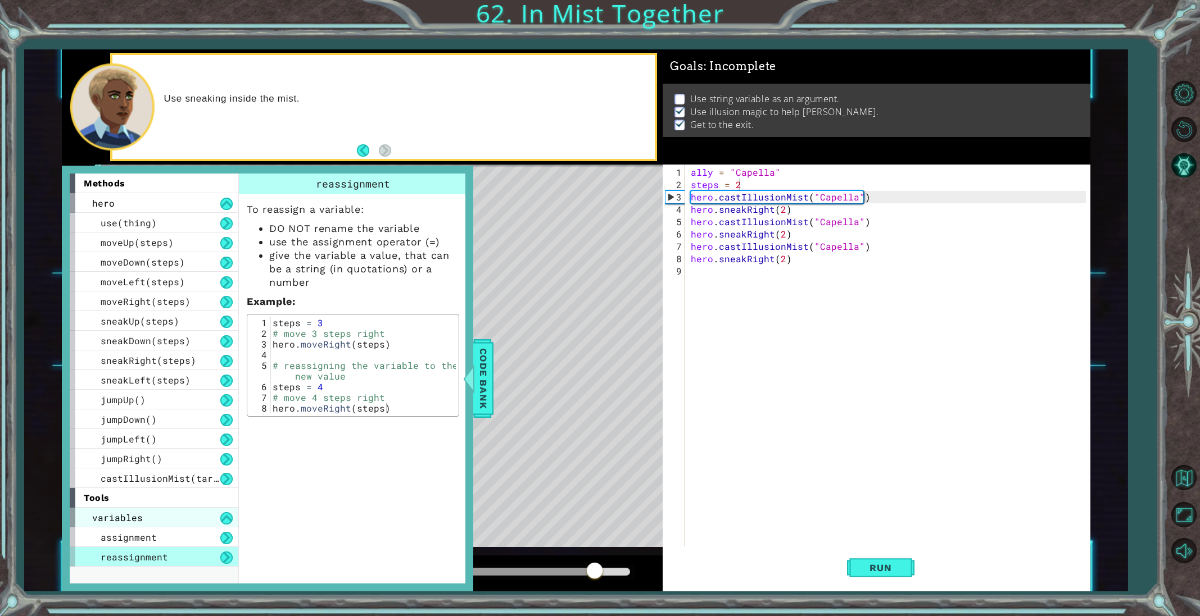
click at [174, 511] on div "variables" at bounding box center [154, 518] width 169 height 20
click at [172, 529] on div "assignment" at bounding box center [154, 538] width 169 height 20
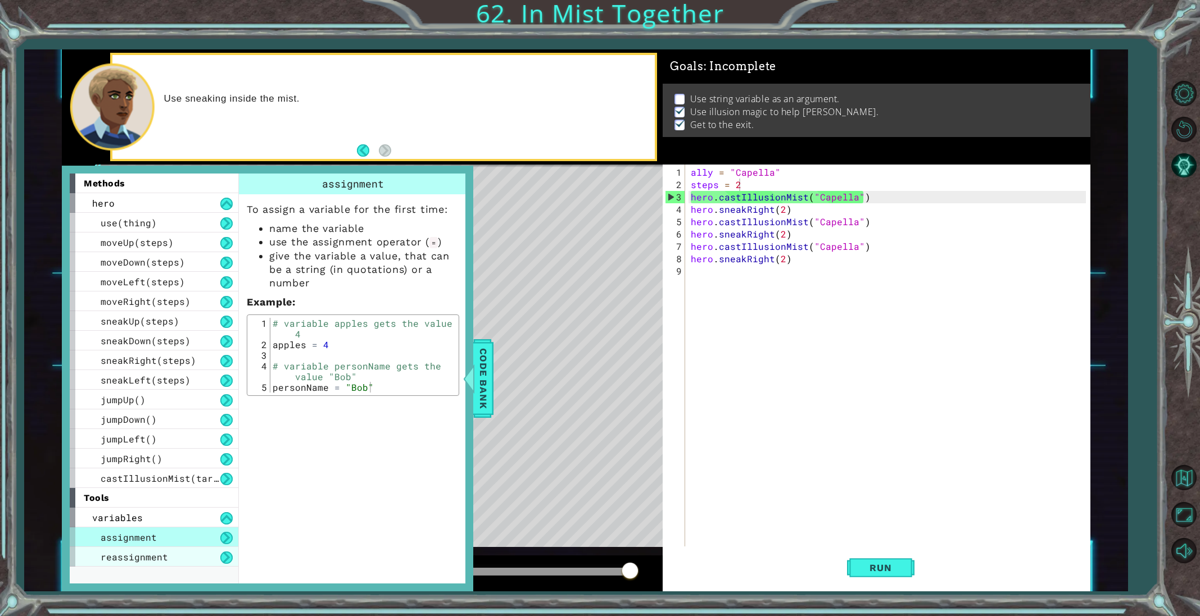
click at [197, 554] on div "reassignment" at bounding box center [154, 557] width 169 height 20
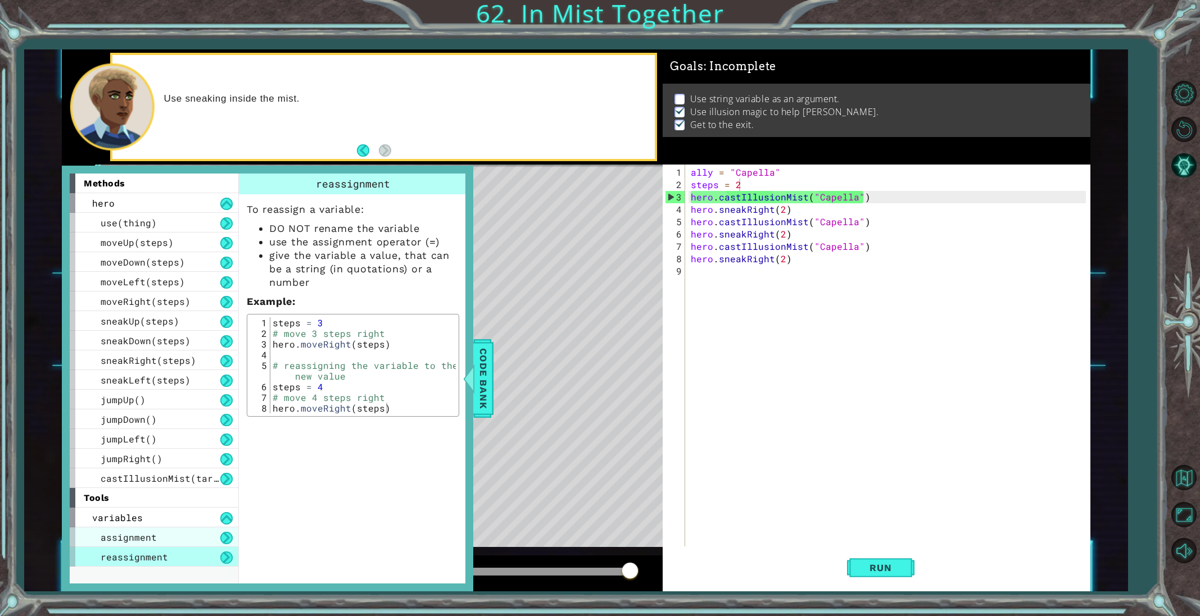
click at [182, 542] on div "assignment" at bounding box center [154, 538] width 169 height 20
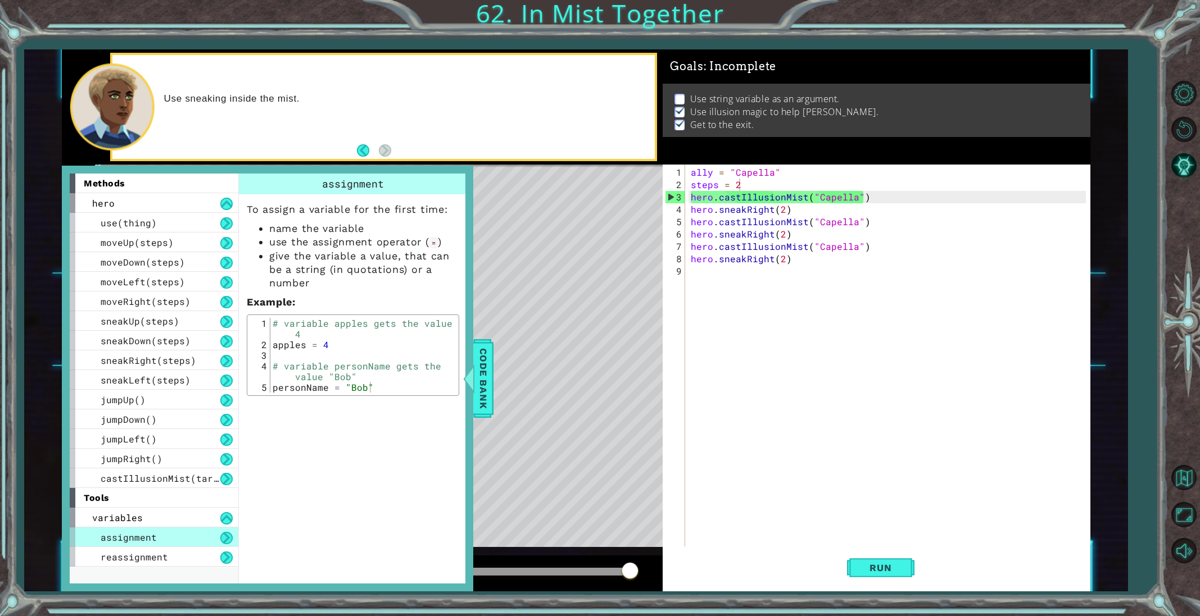
drag, startPoint x: 190, startPoint y: 512, endPoint x: 251, endPoint y: 490, distance: 64.7
click at [198, 511] on div "variables" at bounding box center [154, 518] width 169 height 20
click at [491, 368] on span "Code Bank" at bounding box center [483, 378] width 18 height 69
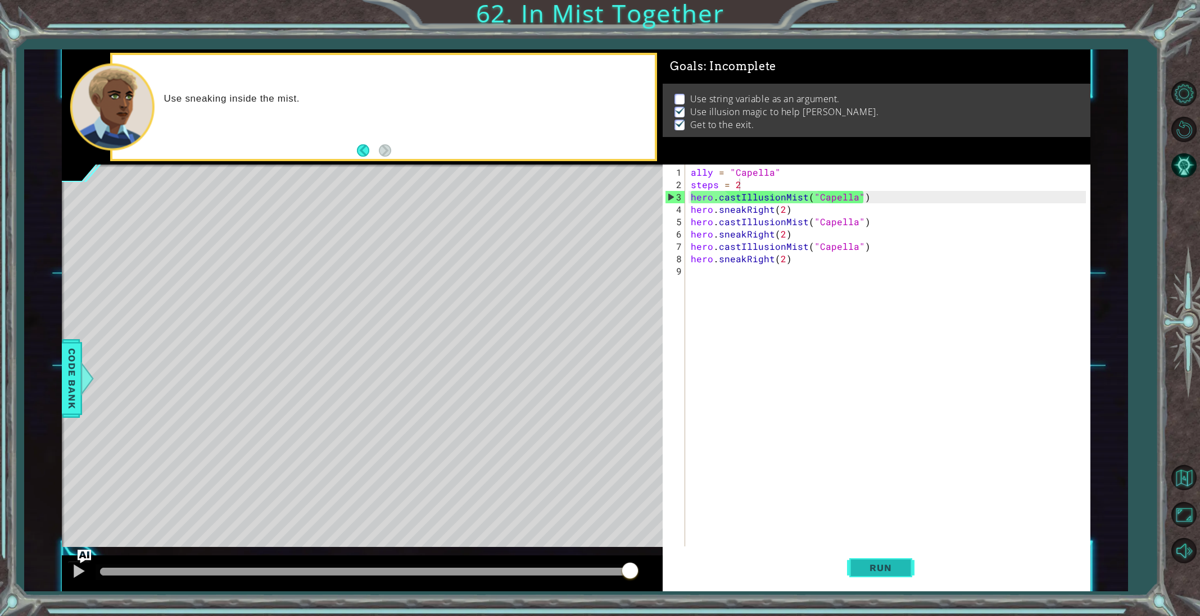
click at [853, 572] on button "Run" at bounding box center [880, 568] width 67 height 43
click at [56, 384] on div "1 ההההההההההההההההההההההההההההההההההההההההההההההההההההההההההההההההההההההההההההה…" at bounding box center [576, 320] width 1104 height 542
click at [79, 371] on span "Code Bank" at bounding box center [72, 378] width 18 height 69
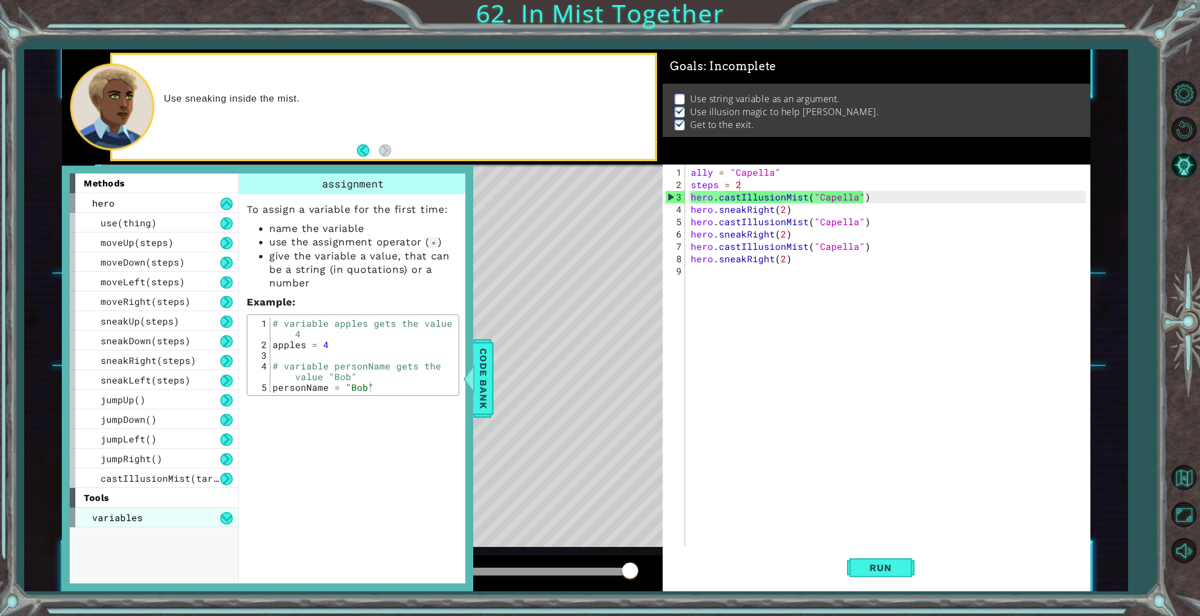
click at [135, 515] on span "variables" at bounding box center [117, 518] width 51 height 12
click at [140, 536] on span "assignment" at bounding box center [129, 538] width 56 height 12
click at [694, 275] on div "ally = "Capella" steps = 2 hero . castIllusionMist ( "Capella" ) hero . sneakRi…" at bounding box center [889, 370] width 403 height 408
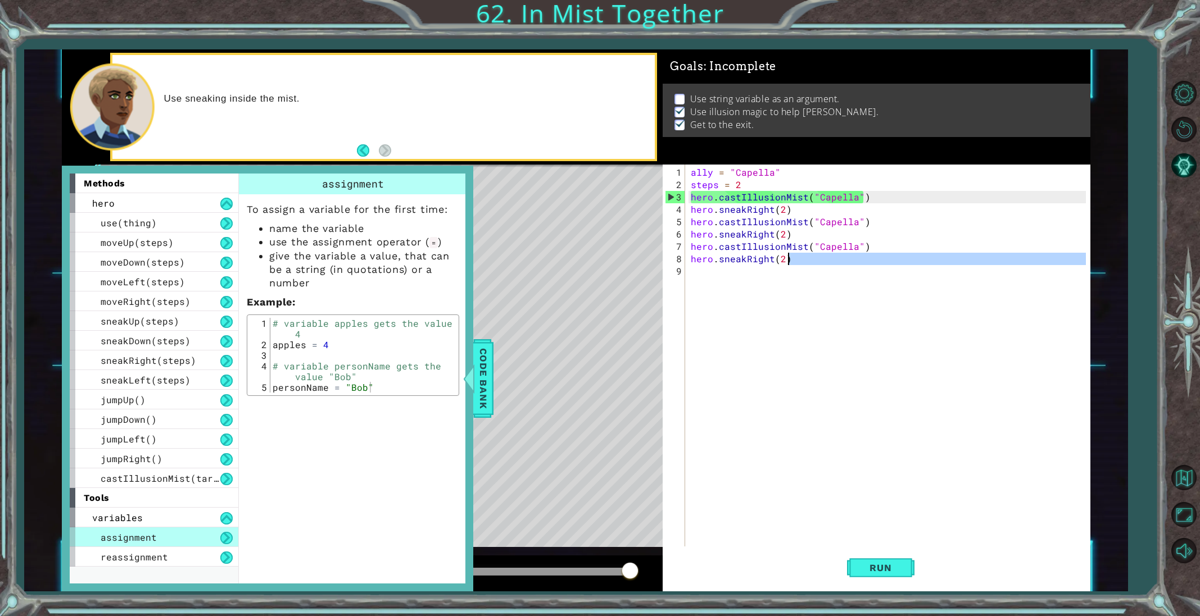
click at [790, 263] on div "ally = "Capella" steps = 2 hero . castIllusionMist ( "Capella" ) hero . sneakRi…" at bounding box center [889, 370] width 403 height 408
click at [790, 262] on div "ally = "Capella" steps = 2 hero . castIllusionMist ( "Capella" ) hero . sneakRi…" at bounding box center [889, 370] width 403 height 408
type textarea "hero.sneakRight(2)"
click at [491, 384] on span "Code Bank" at bounding box center [483, 378] width 18 height 69
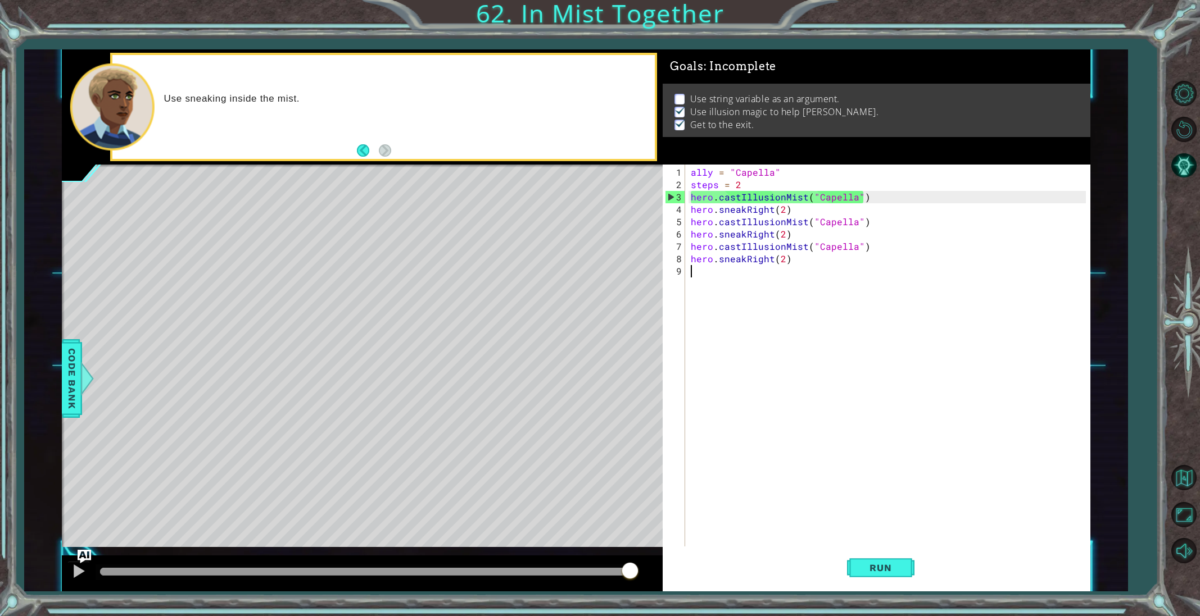
click at [796, 271] on div "ally = "Capella" steps = 2 hero . castIllusionMist ( "Capella" ) hero . sneakRi…" at bounding box center [889, 370] width 403 height 408
click at [789, 260] on div "ally = "Capella" steps = 2 hero . castIllusionMist ( "Capella" ) hero . sneakRi…" at bounding box center [889, 370] width 403 height 408
type textarea "hero.sneakRight(2)"
click at [86, 379] on div at bounding box center [87, 379] width 14 height 34
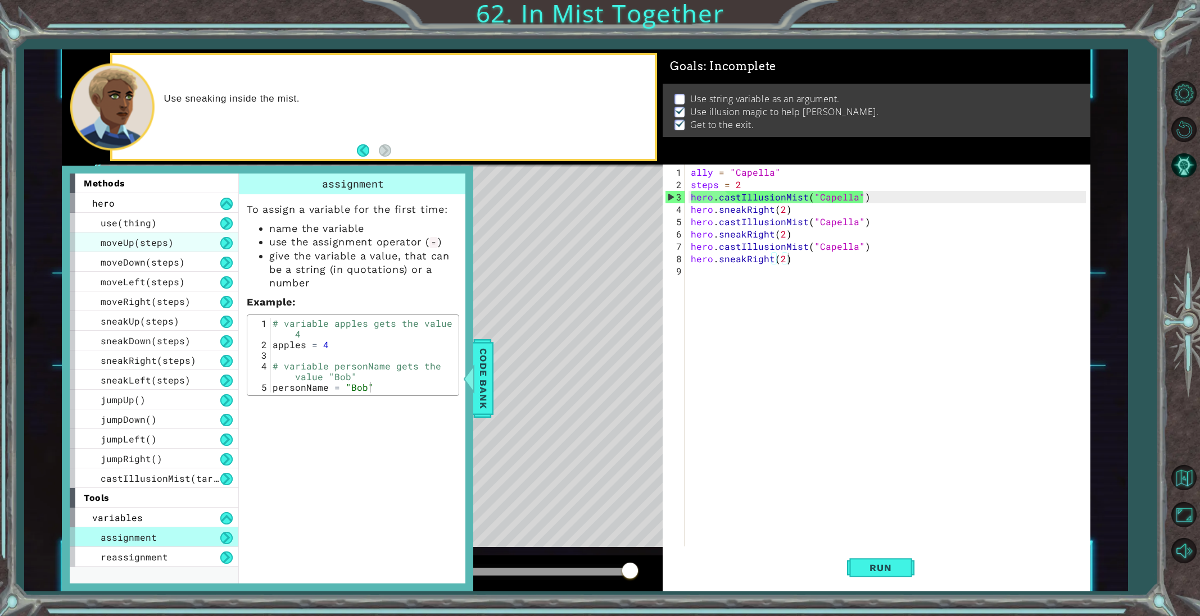
click at [151, 246] on span "moveUp(steps)" at bounding box center [137, 243] width 73 height 12
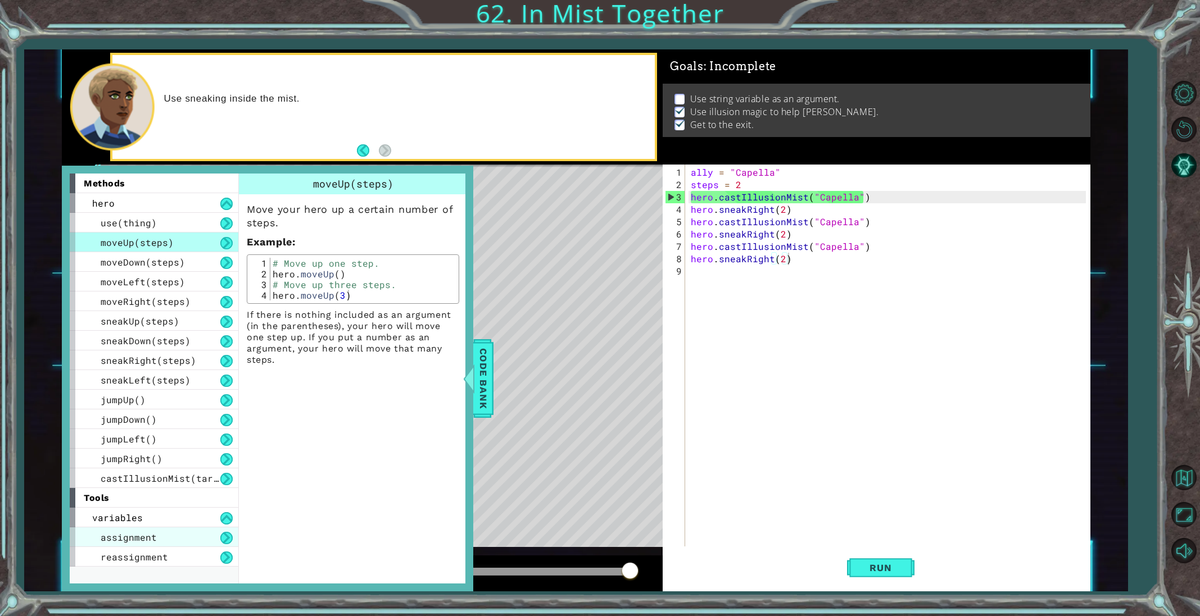
click at [113, 542] on span "assignment" at bounding box center [129, 538] width 56 height 12
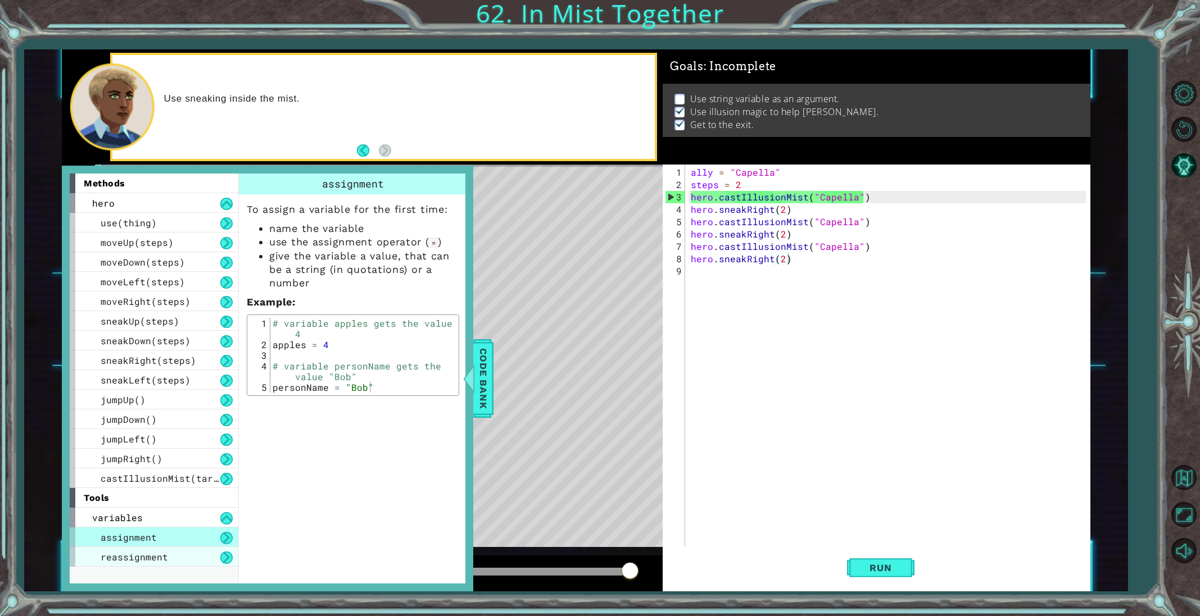
click at [114, 559] on span "reassignment" at bounding box center [134, 557] width 67 height 12
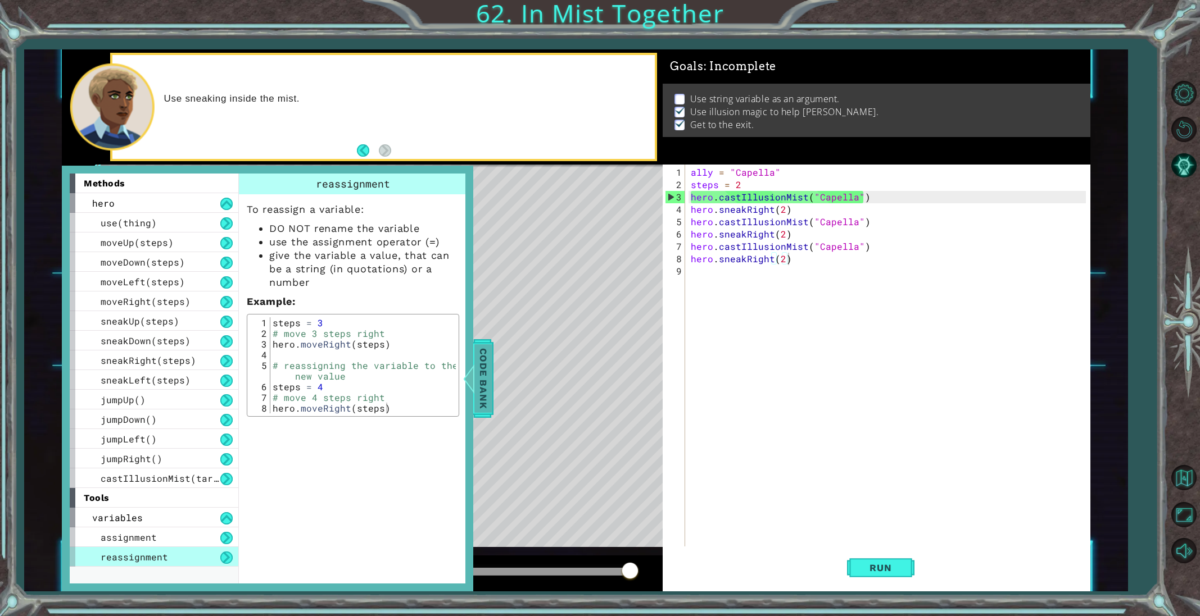
click at [480, 357] on span "Code Bank" at bounding box center [483, 378] width 18 height 69
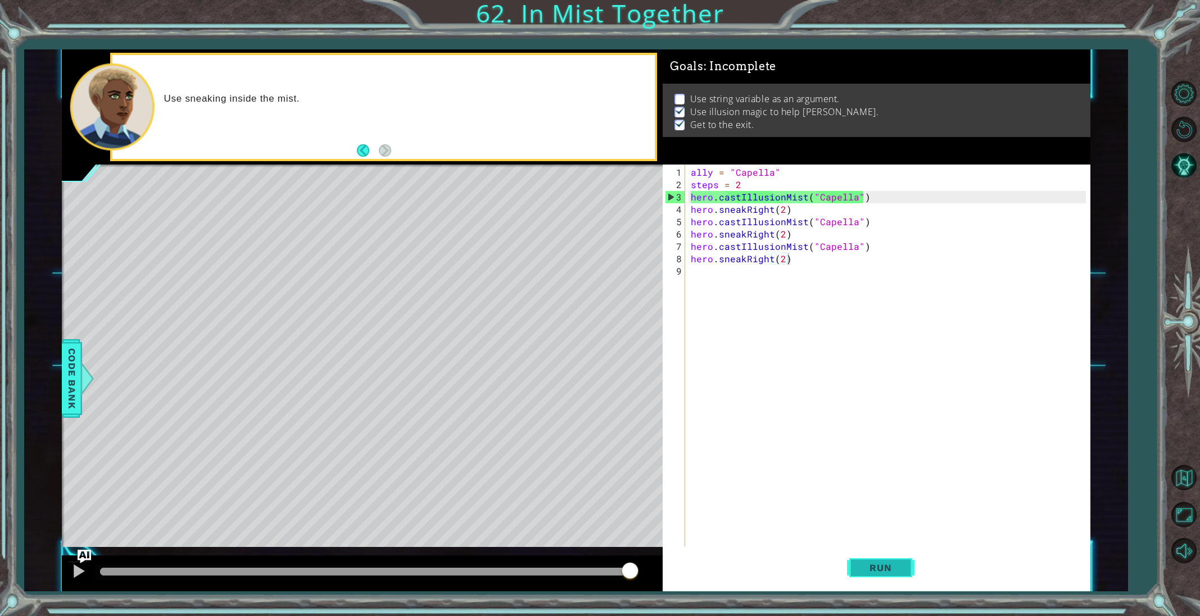
click at [854, 569] on button "Run" at bounding box center [880, 568] width 67 height 43
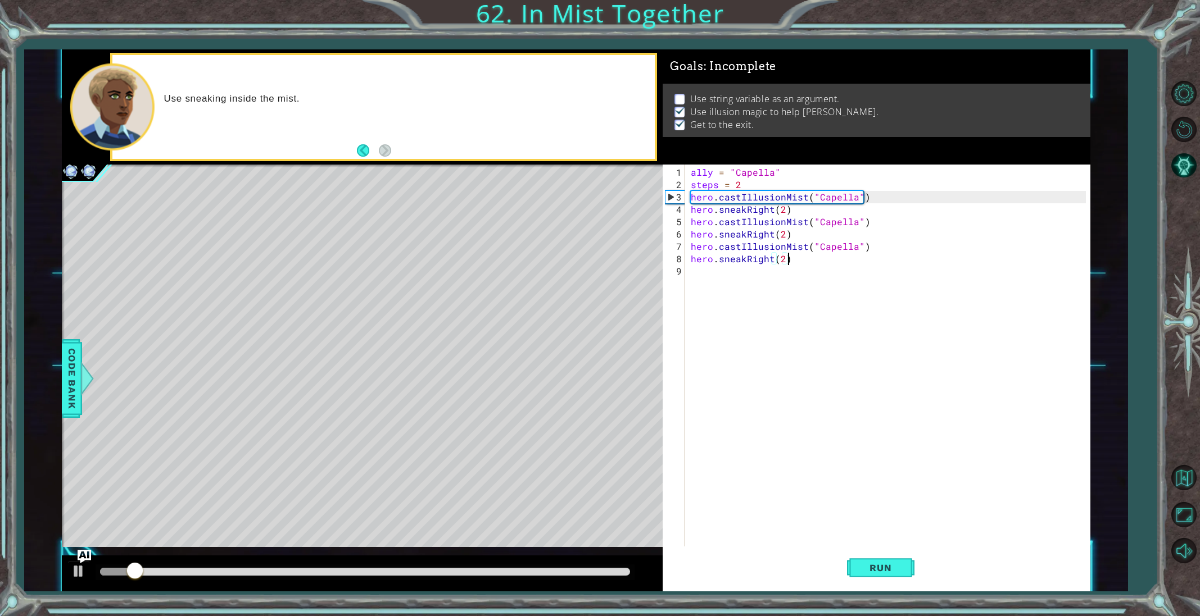
click at [560, 565] on div at bounding box center [365, 573] width 539 height 16
click at [557, 571] on div at bounding box center [365, 572] width 530 height 8
click at [51, 586] on div "1 ההההההההההההההההההההההההההההההההההההההההההההההההההההההההההההההההההההההההההההה…" at bounding box center [576, 320] width 1104 height 542
click at [70, 575] on button at bounding box center [78, 572] width 22 height 23
